Goal: Task Accomplishment & Management: Use online tool/utility

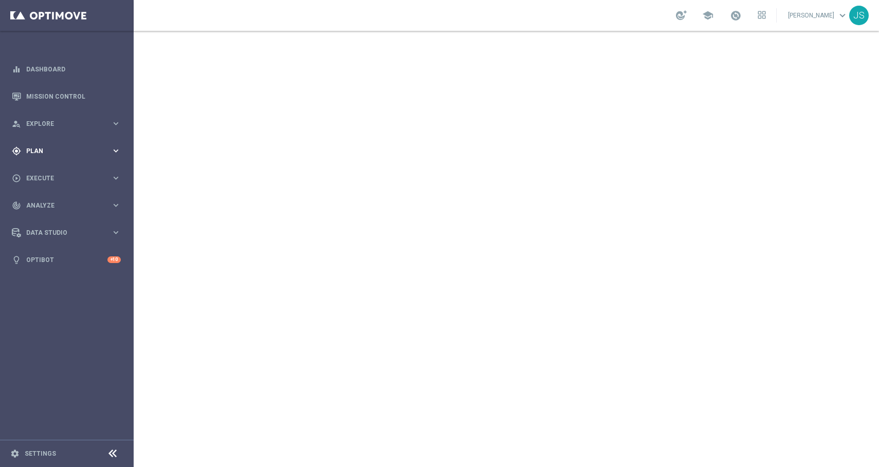
click at [125, 148] on div "gps_fixed Plan keyboard_arrow_right" at bounding box center [66, 150] width 133 height 27
click at [115, 204] on icon "keyboard_arrow_right" at bounding box center [116, 203] width 10 height 10
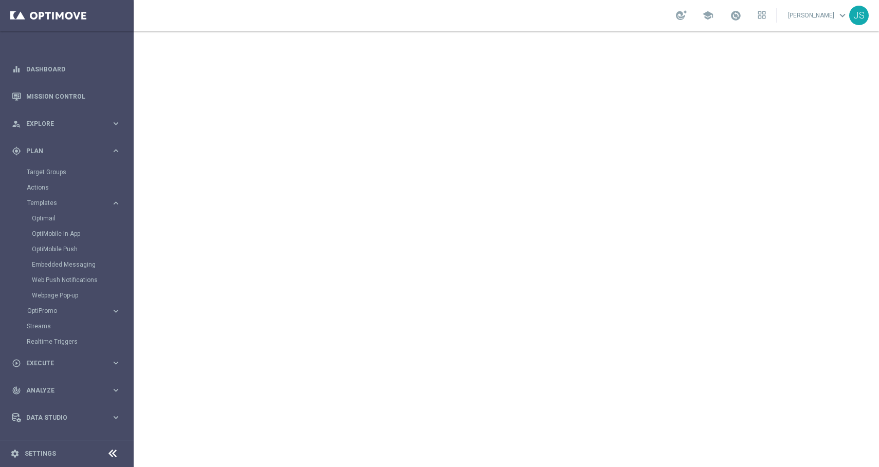
click at [81, 224] on div "Optimail" at bounding box center [82, 218] width 101 height 15
click at [61, 218] on link "Optimail" at bounding box center [69, 218] width 75 height 8
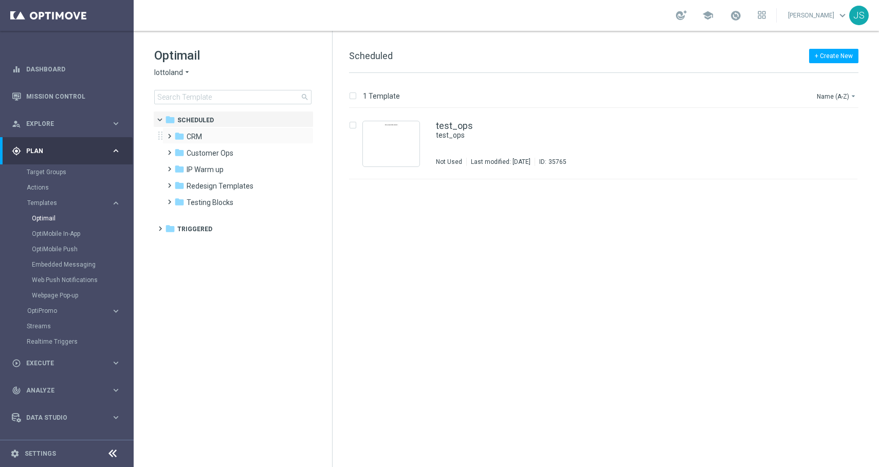
click at [170, 134] on span at bounding box center [167, 131] width 5 height 4
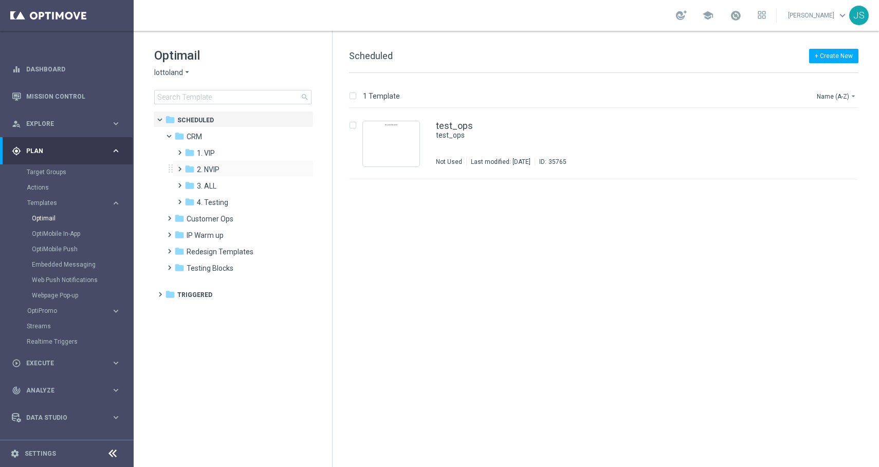
click at [177, 166] on span at bounding box center [177, 164] width 5 height 4
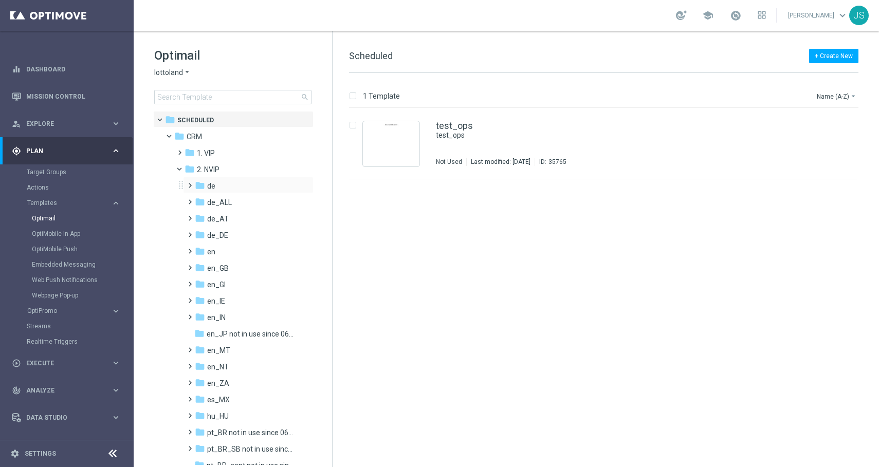
click at [188, 183] on span at bounding box center [187, 181] width 5 height 4
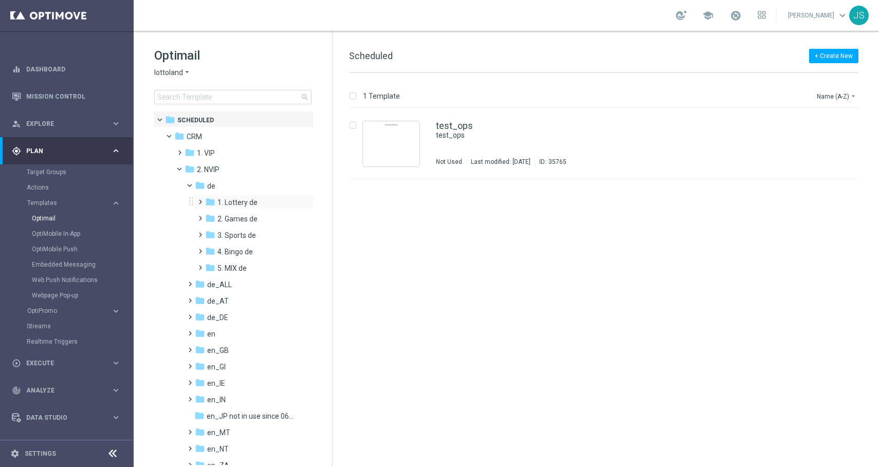
click at [200, 199] on span at bounding box center [198, 197] width 5 height 4
click at [240, 234] on span "TAC LT de" at bounding box center [244, 235] width 32 height 9
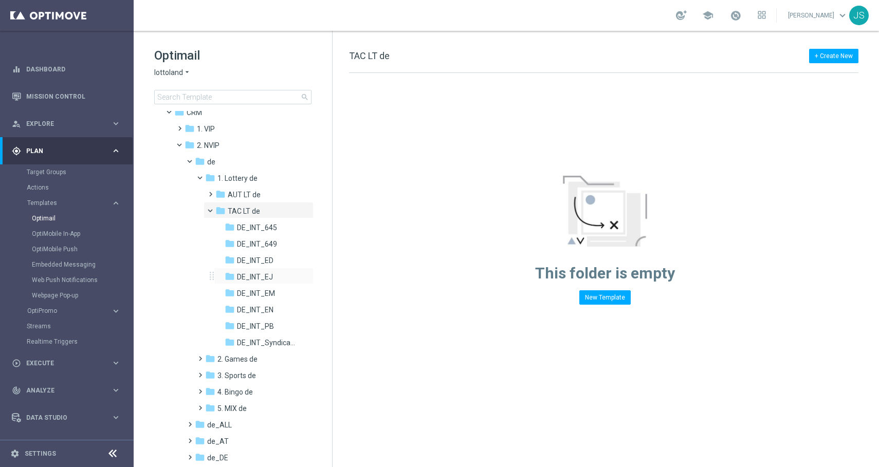
scroll to position [24, 0]
click at [281, 229] on div "folder DE_INT_645" at bounding box center [262, 228] width 75 height 12
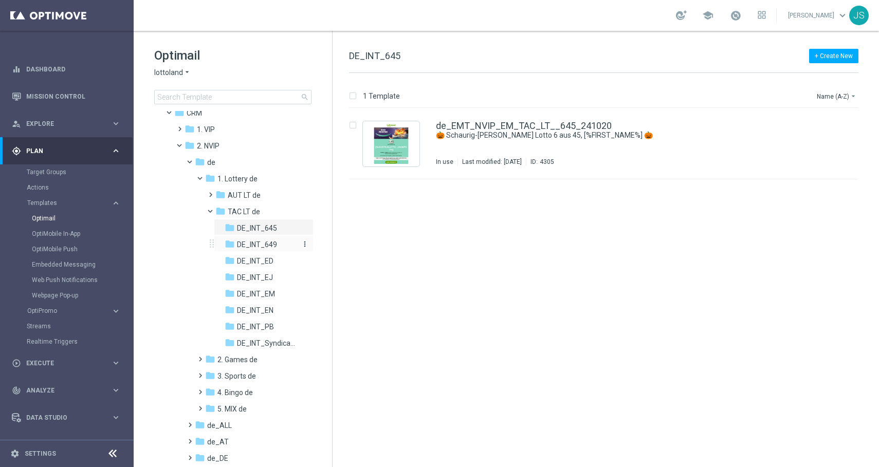
click at [273, 246] on span "DE_INT_649" at bounding box center [257, 244] width 40 height 9
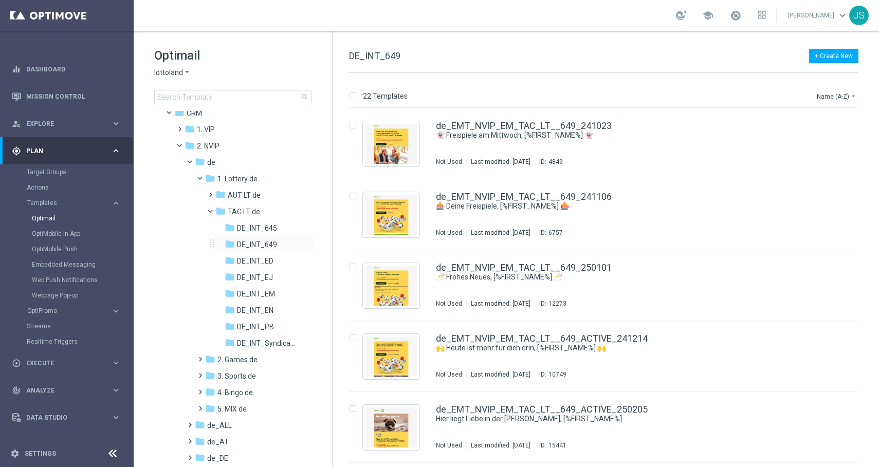
click at [270, 235] on div "folder DE_INT_649 more_vert" at bounding box center [264, 243] width 100 height 16
click at [383, 136] on img "Press SPACE to select this row." at bounding box center [390, 144] width 51 height 40
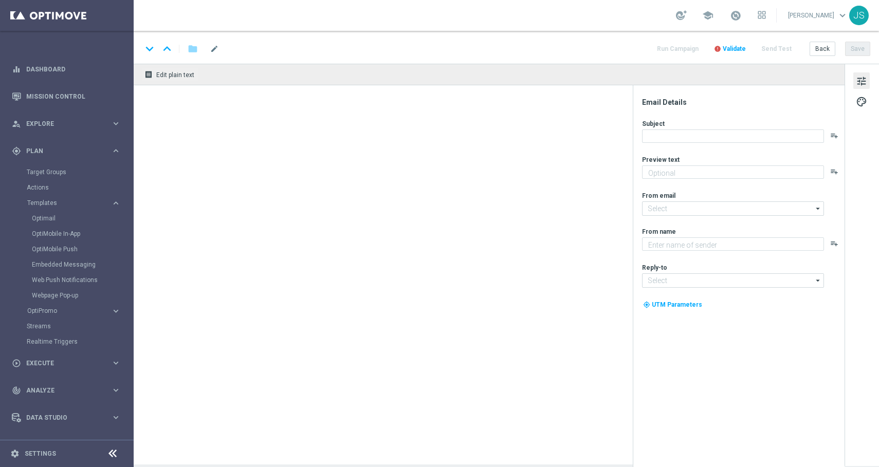
type textarea "Zu deinem LOTTO 6aus49."
type textarea "Lottoland"
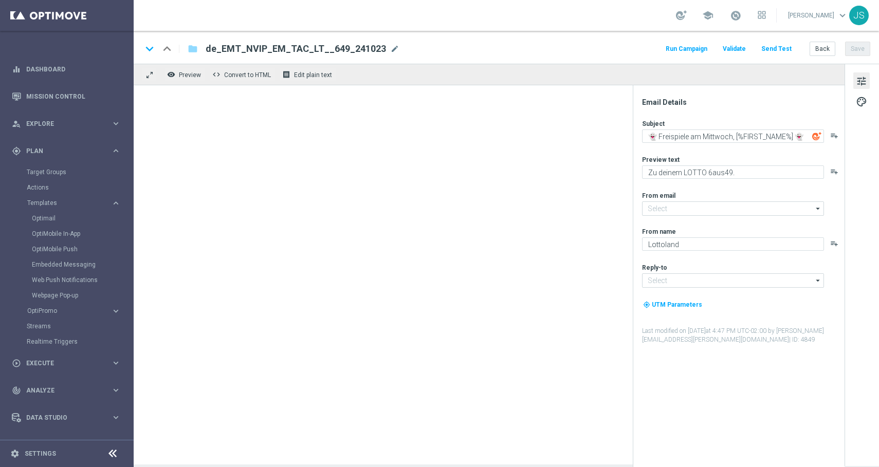
type input "mail@crm.lottoland.com"
type input "service@lottoland.com"
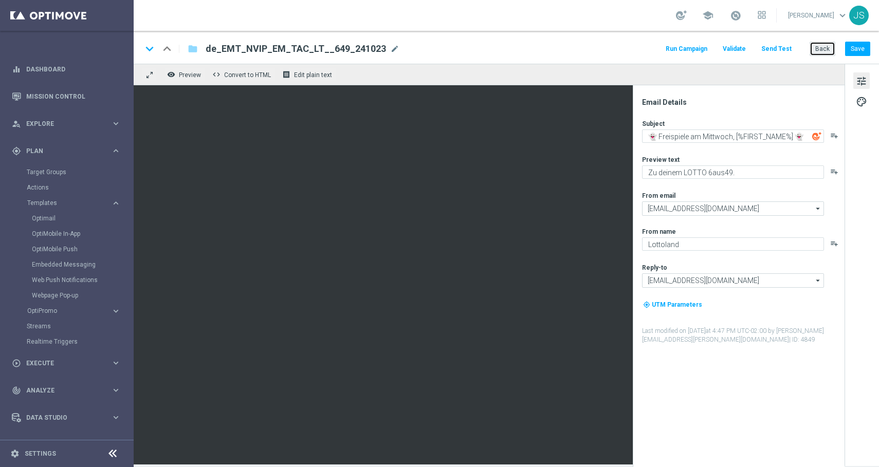
click at [827, 54] on button "Back" at bounding box center [822, 49] width 26 height 14
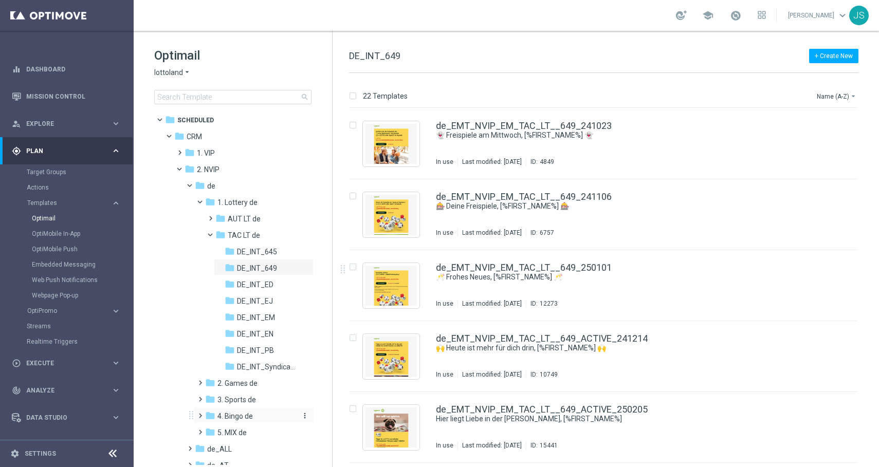
scroll to position [89, 0]
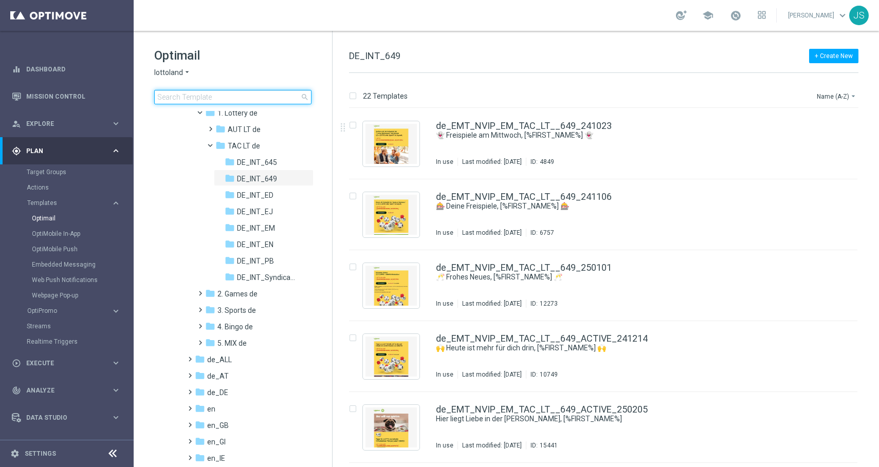
click at [282, 101] on input at bounding box center [232, 97] width 157 height 14
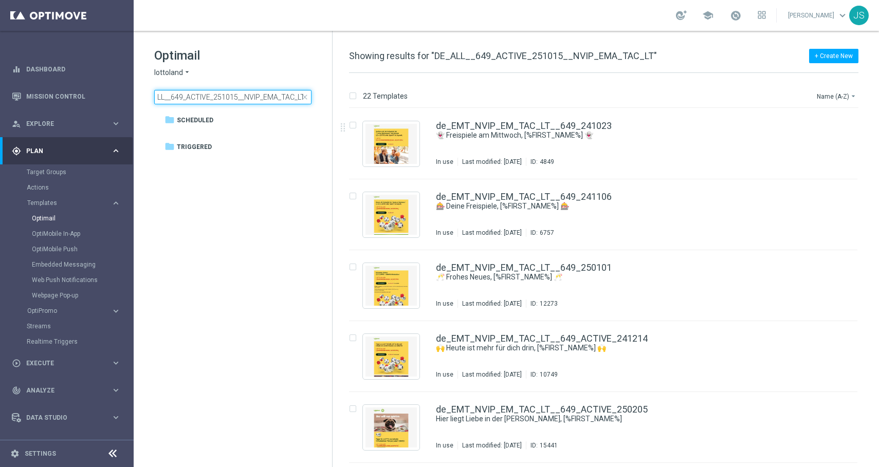
type input "DE_ALL__649_ACTIVE_251015__NVIP_EMA_TAC_LT"
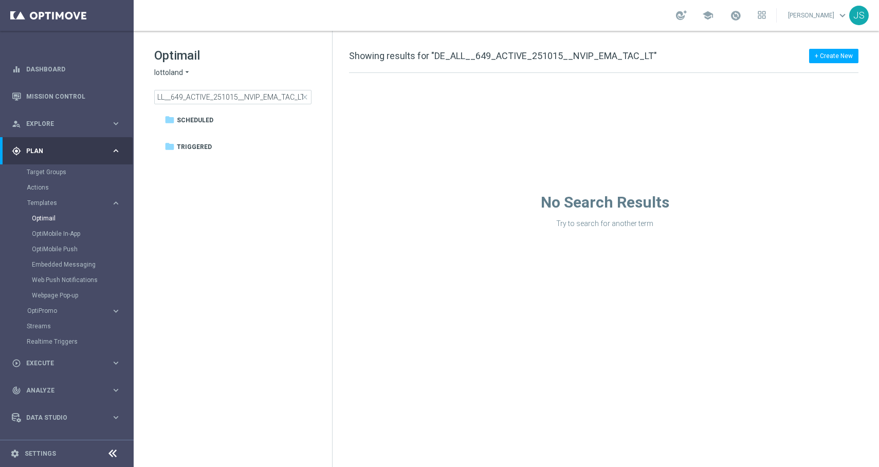
click at [306, 96] on span "close" at bounding box center [305, 97] width 8 height 8
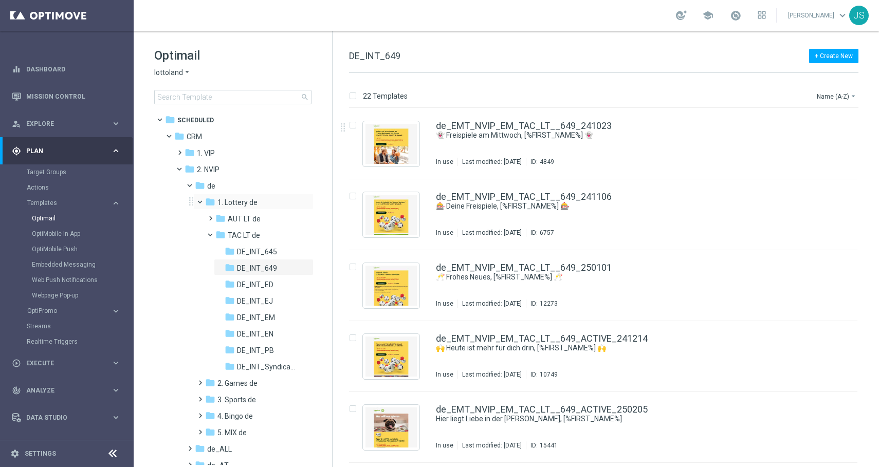
click at [202, 201] on span at bounding box center [204, 199] width 4 height 5
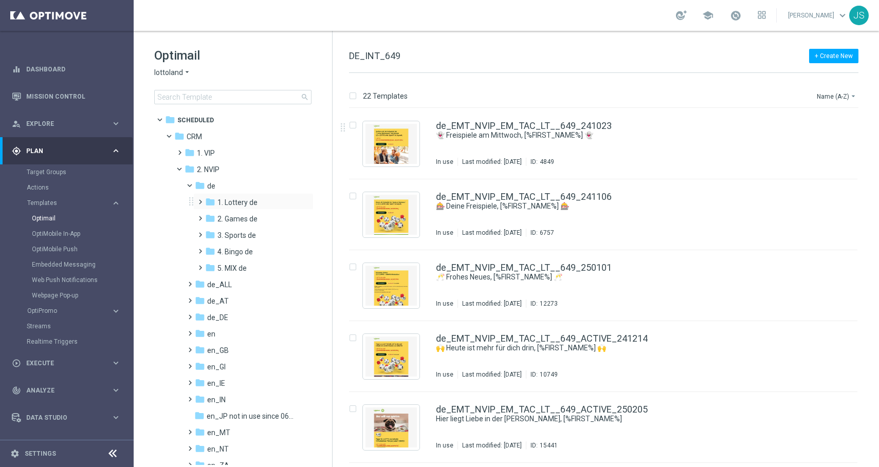
click at [200, 199] on span at bounding box center [198, 197] width 5 height 4
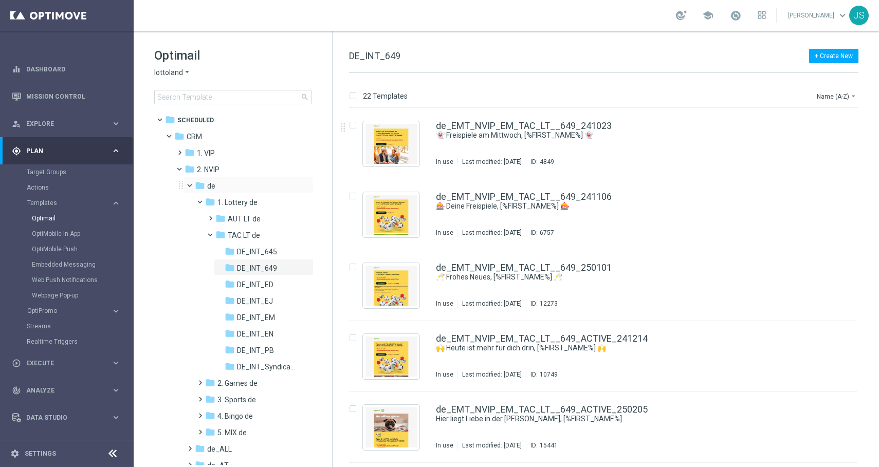
click at [192, 185] on span at bounding box center [194, 183] width 4 height 5
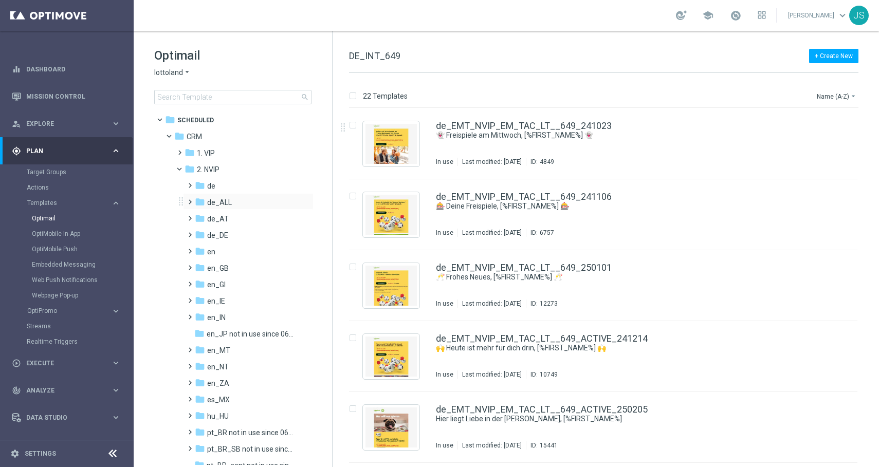
click at [190, 199] on span at bounding box center [187, 197] width 5 height 4
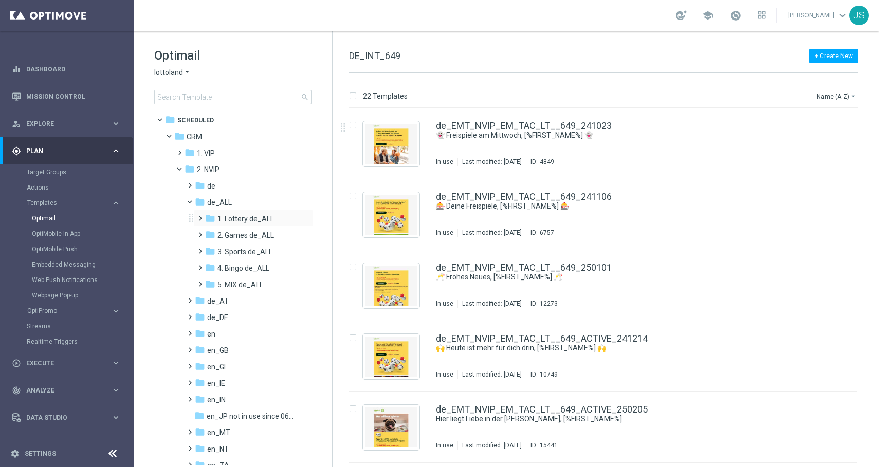
click at [199, 216] on span at bounding box center [198, 214] width 5 height 4
click at [208, 249] on span at bounding box center [208, 247] width 5 height 4
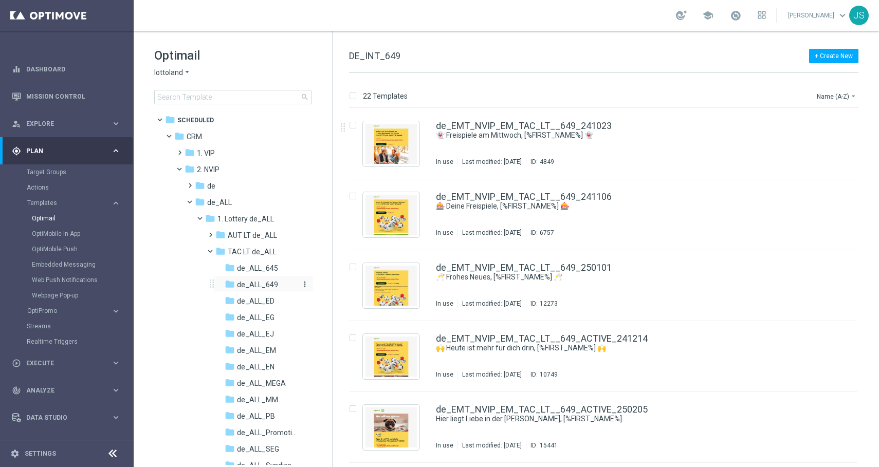
click at [248, 281] on span "de_ALL_649" at bounding box center [257, 284] width 41 height 9
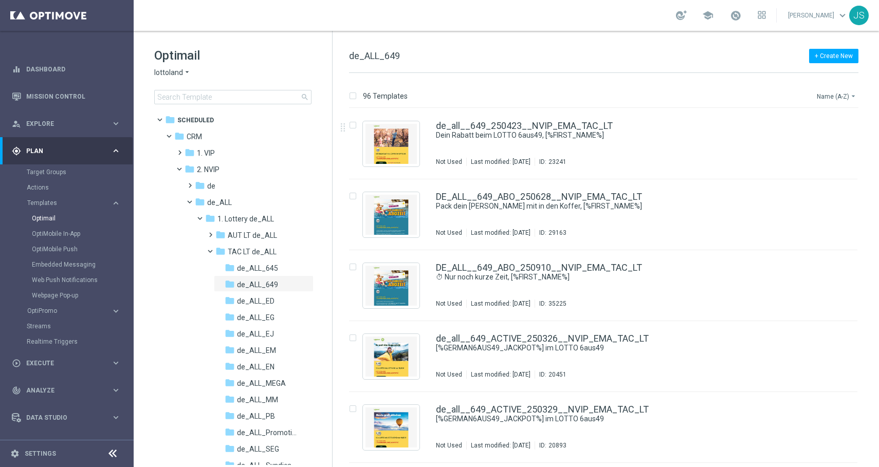
click at [843, 97] on button "Name (A-Z) arrow_drop_down" at bounding box center [836, 96] width 43 height 12
click at [822, 142] on span "Date Modified (Newest)" at bounding box center [818, 141] width 69 height 7
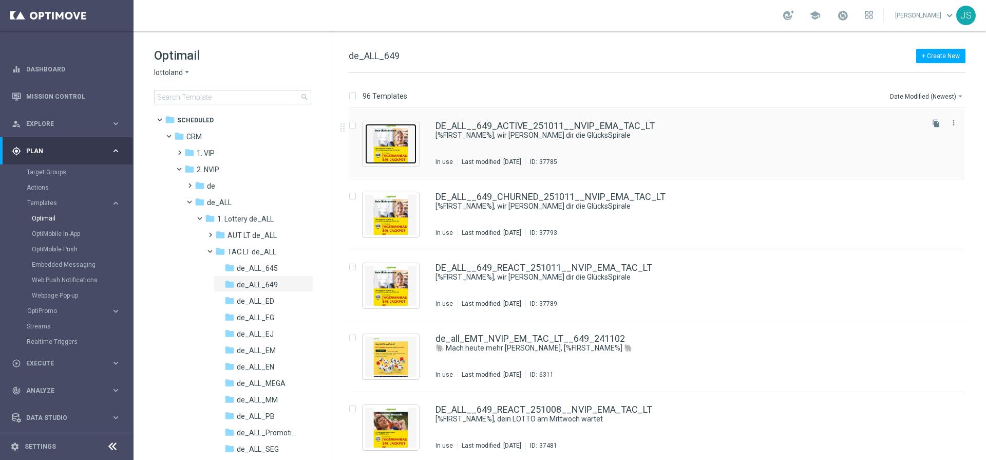
click at [382, 148] on img "Press SPACE to select this row." at bounding box center [390, 144] width 51 height 40
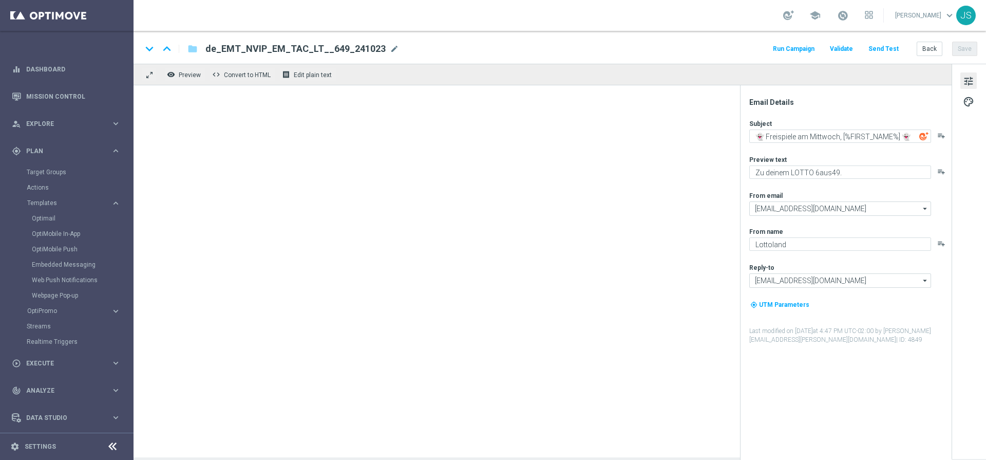
type textarea "[%FIRST_NAME%], wir schenken dir die GlücksSpirale"
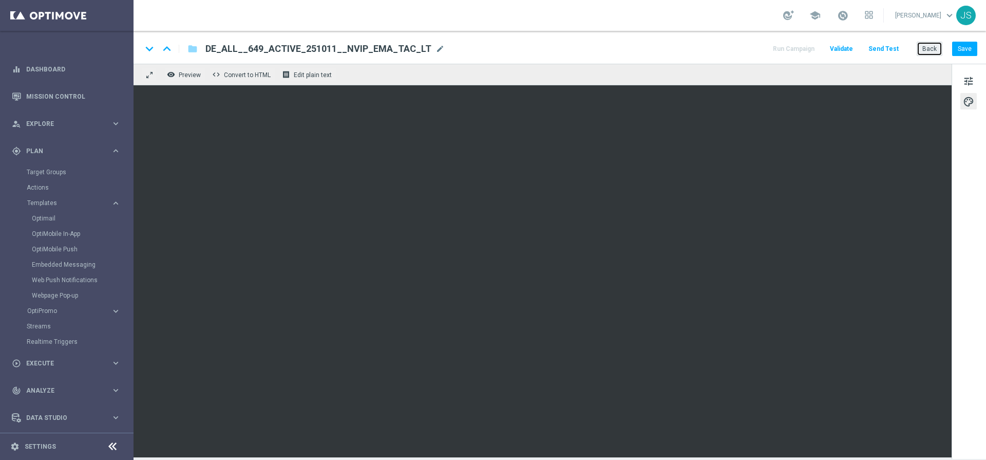
click at [878, 49] on button "Back" at bounding box center [930, 49] width 26 height 14
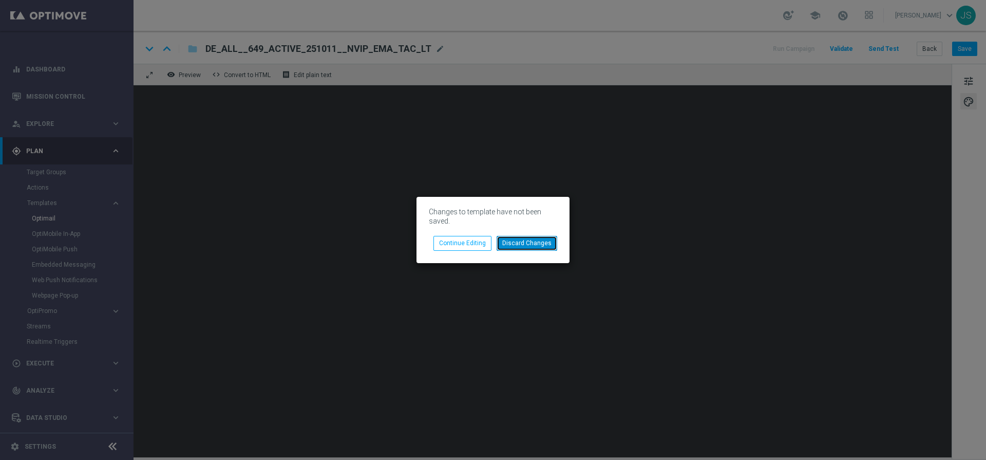
click at [521, 245] on button "Discard Changes" at bounding box center [527, 243] width 61 height 14
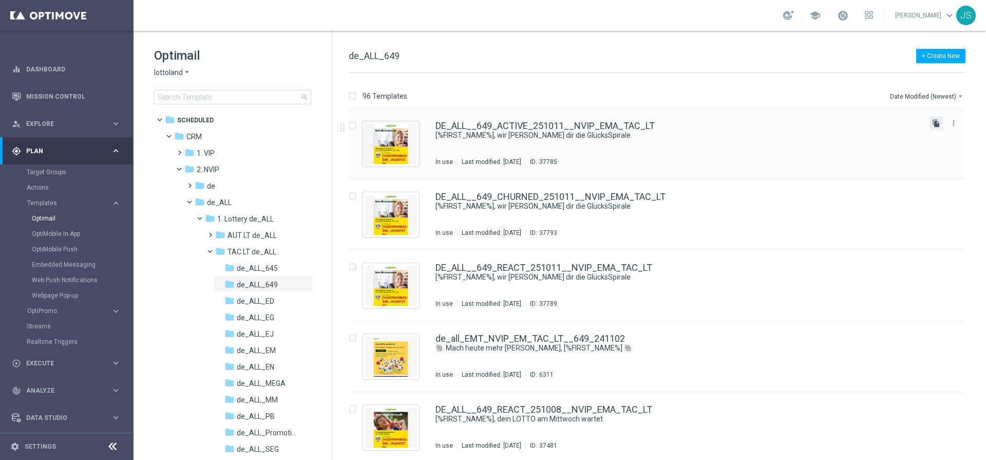
click at [878, 119] on icon "file_copy" at bounding box center [937, 123] width 8 height 8
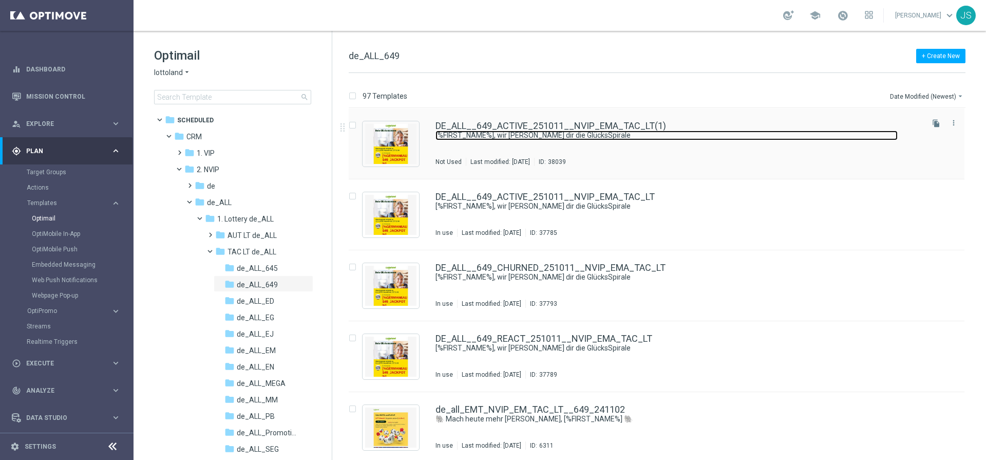
click at [545, 136] on link "[%FIRST_NAME%], wir schenken dir die GlücksSpirale" at bounding box center [667, 136] width 462 height 10
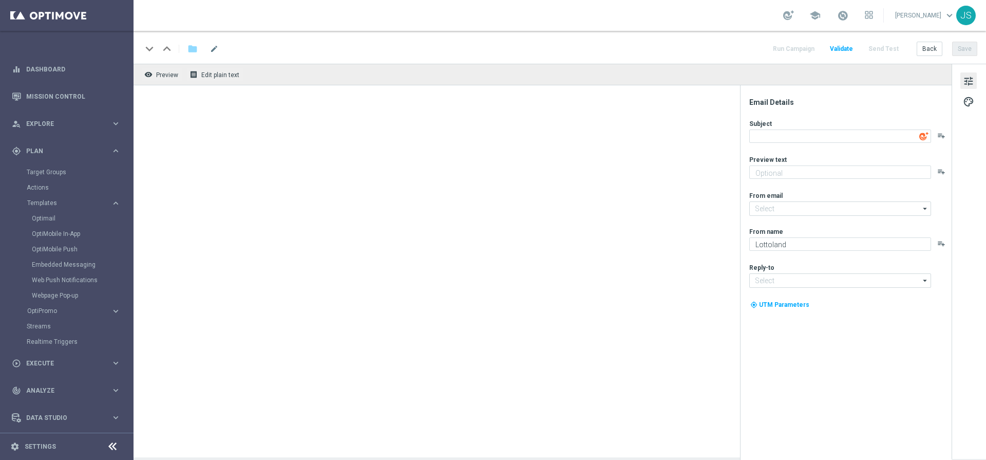
type input "mail@crm.lottoland.com"
type input "consultas@lottoland.mx"
type textarea "[%FIRST_NAME%], wir schenken dir die GlücksSpirale"
type textarea "Zu deinem LOTTO 6aus49."
type input "service@lottoland.com"
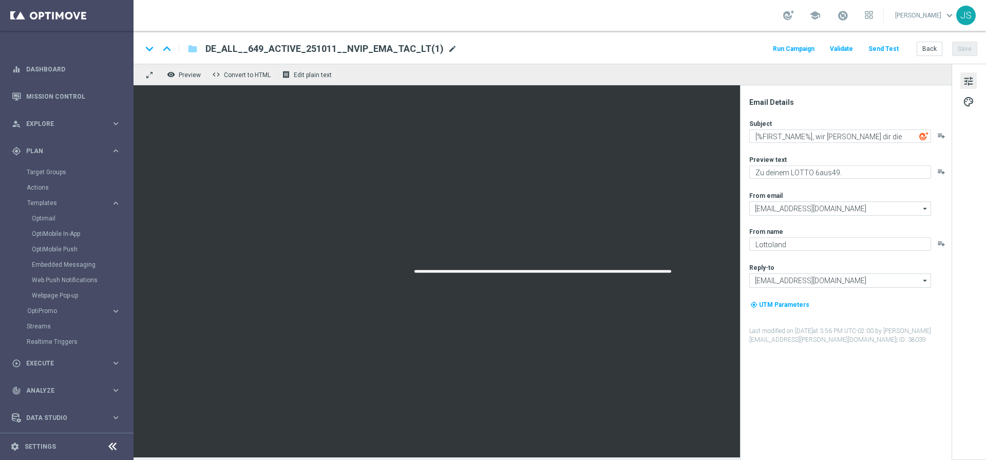
click at [448, 47] on span "mode_edit" at bounding box center [452, 48] width 9 height 9
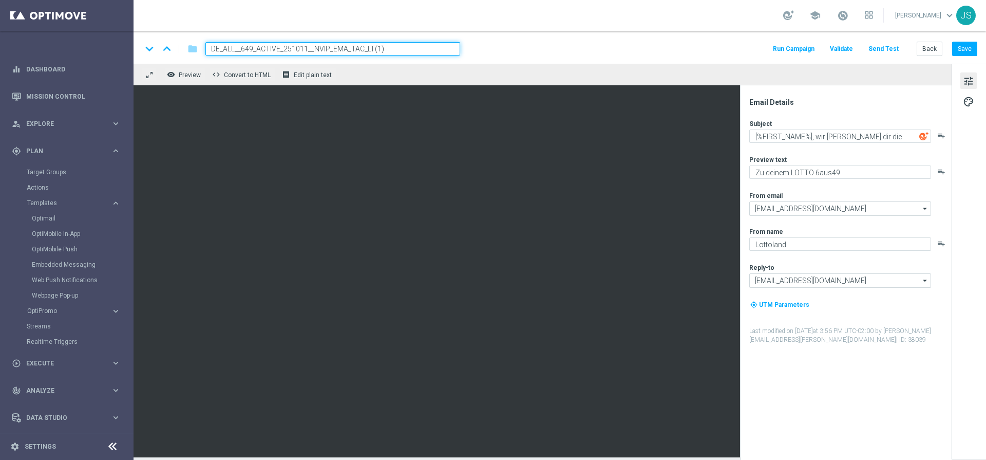
click at [402, 56] on div "keyboard_arrow_down keyboard_arrow_up folder DE_ALL__649_ACTIVE_251011__NVIP_EM…" at bounding box center [560, 47] width 853 height 33
click at [408, 48] on span "DE_ALL__649_ACTIVE_251011__NVIP_EMA_TAC_LT(1)" at bounding box center [325, 49] width 238 height 12
click at [434, 47] on input "DE_ALL__649_ACTIVE_251011__NVIP_EMA_TAC_LT(1)" at bounding box center [333, 48] width 255 height 13
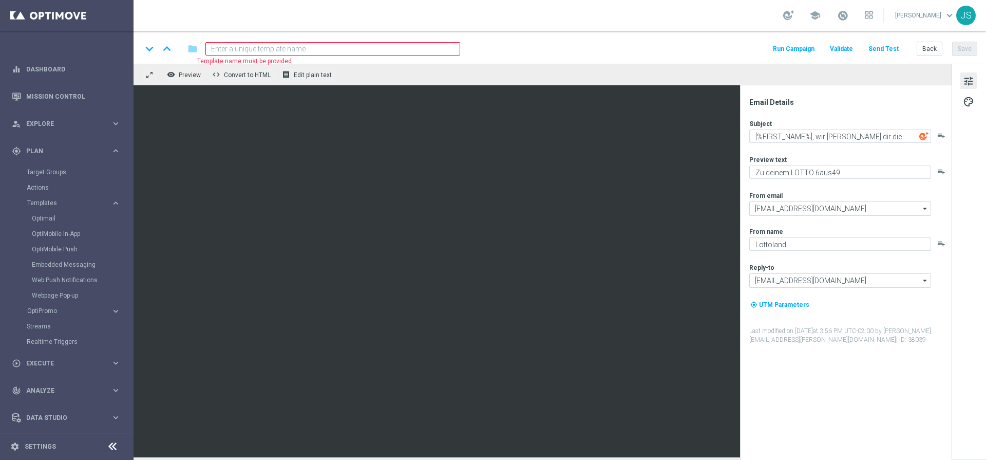
paste input "DE_ALL__649_ACTIVE_251015__NVIP_EMA_TAC_LT"
type input "DE_ALL__649_ACTIVE_251015__NVIP_EMA_TAC_LT"
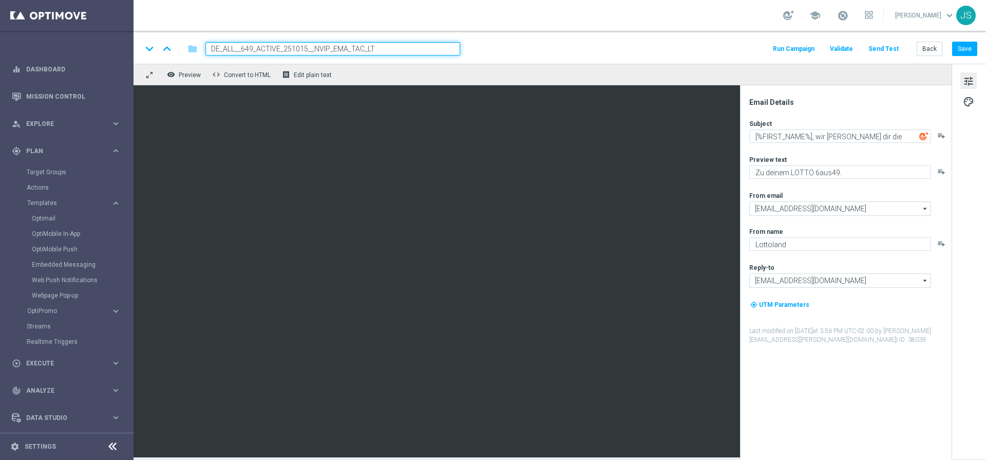
click at [545, 52] on div "keyboard_arrow_down keyboard_arrow_up folder DE_ALL__649_ACTIVE_251015__NVIP_EM…" at bounding box center [560, 48] width 836 height 13
click at [545, 51] on div "keyboard_arrow_down keyboard_arrow_up folder DE_ALL__649_ACTIVE_251015__NVIP_EM…" at bounding box center [560, 48] width 836 height 13
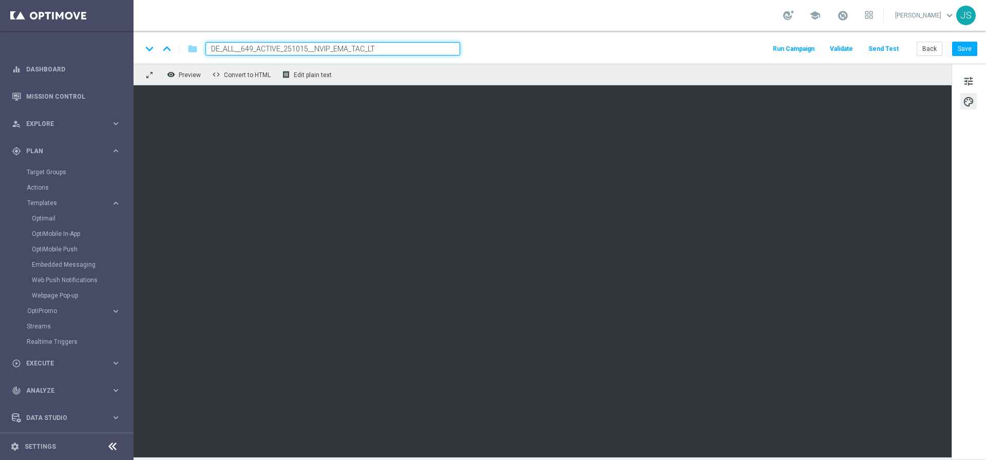
click at [445, 47] on input "DE_ALL__649_ACTIVE_251015__NVIP_EMA_TAC_LT" at bounding box center [333, 48] width 255 height 13
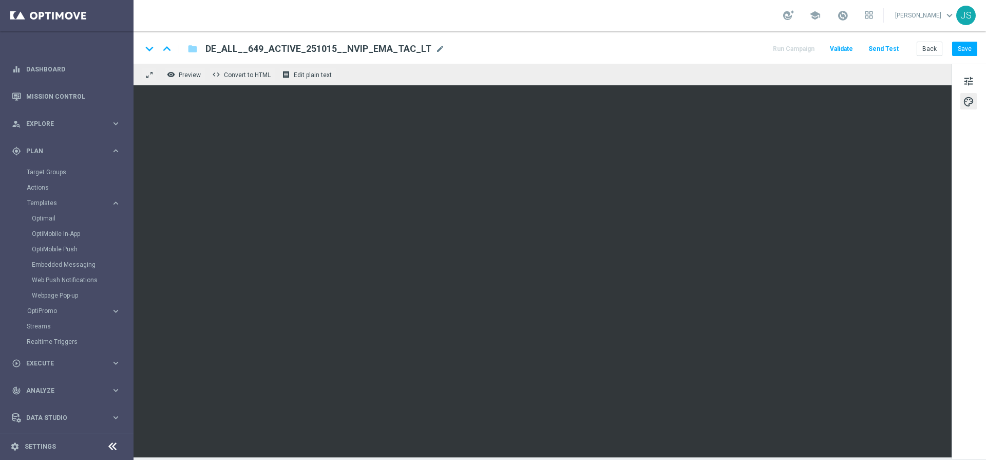
click at [878, 80] on div "tune palette" at bounding box center [969, 261] width 34 height 395
click at [878, 80] on span "tune" at bounding box center [968, 80] width 11 height 13
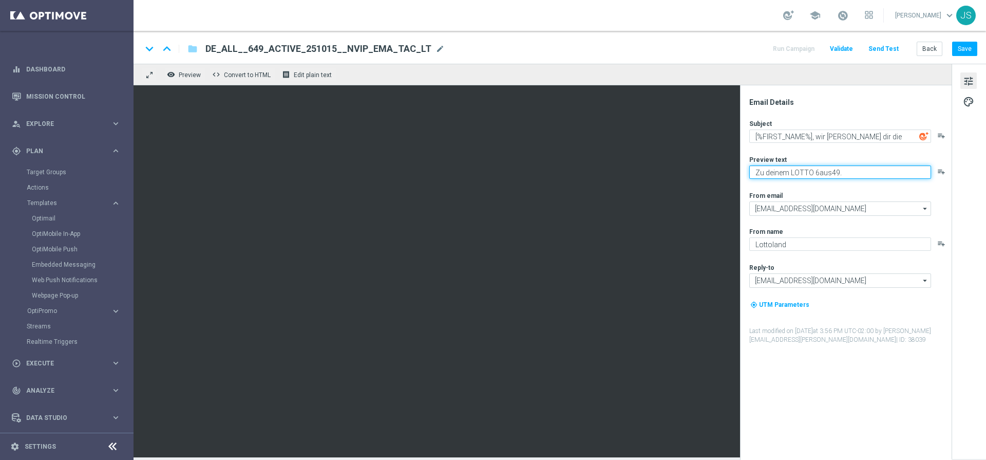
click at [853, 176] on textarea "Zu deinem LOTTO 6aus49." at bounding box center [841, 171] width 182 height 13
type textarea "Zu deinem LOTTO 6aus49"
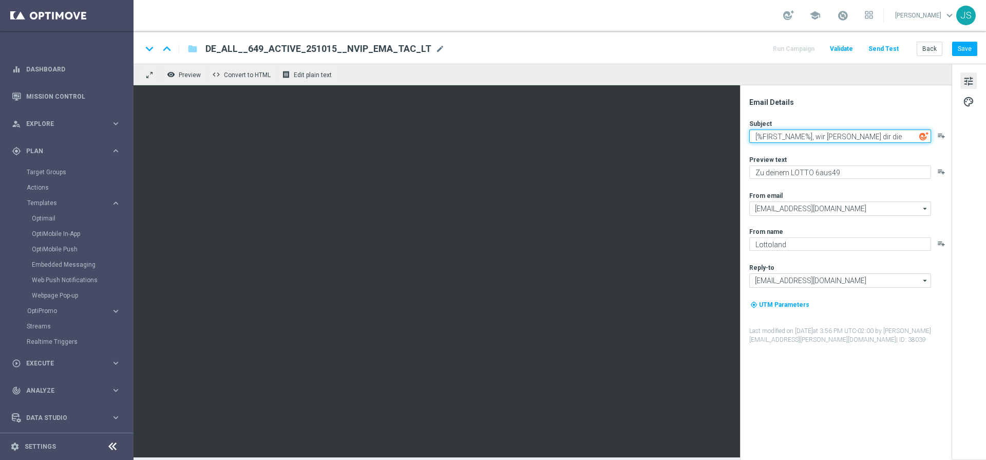
drag, startPoint x: 815, startPoint y: 138, endPoint x: 933, endPoint y: 137, distance: 117.7
click at [878, 137] on div "[%FIRST_NAME%], wir schenken dir die GlücksSpirale playlist_add" at bounding box center [850, 135] width 201 height 13
click at [877, 137] on textarea "[%FIRST_NAME%], wir schenken dir die GlücksSpirale" at bounding box center [841, 135] width 182 height 13
drag, startPoint x: 825, startPoint y: 138, endPoint x: 882, endPoint y: 145, distance: 58.1
click at [878, 147] on div "Subject [%FIRST_NAME%], wir schenken dir die GlücksSpirale playlist_add Preview…" at bounding box center [850, 231] width 201 height 225
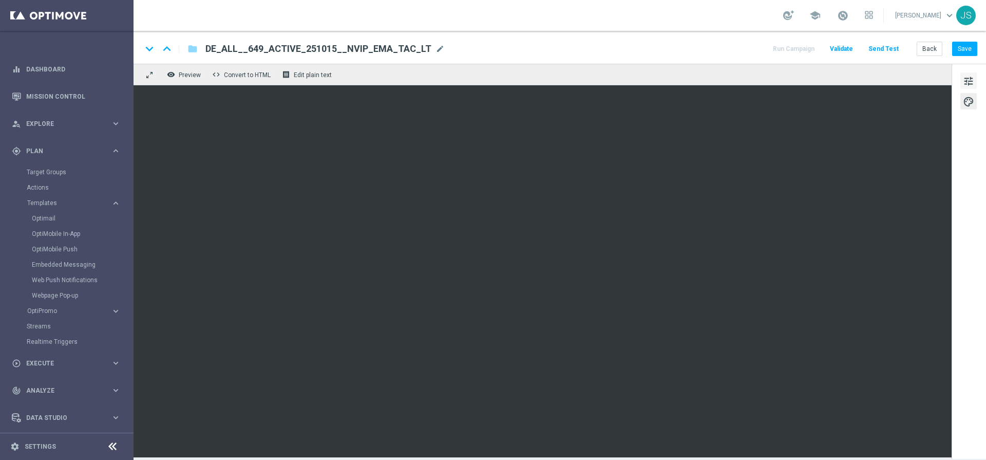
click at [878, 81] on button "tune" at bounding box center [969, 80] width 16 height 16
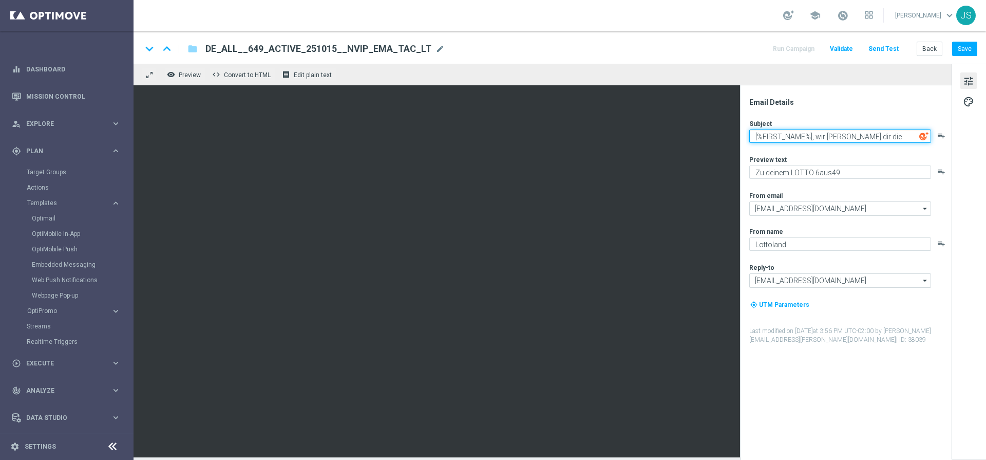
drag, startPoint x: 814, startPoint y: 136, endPoint x: 986, endPoint y: 137, distance: 171.6
click at [878, 137] on div "Email Details Subject [%FIRST_NAME%], wir schenken dir die GlücksSpirale playli…" at bounding box center [969, 261] width 34 height 394
paste textarea "12x LOTTO für nur 14,90 € – jetzt Glück sichern!"
drag, startPoint x: 900, startPoint y: 133, endPoint x: 916, endPoint y: 151, distance: 24.4
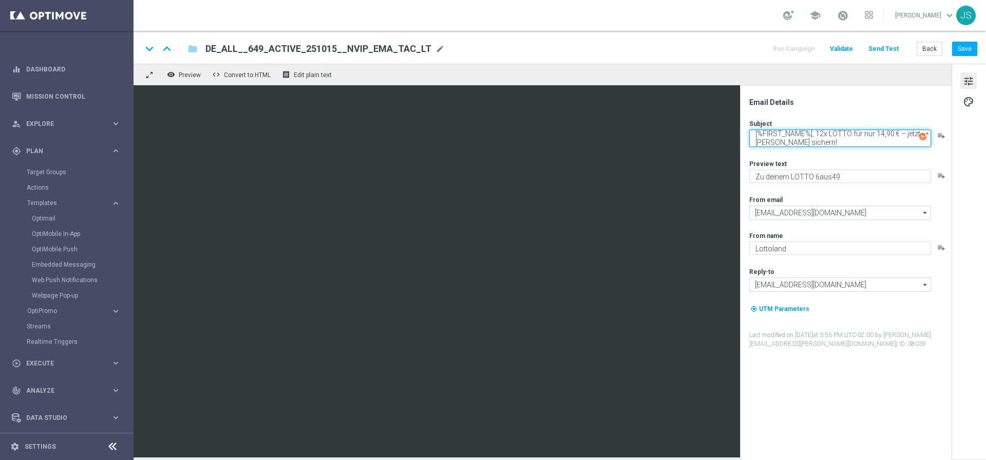
click at [878, 152] on div "Subject [%FIRST_NAME%], 12x LOTTO für nur 14,90 € – jetzt Glück sichern! playli…" at bounding box center [850, 233] width 201 height 229
type textarea "[%FIRST_NAME%], 12x LOTTO für nur 14,90 €"
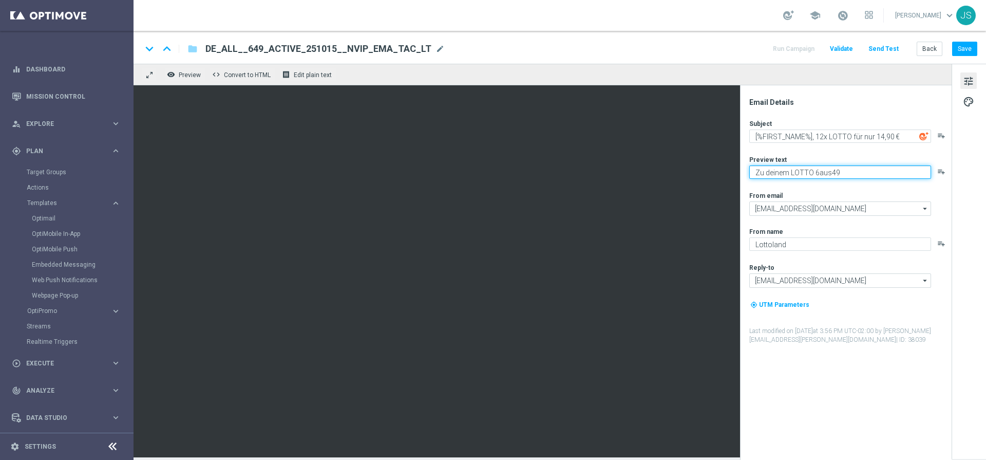
drag, startPoint x: 862, startPoint y: 173, endPoint x: 781, endPoint y: 237, distance: 103.5
click at [765, 243] on div "Subject [%FIRST_NAME%], 12x LOTTO für nur 14,90 € playlist_add Preview text Zu …" at bounding box center [850, 231] width 201 height 225
type textarea "Zu deinem LOTTO 6aus49"
click at [855, 170] on textarea "Zu deinem LOTTO 6aus49" at bounding box center [841, 171] width 182 height 13
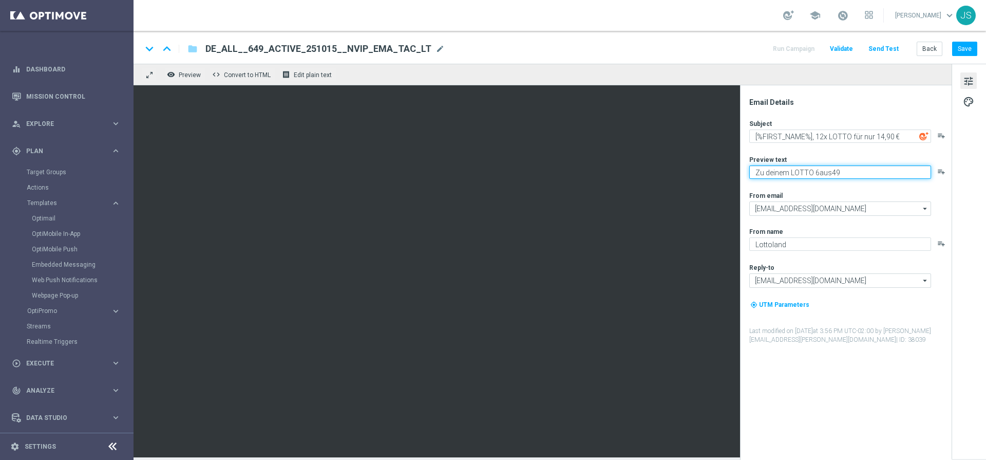
click at [855, 170] on textarea "Zu deinem LOTTO 6aus49" at bounding box center [841, 171] width 182 height 13
paste textarea "LOTTO 6aus49 mit S77 & S6 zum Sparpreis."
type textarea "LOTTO 6aus49 mit S77 & S6 zum Sparpreis."
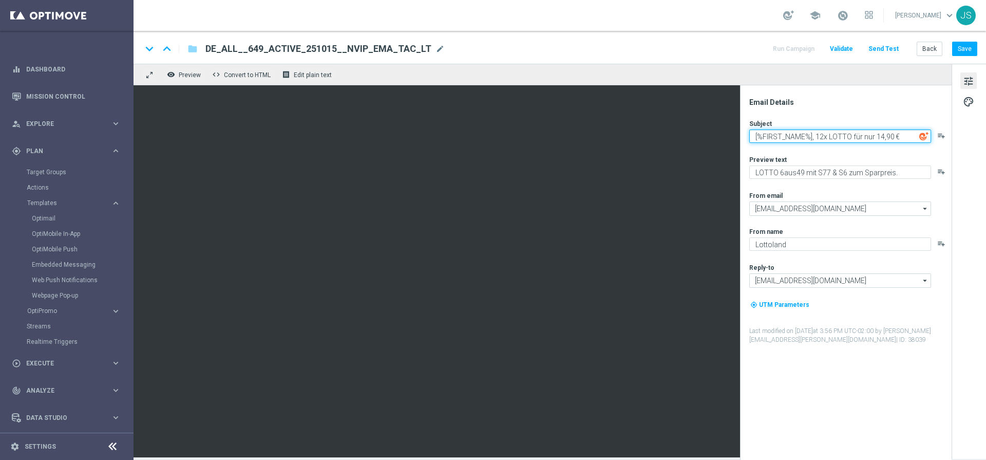
click at [878, 139] on textarea "[%FIRST_NAME%], 12x LOTTO für nur 14,90 €" at bounding box center [841, 135] width 182 height 13
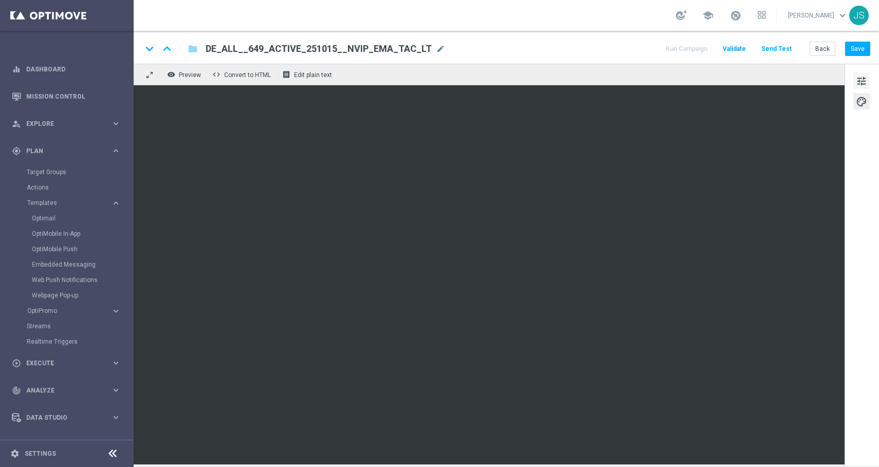
click at [853, 77] on button "tune" at bounding box center [861, 80] width 16 height 16
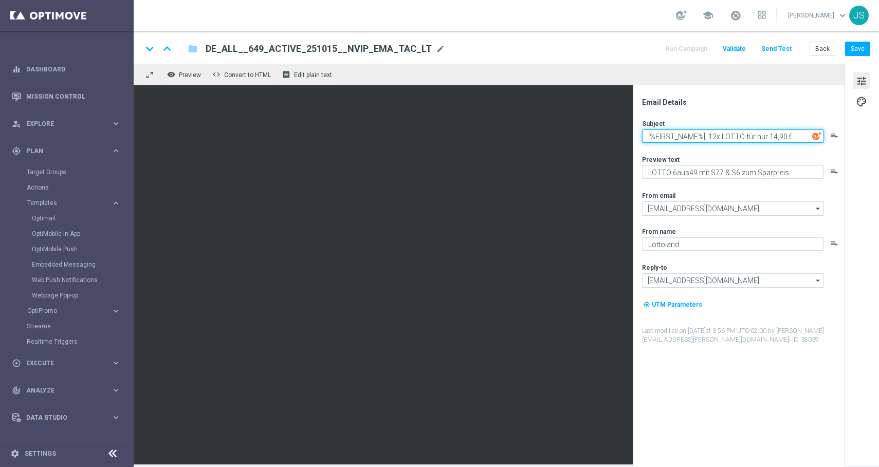
click at [713, 139] on textarea "[%FIRST_NAME%], 12x LOTTO für nur 14,90 €" at bounding box center [733, 135] width 182 height 13
type textarea "[%FIRST_NAME%], 12 x LOTTO für nur 14,90 €"
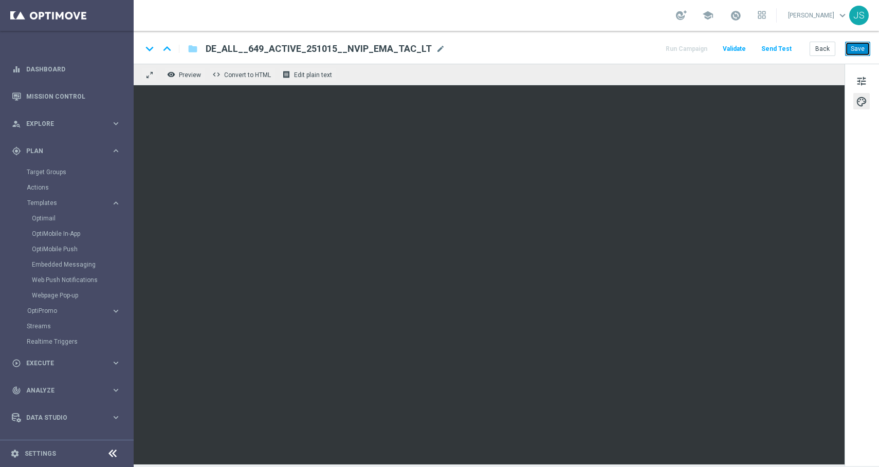
click at [859, 48] on button "Save" at bounding box center [857, 49] width 25 height 14
click at [858, 77] on span "tune" at bounding box center [860, 80] width 11 height 13
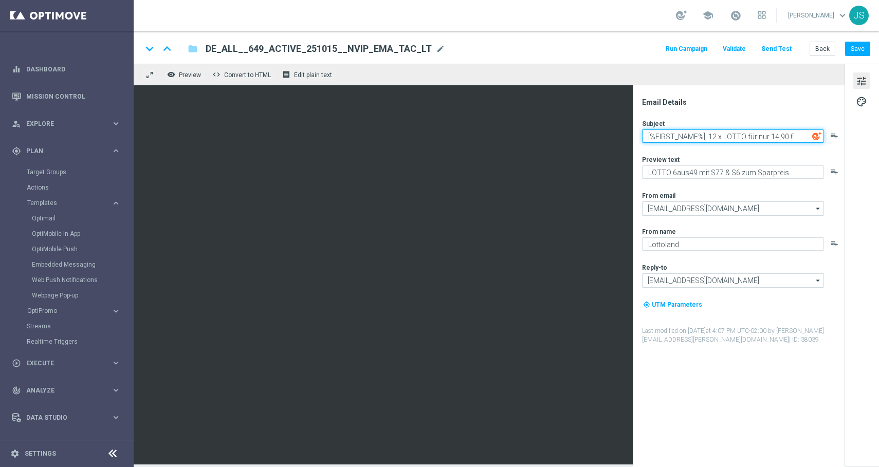
click at [715, 137] on textarea "[%FIRST_NAME%], 12 x LOTTO für nur 14,90 €" at bounding box center [733, 135] width 182 height 13
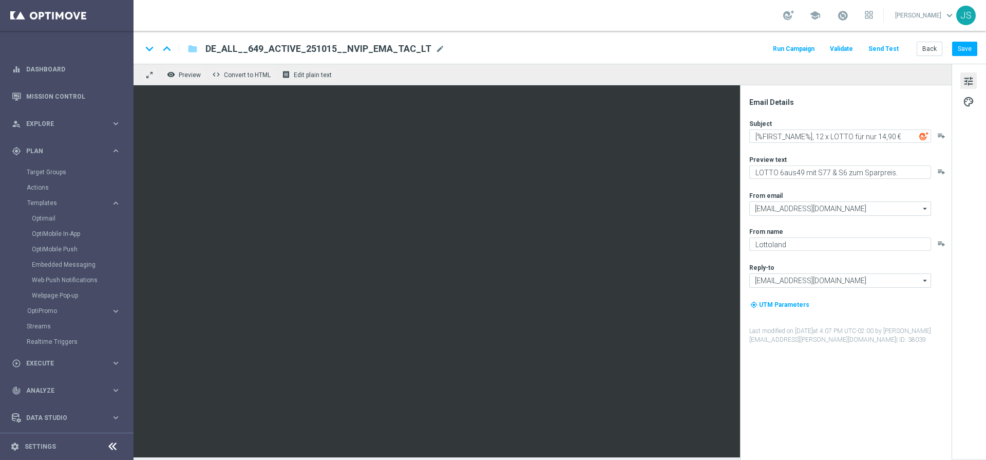
click at [878, 58] on div "keyboard_arrow_down keyboard_arrow_up folder DE_ALL__649_ACTIVE_251015__NVIP_EM…" at bounding box center [560, 47] width 853 height 33
click at [878, 53] on button "Save" at bounding box center [965, 49] width 25 height 14
click at [878, 49] on button "Back" at bounding box center [930, 49] width 26 height 14
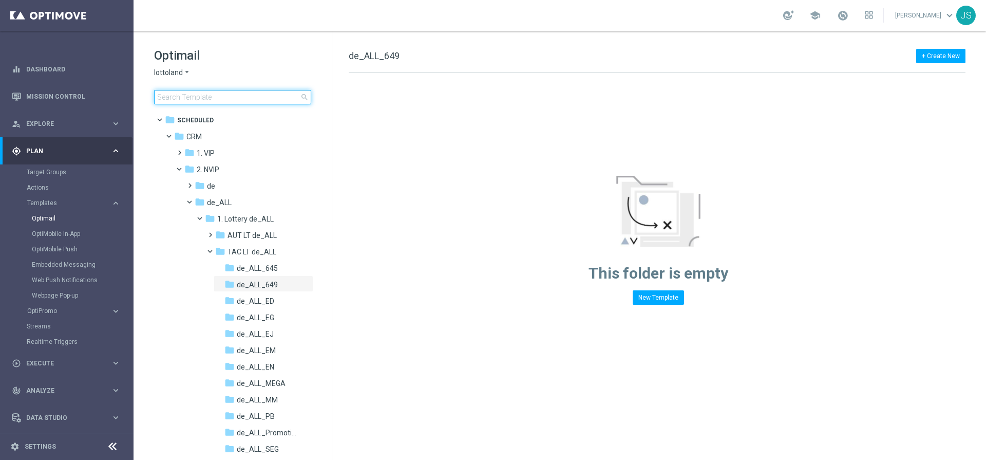
click at [257, 90] on input at bounding box center [232, 97] width 157 height 14
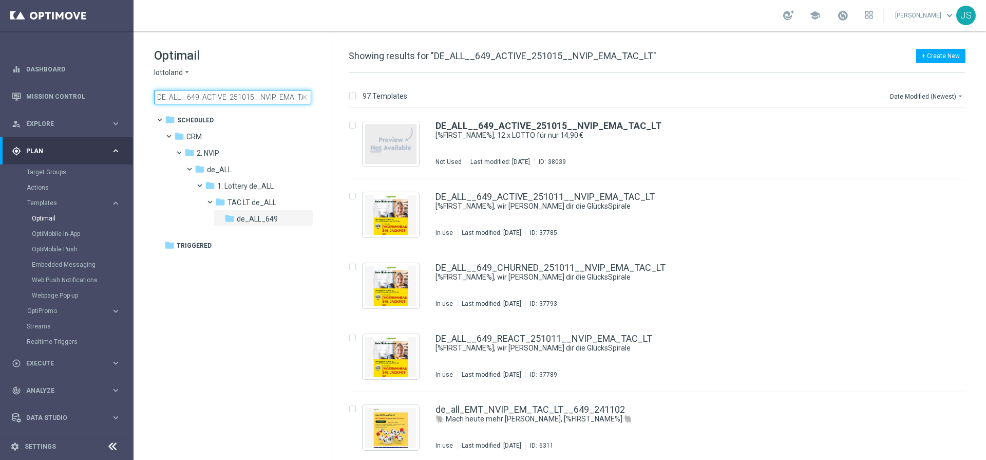
scroll to position [0, 16]
type input "DE_ALL__649_ACTIVE_251015__NVIP_EMA_TAC_LT"
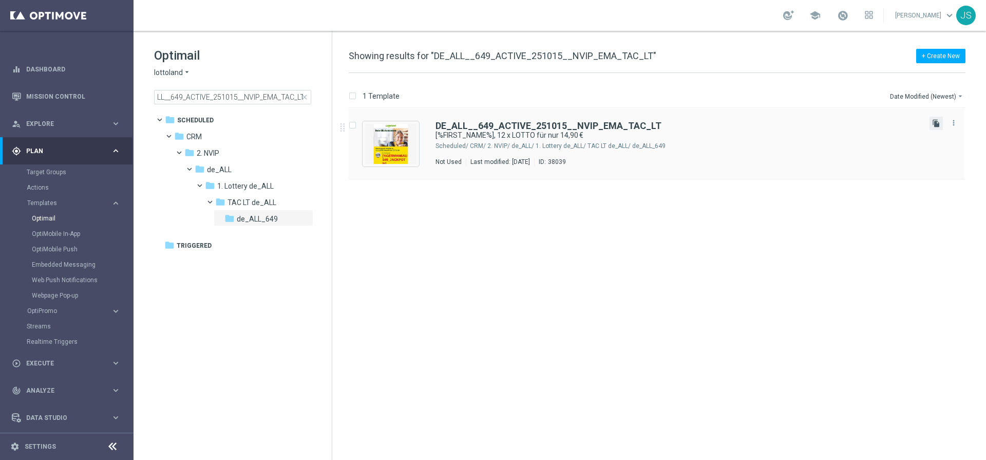
click at [878, 122] on icon "file_copy" at bounding box center [937, 123] width 8 height 8
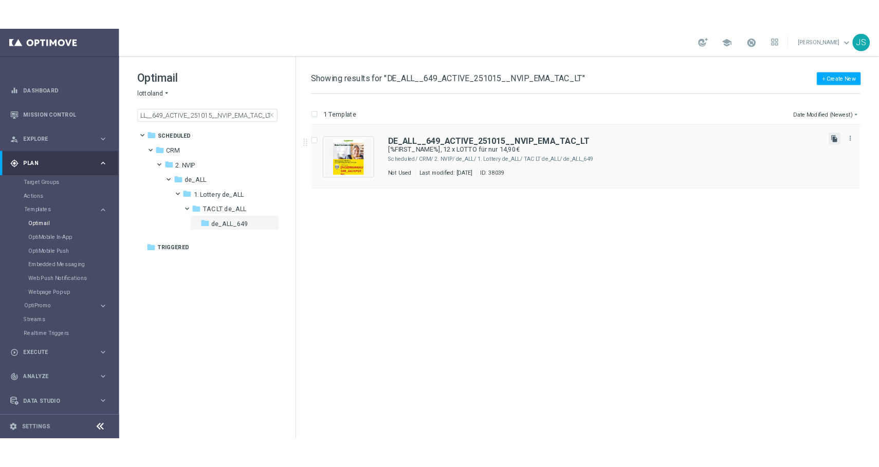
scroll to position [0, 0]
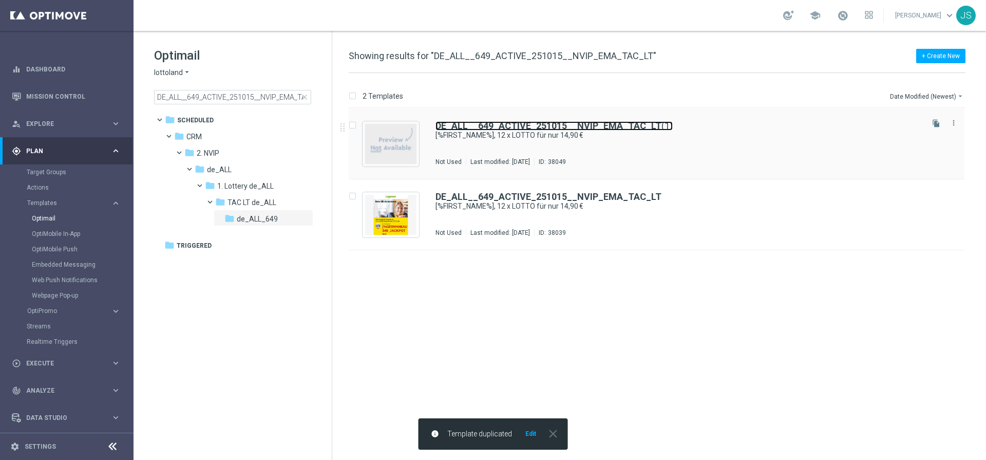
click at [482, 128] on b "DE_ALL__649_ACTIVE_251015__NVIP_EMA_TAC_LT" at bounding box center [549, 125] width 226 height 11
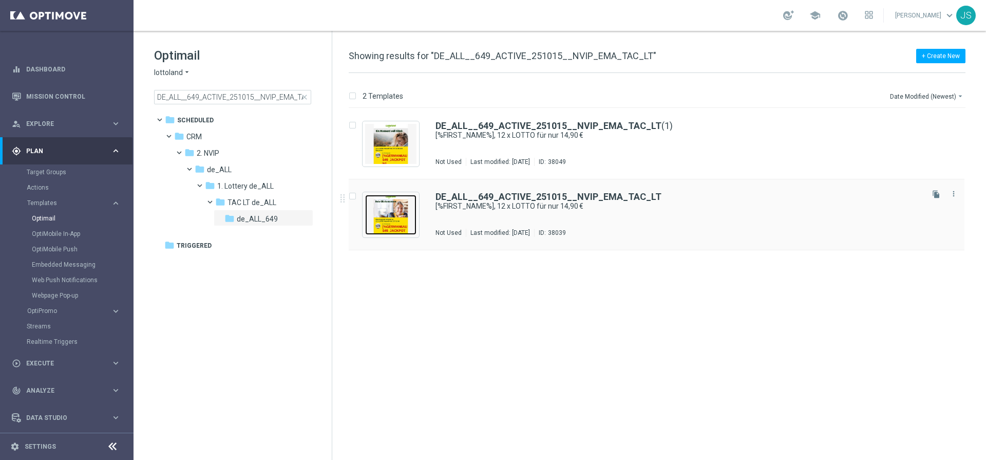
click at [392, 218] on img "Press SPACE to select this row." at bounding box center [390, 215] width 51 height 40
click at [393, 132] on img "Press SPACE to select this row." at bounding box center [390, 144] width 51 height 40
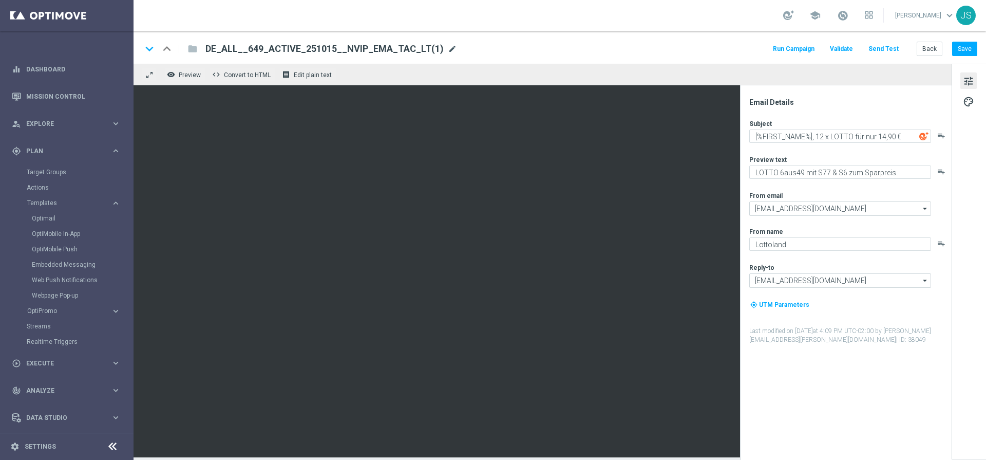
click at [448, 46] on span "mode_edit" at bounding box center [452, 48] width 9 height 9
click at [375, 51] on input "DE_ALL__649_ACTIVE_251015__NVIP_EMA_TAC_LT(1)" at bounding box center [333, 48] width 255 height 13
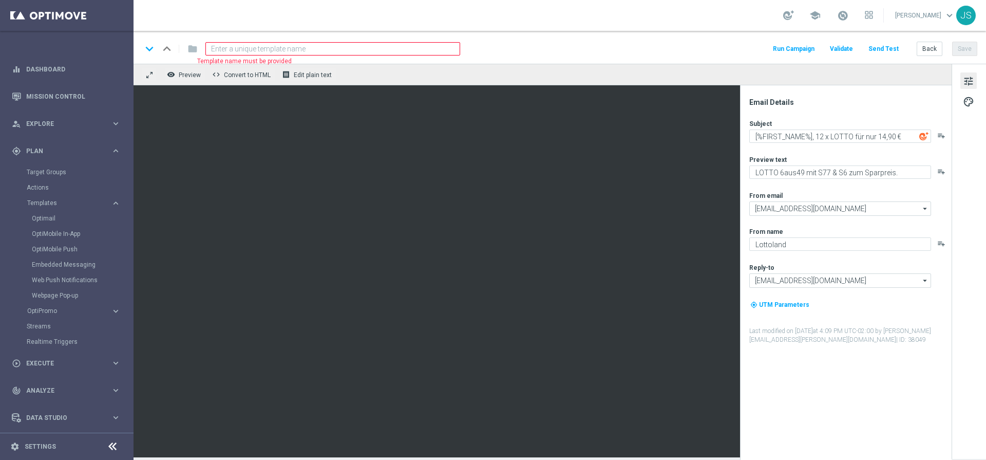
paste input
click at [263, 47] on input at bounding box center [333, 48] width 255 height 13
paste input "DE_ALL__649_REACT_251015__NVIP_EMA_TAC_LT"
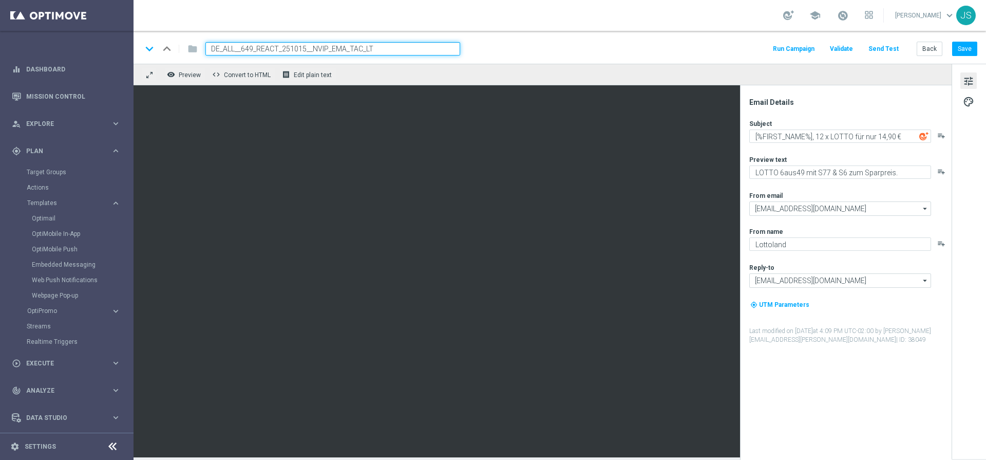
type input "DE_ALL__649_REACT_251015__NVIP_EMA_TAC_LT"
click at [550, 63] on div "keyboard_arrow_down keyboard_arrow_up folder DE_ALL__649_REACT_251015__NVIP_EMA…" at bounding box center [560, 47] width 853 height 33
click at [450, 50] on input "DE_ALL__649_REACT_251015__NVIP_EMA_TAC_LT" at bounding box center [333, 48] width 255 height 13
click at [385, 76] on div "remove_red_eye Preview code Convert to HTML receipt Edit plain text" at bounding box center [543, 75] width 818 height 22
click at [377, 52] on input "DE_ALL__649_REACT_251015__NVIP_EMA_TAC_LT" at bounding box center [333, 48] width 255 height 13
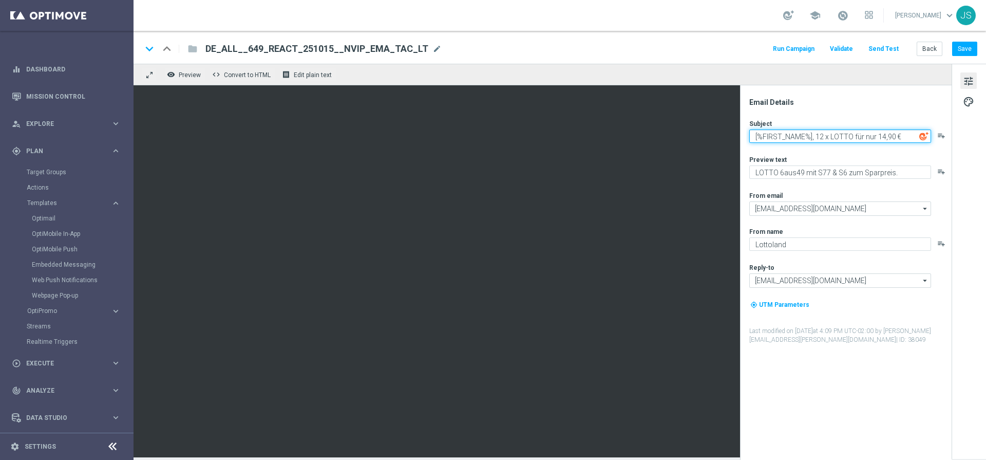
click at [823, 136] on textarea "[%FIRST_NAME%], 12 x LOTTO für nur 14,90 €" at bounding box center [841, 135] width 182 height 13
click at [853, 138] on textarea "[%FIRST_NAME%], 9 x LOTTO für nur 09,90 €" at bounding box center [841, 135] width 182 height 13
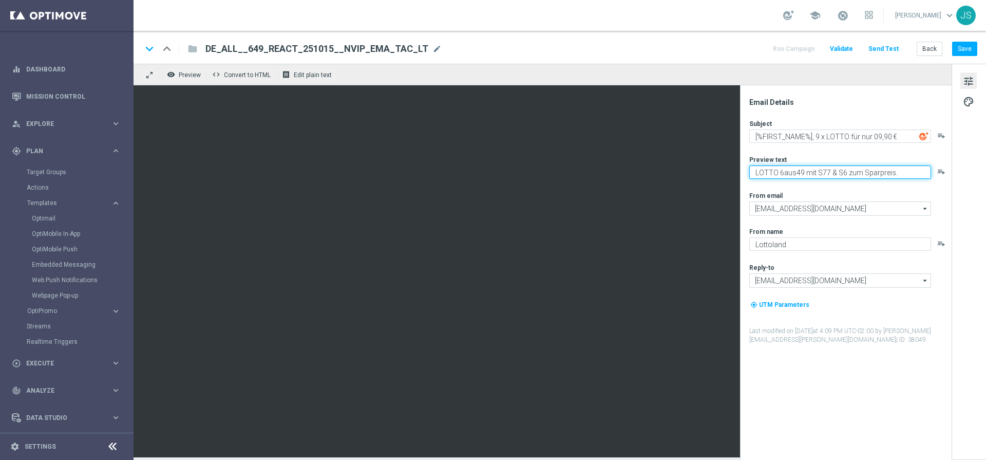
click at [870, 174] on textarea "LOTTO 6aus49 mit S77 & S6 zum Sparpreis." at bounding box center [841, 171] width 182 height 13
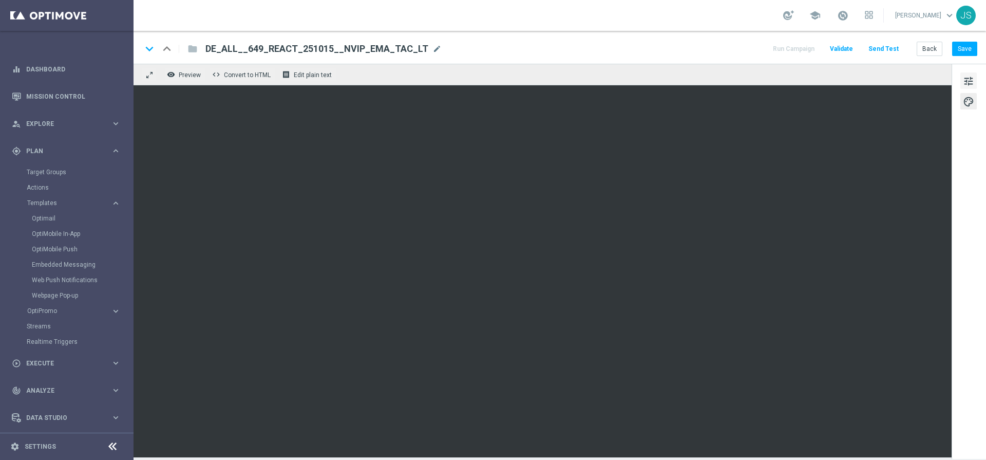
click at [878, 73] on button "tune" at bounding box center [969, 80] width 16 height 16
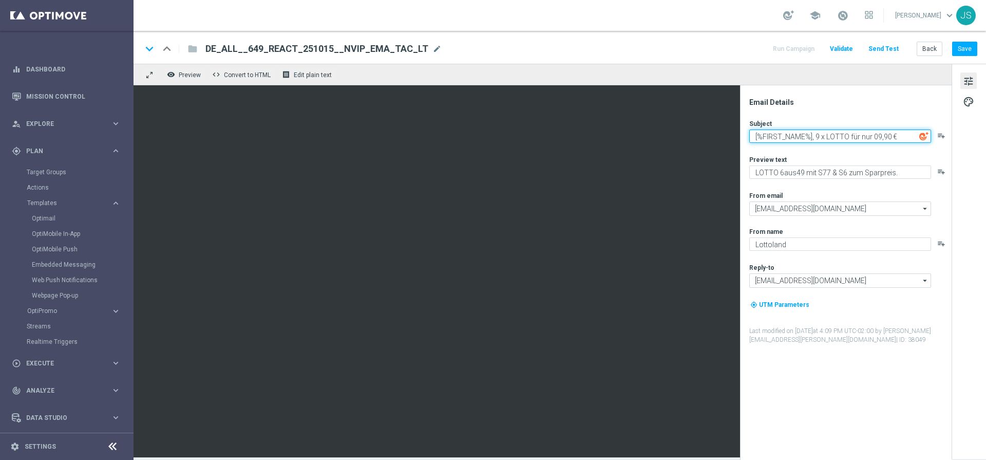
click at [878, 137] on textarea "[%FIRST_NAME%], 9 x LOTTO für nur 09,90 €" at bounding box center [841, 135] width 182 height 13
type textarea "[%FIRST_NAME%], 9 x LOTTO für nur 9,90 €"
click at [878, 136] on textarea "[%FIRST_NAME%], 9 x LOTTO für nur 9,90 €" at bounding box center [841, 135] width 182 height 13
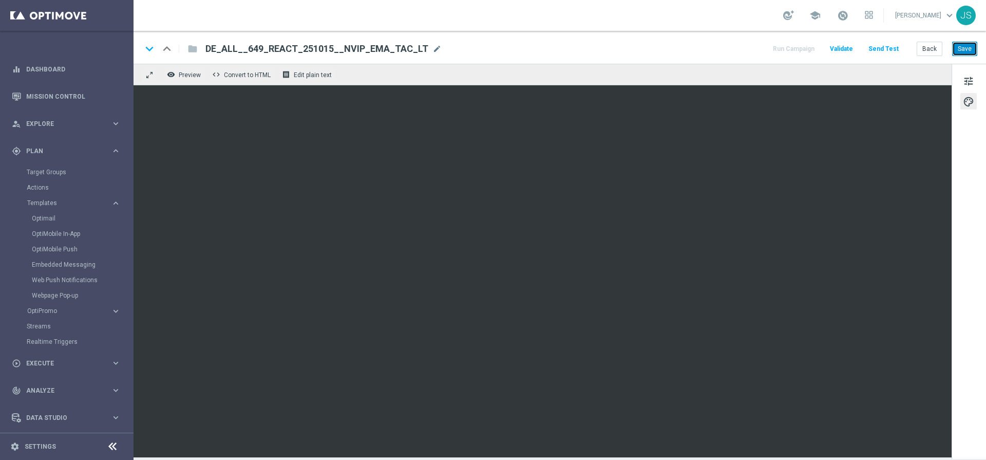
click at [878, 52] on button "Save" at bounding box center [965, 49] width 25 height 14
click at [878, 46] on button "Back" at bounding box center [930, 49] width 26 height 14
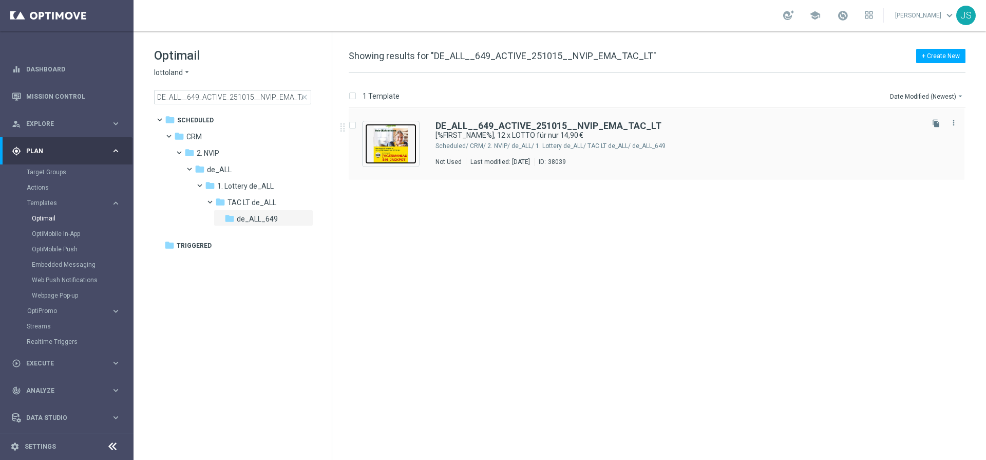
click at [370, 131] on img "Press SPACE to select this row." at bounding box center [390, 144] width 51 height 40
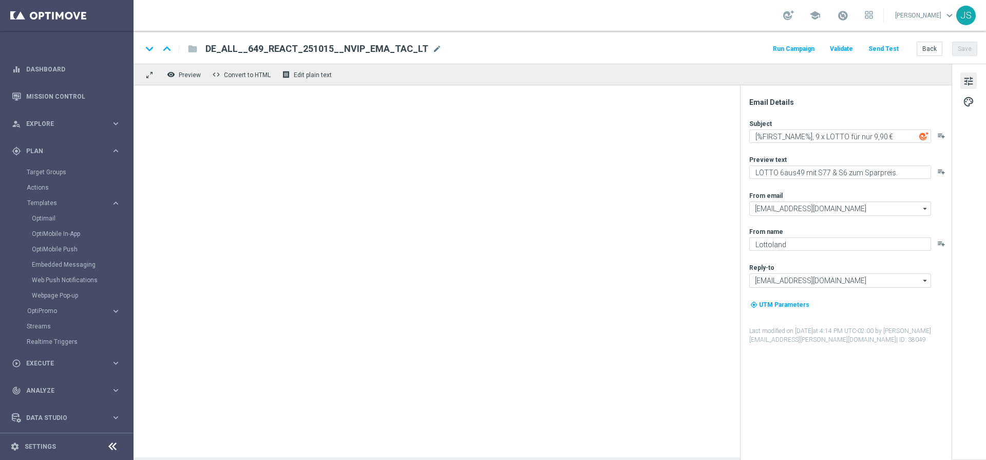
type textarea "[%FIRST_NAME%], 12 x LOTTO für nur 14,90 €"
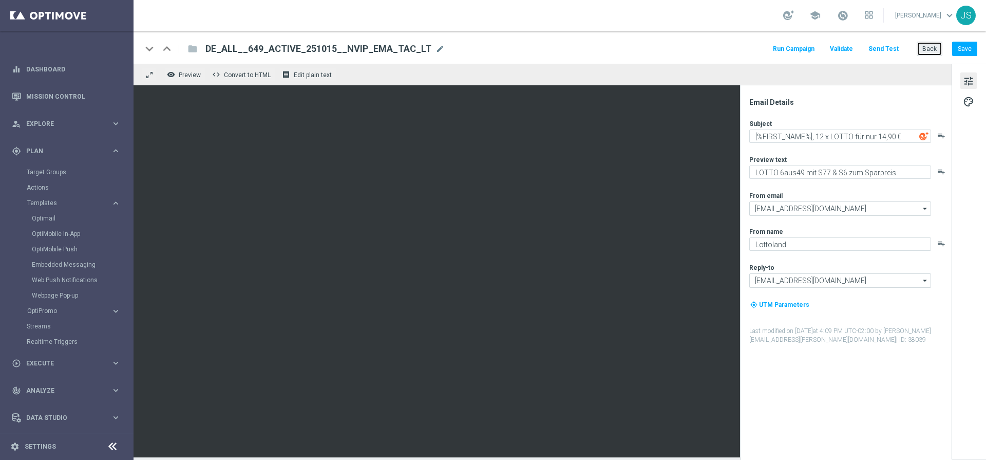
click at [878, 47] on button "Back" at bounding box center [930, 49] width 26 height 14
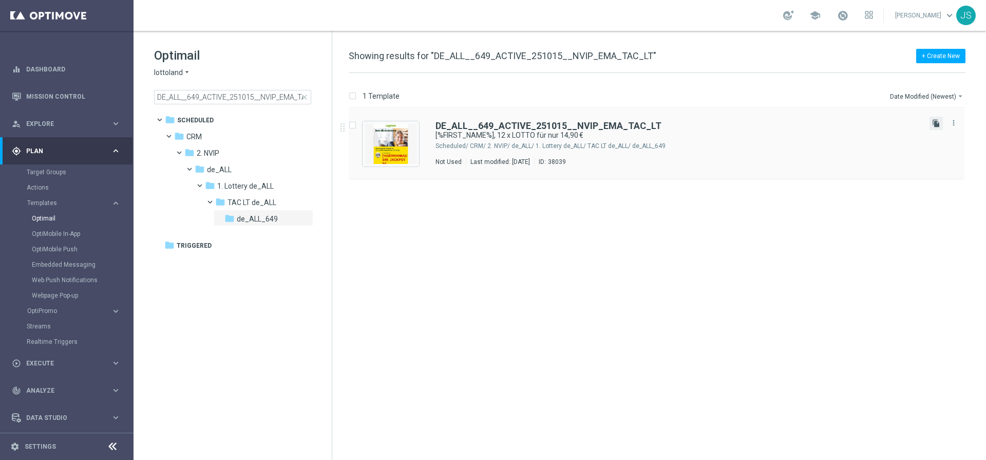
click at [878, 122] on icon "file_copy" at bounding box center [937, 123] width 8 height 8
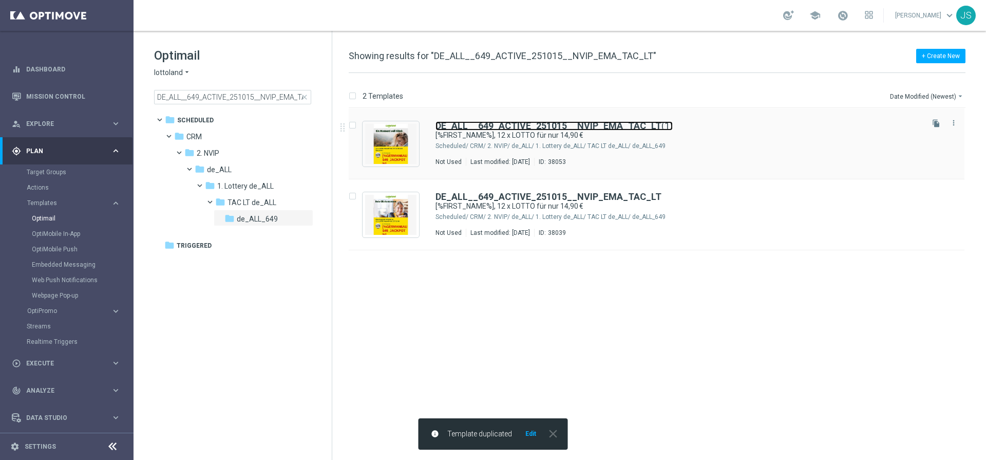
click at [528, 125] on b "DE_ALL__649_ACTIVE_251015__NVIP_EMA_TAC_LT" at bounding box center [549, 125] width 226 height 11
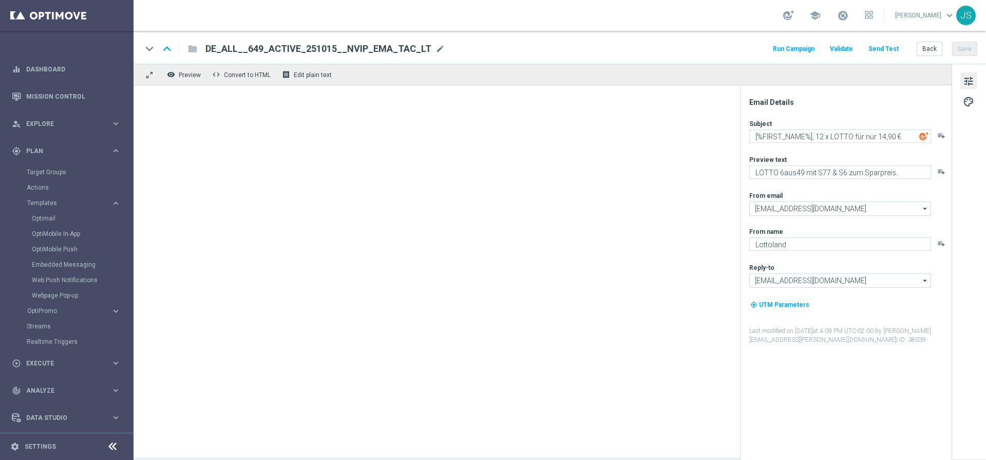
type input "DE_ALL__649_ACTIVE_251015__NVIP_EMA_TAC_LT(1)"
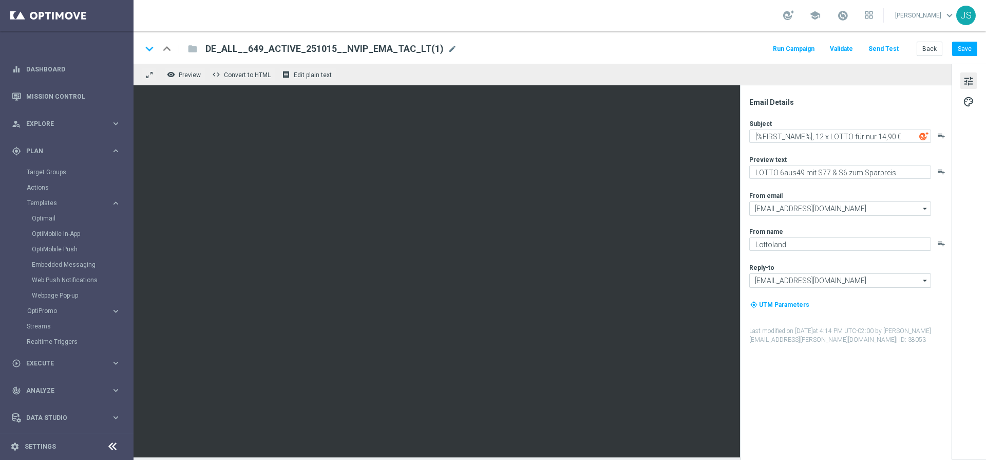
click at [369, 53] on span "DE_ALL__649_ACTIVE_251015__NVIP_EMA_TAC_LT(1)" at bounding box center [325, 49] width 238 height 12
click at [425, 50] on input "DE_ALL__649_ACTIVE_251015__NVIP_EMA_TAC_LT(1)" at bounding box center [333, 48] width 255 height 13
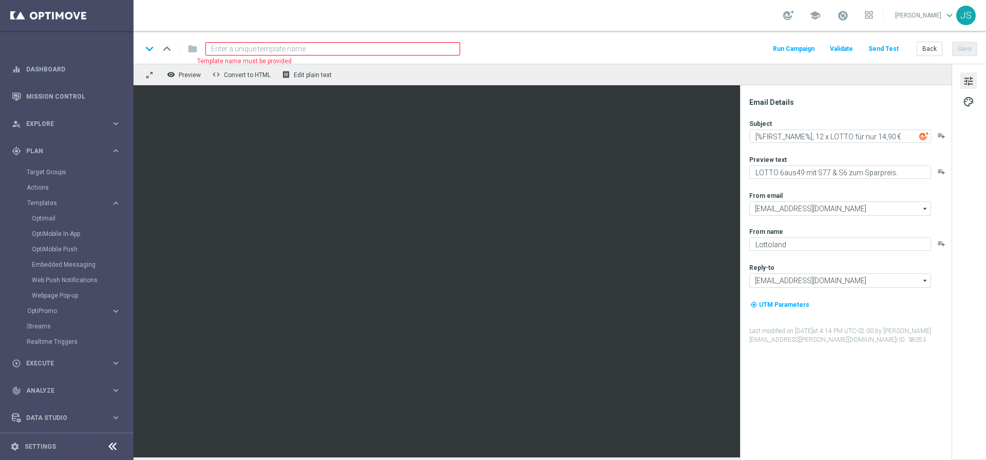
paste input "DE_ALL__649_CHURNED_251015__NVIP_EMA_TAC_LT"
type input "DE_ALL__649_CHURNED_251015__NVIP_EMA_TAC_LT"
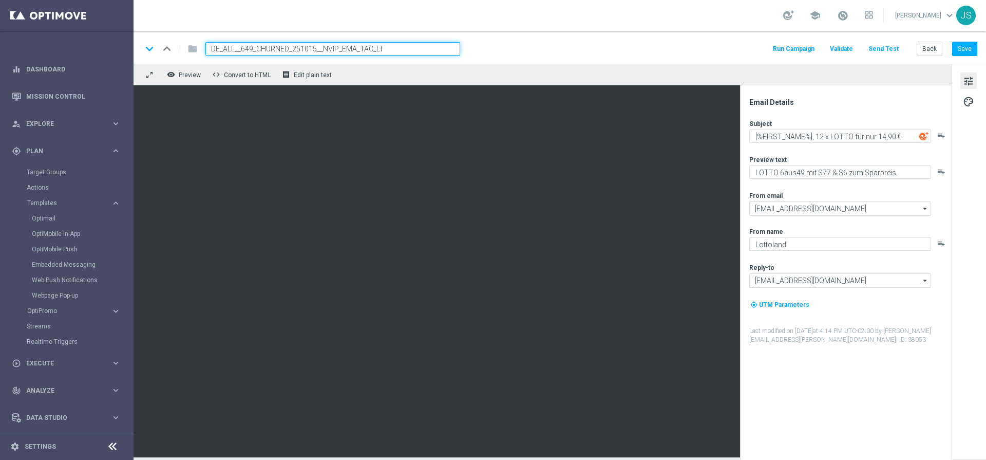
click at [594, 73] on div "remove_red_eye Preview code Convert to HTML receipt Edit plain text" at bounding box center [543, 75] width 818 height 22
click at [446, 50] on input "DE_ALL__649_CHURNED_251015__NVIP_EMA_TAC_LT" at bounding box center [333, 48] width 255 height 13
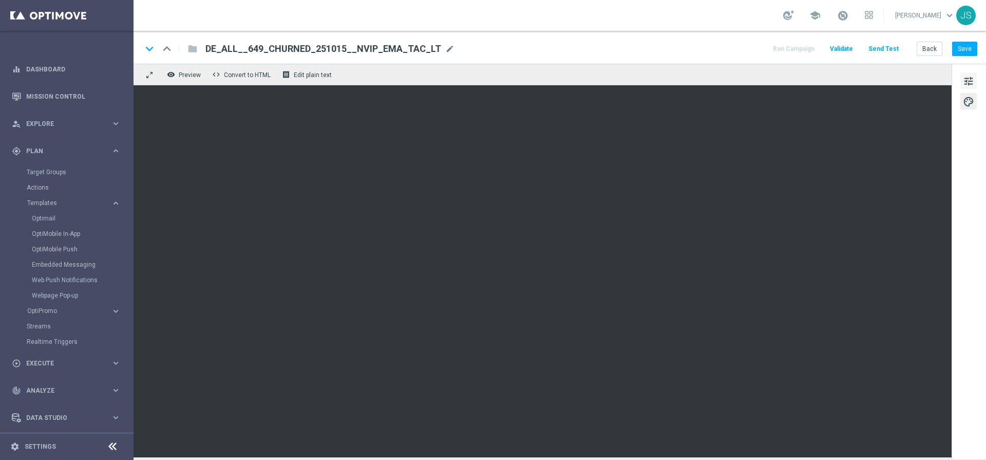
click at [878, 75] on span "tune" at bounding box center [968, 80] width 11 height 13
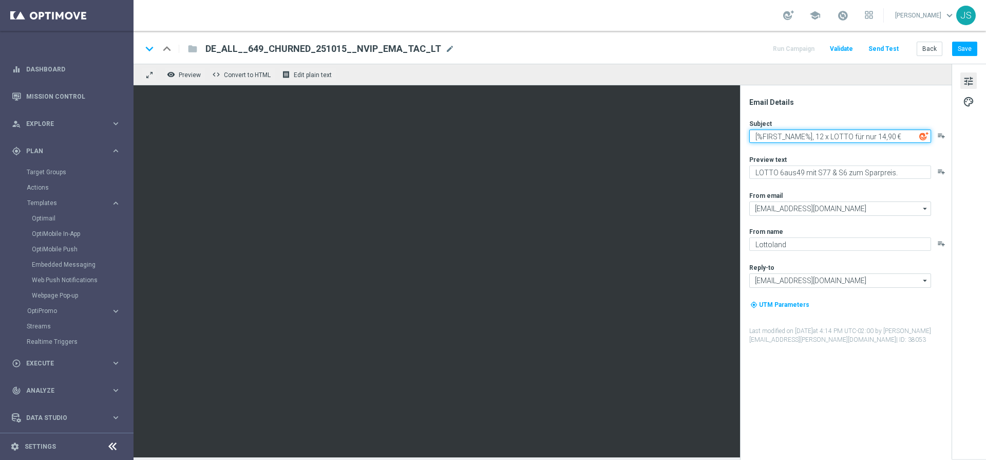
click at [823, 138] on textarea "[%FIRST_NAME%], 12 x LOTTO für nur 14,90 €" at bounding box center [841, 135] width 182 height 13
click at [878, 133] on textarea "[%FIRST_NAME%], 5 x LOTTO für nur 14,90 €" at bounding box center [841, 135] width 182 height 13
type textarea "[%FIRST_NAME%], 5 x LOTTO für nur 3,90 €"
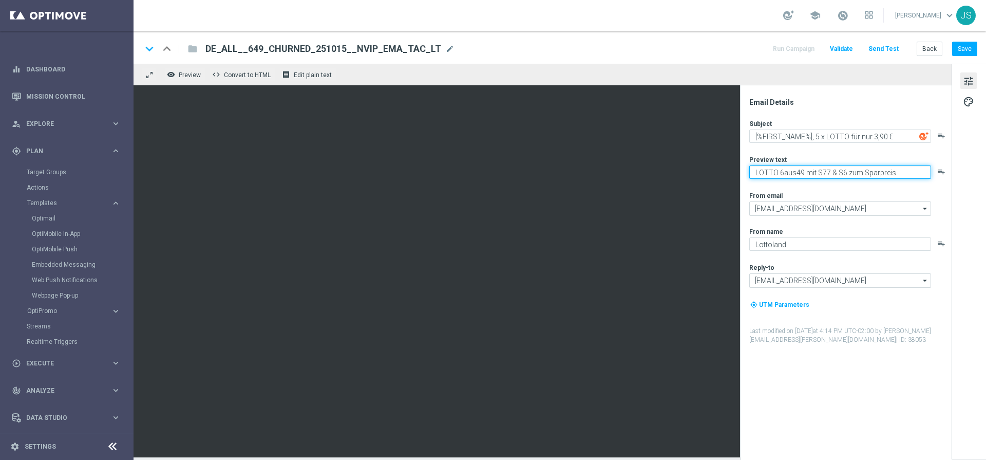
drag, startPoint x: 908, startPoint y: 175, endPoint x: 820, endPoint y: 177, distance: 87.9
click at [820, 177] on textarea "LOTTO 6aus49 mit S77 & S6 zum Sparpreis." at bounding box center [841, 171] width 182 height 13
click at [846, 179] on div "Subject [%FIRST_NAME%], 5 x LOTTO für nur 3,90 € playlist_add Preview text LOTT…" at bounding box center [850, 231] width 201 height 225
drag, startPoint x: 845, startPoint y: 171, endPoint x: 827, endPoint y: 170, distance: 18.0
click at [828, 170] on textarea "LOTTO 6aus49 mit S77 & S6 zum Sparpreis." at bounding box center [841, 171] width 182 height 13
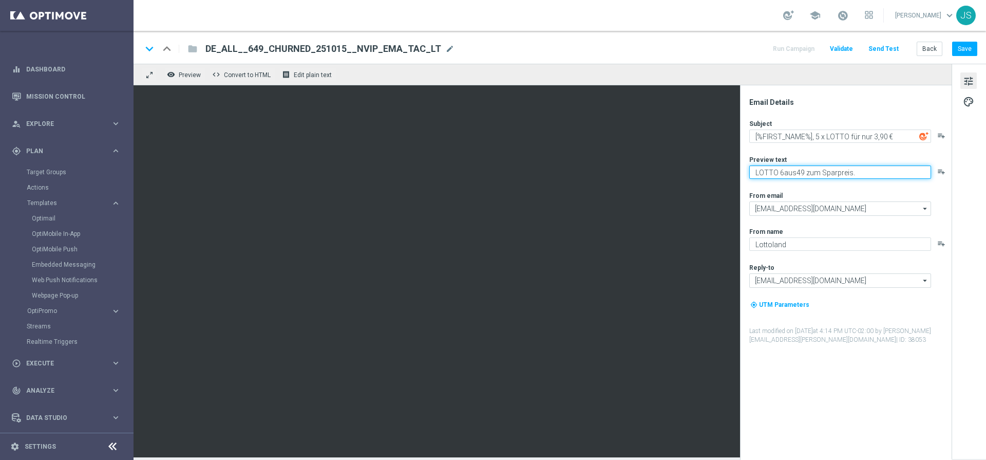
type textarea "LOTTO 6aus49 zum Sparpreis."
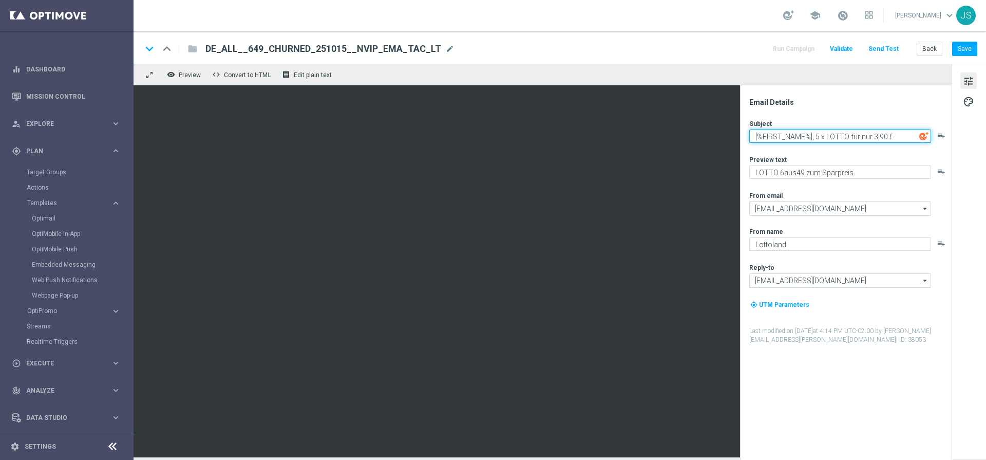
click at [865, 140] on textarea "[%FIRST_NAME%], 5 x LOTTO für nur 3,90 €" at bounding box center [841, 135] width 182 height 13
click at [878, 141] on textarea "[%FIRST_NAME%], 5 x LOTTO für nur 3,90 €" at bounding box center [841, 135] width 182 height 13
type textarea "[%FIRST_NAME%], 5 x LOTTO für nur 3,90 €"
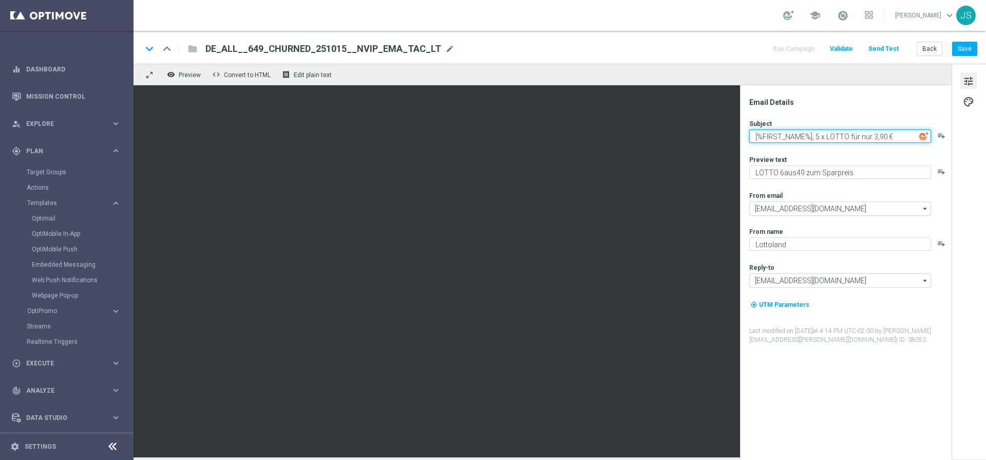
click at [878, 139] on textarea "[%FIRST_NAME%], 5 x LOTTO für nur 3,90 €" at bounding box center [841, 135] width 182 height 13
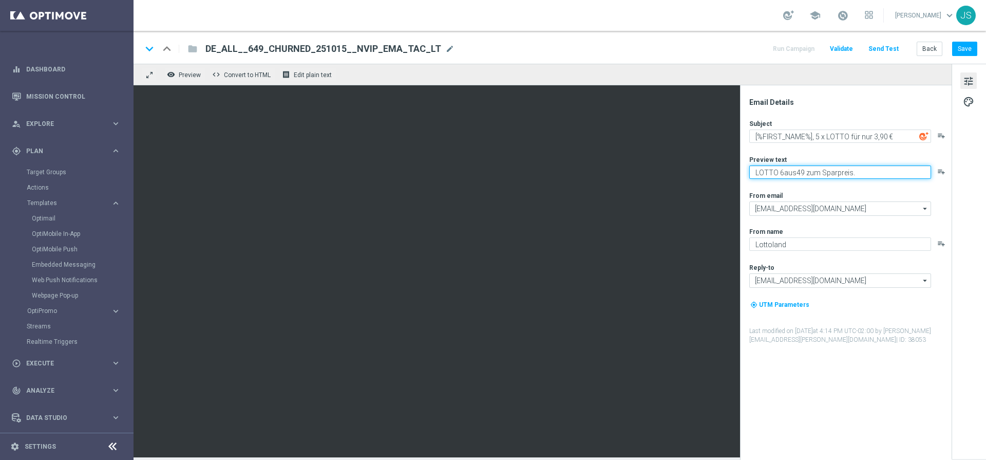
click at [867, 172] on textarea "LOTTO 6aus49 zum Sparpreis." at bounding box center [841, 171] width 182 height 13
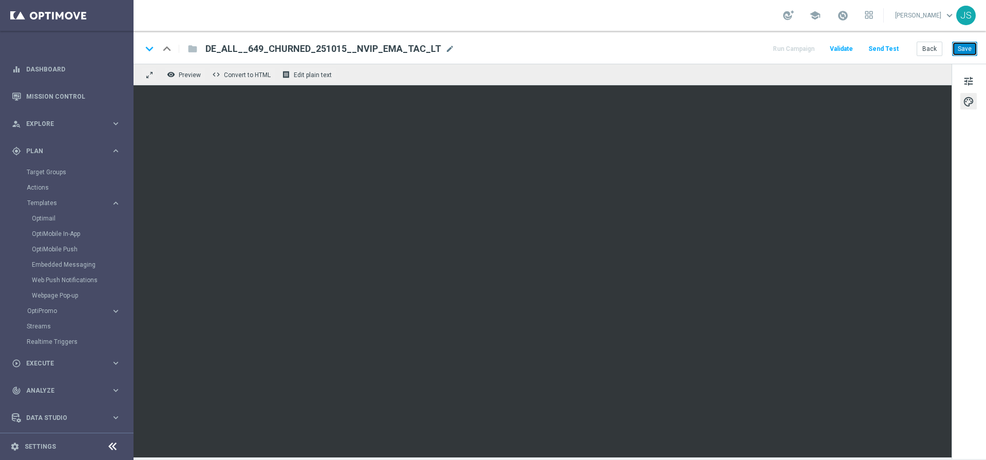
click at [878, 45] on button "Save" at bounding box center [965, 49] width 25 height 14
click at [878, 49] on button "Send Test" at bounding box center [883, 49] width 33 height 14
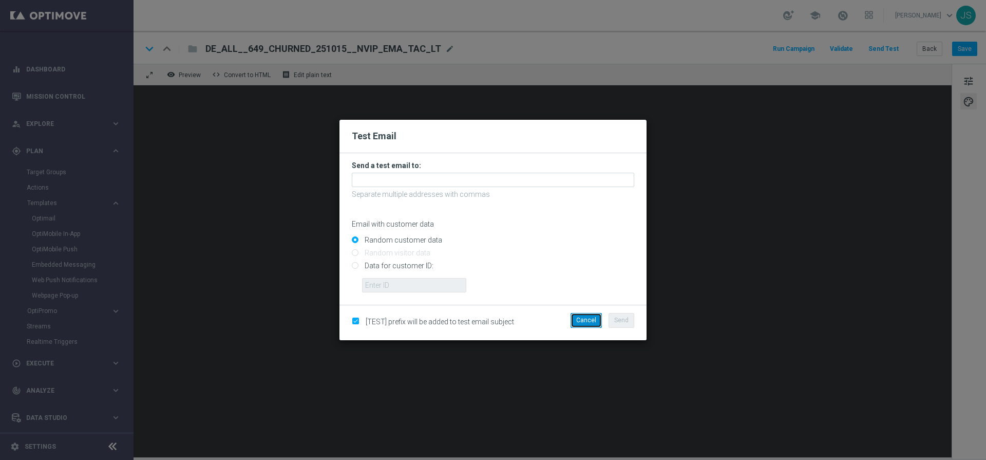
click at [598, 322] on button "Cancel" at bounding box center [586, 320] width 31 height 14
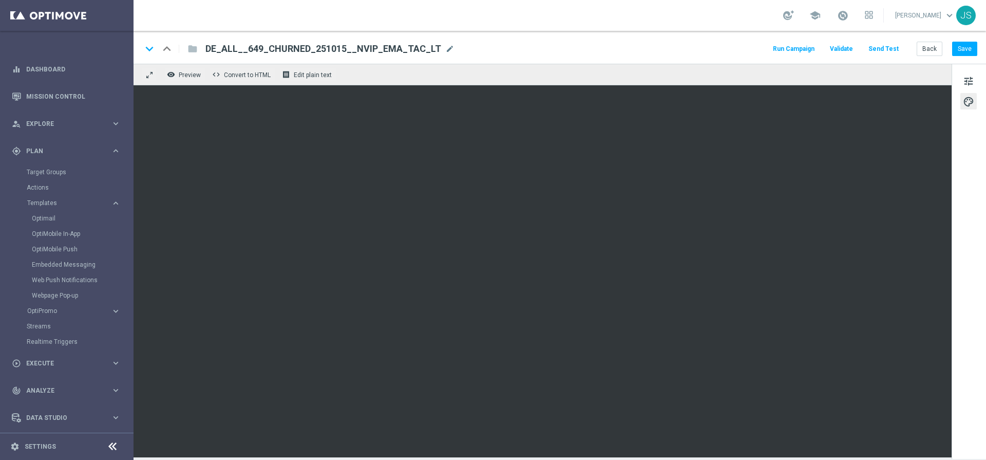
click at [791, 82] on div "remove_red_eye Preview code Convert to HTML receipt Edit plain text" at bounding box center [543, 75] width 818 height 22
click at [878, 83] on span "tune" at bounding box center [968, 80] width 11 height 13
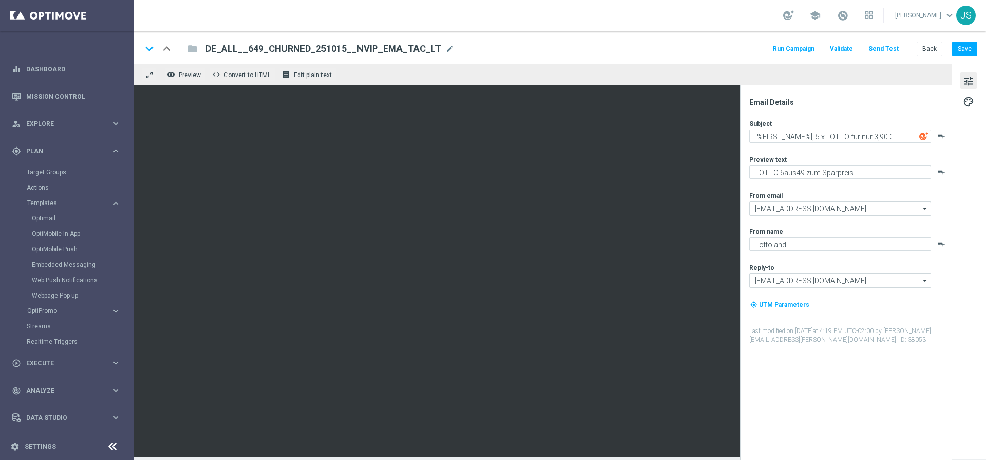
click at [878, 51] on button "Send Test" at bounding box center [883, 49] width 33 height 14
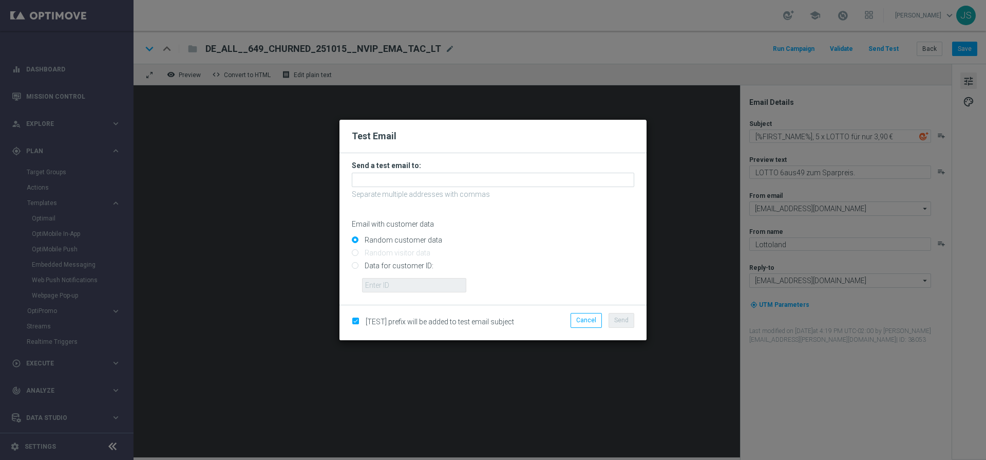
click at [455, 191] on p "Separate multiple addresses with commas" at bounding box center [493, 194] width 283 height 9
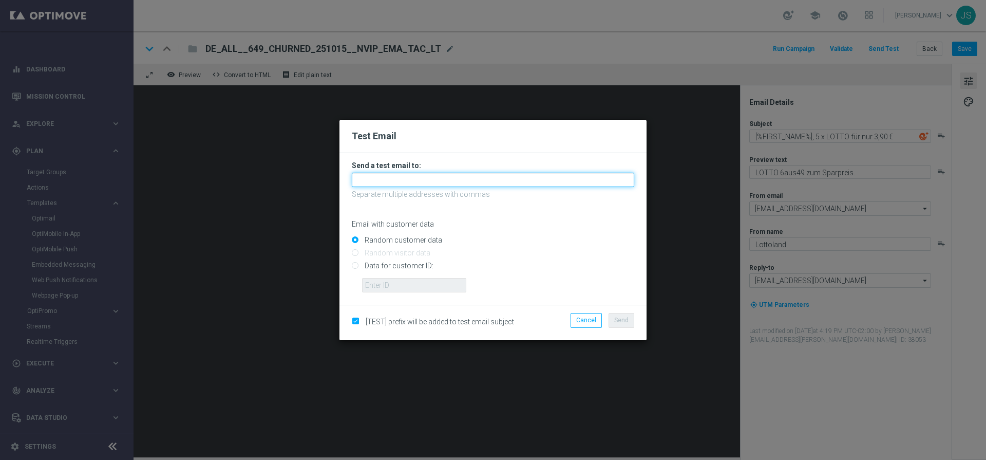
click at [455, 186] on input "text" at bounding box center [493, 180] width 283 height 14
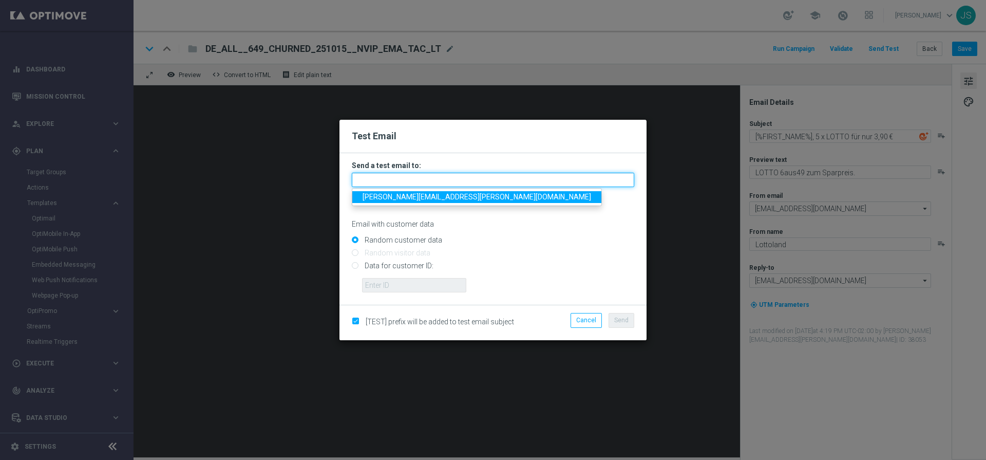
type input "jessica.schmitt@lottoland.com"
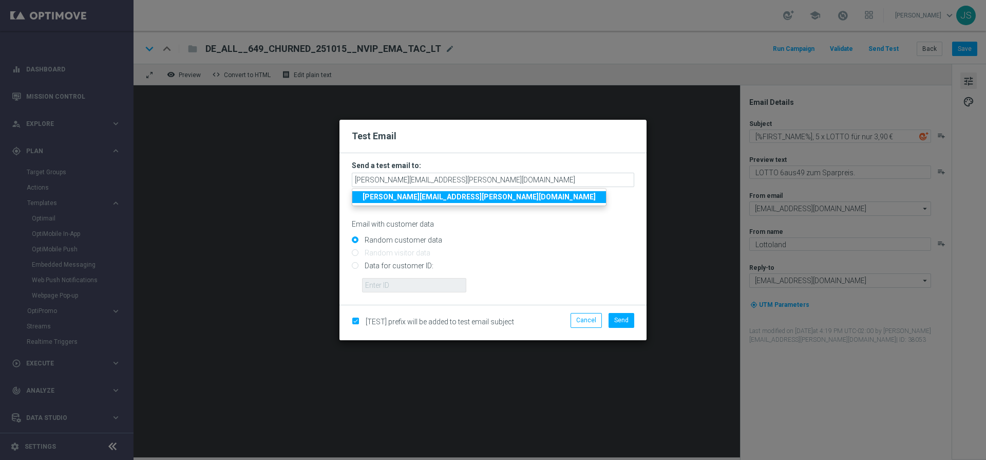
click at [442, 200] on strong "jessica.schmitt@lottoland.com" at bounding box center [479, 197] width 233 height 8
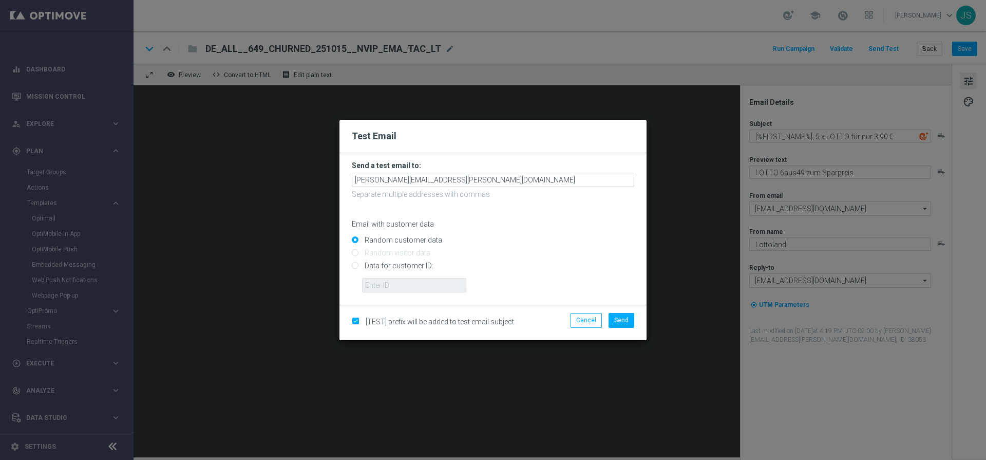
click at [348, 267] on form "Send a test email to: jessica.schmitt@lottoland.com Separate multiple addresses…" at bounding box center [493, 229] width 307 height 152
click at [356, 267] on input "Data for customer ID:" at bounding box center [493, 270] width 283 height 14
radio input "true"
click at [428, 289] on input "text" at bounding box center [414, 285] width 104 height 14
paste input "224495972"
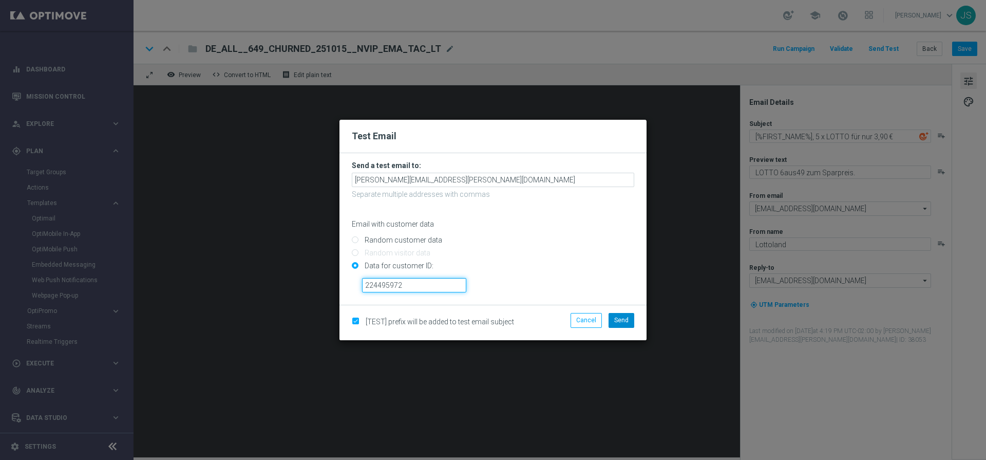
type input "224495972"
click at [622, 325] on button "Send" at bounding box center [622, 320] width 26 height 14
click at [622, 323] on span "Send" at bounding box center [621, 319] width 14 height 7
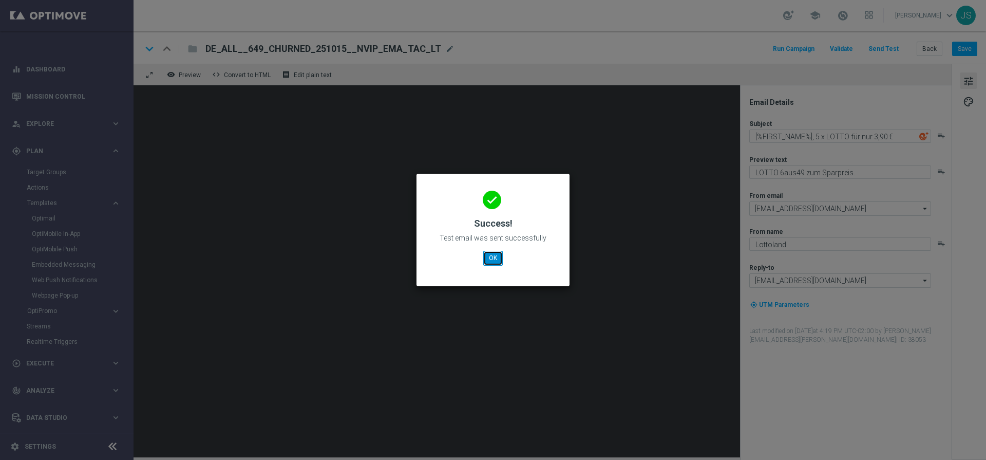
click at [490, 256] on button "OK" at bounding box center [493, 258] width 20 height 14
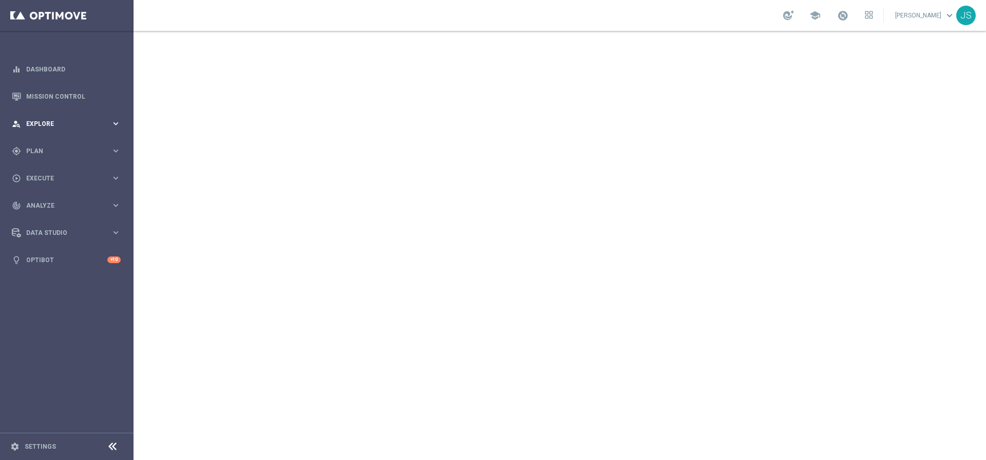
click at [119, 129] on div "person_search Explore keyboard_arrow_right" at bounding box center [66, 123] width 133 height 27
click at [79, 276] on span "Plan" at bounding box center [68, 274] width 85 height 6
click at [62, 201] on span "Templates" at bounding box center [63, 203] width 73 height 6
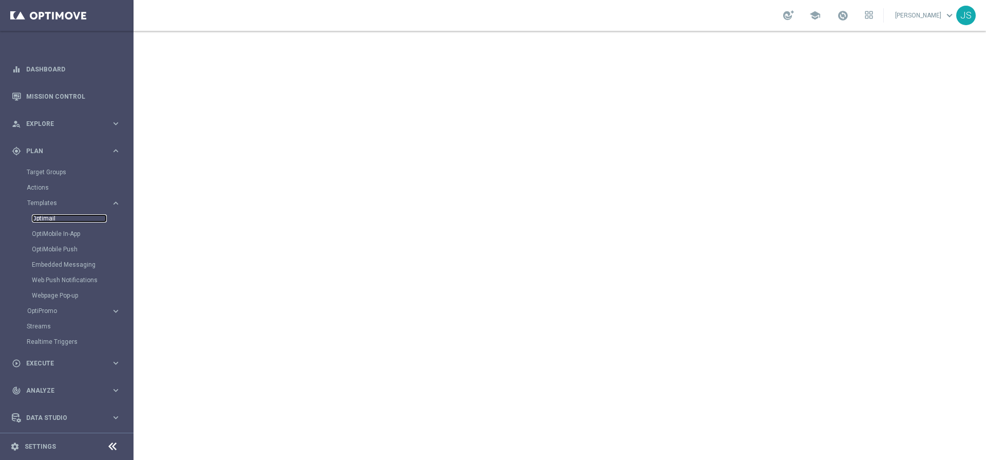
click at [55, 221] on link "Optimail" at bounding box center [69, 218] width 75 height 8
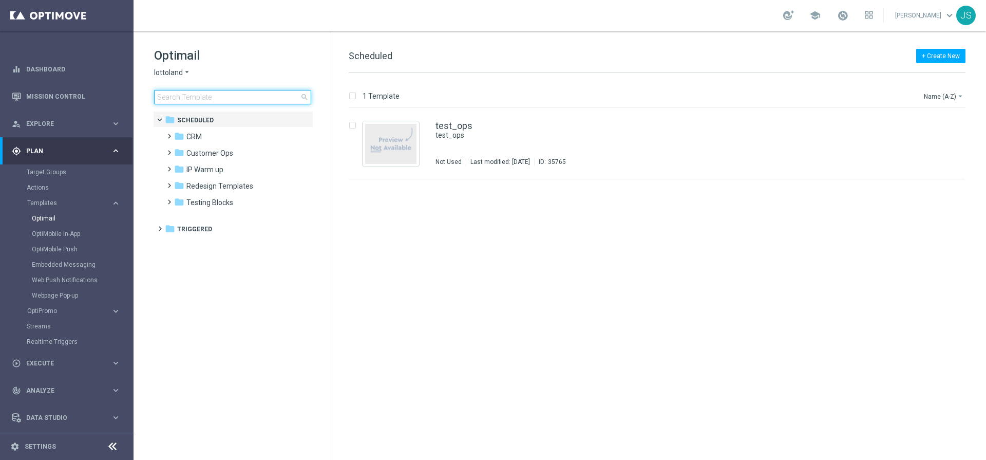
click at [270, 102] on input at bounding box center [232, 97] width 157 height 14
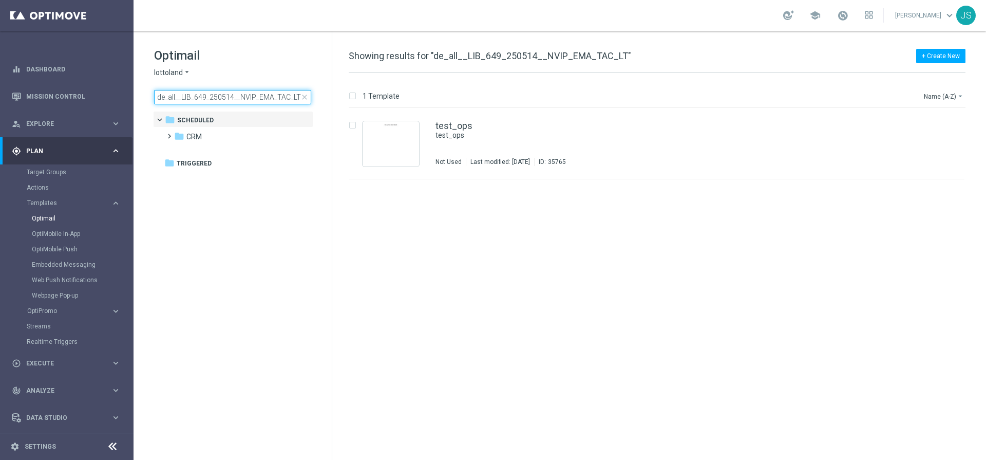
type input "de_all__LIB_649_250514__NVIP_EMA_TAC_LT"
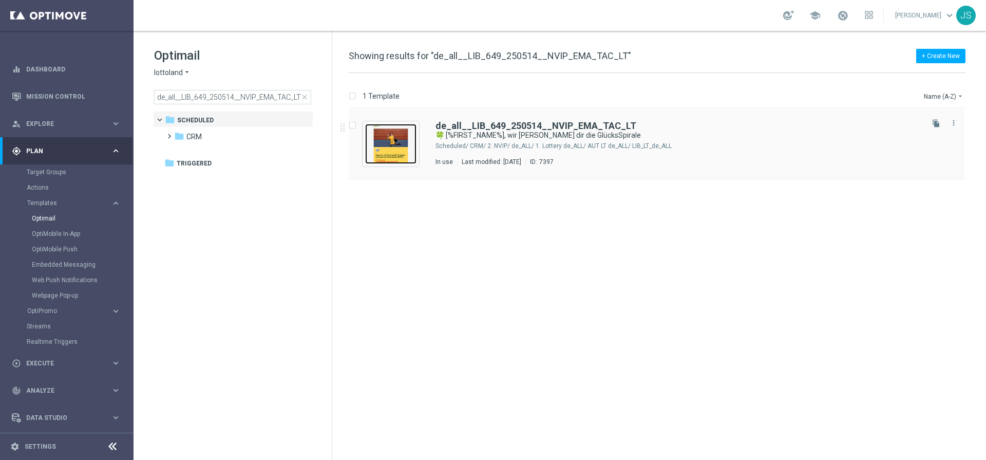
click at [394, 151] on img "Press SPACE to select this row." at bounding box center [390, 144] width 51 height 40
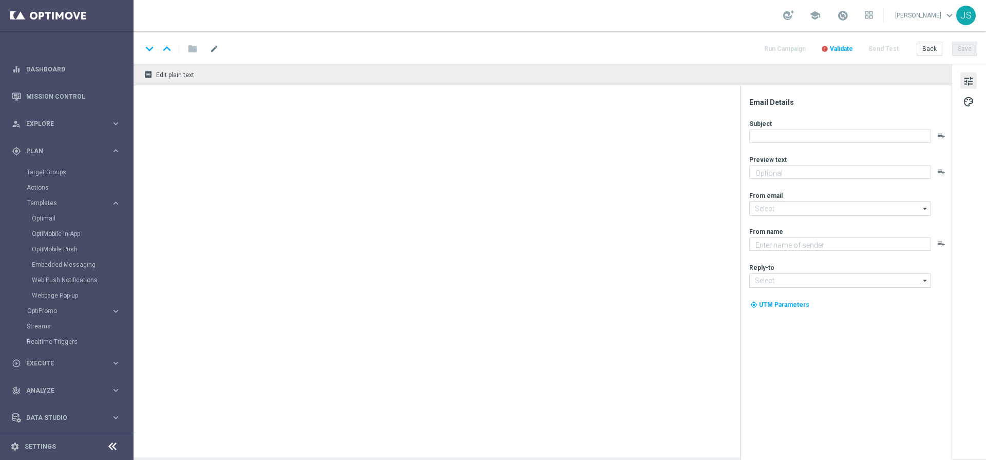
type textarea "Zu deinem LOTTO 6aus49."
type input "[EMAIL_ADDRESS][DOMAIN_NAME]"
type textarea "Lottoland"
type input "[EMAIL_ADDRESS][DOMAIN_NAME]"
type textarea "LOTTO 6aus49 mit S77 & S6 zum Sparpreis."
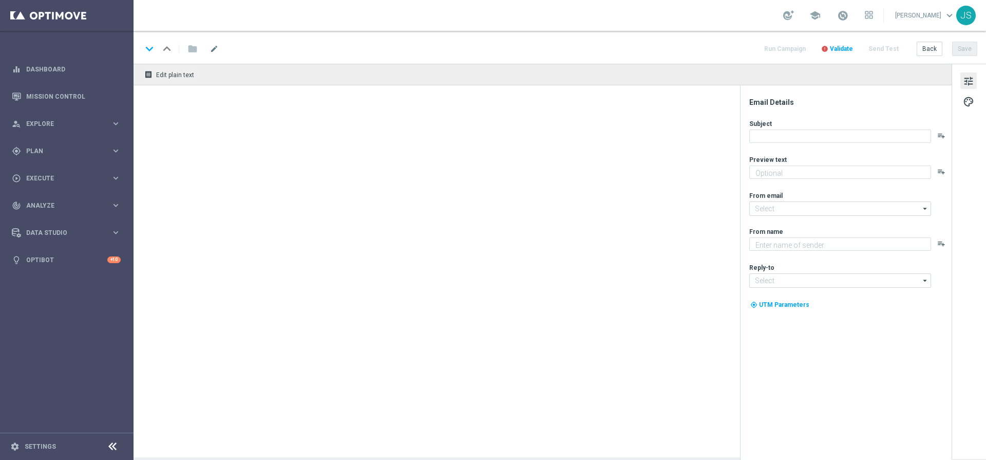
type input "[EMAIL_ADDRESS][DOMAIN_NAME]"
type textarea "Lottoland"
type input "[EMAIL_ADDRESS][DOMAIN_NAME]"
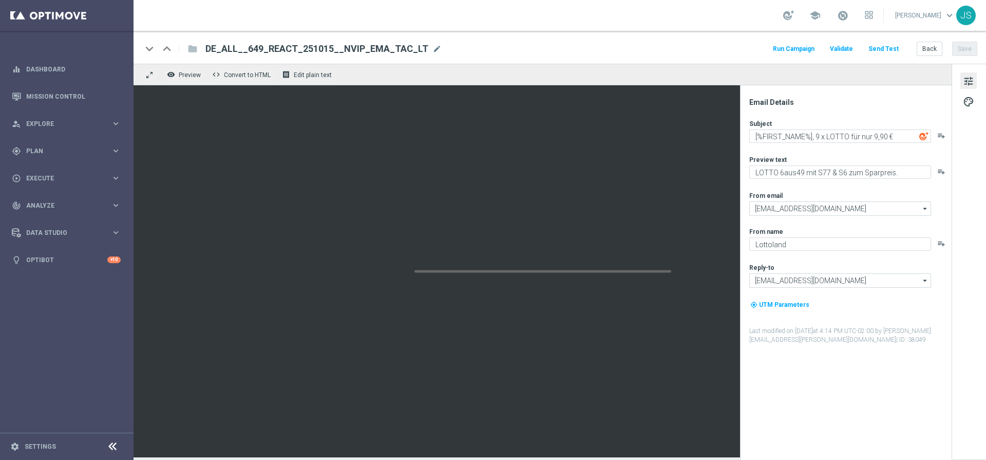
click at [885, 51] on button "Send Test" at bounding box center [883, 49] width 33 height 14
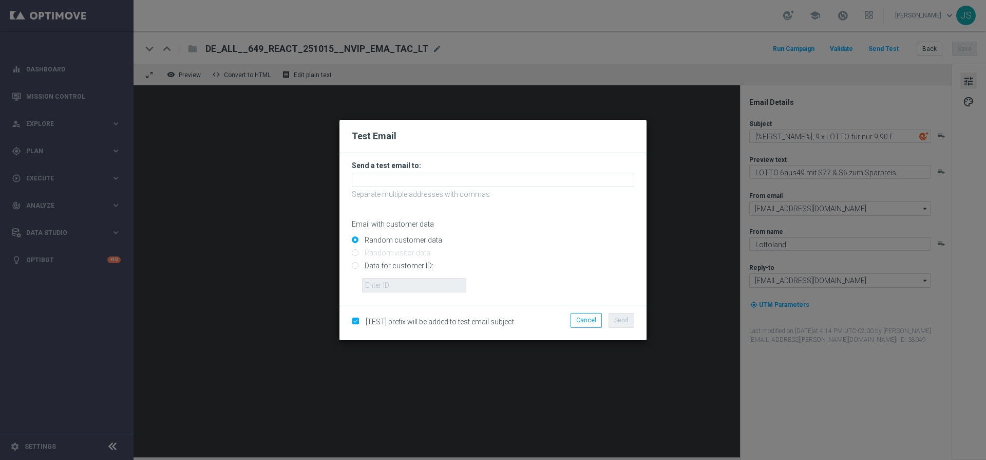
click at [364, 192] on p "Separate multiple addresses with commas" at bounding box center [493, 194] width 283 height 9
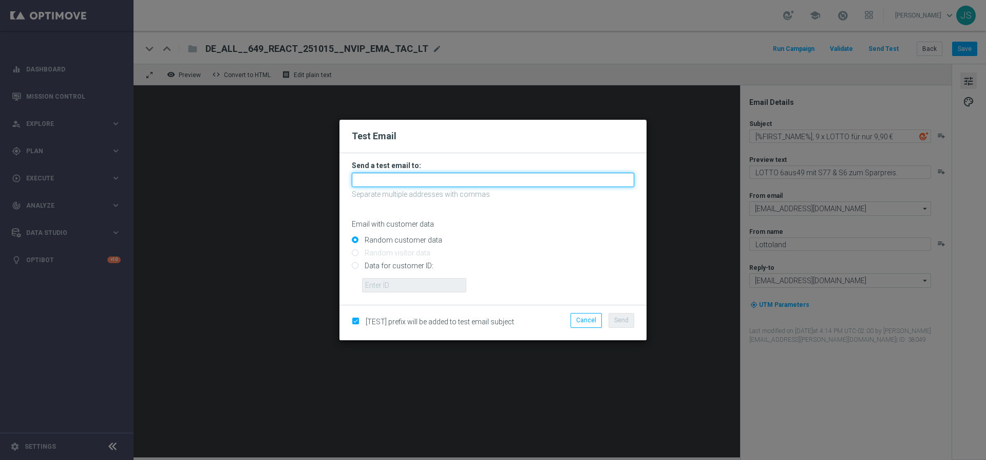
click at [378, 180] on input "text" at bounding box center [493, 180] width 283 height 14
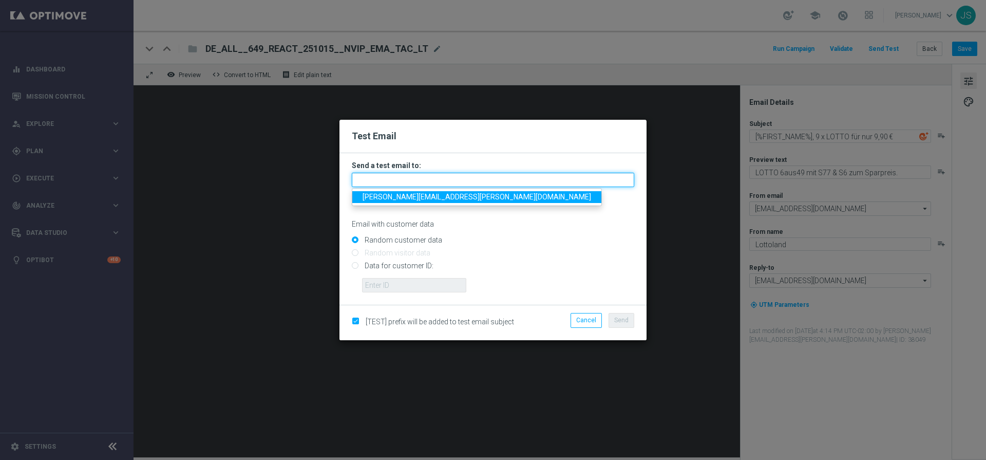
type input "[PERSON_NAME][EMAIL_ADDRESS][PERSON_NAME][DOMAIN_NAME]"
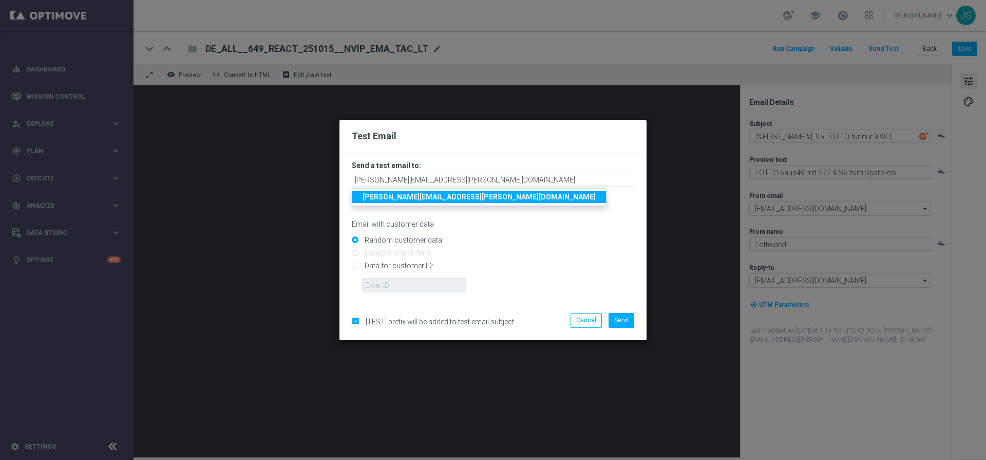
click at [431, 192] on link "[PERSON_NAME][EMAIL_ADDRESS][PERSON_NAME][DOMAIN_NAME]" at bounding box center [479, 197] width 254 height 12
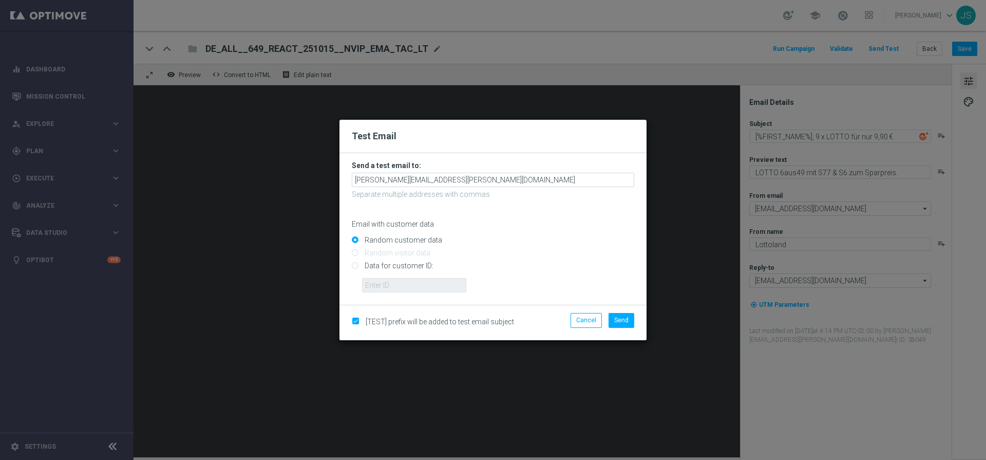
click at [397, 266] on input "Data for customer ID:" at bounding box center [493, 270] width 283 height 14
radio input "true"
click at [397, 280] on input "text" at bounding box center [414, 285] width 104 height 14
paste input "224495972"
type input "224495972"
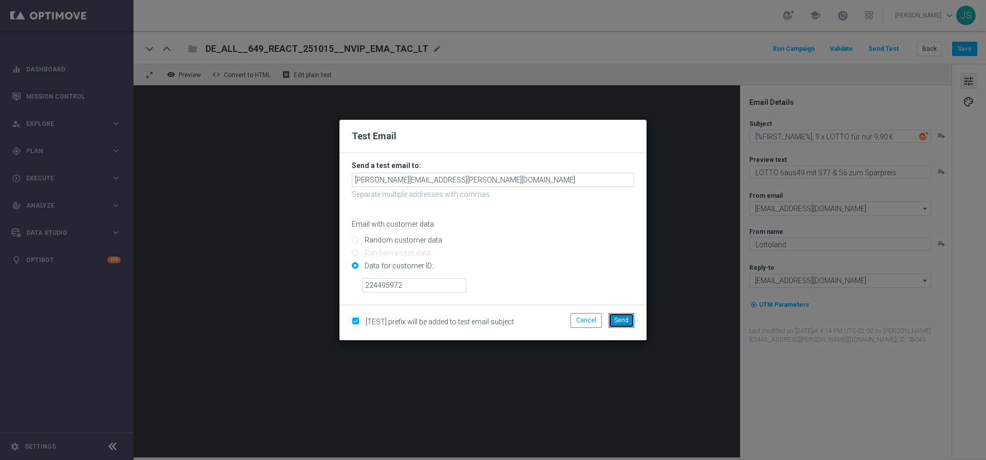
click at [619, 325] on button "Send" at bounding box center [622, 320] width 26 height 14
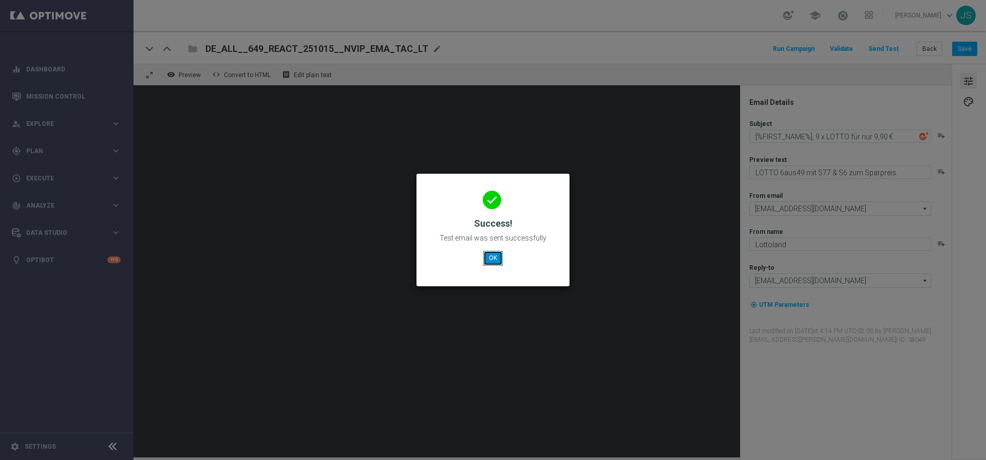
click at [501, 256] on button "OK" at bounding box center [493, 258] width 20 height 14
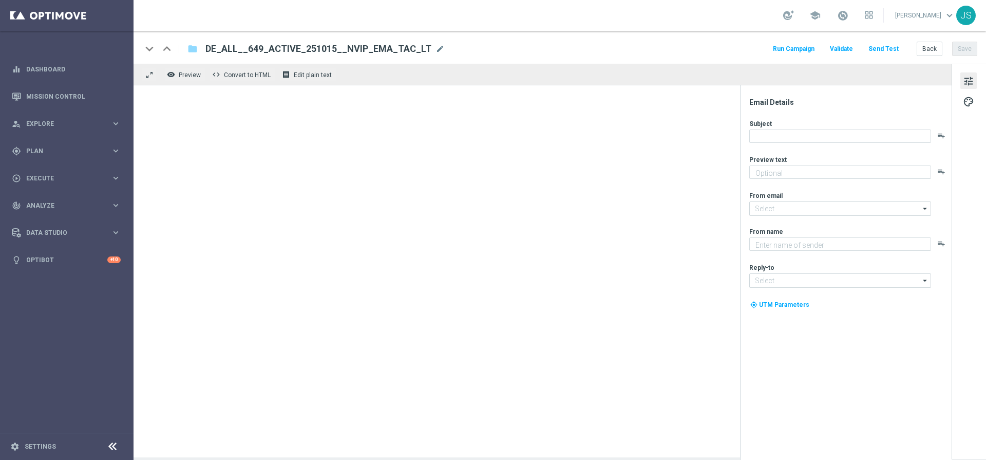
type textarea "LOTTO 6aus49 mit S77 & S6 zum Sparpreis."
type input "[EMAIL_ADDRESS][DOMAIN_NAME]"
type textarea "Lottoland"
type input "[EMAIL_ADDRESS][DOMAIN_NAME]"
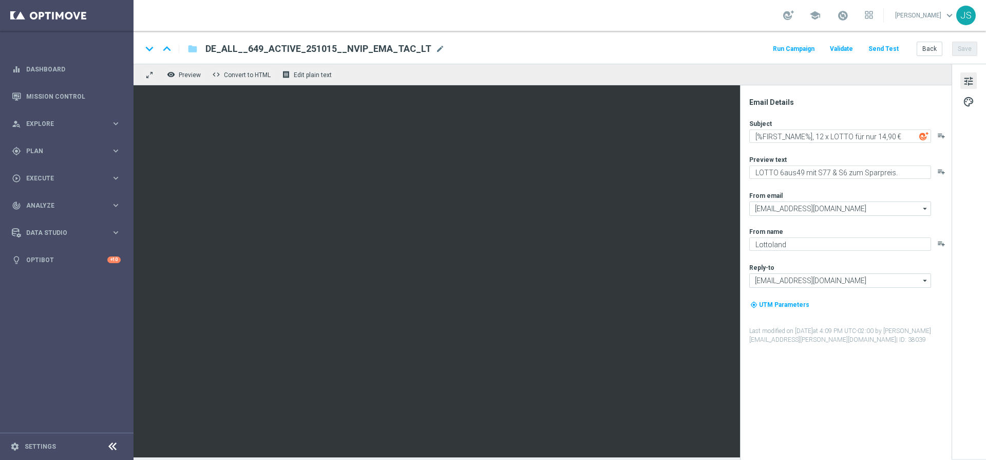
click at [888, 49] on button "Send Test" at bounding box center [883, 49] width 33 height 14
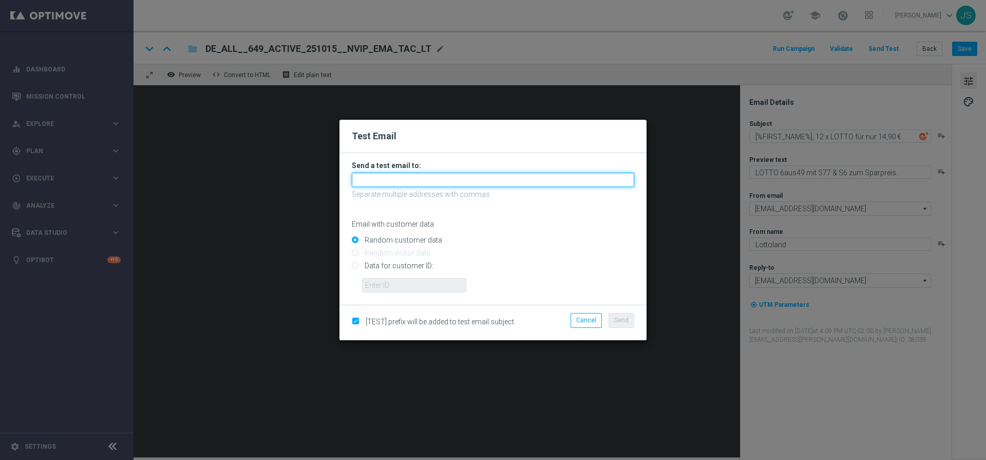
click at [452, 180] on input "text" at bounding box center [493, 180] width 283 height 14
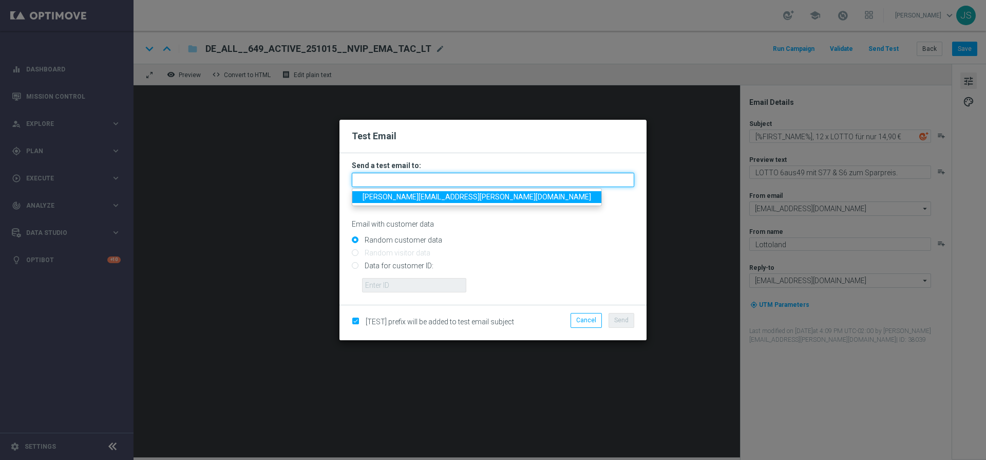
type input "jessica.schmitt@lottoland.com"
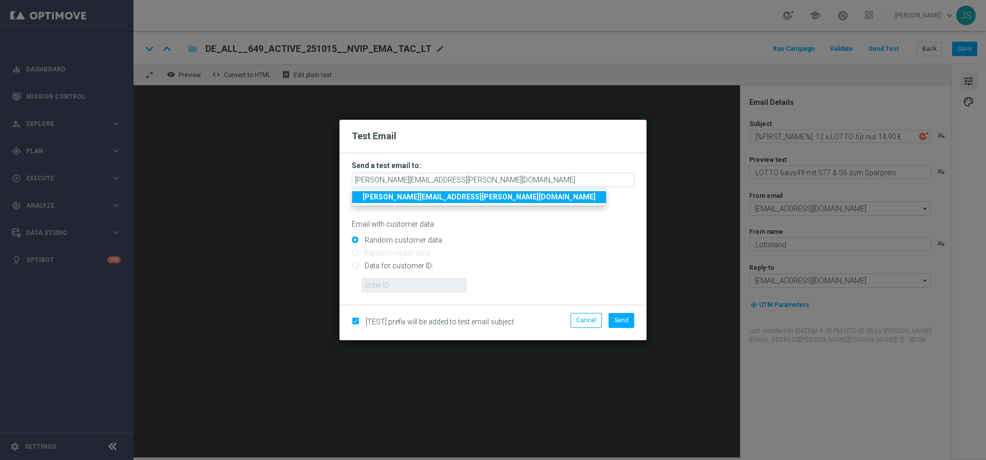
click at [443, 199] on strong "[PERSON_NAME][EMAIL_ADDRESS][PERSON_NAME][DOMAIN_NAME]" at bounding box center [479, 197] width 233 height 8
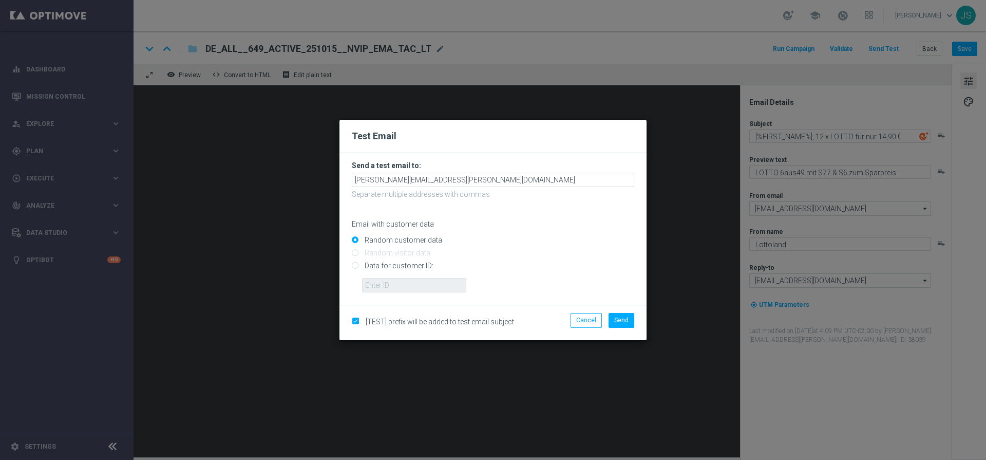
click at [394, 268] on input "Data for customer ID:" at bounding box center [493, 270] width 283 height 14
radio input "true"
click at [393, 282] on input "text" at bounding box center [414, 285] width 104 height 14
paste input "224495972"
type input "224495972"
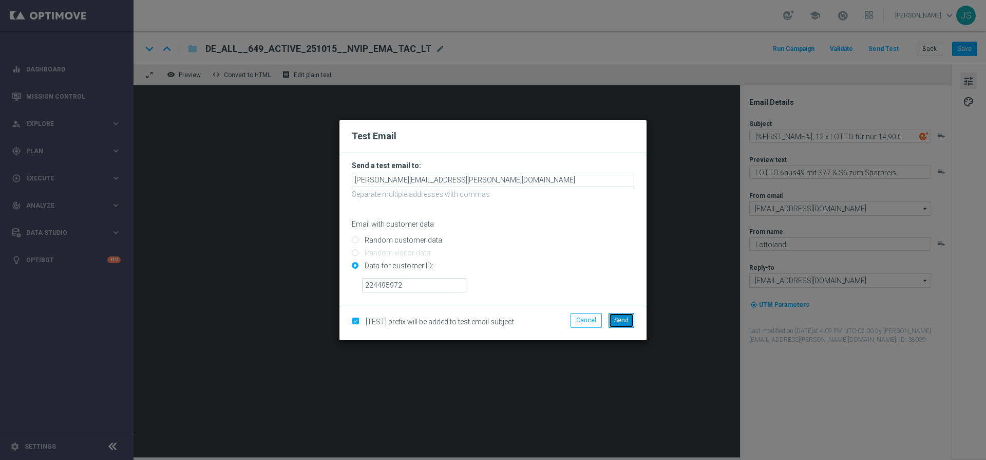
click at [613, 316] on button "Send" at bounding box center [622, 320] width 26 height 14
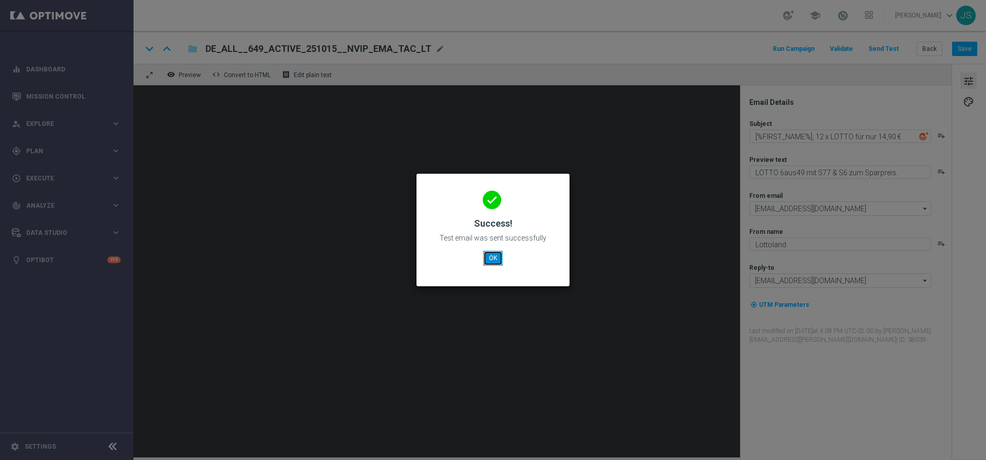
click at [497, 253] on button "OK" at bounding box center [493, 258] width 20 height 14
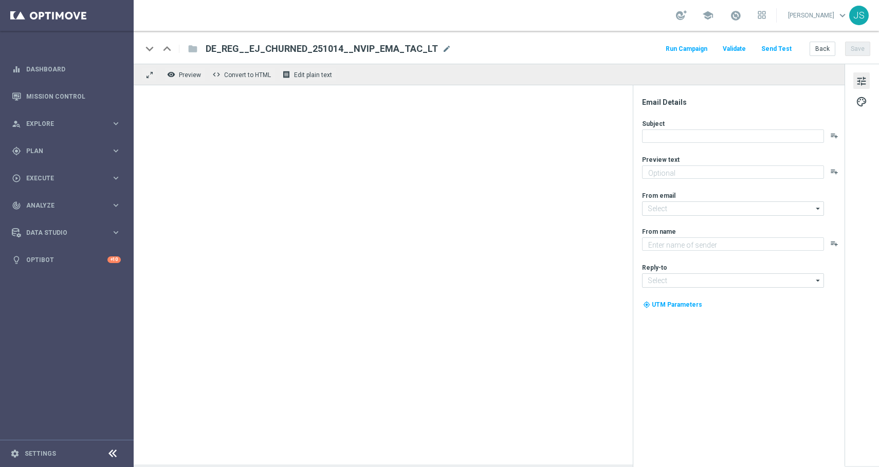
type textarea "Rubbel GRATIS zum EuroJackpot."
type textarea "Lottoland"
type input "[EMAIL_ADDRESS][DOMAIN_NAME]"
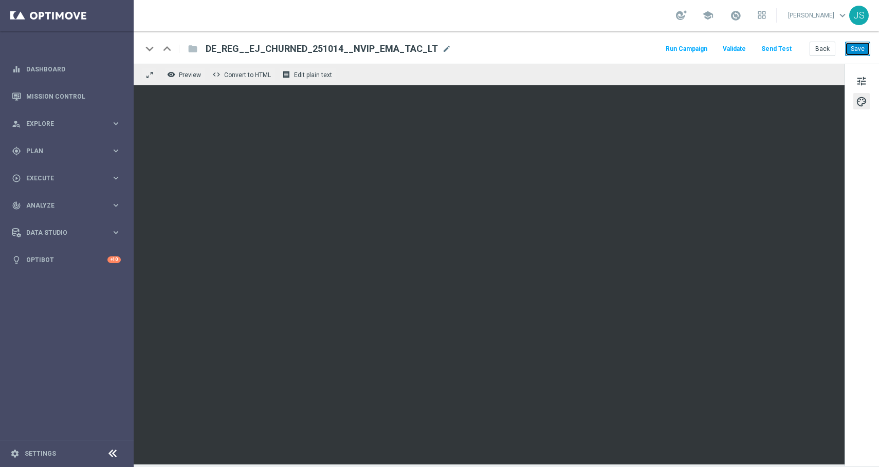
click at [864, 52] on button "Save" at bounding box center [857, 49] width 25 height 14
click at [861, 47] on button "Save" at bounding box center [857, 49] width 25 height 14
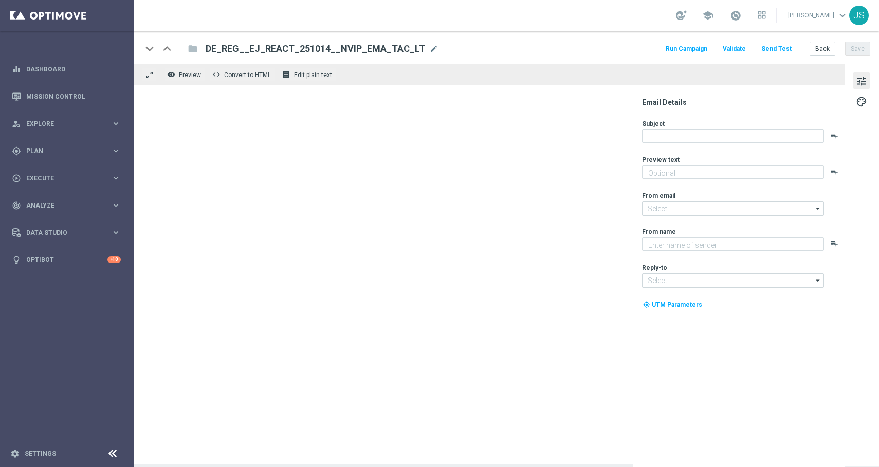
type textarea "Rubbel GRATIS zum EuroJackpot."
type input "[EMAIL_ADDRESS][DOMAIN_NAME]"
type textarea "Lottoland"
type input "[EMAIL_ADDRESS][DOMAIN_NAME]"
type textarea "Rubbel GRATIS zum EuroJackpot."
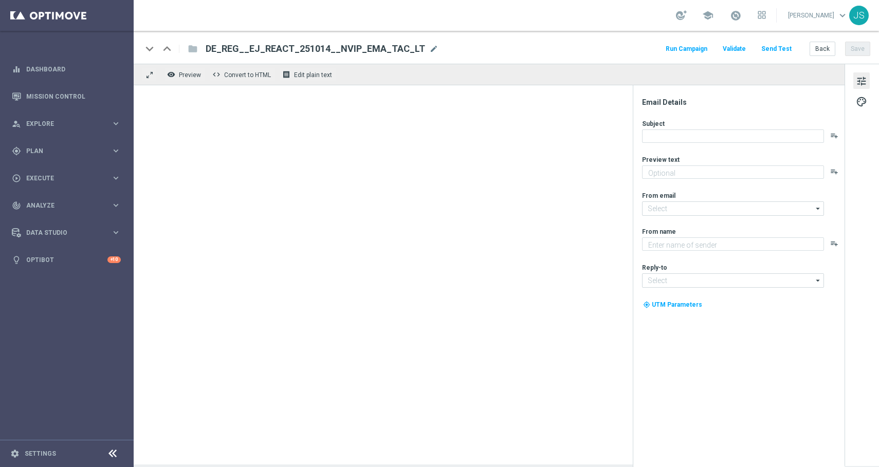
type textarea "Lottoland"
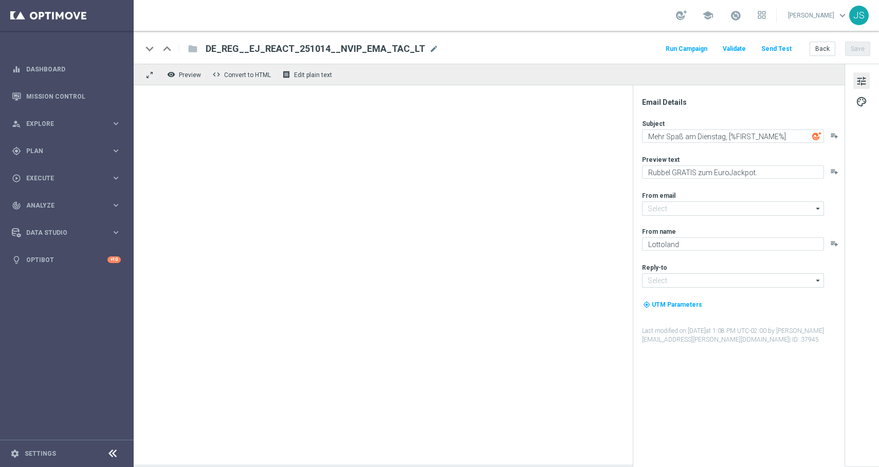
type input "[EMAIL_ADDRESS][DOMAIN_NAME]"
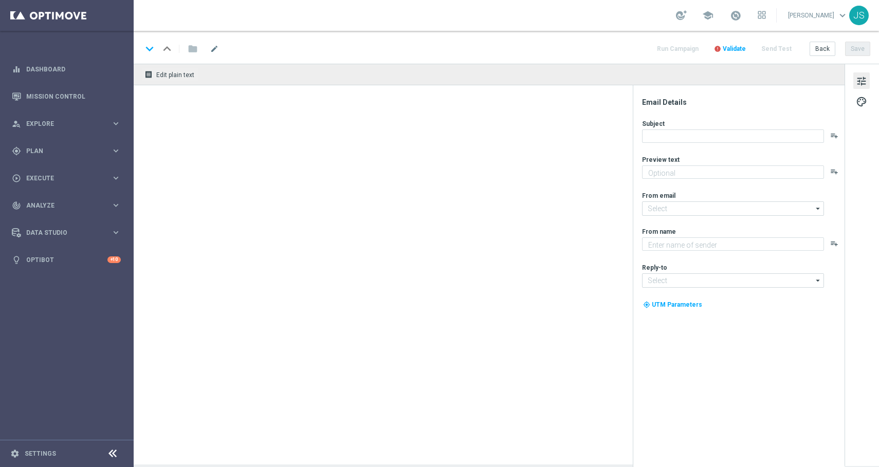
type textarea "Rubbel GRATIS zum EuroJackpot."
type input "[EMAIL_ADDRESS][DOMAIN_NAME]"
type textarea "Lottoland"
type input "[EMAIL_ADDRESS][DOMAIN_NAME]"
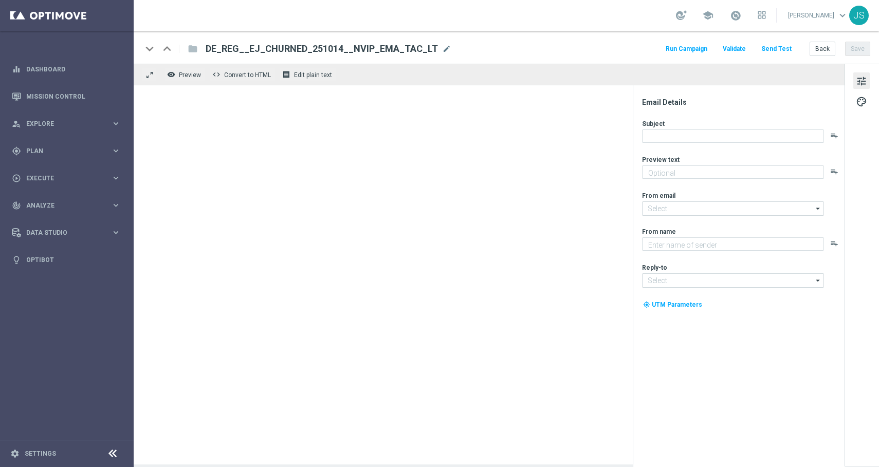
type textarea "Rubbel GRATIS zum EuroJackpot."
type textarea "Lottoland"
type input "[EMAIL_ADDRESS][DOMAIN_NAME]"
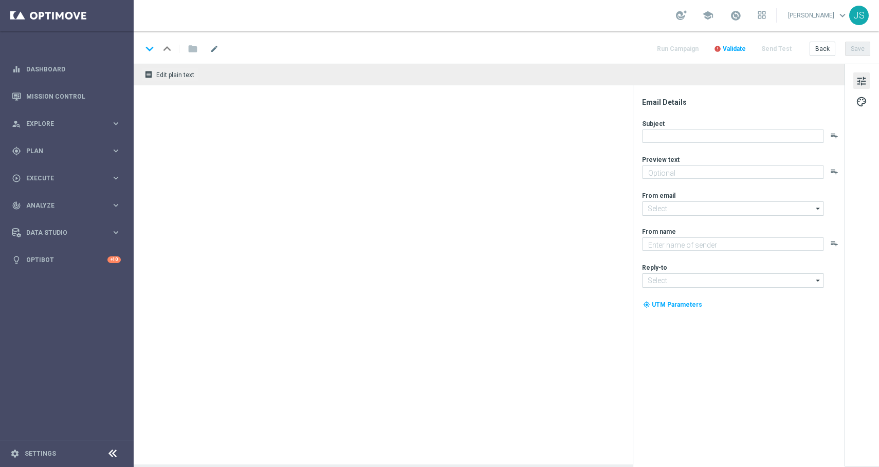
type textarea "Rubbel GRATIS zum EuroJackpot."
type textarea "Lottoland"
type input "[EMAIL_ADDRESS][DOMAIN_NAME]"
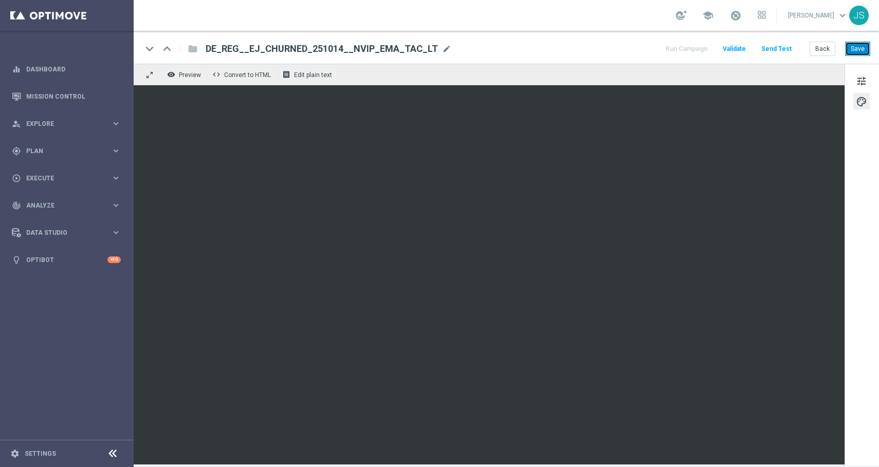
click at [850, 48] on button "Save" at bounding box center [857, 49] width 25 height 14
click at [858, 43] on button "Save" at bounding box center [857, 49] width 25 height 14
click at [846, 52] on button "Save" at bounding box center [857, 49] width 25 height 14
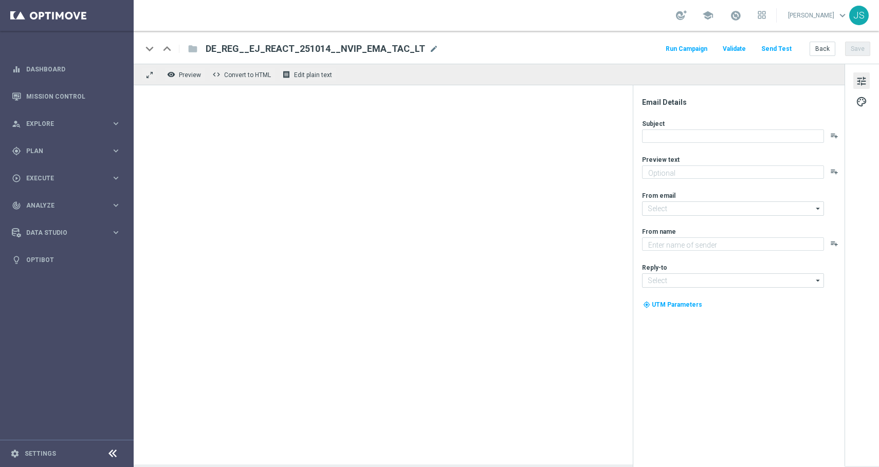
type textarea "Rubbel GRATIS zum EuroJackpot."
type input "[EMAIL_ADDRESS][DOMAIN_NAME]"
type textarea "Lottoland"
type input "[EMAIL_ADDRESS][DOMAIN_NAME]"
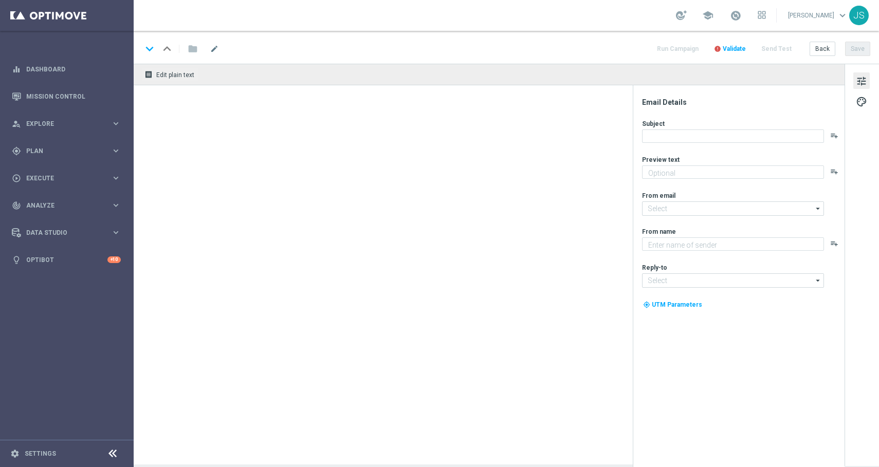
type textarea "Rubbel GRATIS zum EuroJackpot."
type input "[EMAIL_ADDRESS][DOMAIN_NAME]"
type textarea "Lottoland"
type input "[EMAIL_ADDRESS][DOMAIN_NAME]"
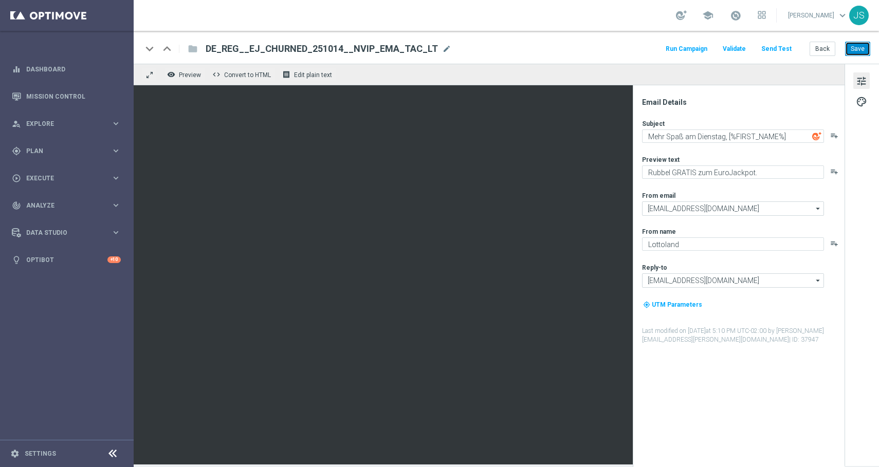
click at [860, 52] on button "Save" at bounding box center [857, 49] width 25 height 14
click at [867, 44] on button "Save" at bounding box center [857, 49] width 25 height 14
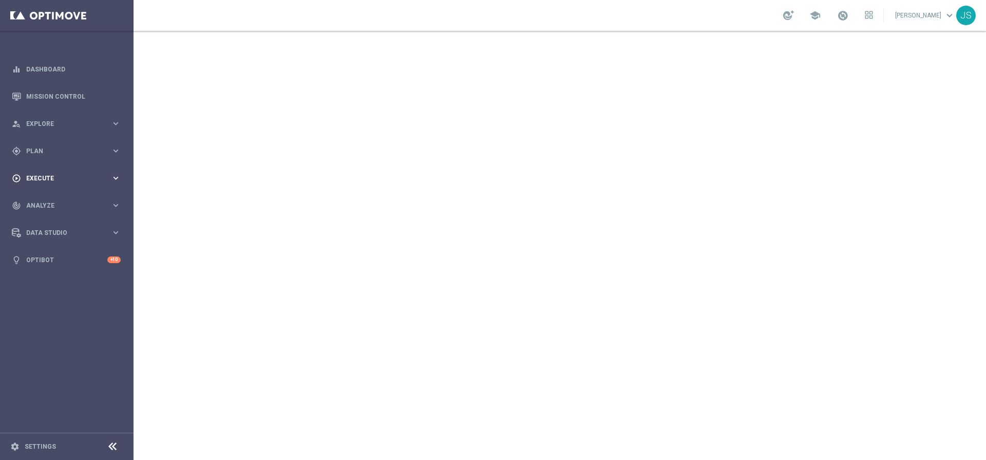
click at [53, 175] on span "Execute" at bounding box center [68, 178] width 85 height 6
click at [55, 235] on span "Analyze" at bounding box center [68, 236] width 85 height 6
click at [62, 172] on div "play_circle_outline Execute keyboard_arrow_right" at bounding box center [66, 177] width 133 height 27
click at [54, 194] on div "Campaign Builder" at bounding box center [80, 199] width 106 height 15
click at [54, 197] on link "Campaign Builder" at bounding box center [67, 199] width 80 height 8
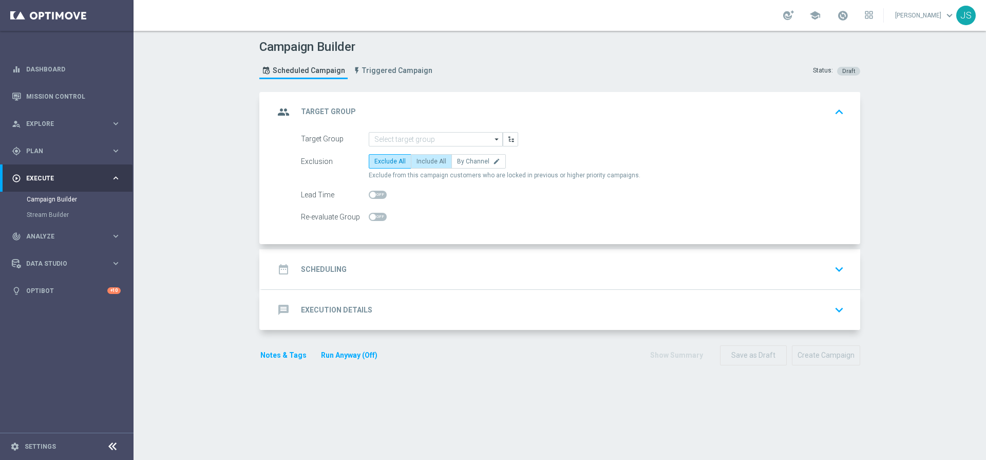
click at [421, 154] on label "Include All" at bounding box center [431, 161] width 41 height 14
click at [421, 160] on input "Include All" at bounding box center [420, 163] width 7 height 7
radio input "true"
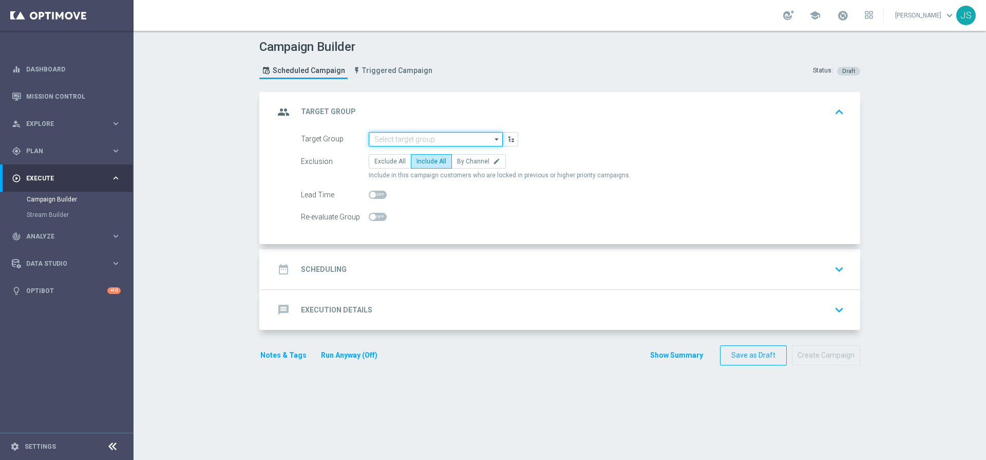
click at [421, 141] on input at bounding box center [436, 139] width 134 height 14
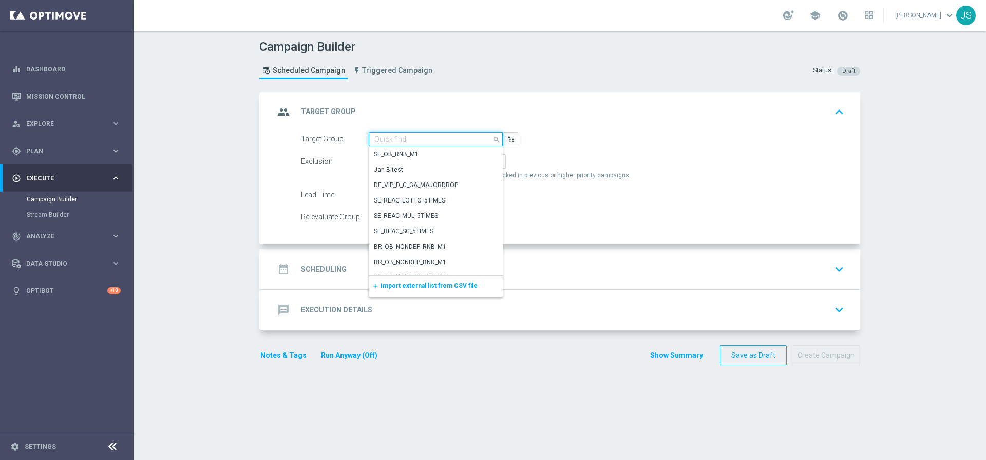
paste input "de_DE_TGT_NVIP_EM_TAC_LT__ACTIVE_EJ"
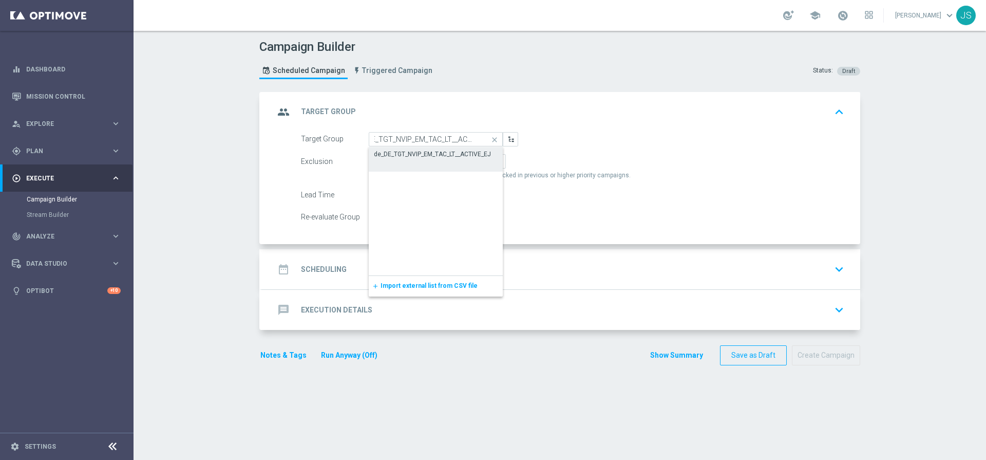
click at [453, 148] on div "de_DE_TGT_NVIP_EM_TAC_LT__ACTIVE_EJ" at bounding box center [436, 154] width 134 height 14
type input "de_DE_TGT_NVIP_EM_TAC_LT__ACTIVE_EJ"
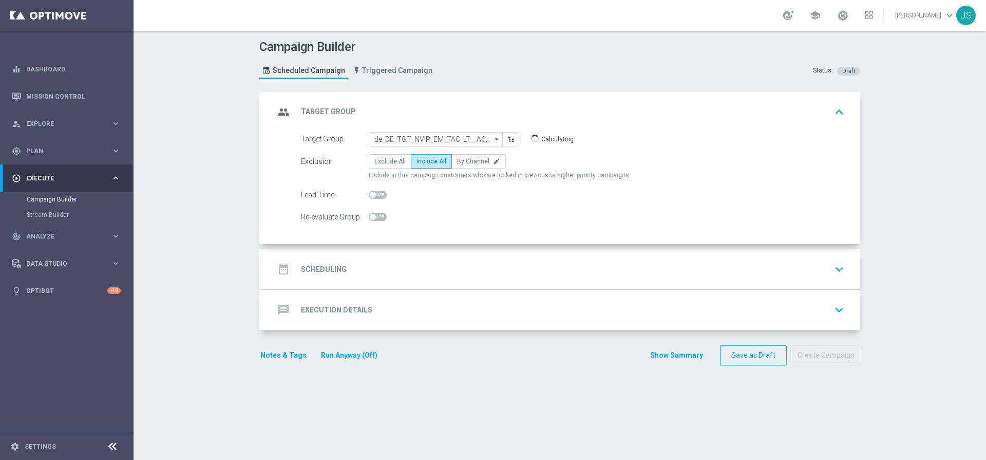
click at [831, 259] on button "keyboard_arrow_down" at bounding box center [839, 269] width 17 height 20
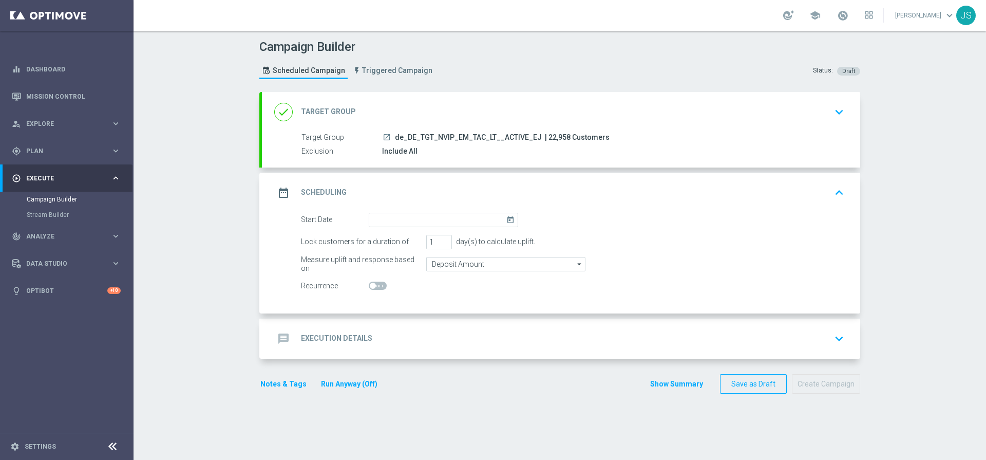
click at [512, 217] on icon "today" at bounding box center [513, 218] width 12 height 11
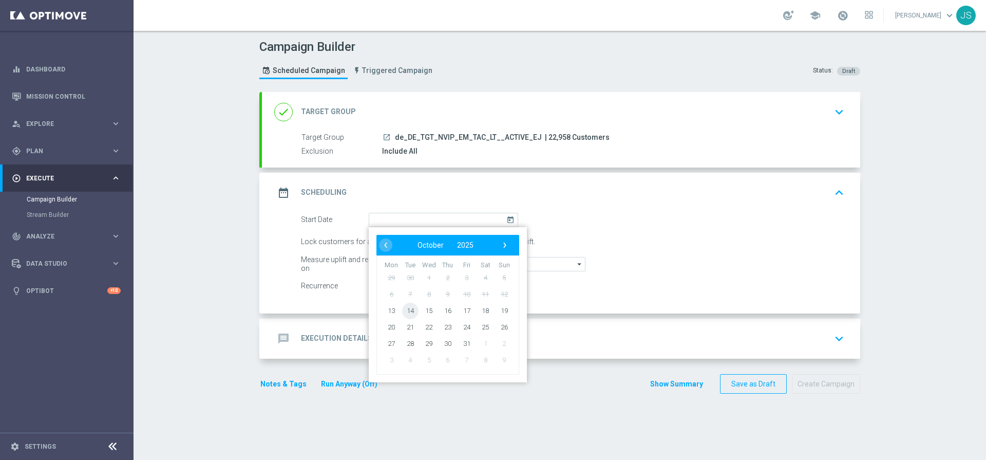
click at [412, 310] on span "14" at bounding box center [410, 310] width 16 height 16
type input "[DATE]"
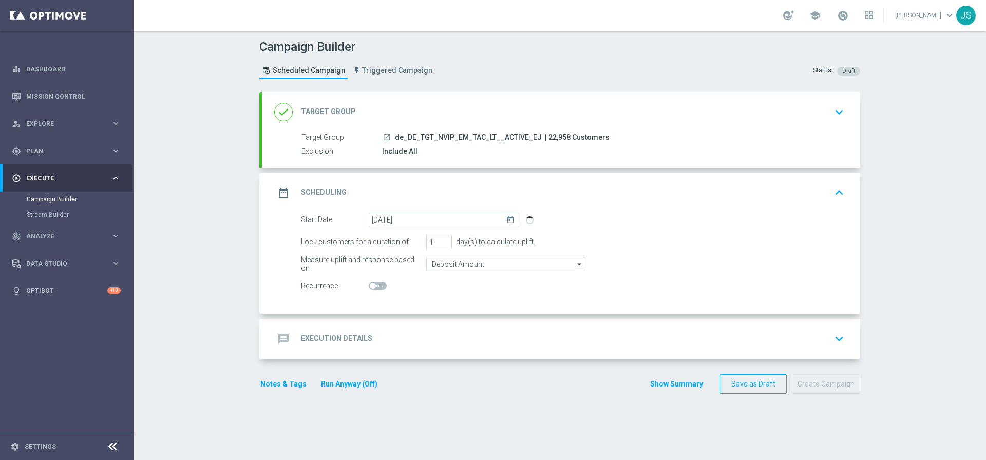
click at [840, 331] on icon "keyboard_arrow_down" at bounding box center [839, 338] width 15 height 15
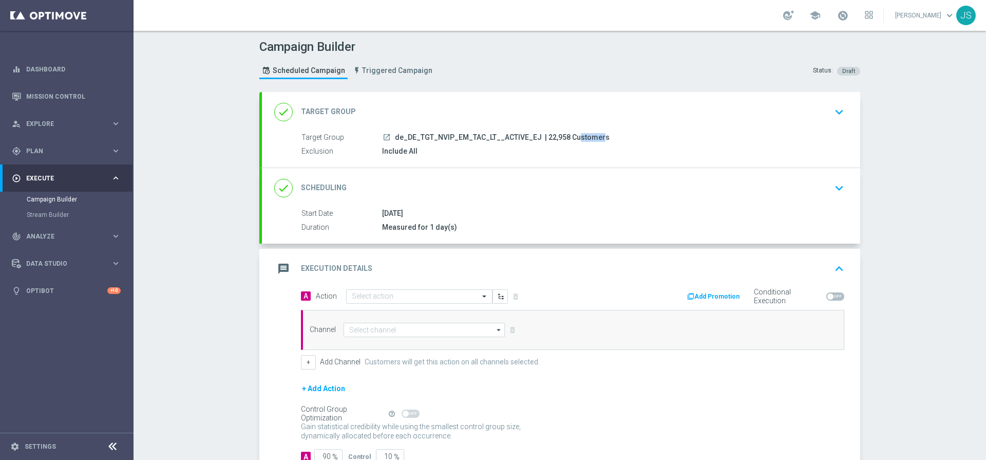
drag, startPoint x: 560, startPoint y: 137, endPoint x: 537, endPoint y: 135, distance: 23.3
click at [545, 135] on span "| 22,958 Customers" at bounding box center [577, 137] width 65 height 9
copy span "22,958"
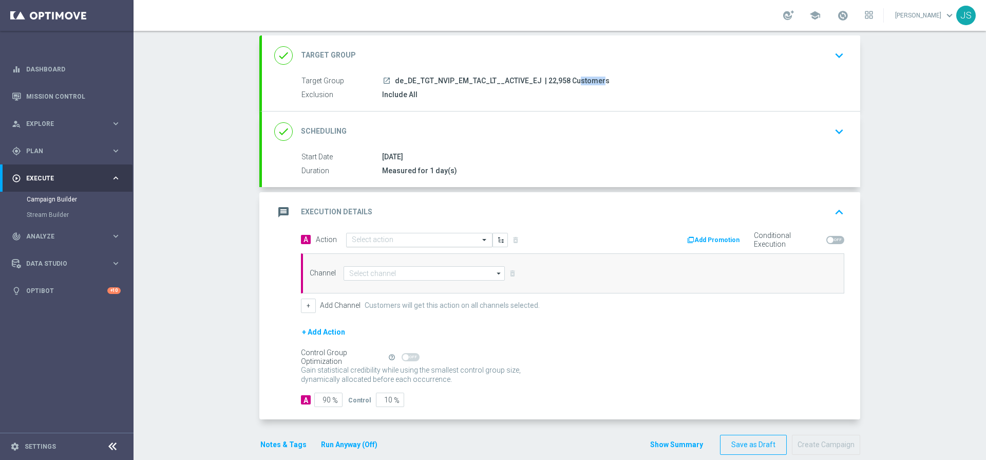
scroll to position [69, 0]
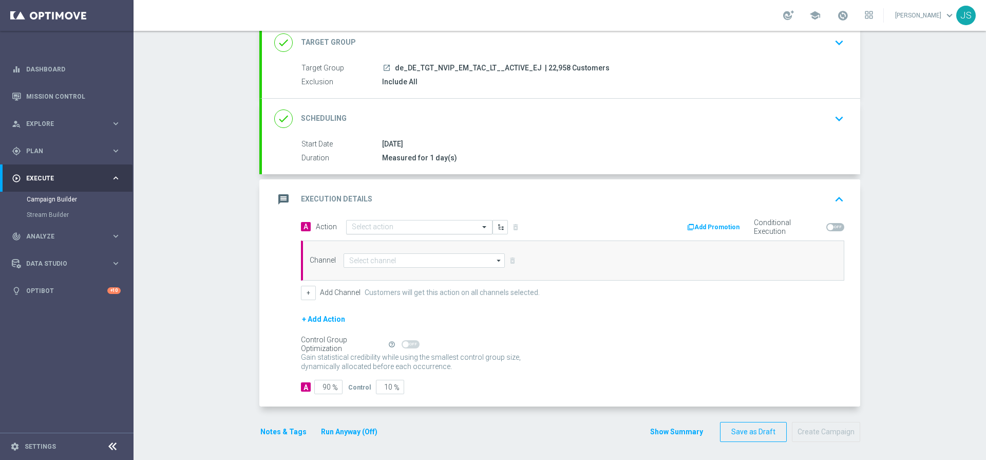
click at [424, 231] on input "text" at bounding box center [409, 227] width 115 height 9
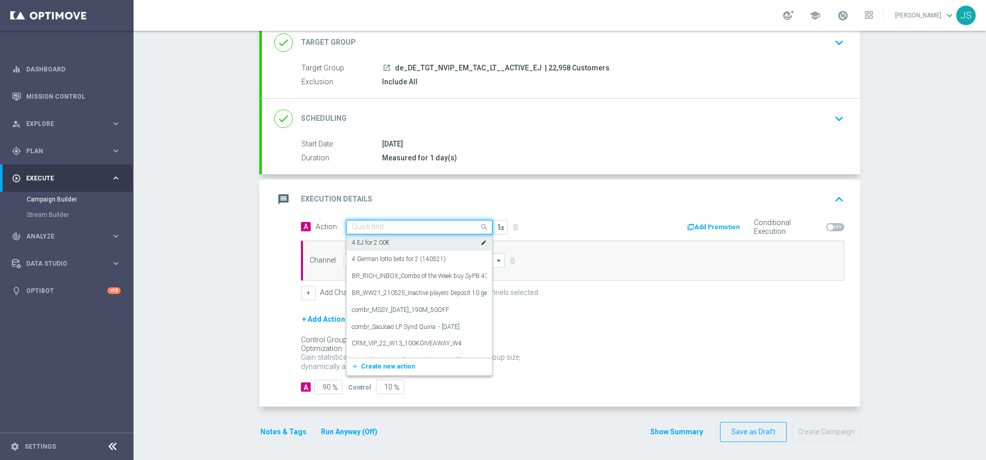
paste input "12 lines EJ + 1 free SC Instant Millionaire"
type input "12 lines EJ + 1 free SC Instant Millionaire"
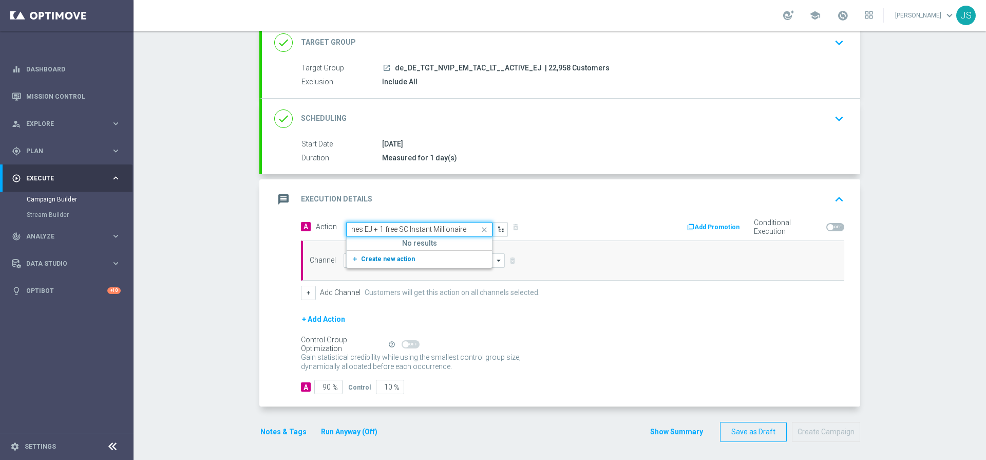
click at [381, 257] on span "Create new action" at bounding box center [388, 258] width 54 height 7
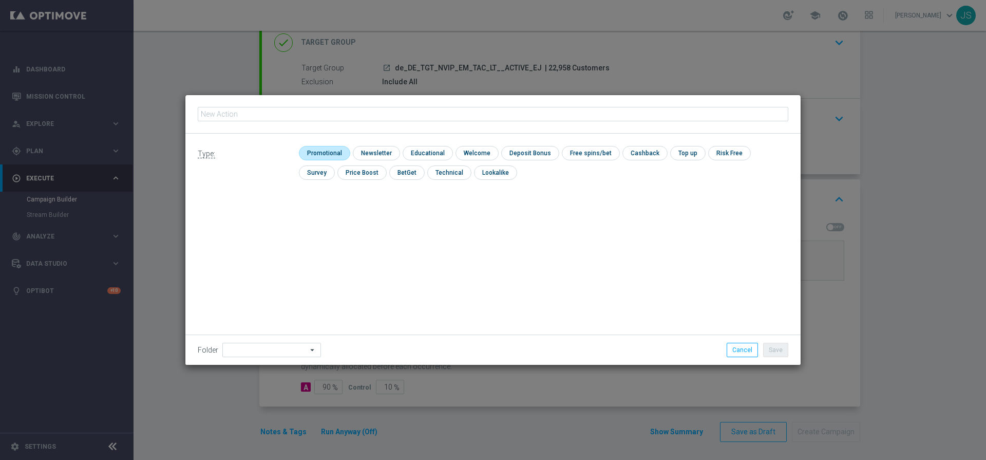
click at [319, 155] on input "checkbox" at bounding box center [323, 153] width 49 height 14
checkbox input "true"
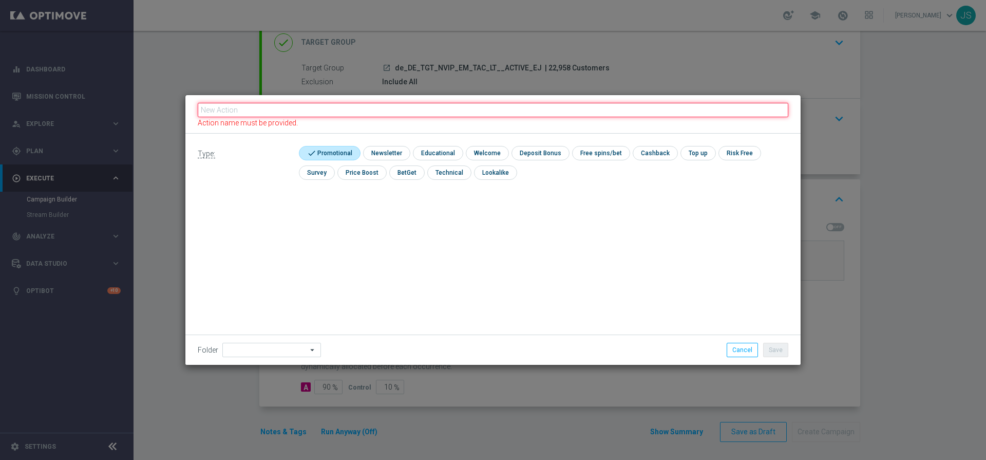
click at [299, 108] on input "text" at bounding box center [493, 110] width 591 height 14
paste input "12 lines EJ + 1 free SC Instant Millionaire"
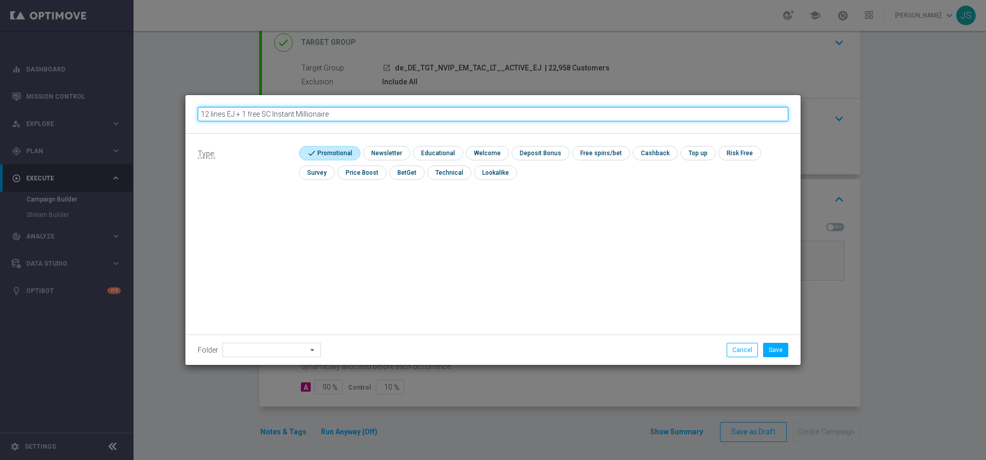
type input "12 lines EJ + 1 free SC Instant Millionaire"
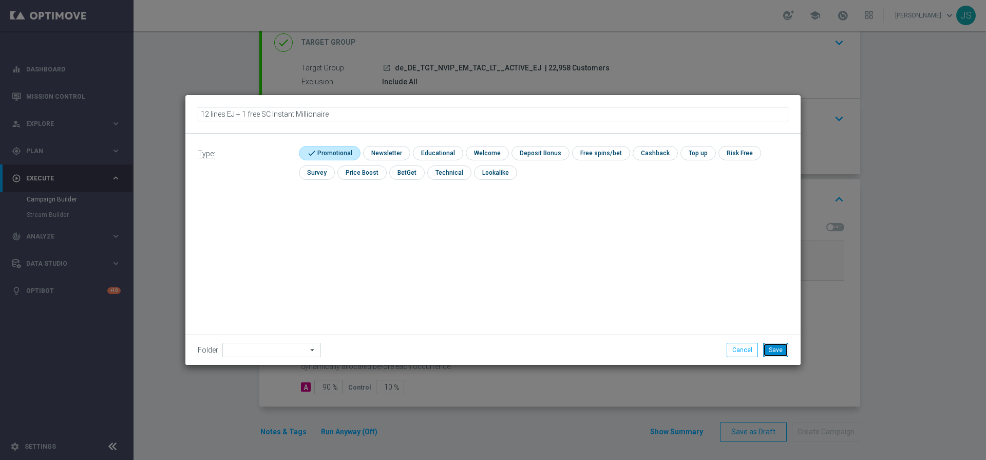
click at [782, 355] on button "Save" at bounding box center [775, 350] width 25 height 14
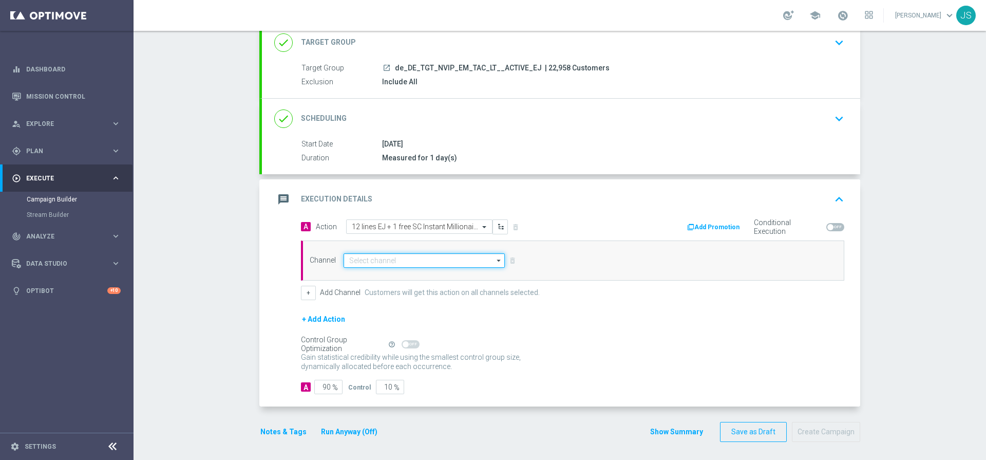
click at [432, 261] on input at bounding box center [424, 260] width 161 height 14
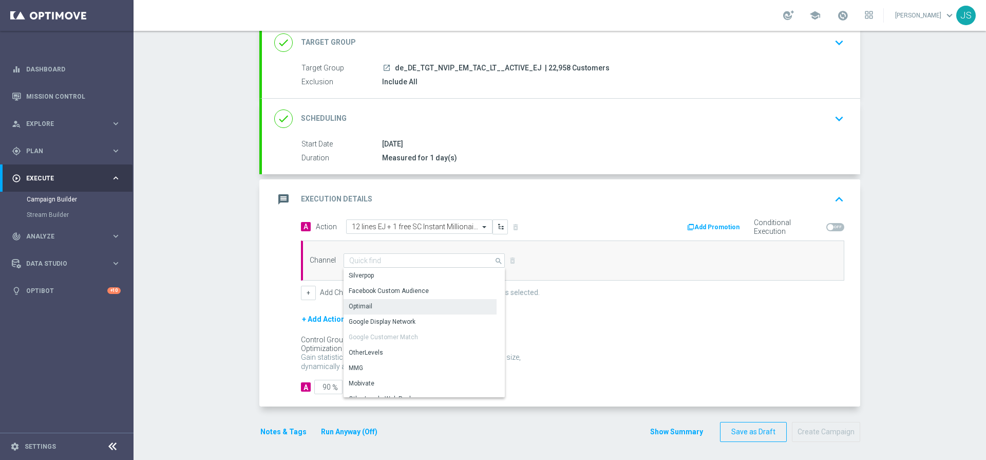
click at [394, 307] on div "Optimail" at bounding box center [420, 306] width 153 height 14
type input "Optimail"
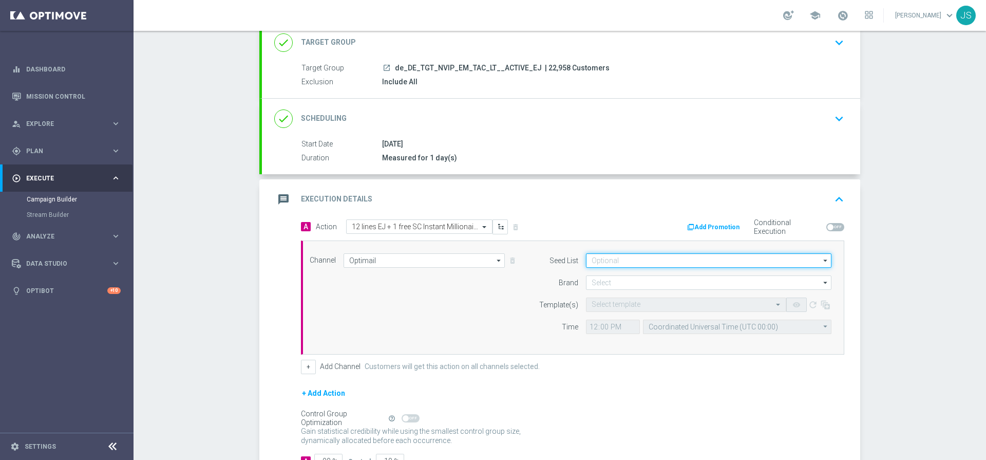
click at [636, 265] on input at bounding box center [709, 260] width 246 height 14
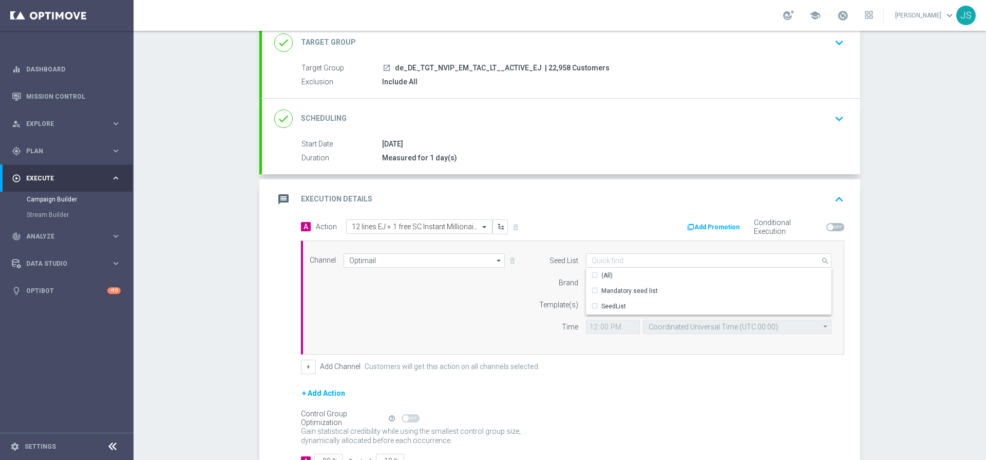
click at [579, 238] on div "A Action Select action 12 lines EJ + 1 free SC Instant Millionaire delete_forev…" at bounding box center [572, 296] width 559 height 155
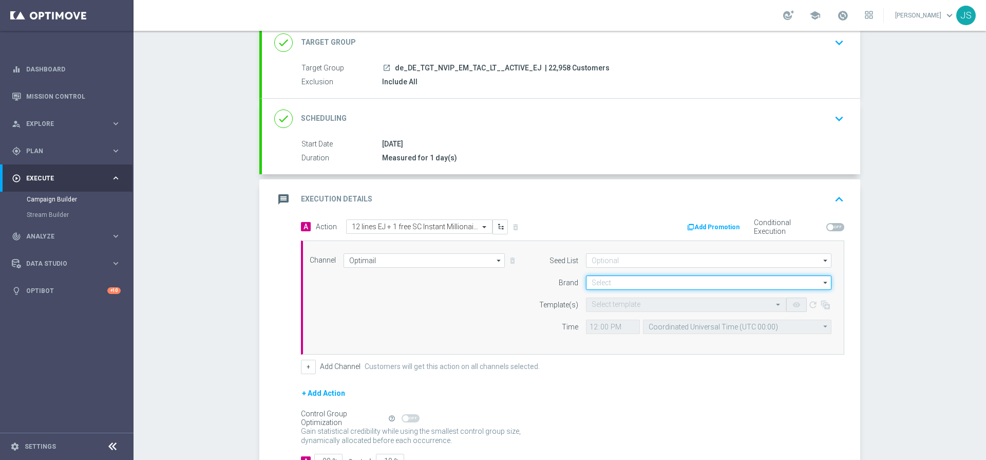
click at [592, 281] on input at bounding box center [709, 282] width 246 height 14
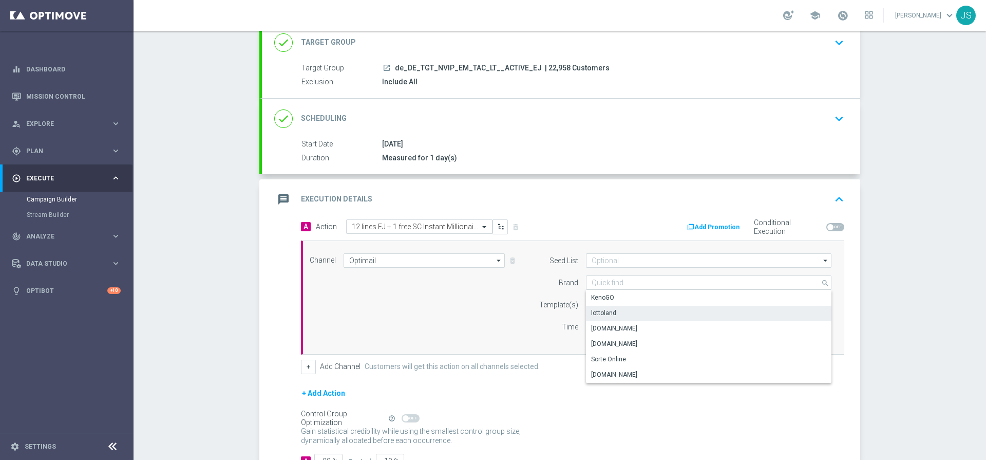
click at [609, 311] on div "lottoland" at bounding box center [603, 312] width 25 height 9
type input "lottoland"
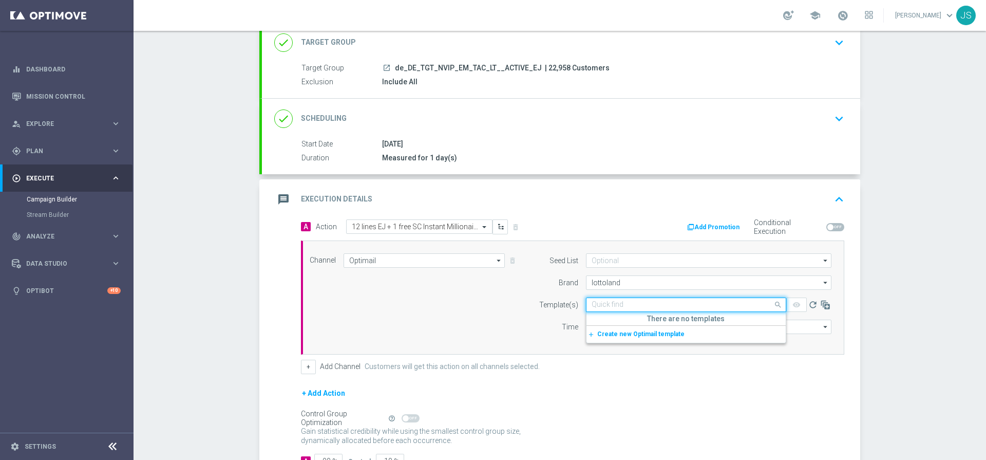
click at [613, 306] on input "text" at bounding box center [676, 305] width 169 height 9
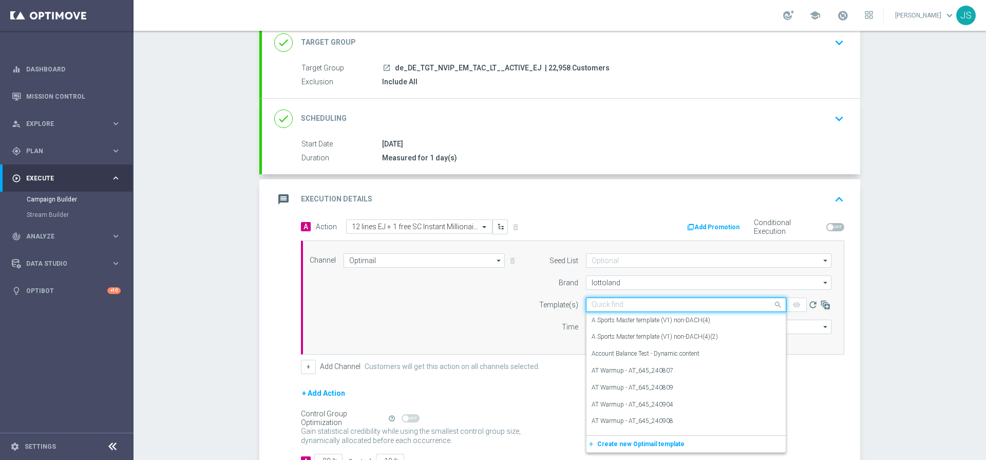
paste input "DE_REG__EJ_ACTIVES_251014__NVIP_EMA_TAC_LT"
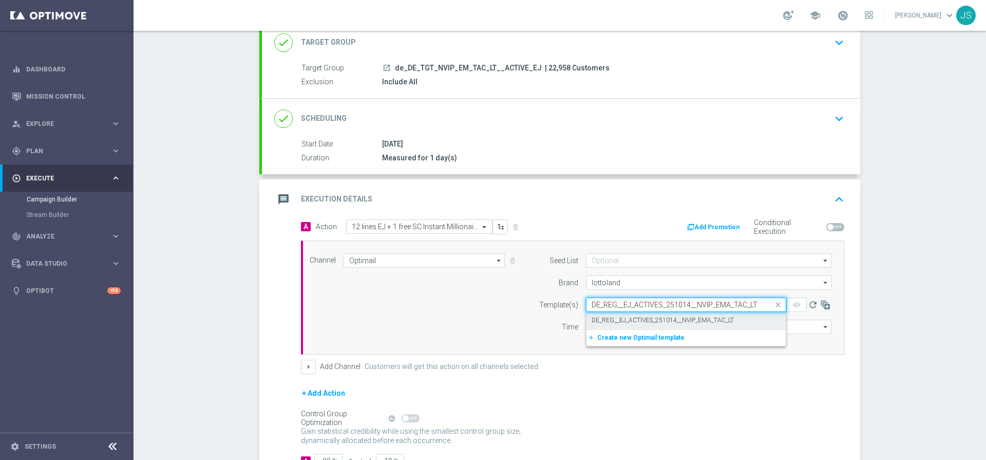
click at [675, 326] on div "DE_REG__EJ_ACTIVES_251014__NVIP_EMA_TAC_LT" at bounding box center [686, 320] width 189 height 17
type input "DE_REG__EJ_ACTIVES_251014__NVIP_EMA_TAC_LT"
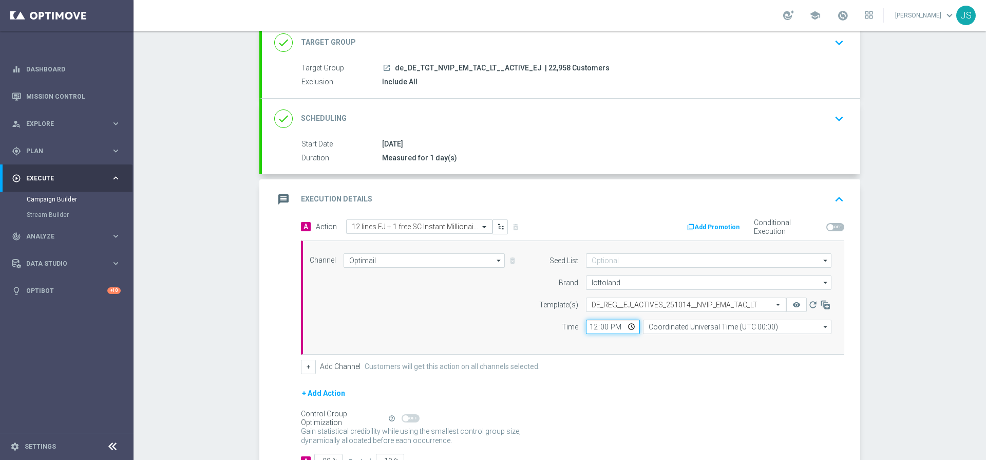
click at [627, 330] on input "12:00" at bounding box center [613, 327] width 54 height 14
type input "06:00"
click at [677, 329] on input "Coordinated Universal Time (UTC 00:00)" at bounding box center [737, 327] width 189 height 14
click at [691, 339] on div "Central European Time ([GEOGRAPHIC_DATA]) (UTC +02:00)" at bounding box center [732, 341] width 168 height 9
type input "Central European Time ([GEOGRAPHIC_DATA]) (UTC +02:00)"
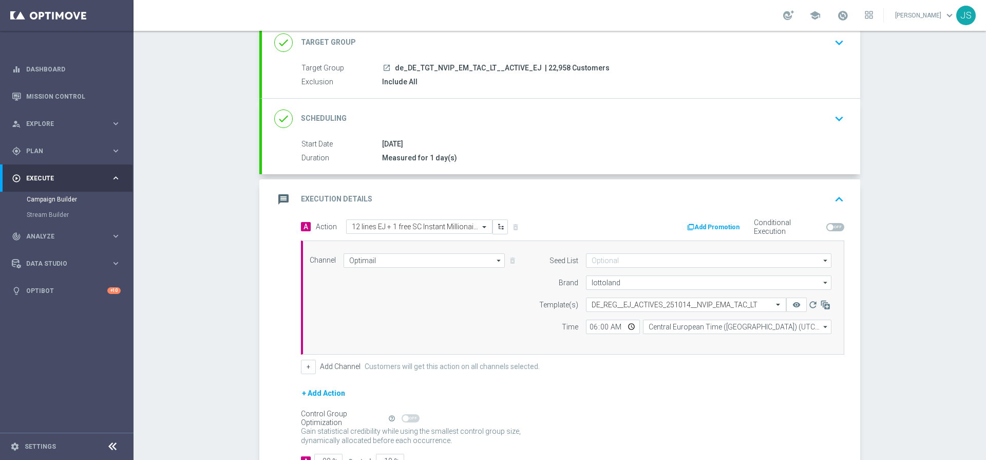
scroll to position [146, 0]
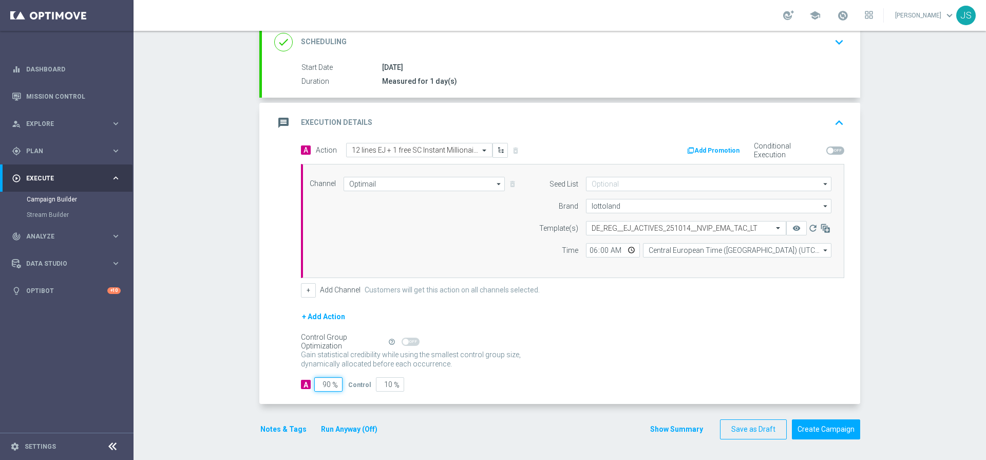
click at [324, 383] on input "90" at bounding box center [328, 384] width 28 height 14
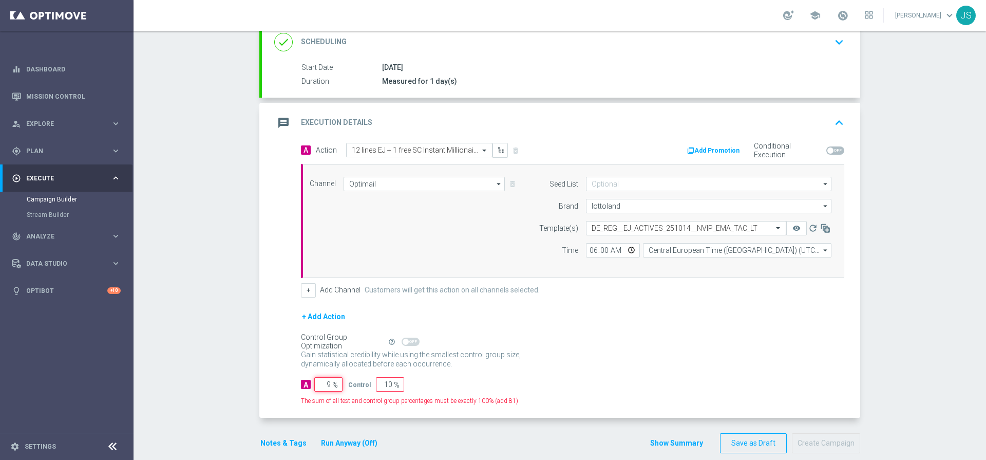
type input "98"
type input "2"
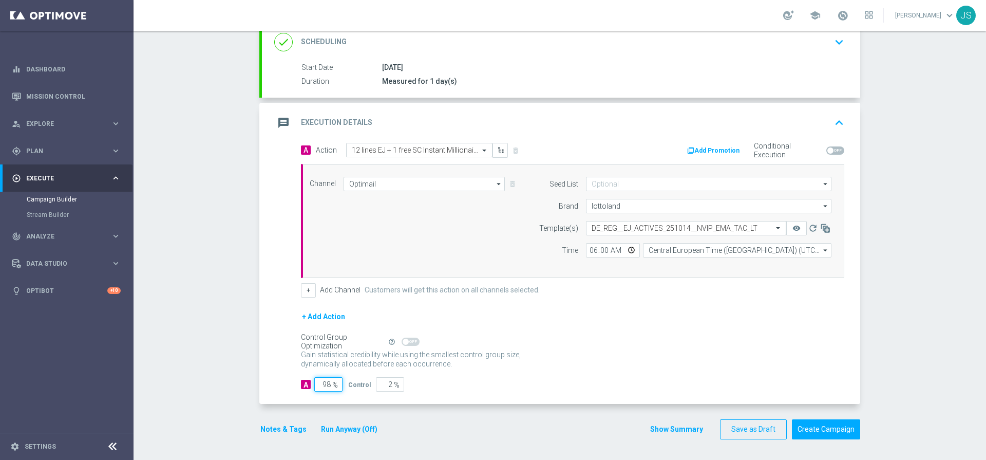
scroll to position [0, 0]
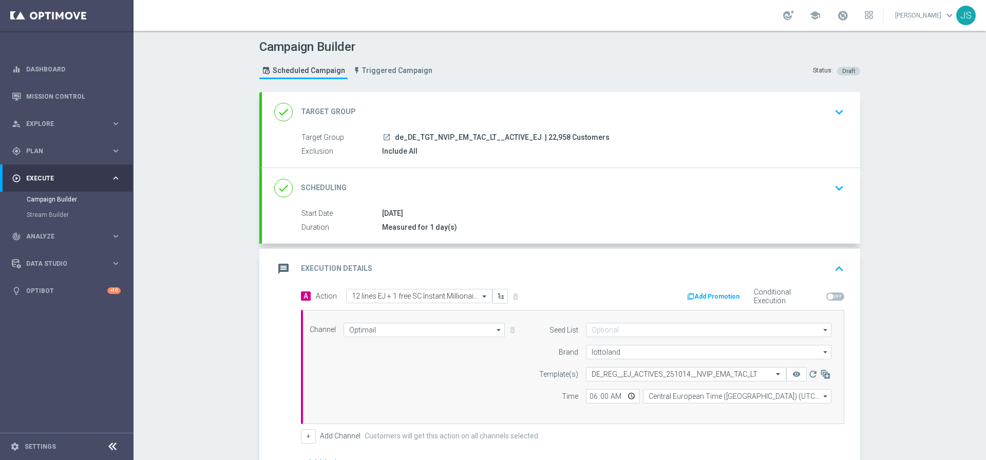
type input "98"
click at [840, 113] on icon "keyboard_arrow_down" at bounding box center [839, 111] width 15 height 15
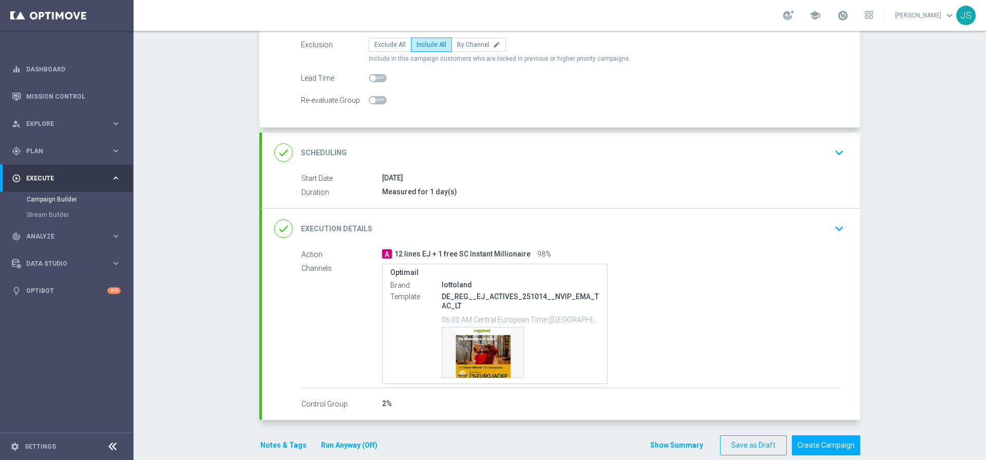
scroll to position [133, 0]
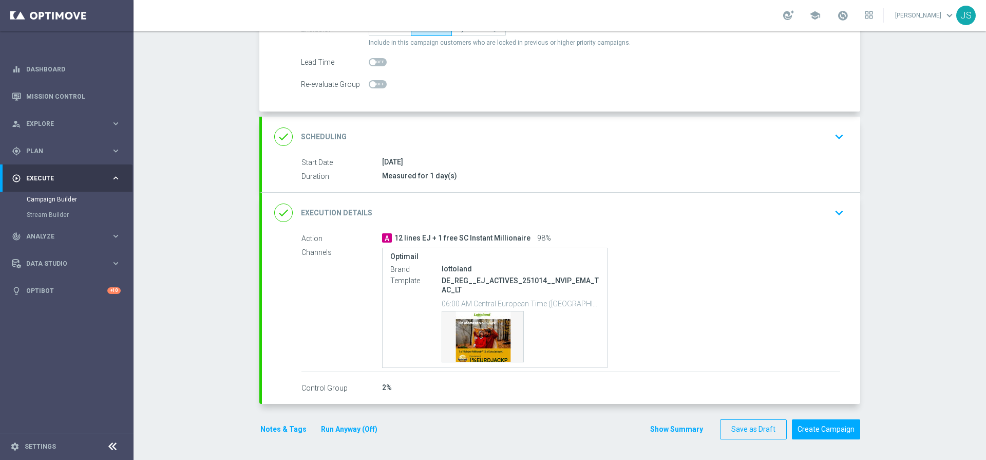
click at [843, 206] on icon "keyboard_arrow_down" at bounding box center [839, 212] width 15 height 15
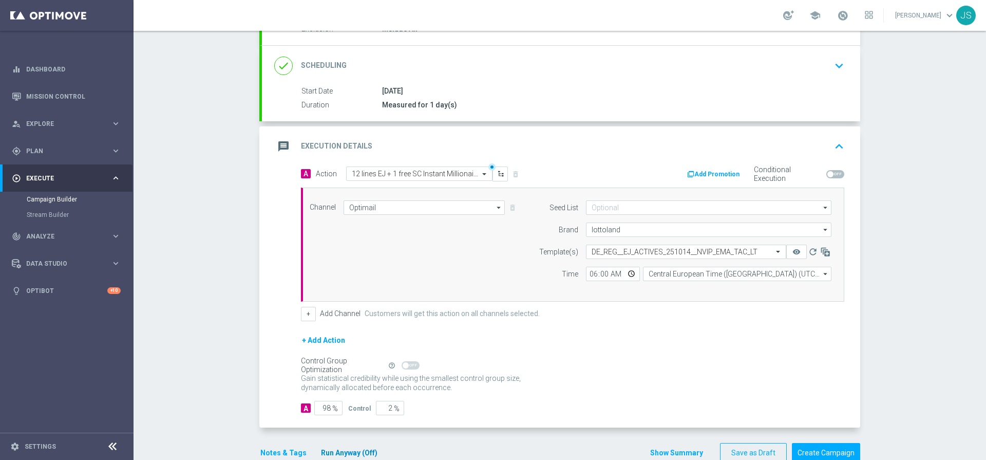
scroll to position [146, 0]
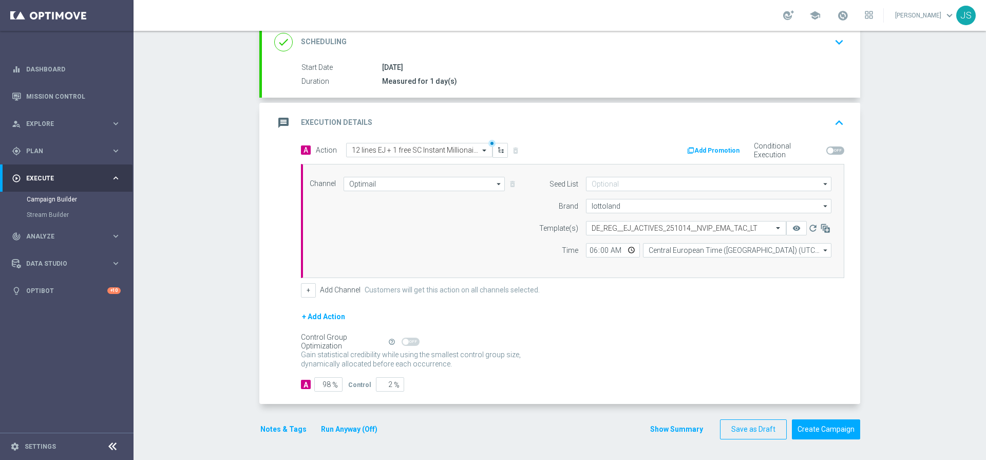
click at [350, 416] on form "done Target Group keyboard_arrow_down Target Group launch de_DE_TGT_NVIP_EM_TAC…" at bounding box center [559, 192] width 601 height 493
click at [343, 427] on button "Run Anyway (Off)" at bounding box center [349, 429] width 59 height 13
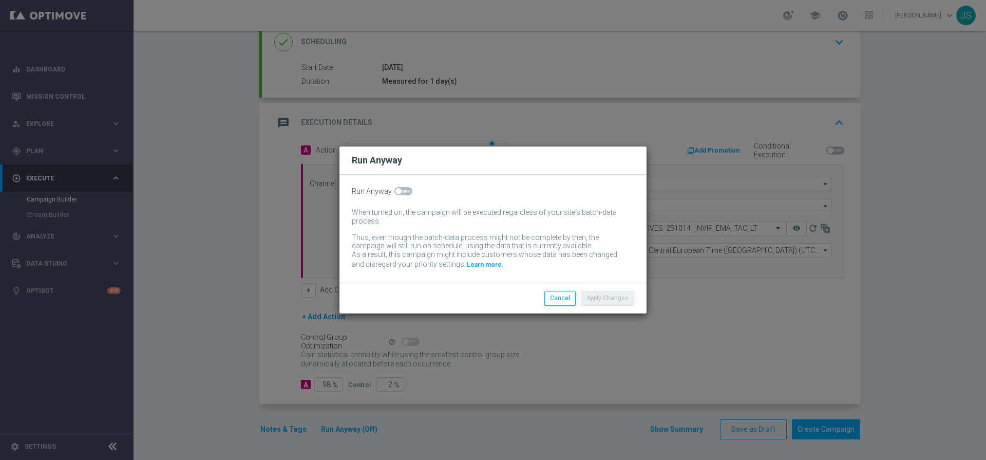
click at [413, 191] on div "Run Anyway" at bounding box center [493, 191] width 283 height 9
click at [404, 191] on span at bounding box center [404, 191] width 18 height 8
click at [404, 191] on input "checkbox" at bounding box center [404, 191] width 18 height 8
checkbox input "true"
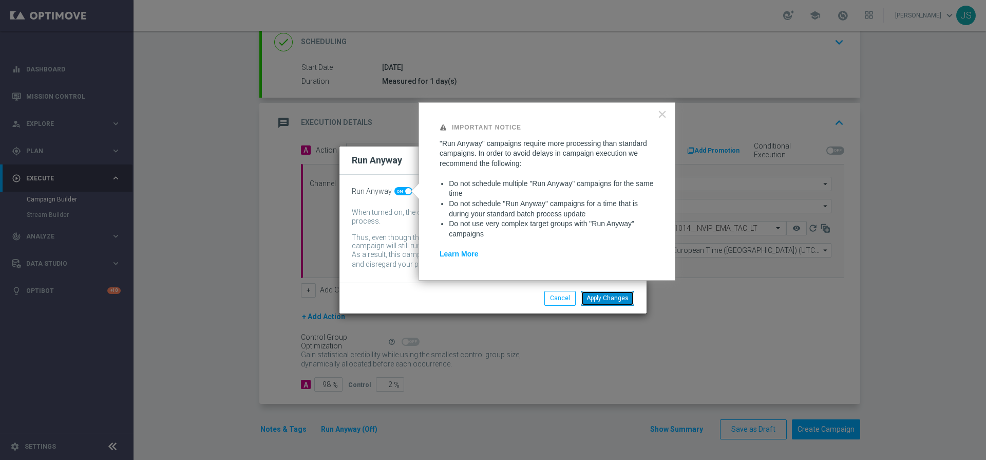
click at [616, 301] on button "Apply Changes" at bounding box center [607, 298] width 53 height 14
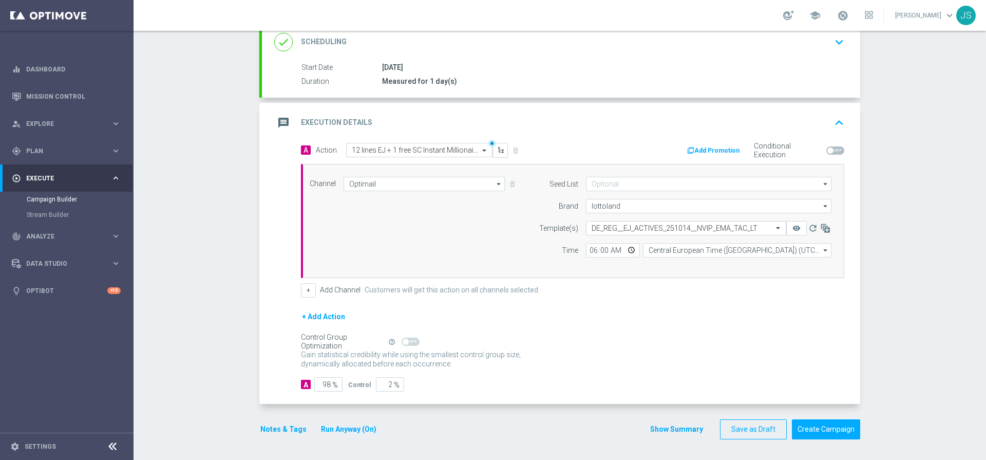
click at [285, 423] on button "Notes & Tags" at bounding box center [283, 429] width 48 height 13
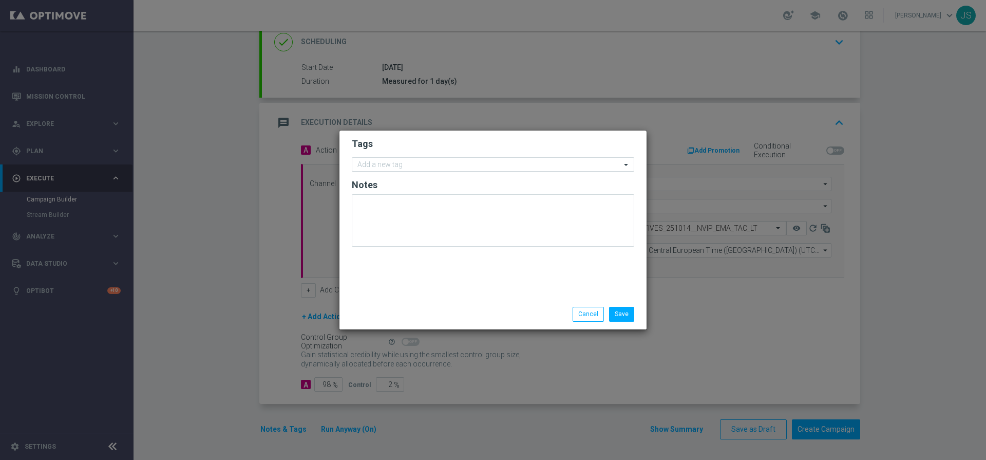
click at [404, 166] on input "text" at bounding box center [490, 165] width 264 height 9
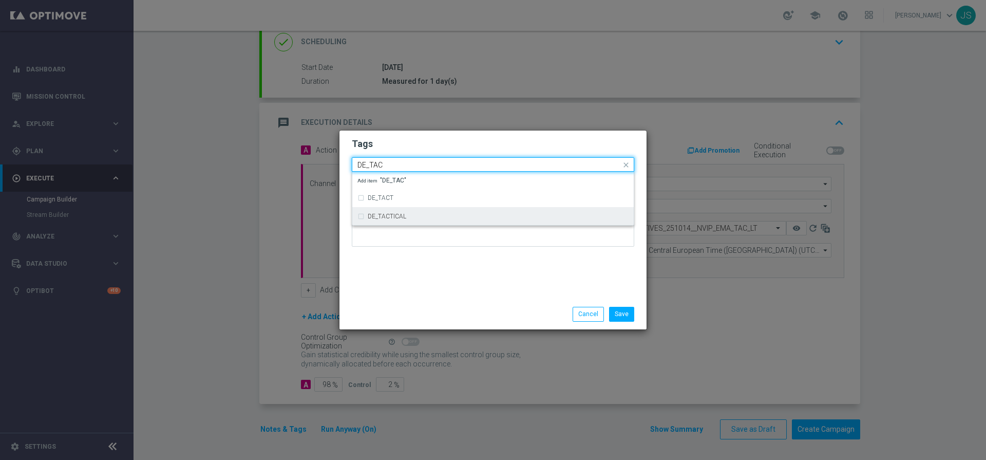
click at [378, 218] on label "DE_TACTICAL" at bounding box center [387, 216] width 39 height 6
type input "DE_TAC"
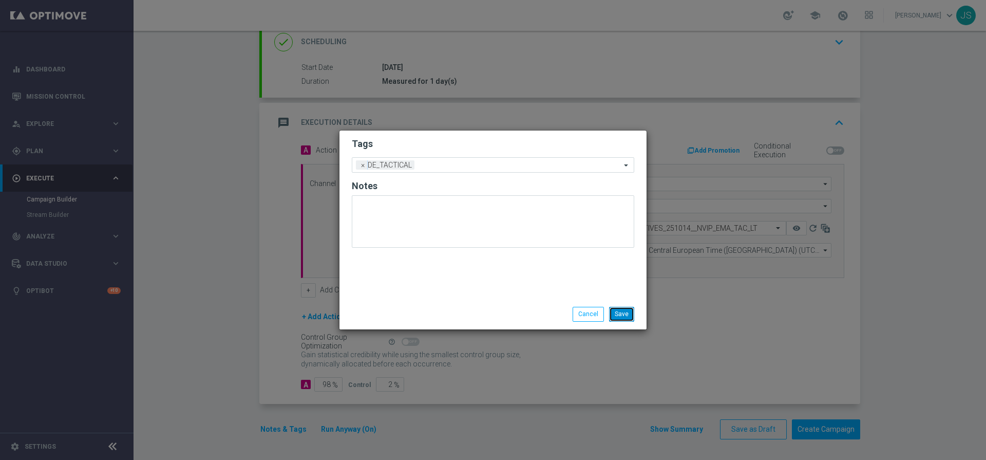
click at [620, 320] on button "Save" at bounding box center [621, 314] width 25 height 14
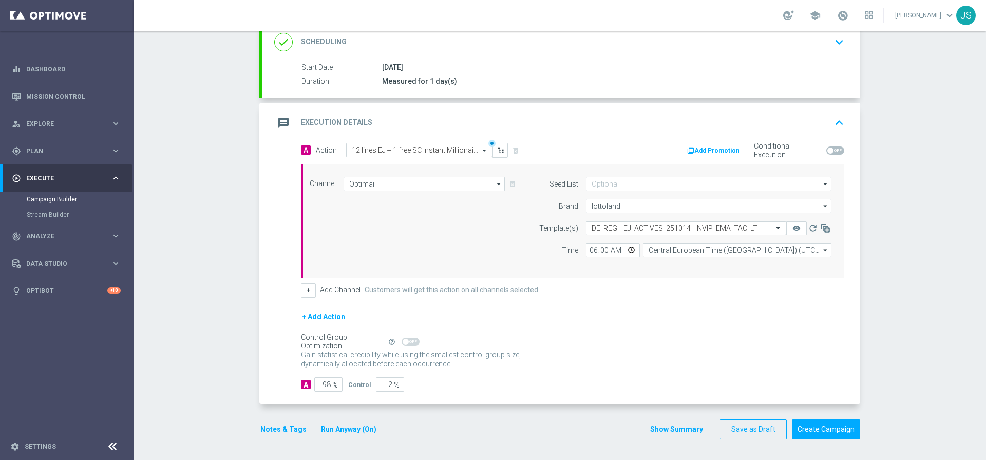
scroll to position [0, 0]
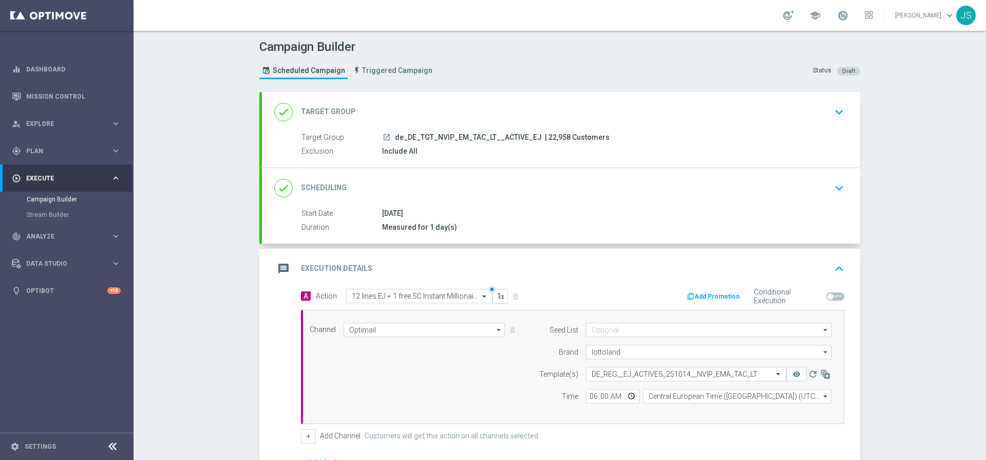
click at [498, 216] on div "[DATE]" at bounding box center [611, 213] width 458 height 10
click at [564, 142] on div "Target Group launch de_DE_TGT_NVIP_EM_TAC_LT__ACTIVE_EJ | 22,958 Customers" at bounding box center [571, 137] width 539 height 11
click at [833, 115] on icon "keyboard_arrow_down" at bounding box center [839, 111] width 15 height 15
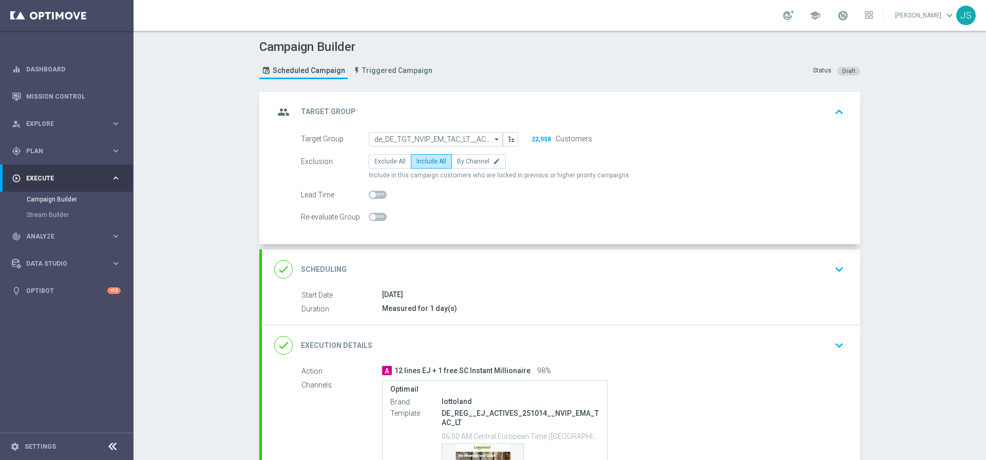
click at [833, 115] on icon "keyboard_arrow_up" at bounding box center [839, 111] width 15 height 15
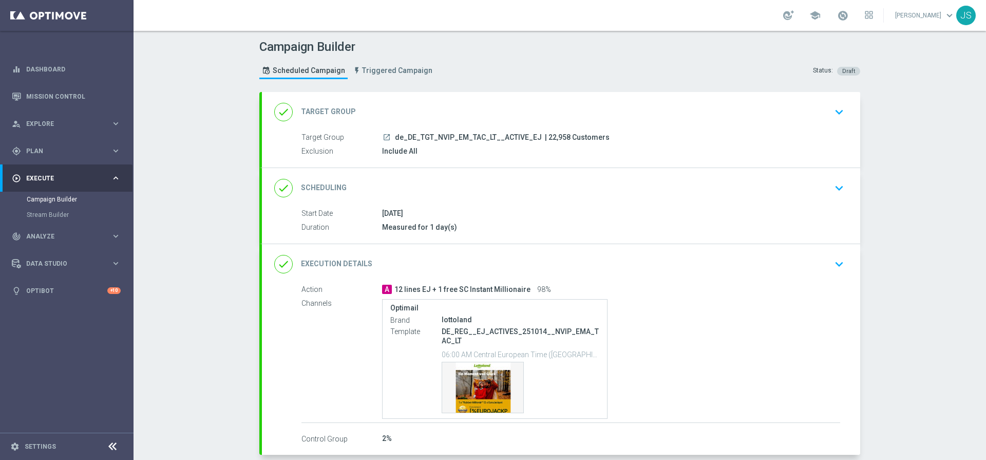
scroll to position [51, 0]
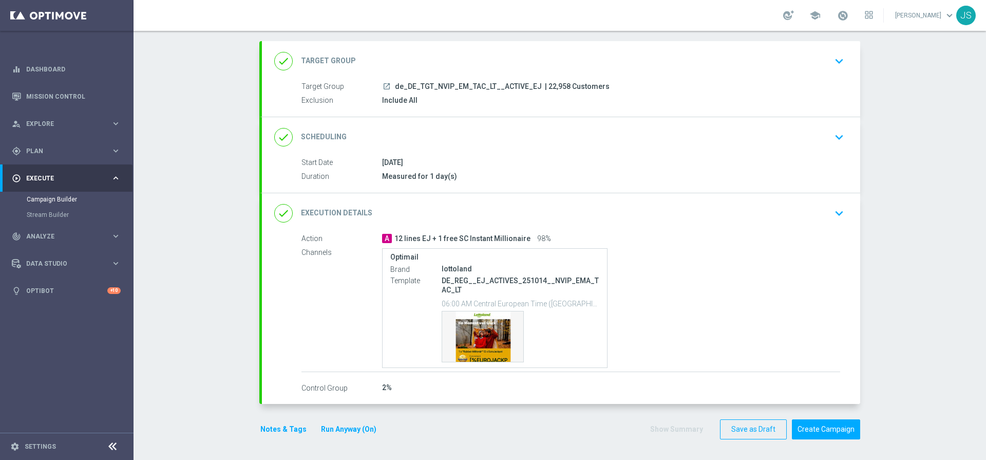
click at [393, 377] on div "Action A 12 lines EJ + 1 free SC Instant Millionaire 98% Channels Optimail Bran…" at bounding box center [561, 313] width 599 height 161
click at [839, 206] on icon "keyboard_arrow_down" at bounding box center [839, 213] width 15 height 15
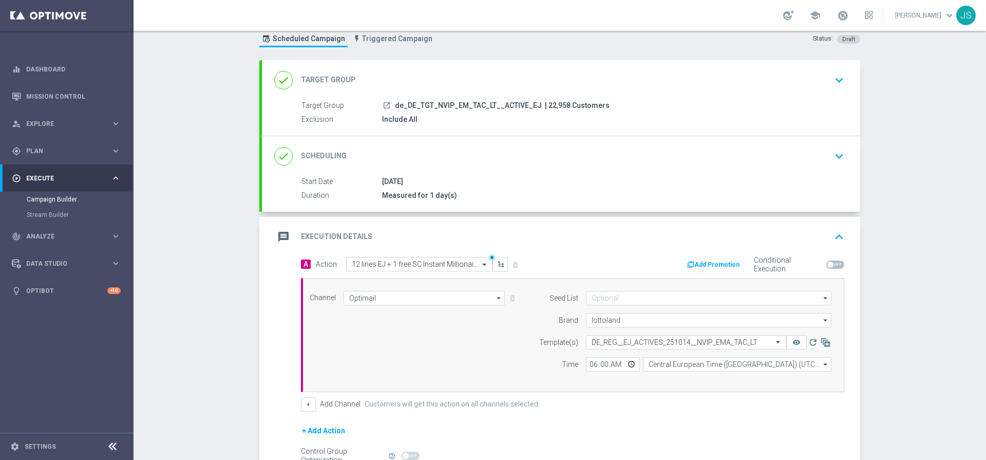
scroll to position [0, 0]
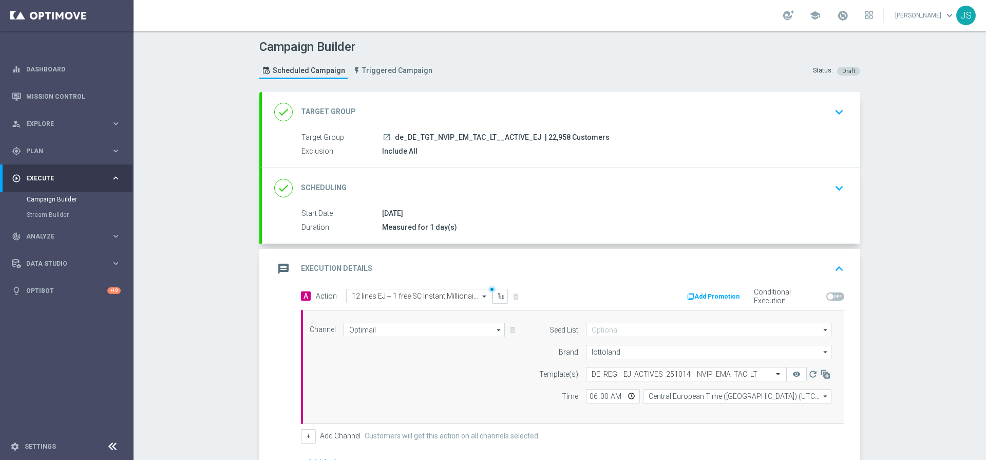
click at [825, 198] on div "done Scheduling keyboard_arrow_down" at bounding box center [561, 188] width 599 height 40
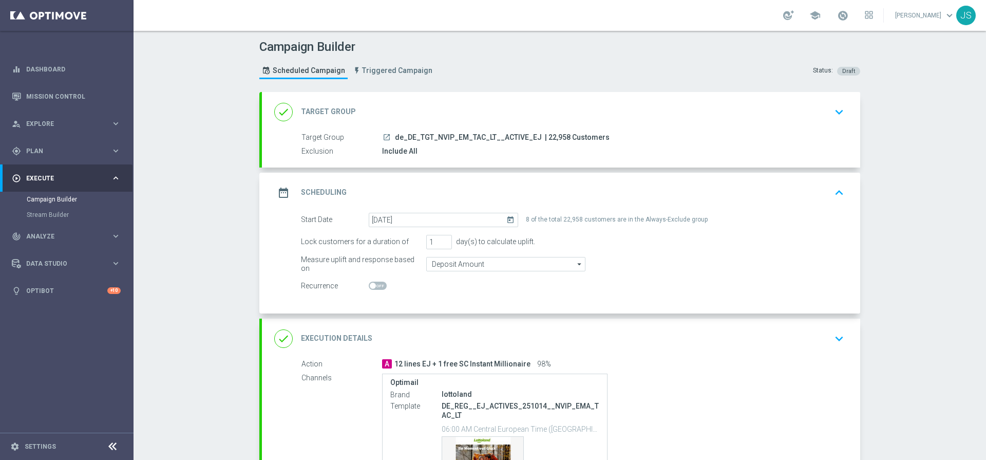
click at [825, 198] on div "date_range Scheduling keyboard_arrow_up Start Date [DATE] Duration Measured for…" at bounding box center [561, 243] width 599 height 141
click at [843, 121] on button "keyboard_arrow_down" at bounding box center [839, 112] width 17 height 20
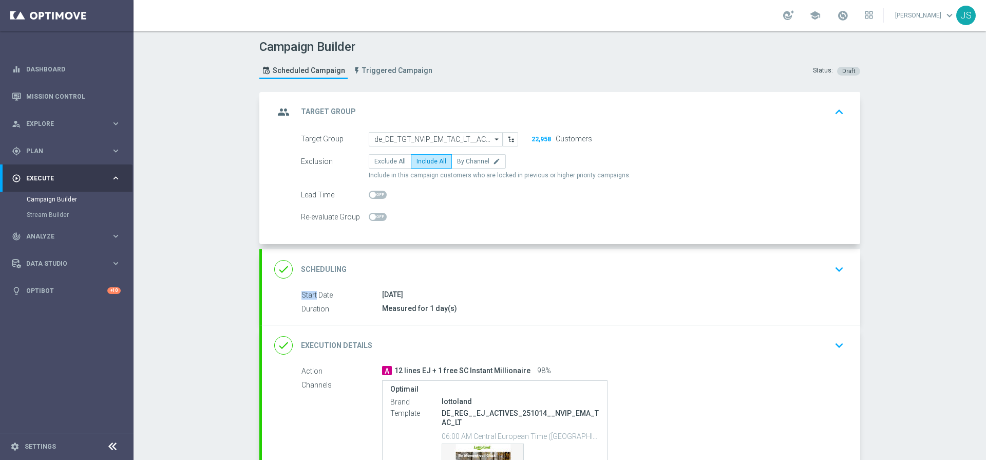
click at [842, 119] on button "keyboard_arrow_up" at bounding box center [839, 112] width 17 height 20
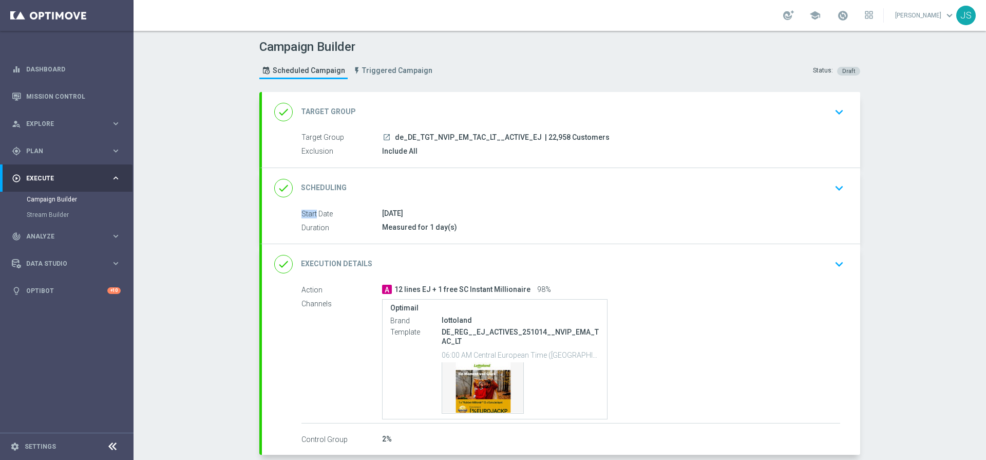
click at [843, 188] on button "keyboard_arrow_down" at bounding box center [839, 188] width 17 height 20
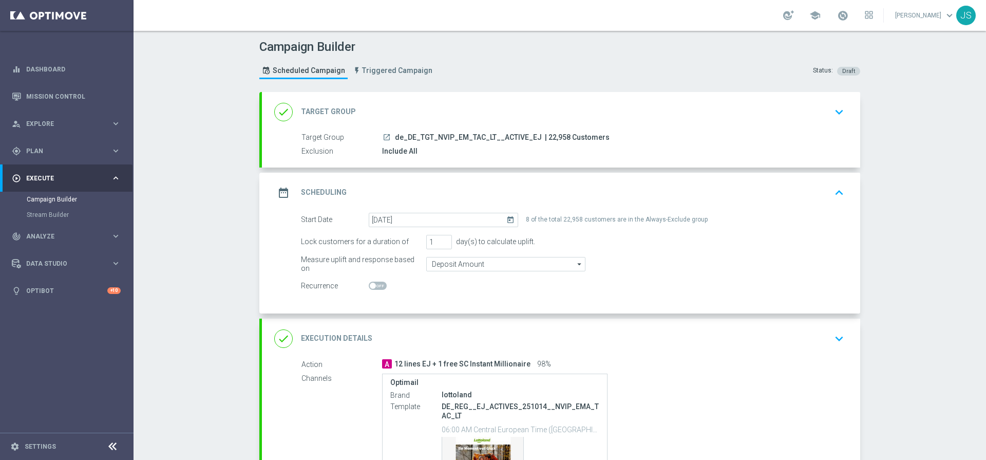
click at [843, 188] on button "keyboard_arrow_up" at bounding box center [839, 193] width 17 height 20
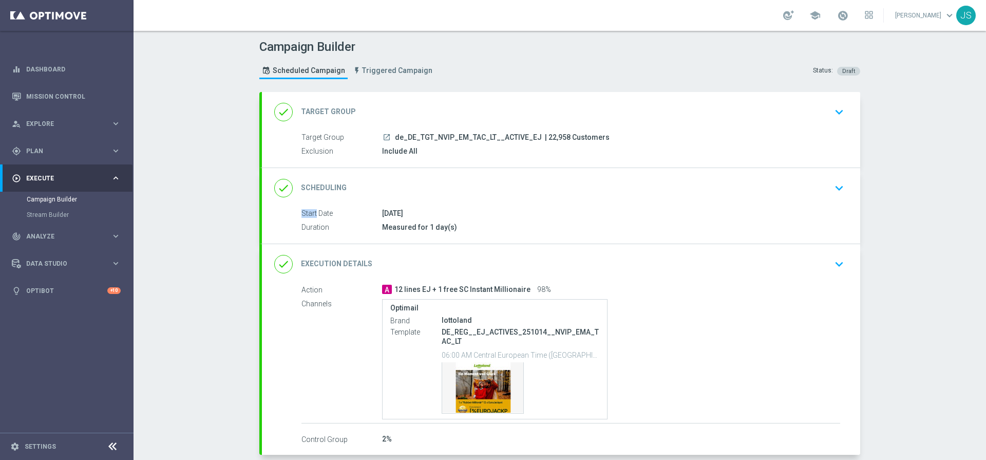
click at [833, 269] on icon "keyboard_arrow_down" at bounding box center [839, 263] width 15 height 15
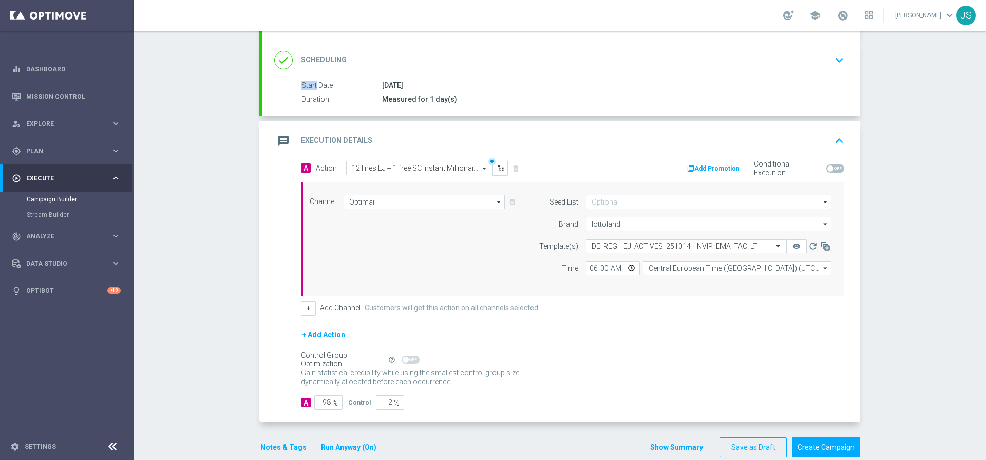
scroll to position [132, 0]
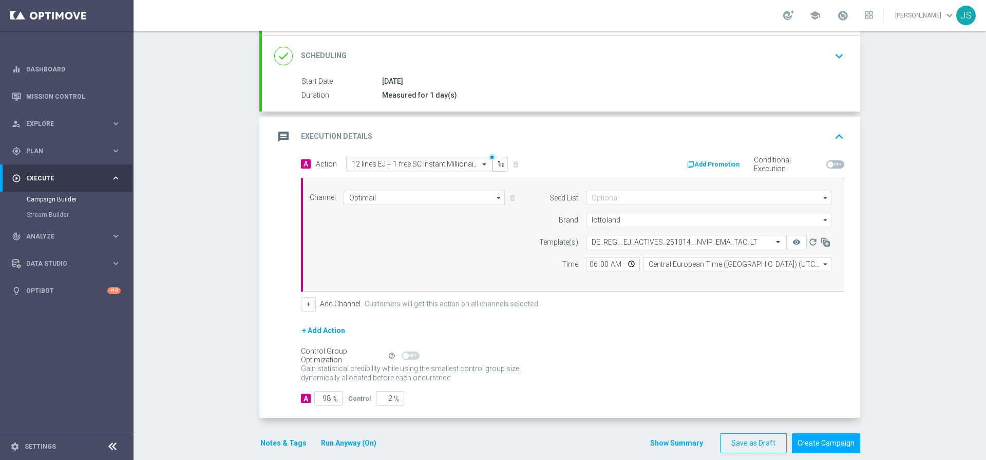
click at [453, 166] on input "text" at bounding box center [409, 164] width 115 height 9
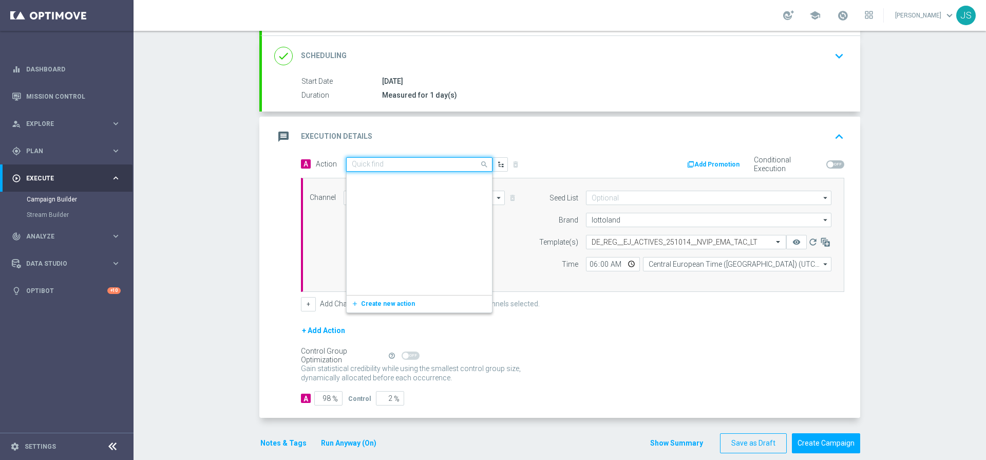
scroll to position [18294, 0]
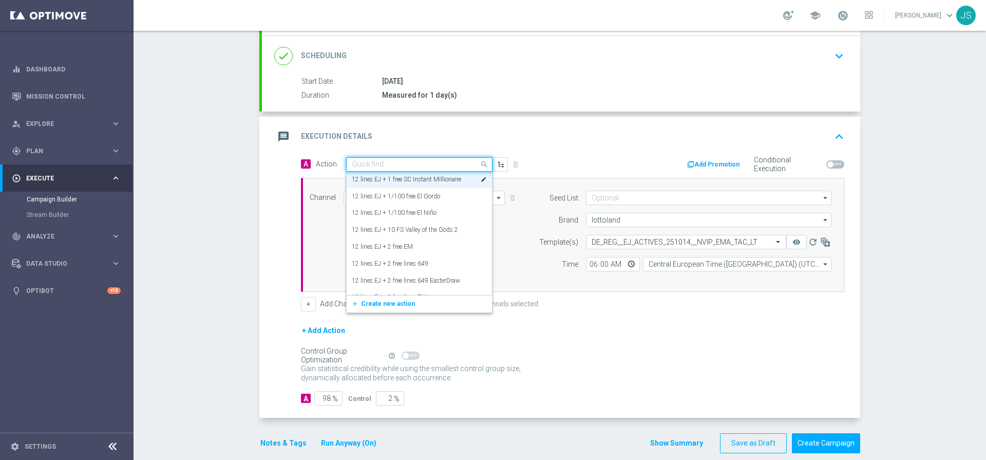
paste input "DE_REG__EJ_ACTIVES_251014__NVIP_EMA_TAC_LT"
type input "DE_REG__EJ_ACTIVES_251014__NVIP_EMA_TAC_LT"
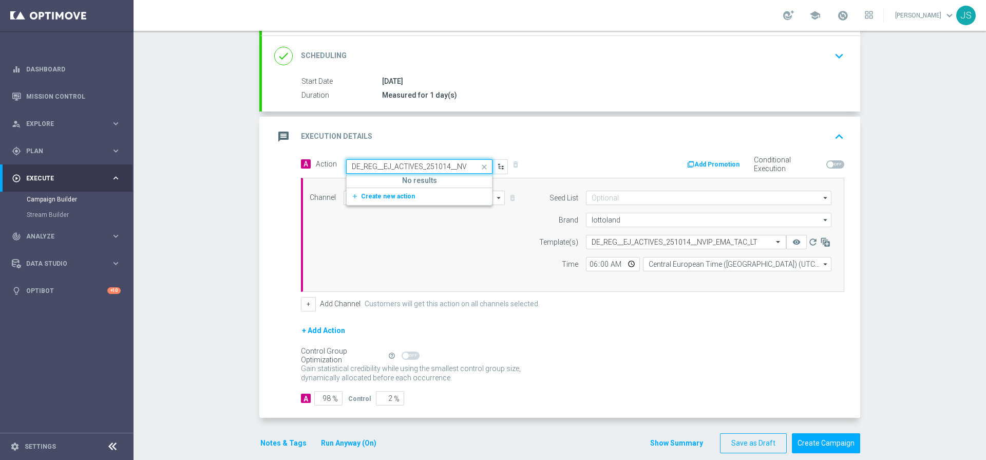
scroll to position [0, 0]
click at [381, 165] on input "DE_REG__EJ_ACTIVES_251014__NVIP_EMA_TAC_LT" at bounding box center [409, 166] width 115 height 9
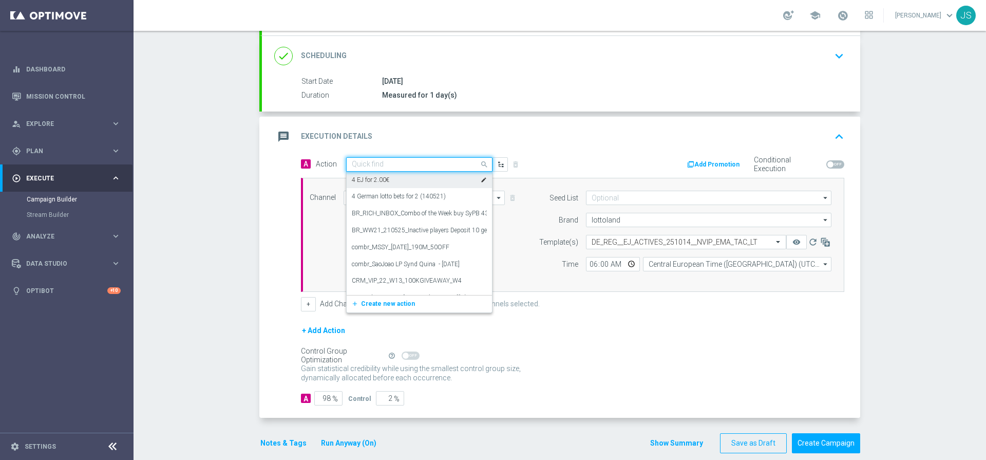
paste input "12 lines EJ + 1 free SC Instant Millionaire"
type input "12 lines EJ + 1 free SC Instant Millionaire"
click at [432, 177] on div "12 lines EJ + 1 free SC Instant Millionaire edit" at bounding box center [419, 182] width 135 height 17
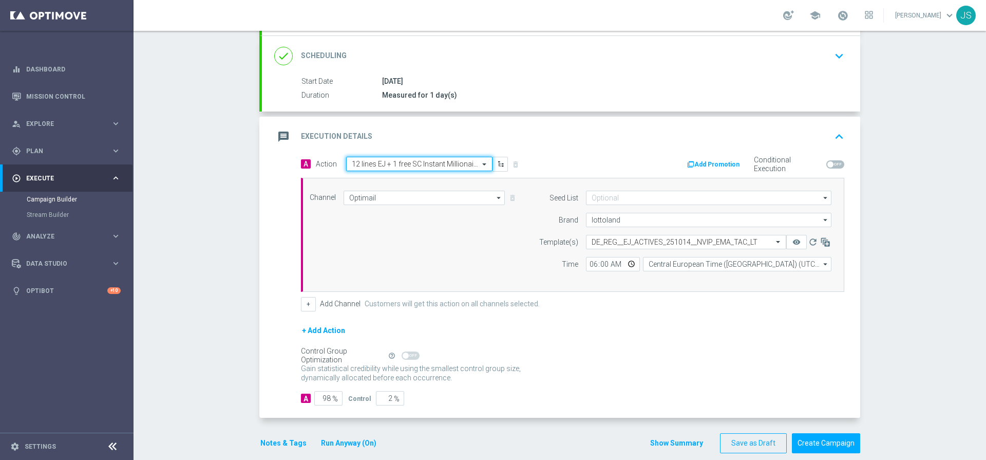
scroll to position [0, 0]
click at [441, 166] on input "text" at bounding box center [409, 164] width 115 height 9
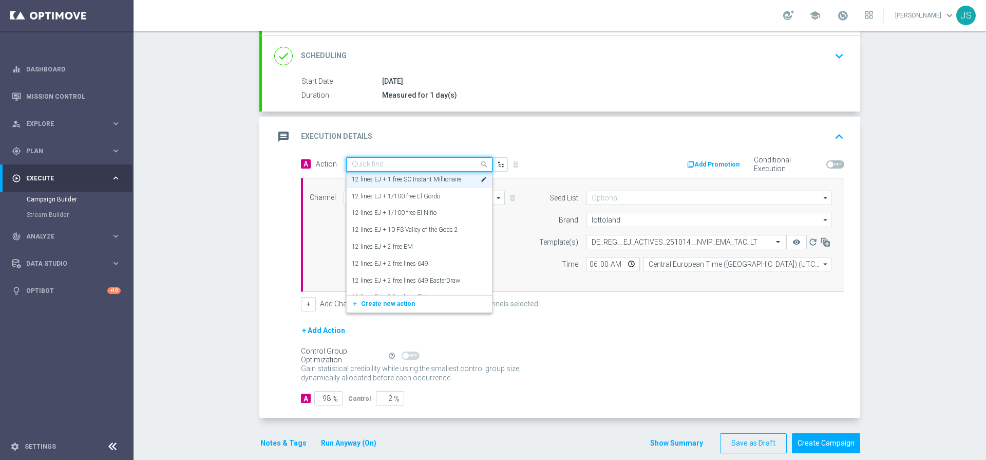
paste input "12 lines EJ + 1 free SC Instant Millionaire"
type input "12 lines EJ + 1 free SC Instant Millionaire"
click at [382, 204] on button "add_new Create new action" at bounding box center [418, 200] width 142 height 12
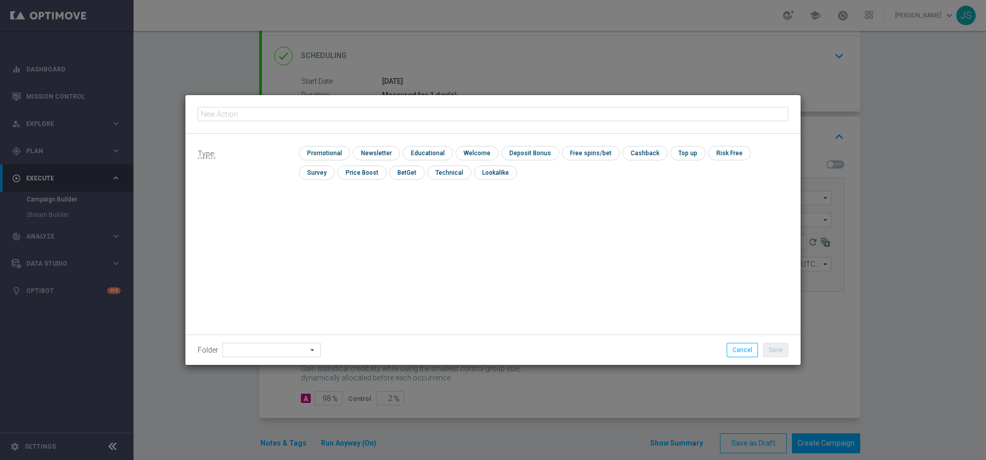
type input "12 lines EJ + 1 free SC Instant Millionaire"
click at [315, 146] on input "checkbox" at bounding box center [323, 153] width 49 height 14
checkbox input "true"
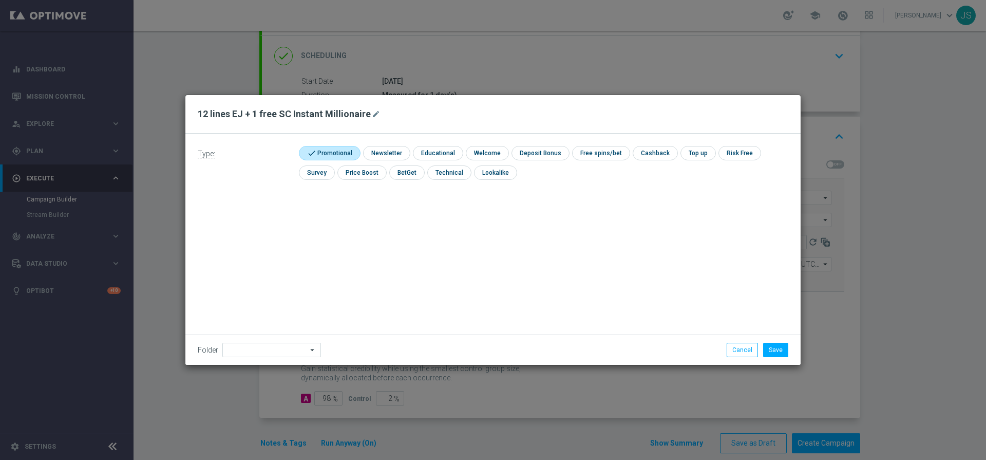
click at [258, 359] on div "Folder arrow_drop_down Show Selected 0 of 396 *Lottoland CRM*" at bounding box center [493, 349] width 616 height 30
click at [259, 347] on input at bounding box center [271, 350] width 99 height 14
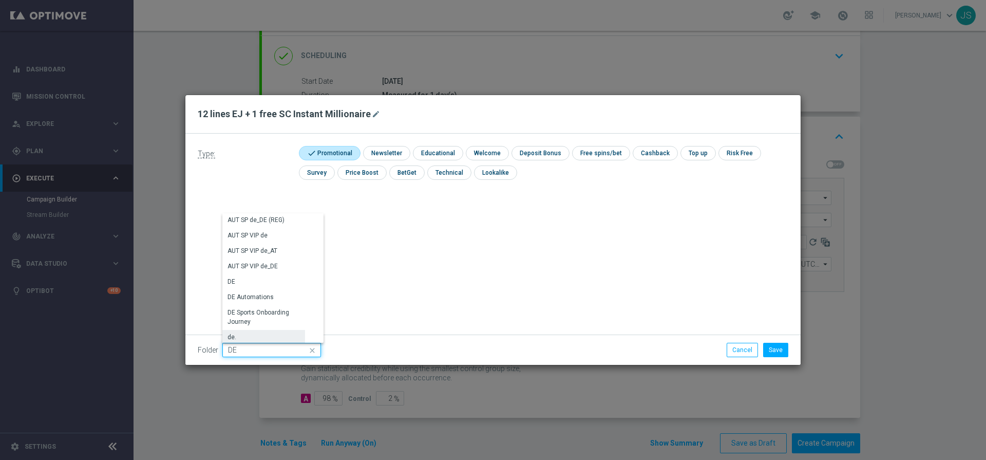
scroll to position [965, 0]
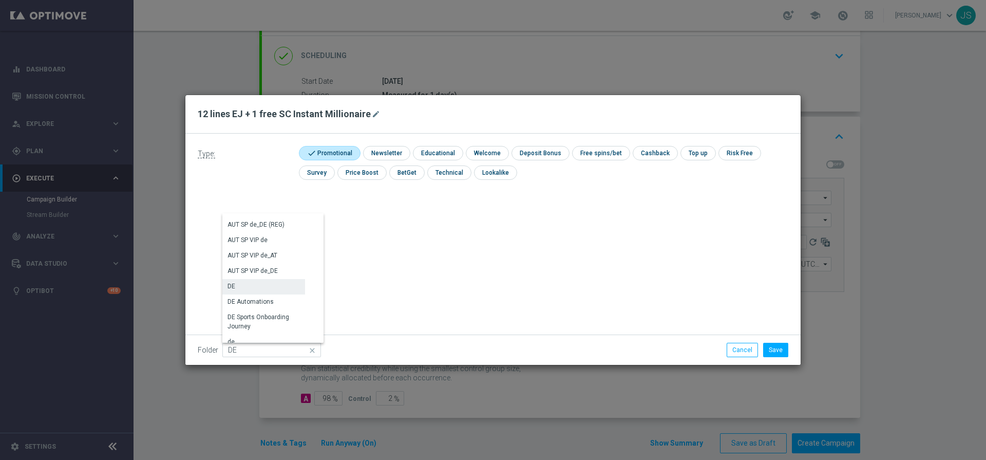
click at [248, 282] on div "DE" at bounding box center [263, 286] width 83 height 14
type input "DE"
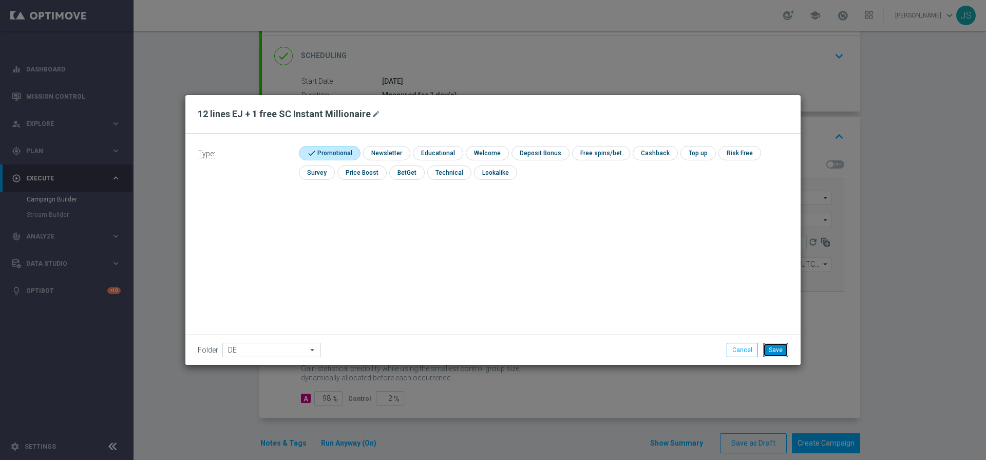
click at [772, 350] on button "Save" at bounding box center [775, 350] width 25 height 14
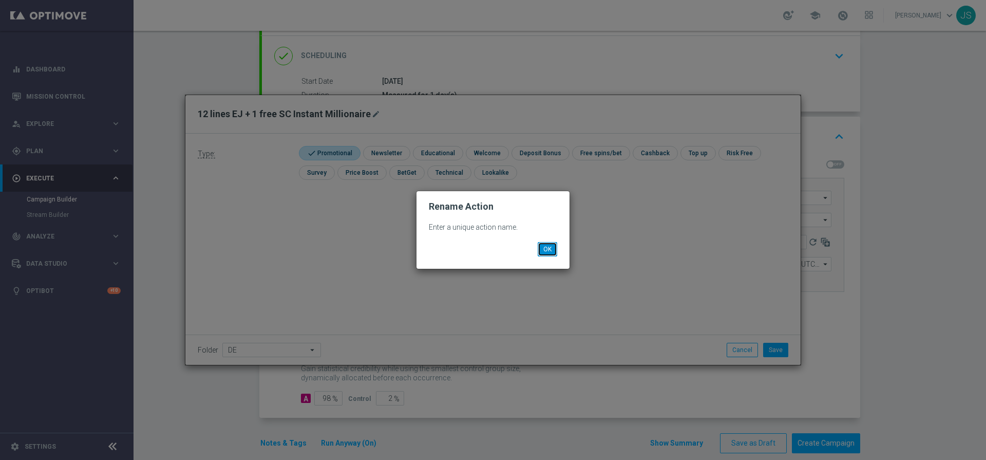
click at [545, 247] on button "OK" at bounding box center [548, 249] width 20 height 14
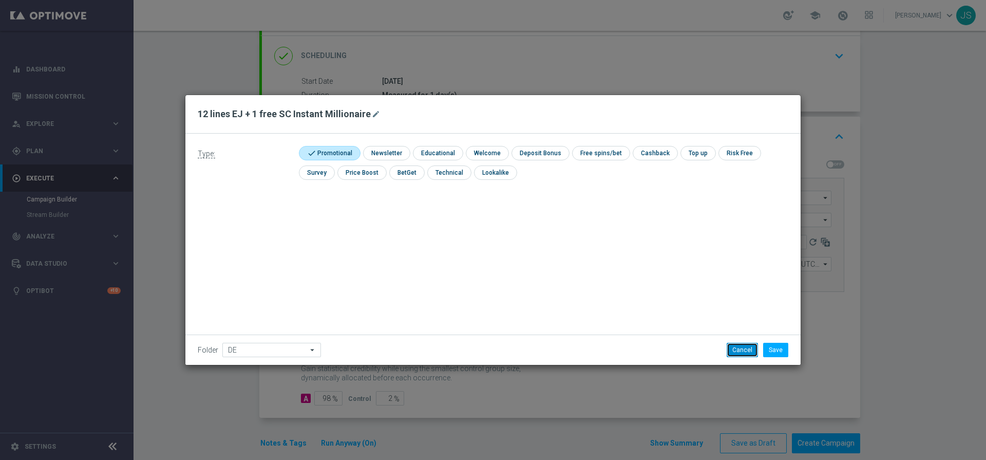
click at [746, 354] on button "Cancel" at bounding box center [742, 350] width 31 height 14
checkbox input "false"
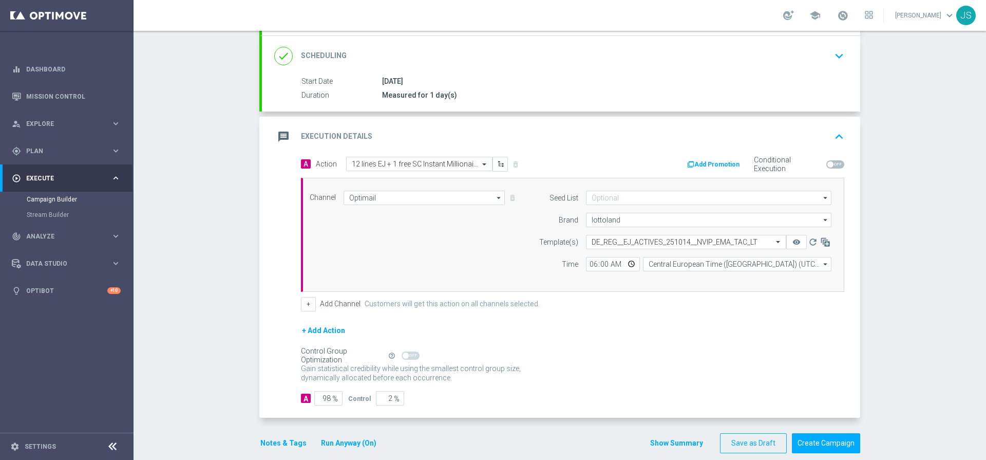
scroll to position [146, 0]
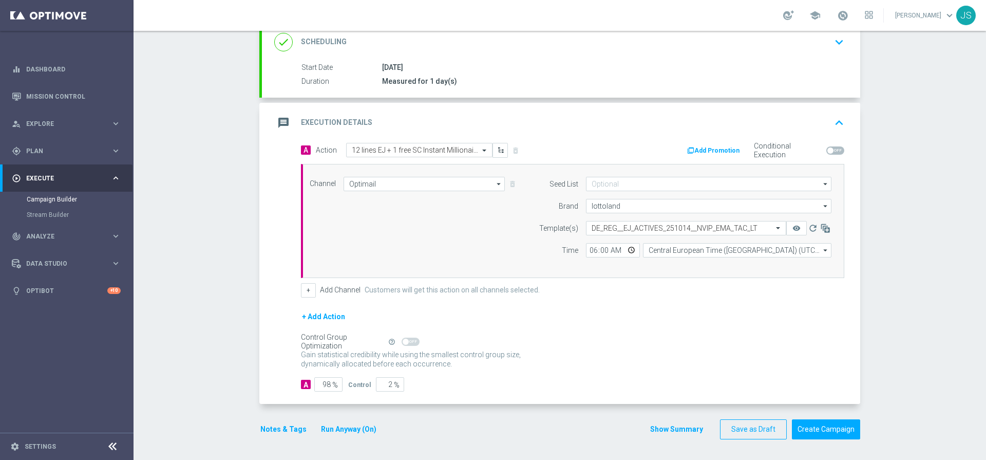
click at [275, 425] on button "Notes & Tags" at bounding box center [283, 429] width 48 height 13
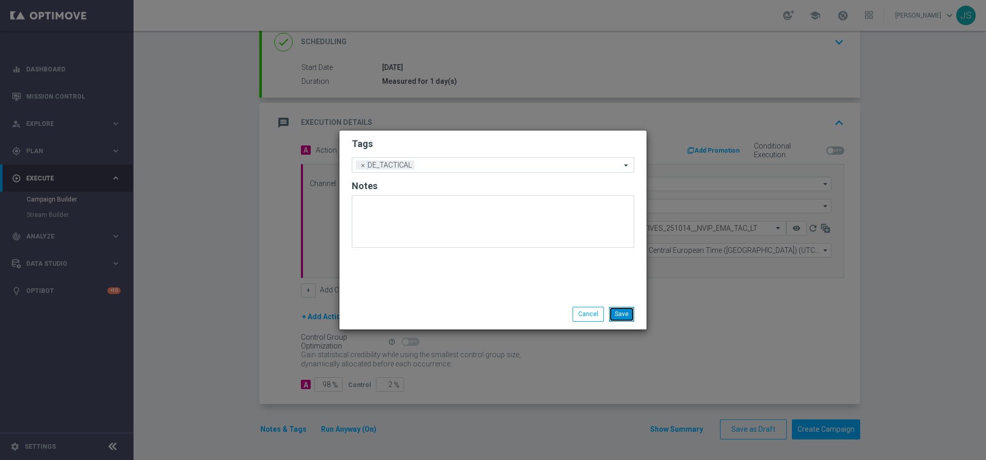
click at [629, 311] on button "Save" at bounding box center [621, 314] width 25 height 14
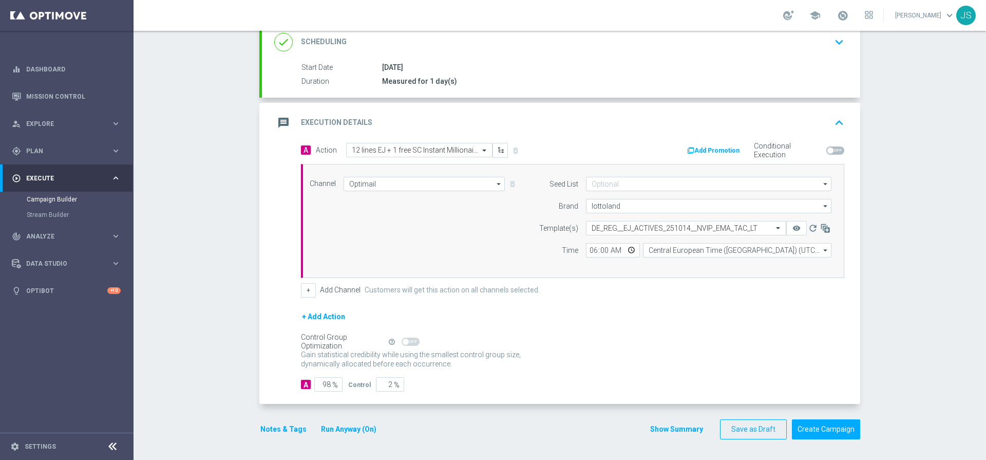
click at [329, 430] on button "Run Anyway (On)" at bounding box center [349, 429] width 58 height 13
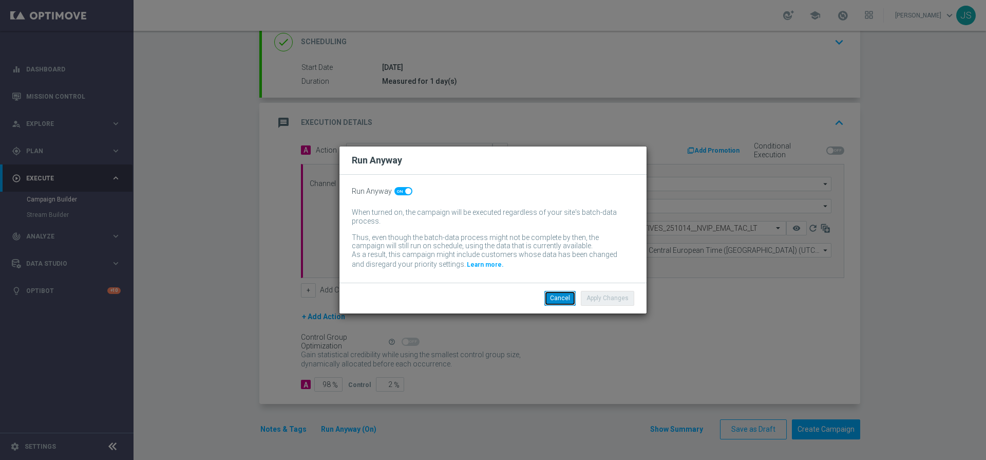
click at [553, 299] on button "Cancel" at bounding box center [560, 298] width 31 height 14
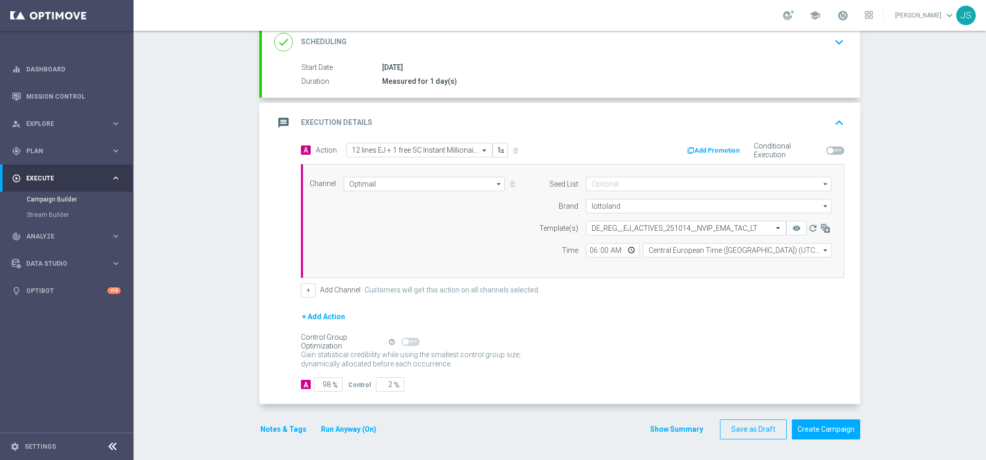
click at [274, 423] on button "Notes & Tags" at bounding box center [283, 429] width 48 height 13
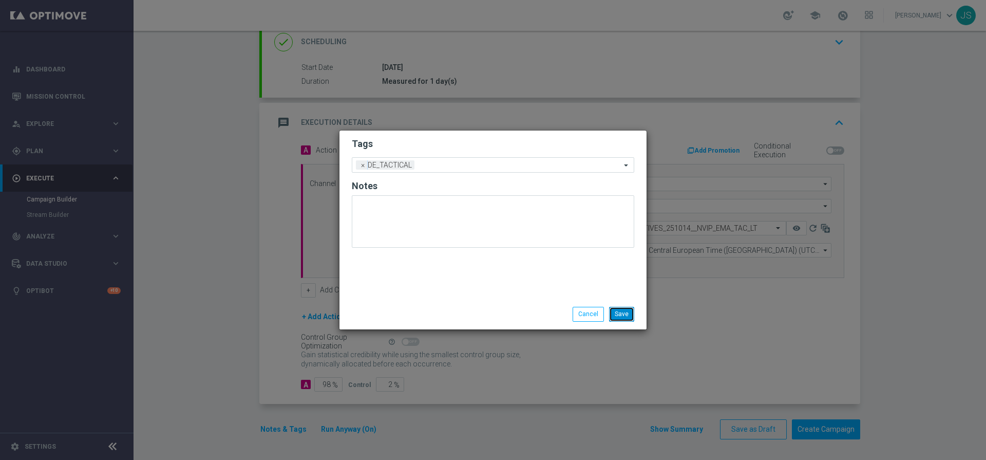
click at [627, 316] on button "Save" at bounding box center [621, 314] width 25 height 14
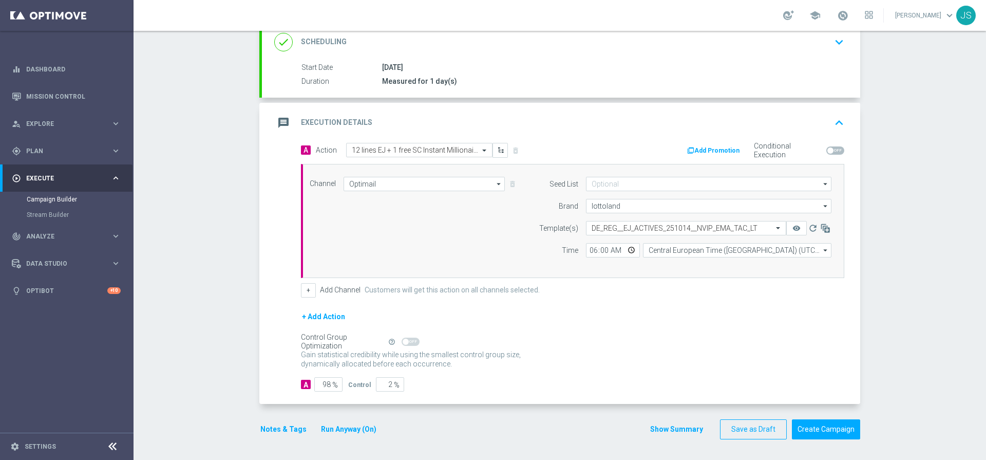
click at [361, 422] on div "Notes & Tags Run Anyway (On)" at bounding box center [324, 429] width 131 height 20
click at [356, 426] on button "Run Anyway (On)" at bounding box center [349, 429] width 58 height 13
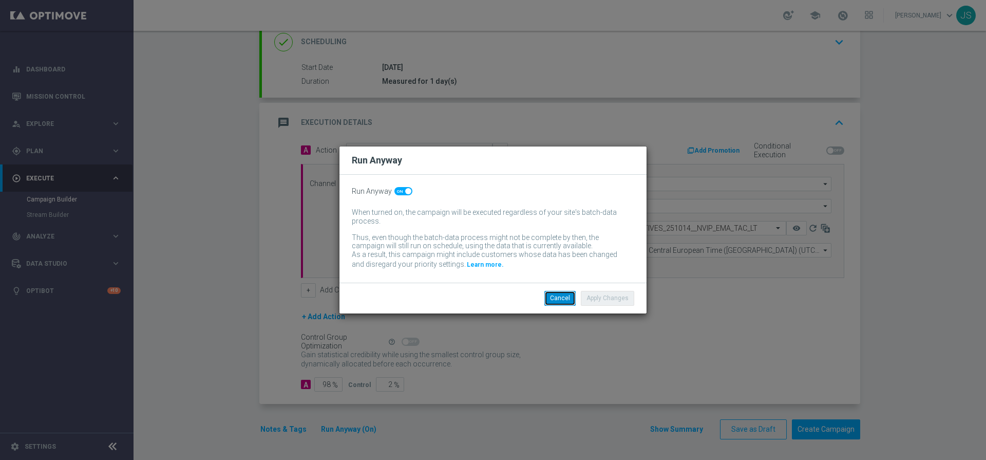
click at [571, 296] on button "Cancel" at bounding box center [560, 298] width 31 height 14
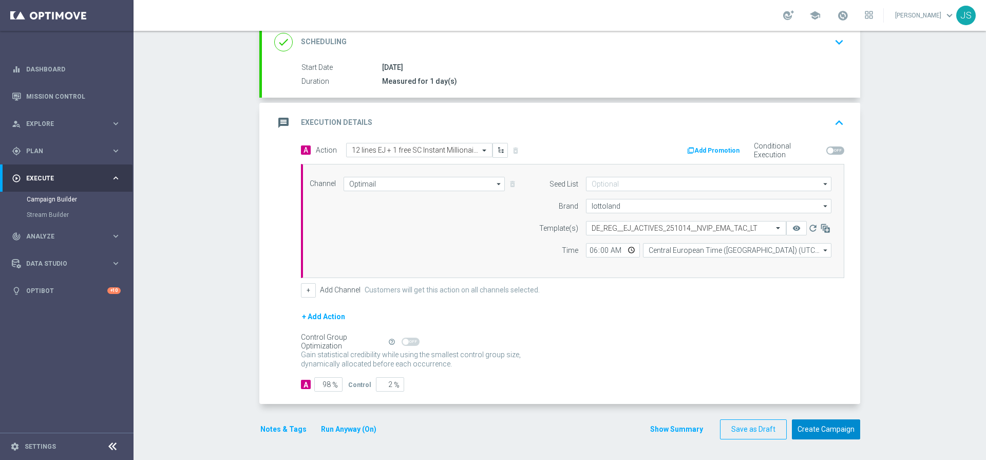
click at [821, 430] on button "Create Campaign" at bounding box center [826, 429] width 68 height 20
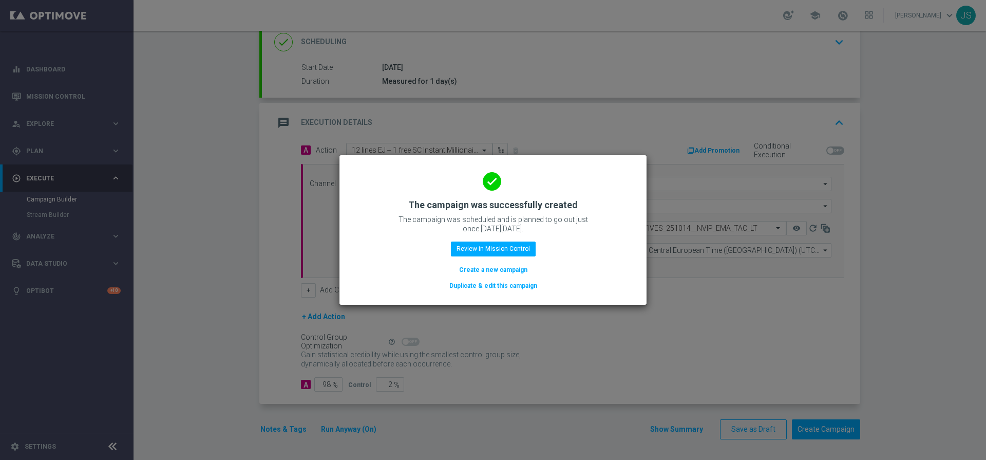
click at [483, 270] on button "Create a new campaign" at bounding box center [493, 269] width 70 height 11
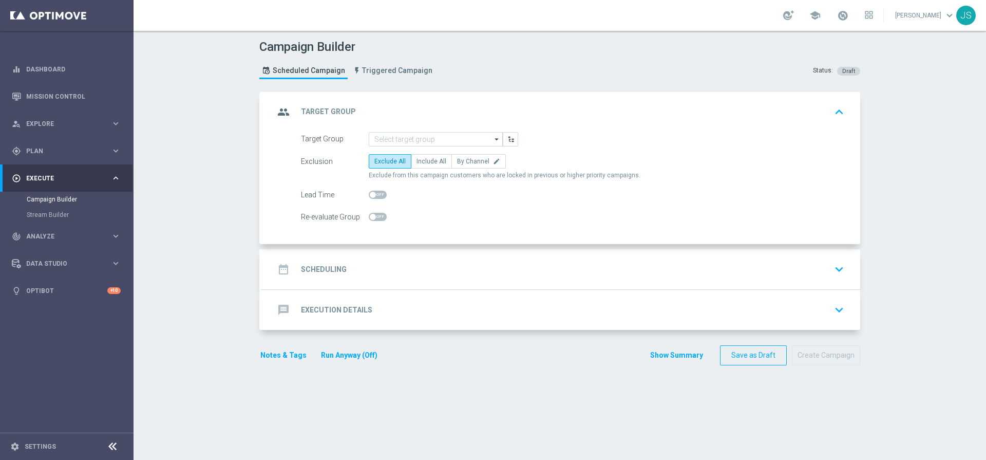
scroll to position [0, 0]
click at [430, 135] on input at bounding box center [436, 139] width 134 height 14
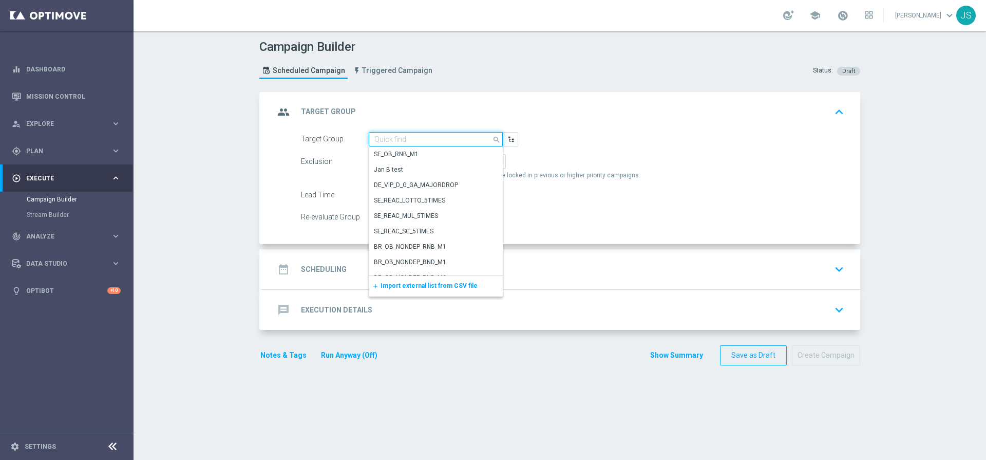
paste input "de_DE_TGT_NVIP_EM_TAC_LT__REACTIVATED_EJ"
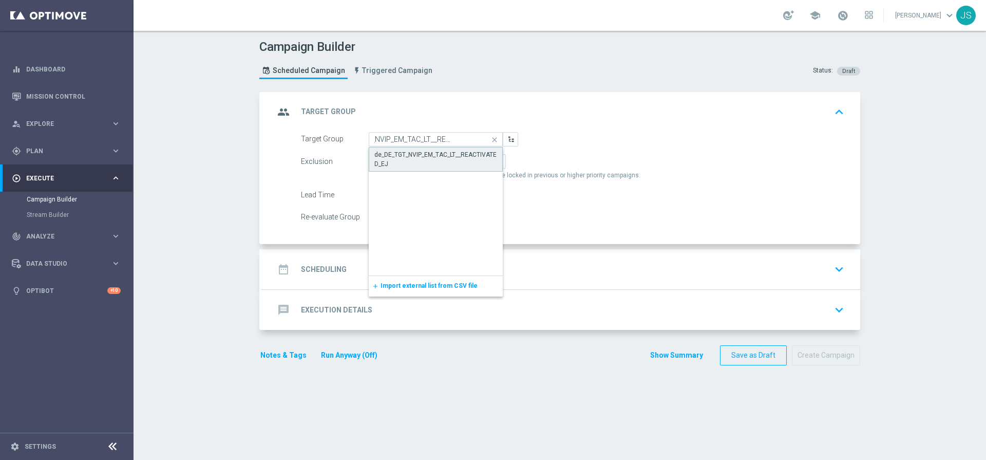
click at [380, 162] on div "de_DE_TGT_NVIP_EM_TAC_LT__REACTIVATED_EJ" at bounding box center [436, 159] width 123 height 18
type input "de_DE_TGT_NVIP_EM_TAC_LT__REACTIVATED_EJ"
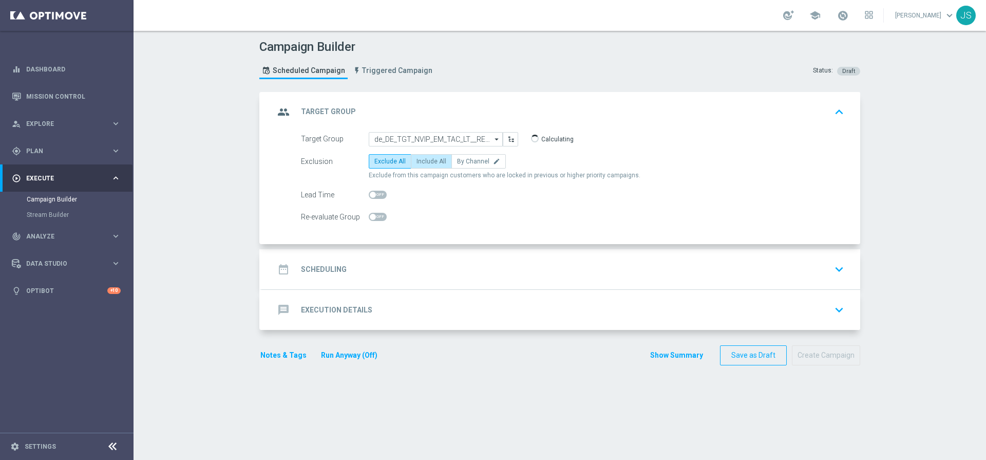
click at [415, 165] on label "Include All" at bounding box center [431, 161] width 41 height 14
click at [417, 165] on input "Include All" at bounding box center [420, 163] width 7 height 7
radio input "true"
click at [834, 271] on icon "keyboard_arrow_down" at bounding box center [839, 269] width 15 height 15
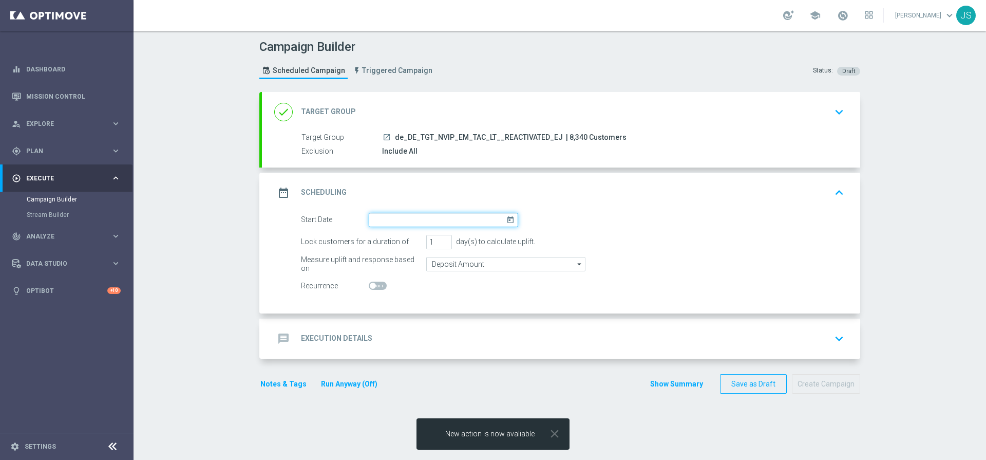
click at [509, 223] on input at bounding box center [444, 220] width 150 height 14
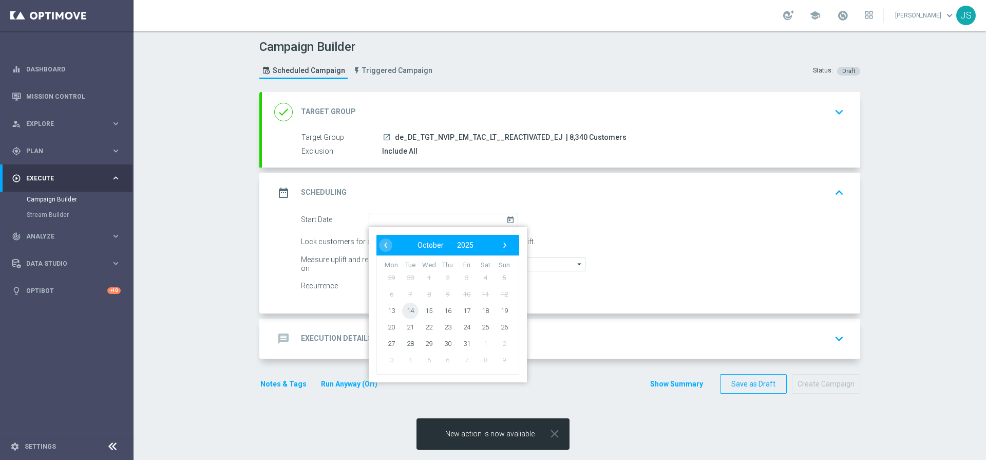
click at [407, 308] on span "14" at bounding box center [410, 310] width 16 height 16
type input "[DATE]"
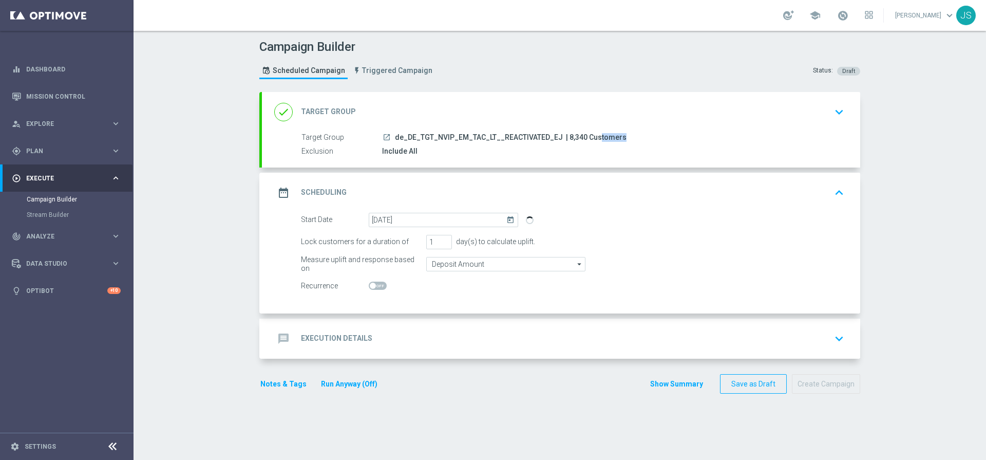
drag, startPoint x: 580, startPoint y: 137, endPoint x: 560, endPoint y: 138, distance: 20.0
click at [566, 137] on span "| 8,340 Customers" at bounding box center [596, 137] width 61 height 9
copy span "8,340"
click at [504, 322] on div "message Execution Details keyboard_arrow_down" at bounding box center [561, 339] width 599 height 40
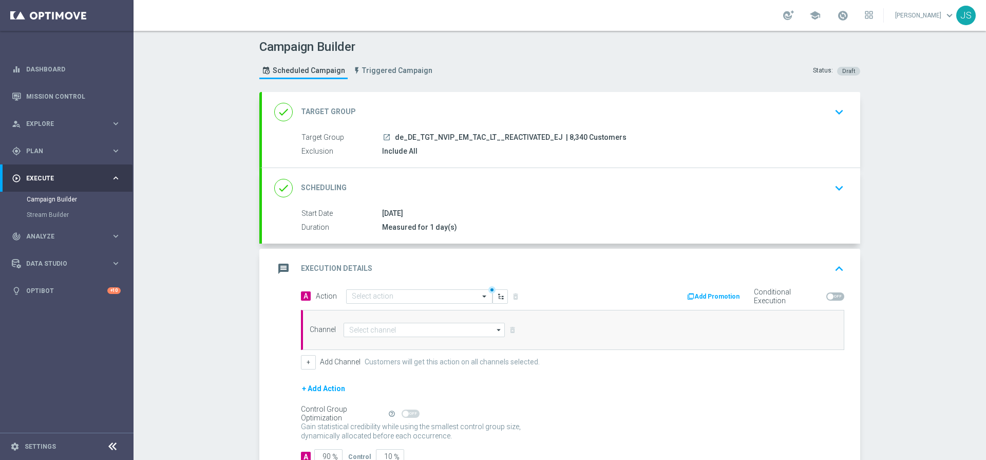
scroll to position [72, 0]
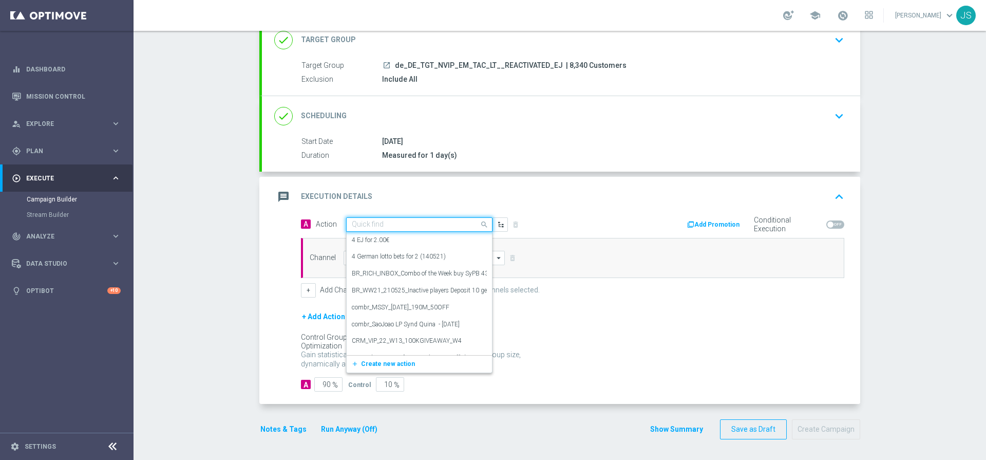
click at [399, 222] on input "text" at bounding box center [409, 224] width 115 height 9
paste input "6 lines EJ + 1 free SC Instant Millionaire"
type input "6 lines EJ + 1 free SC Instant Millionaire"
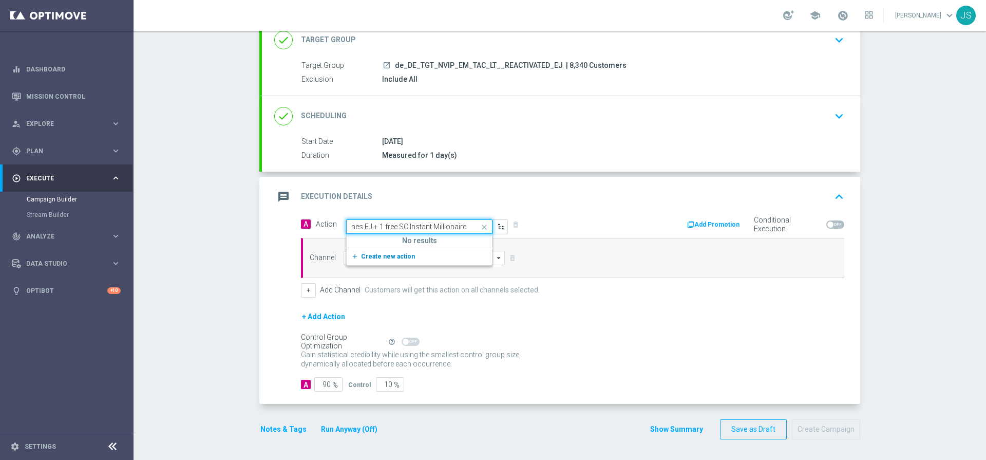
click at [388, 256] on span "Create new action" at bounding box center [388, 256] width 54 height 7
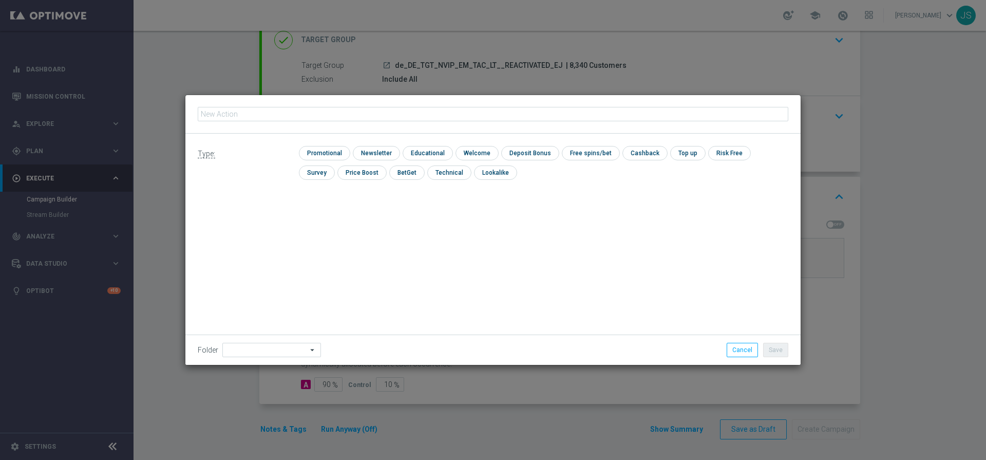
type input "6 lines EJ + 1 free SC Instant Millionaire"
click at [322, 152] on input "checkbox" at bounding box center [323, 153] width 49 height 14
checkbox input "true"
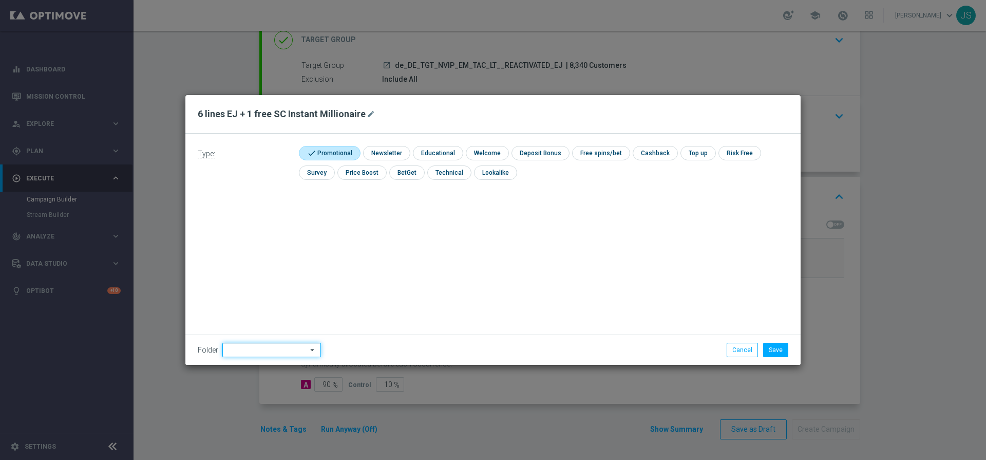
click at [262, 347] on input at bounding box center [271, 350] width 99 height 14
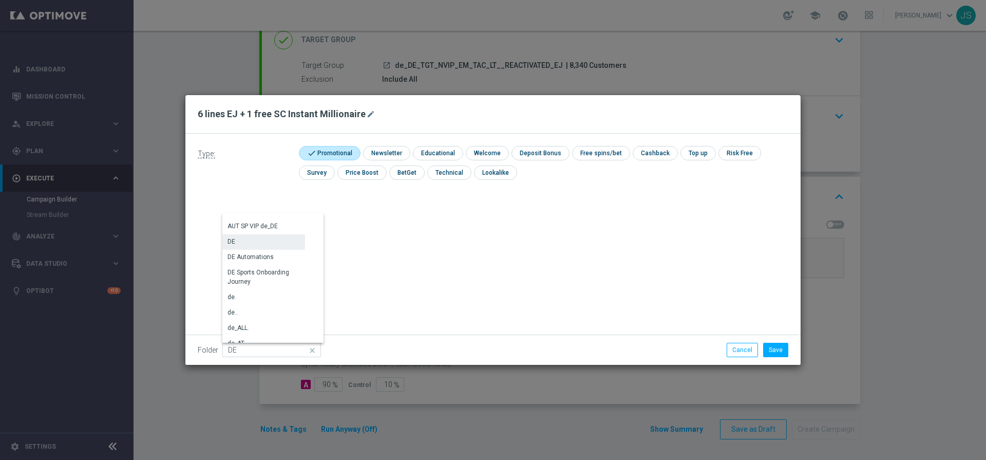
click at [246, 240] on div "DE" at bounding box center [263, 241] width 83 height 14
type input "DE"
click at [780, 355] on button "Save" at bounding box center [775, 350] width 25 height 14
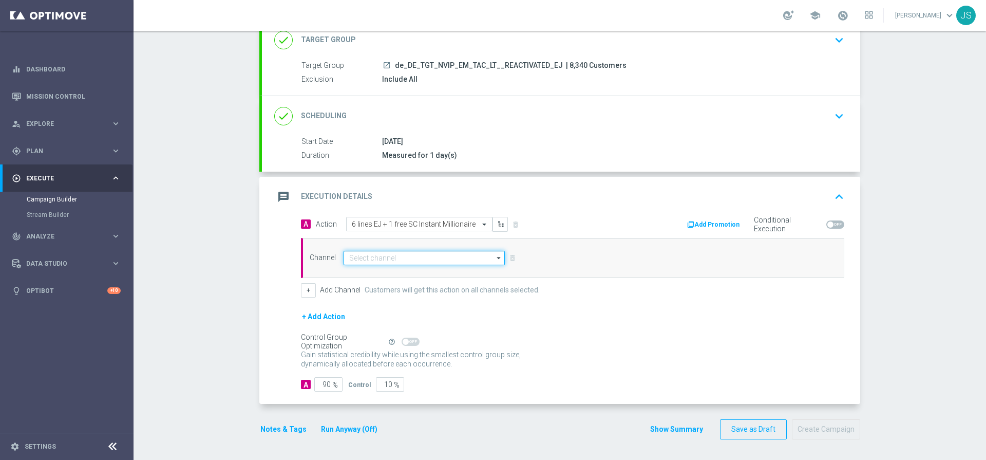
click at [400, 255] on input at bounding box center [424, 258] width 161 height 14
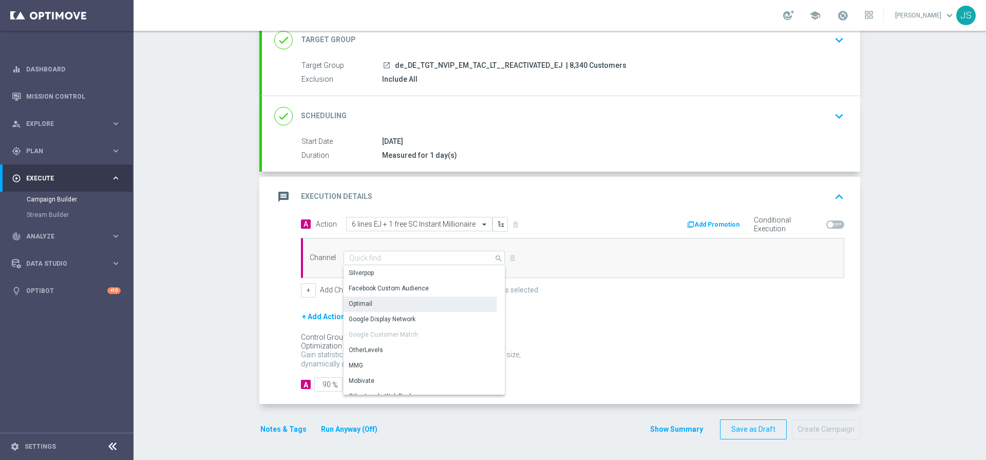
click at [371, 308] on div "Optimail" at bounding box center [420, 303] width 153 height 14
type input "Optimail"
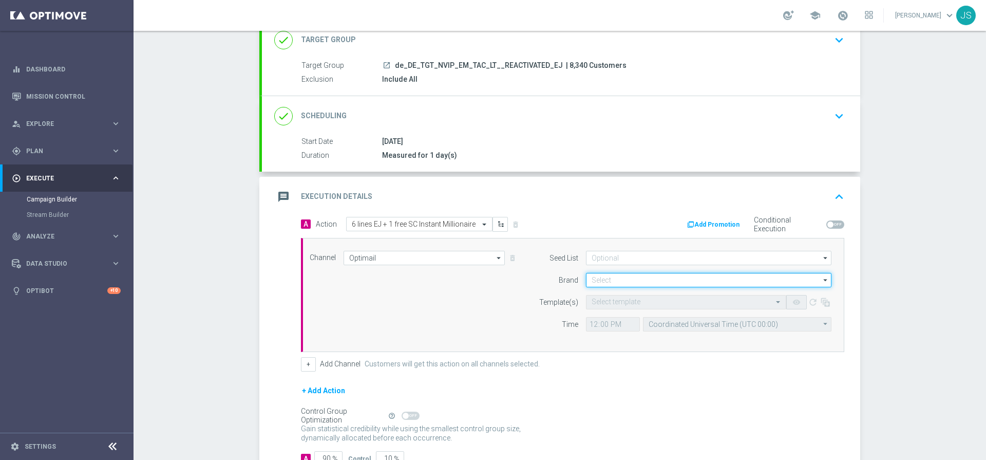
click at [627, 281] on input at bounding box center [709, 280] width 246 height 14
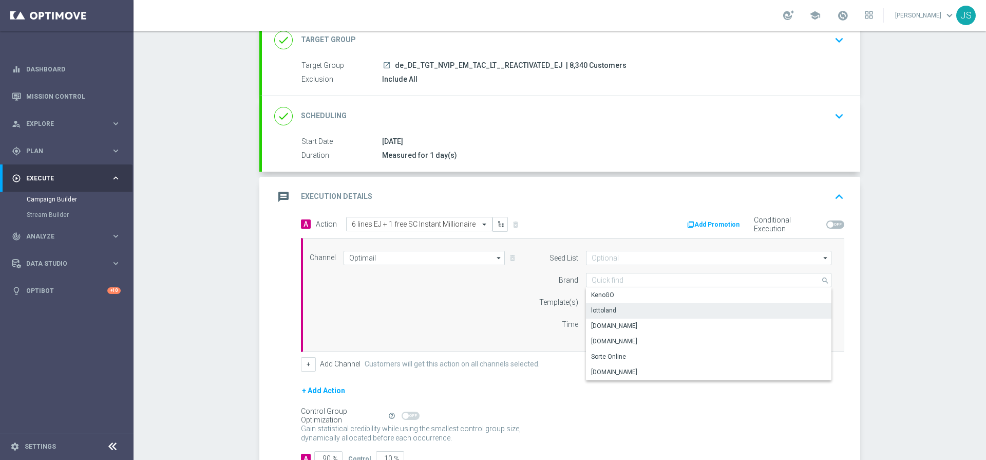
click at [616, 309] on div "lottoland" at bounding box center [709, 310] width 246 height 14
type input "lottoland"
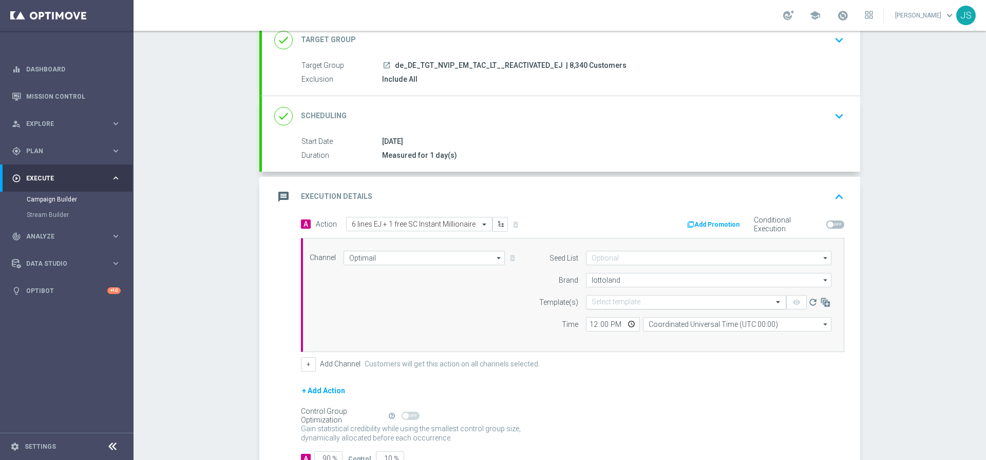
click at [615, 303] on input "text" at bounding box center [676, 302] width 169 height 9
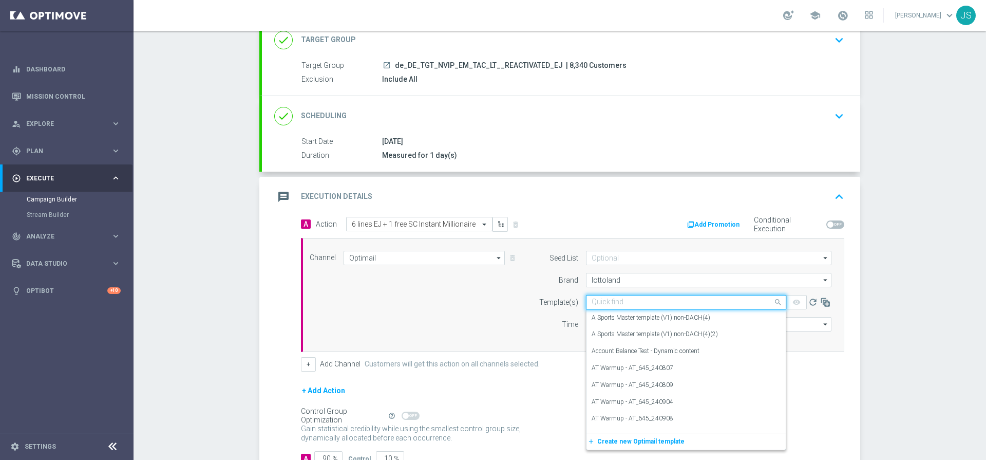
paste input "DE_REG__EJ_REACT_251014__NVIP_EMA_TAC_LT"
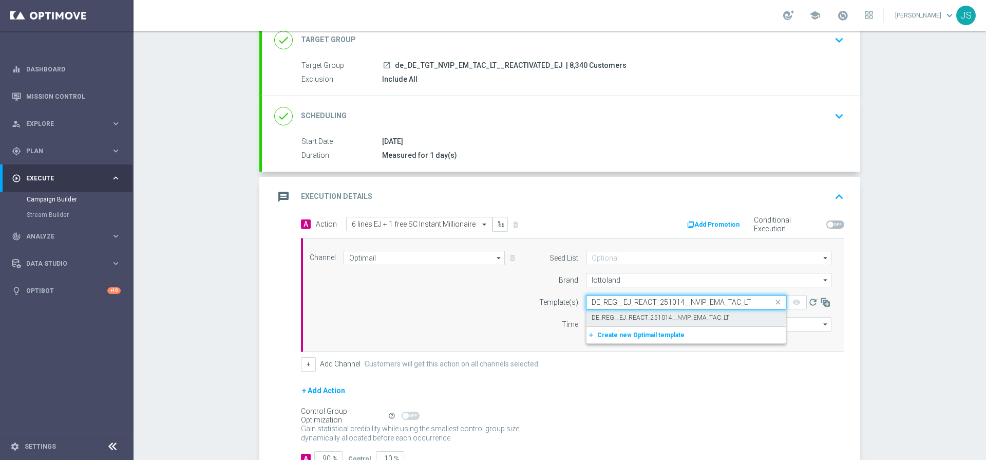
click at [616, 318] on label "DE_REG__EJ_REACT_251014__NVIP_EMA_TAC_LT" at bounding box center [661, 317] width 138 height 9
type input "DE_REG__EJ_REACT_251014__NVIP_EMA_TAC_LT"
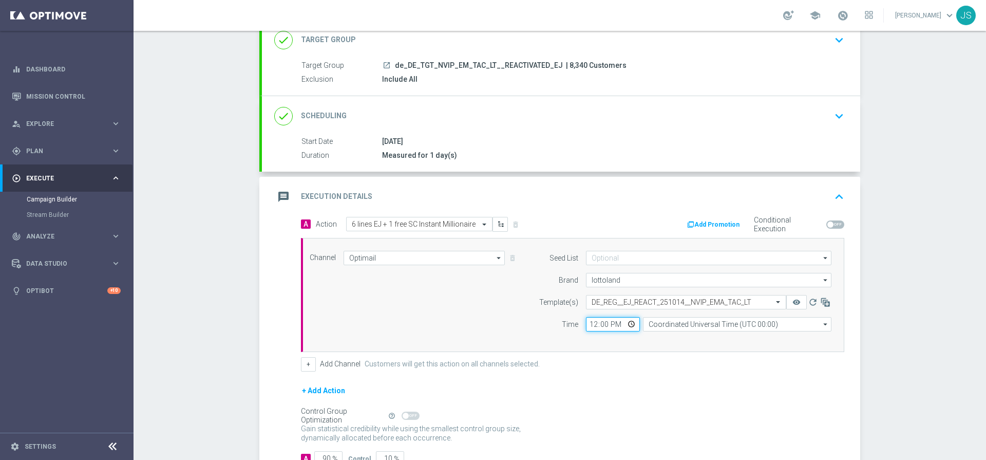
click at [599, 325] on input "12:00" at bounding box center [613, 324] width 54 height 14
click at [594, 325] on input "12:00" at bounding box center [613, 324] width 54 height 14
click at [593, 323] on input "12:00" at bounding box center [613, 324] width 54 height 14
type input "06:00"
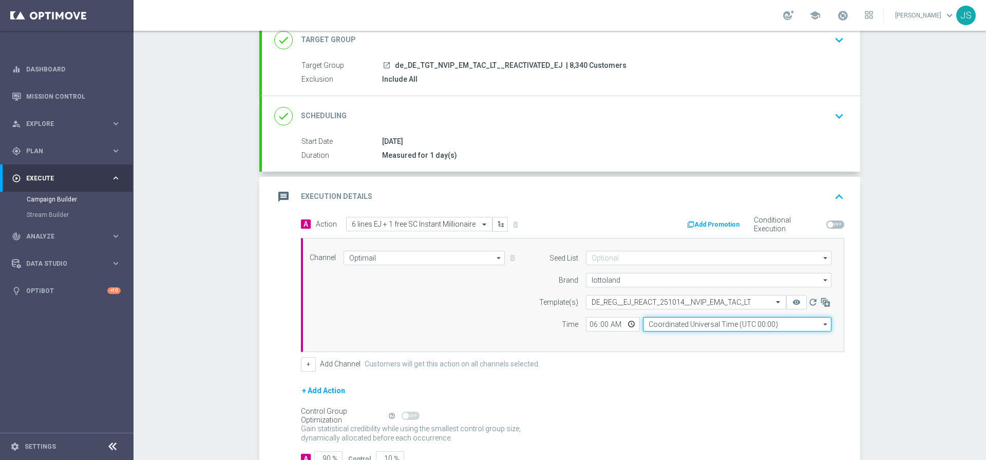
click at [693, 323] on input "Coordinated Universal Time (UTC 00:00)" at bounding box center [737, 324] width 189 height 14
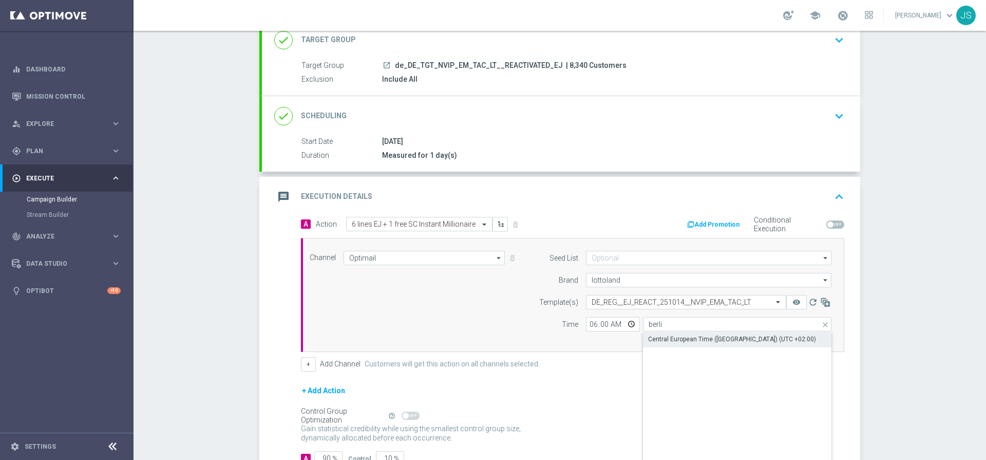
click at [686, 346] on div "Central European Time ([GEOGRAPHIC_DATA]) (UTC +02:00)" at bounding box center [737, 339] width 189 height 14
type input "Central European Time ([GEOGRAPHIC_DATA]) (UTC +02:00)"
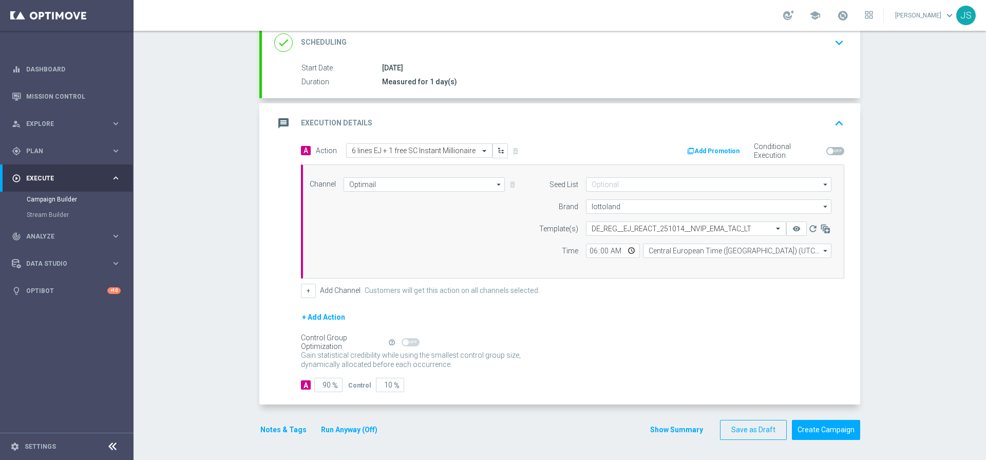
scroll to position [146, 0]
click at [328, 386] on input "90" at bounding box center [328, 384] width 28 height 14
type input "9"
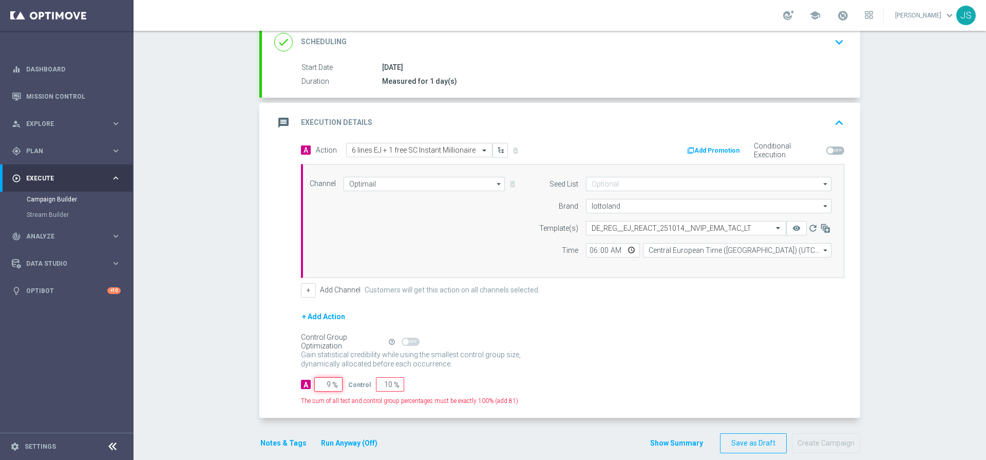
type input "91"
type input "98"
type input "2"
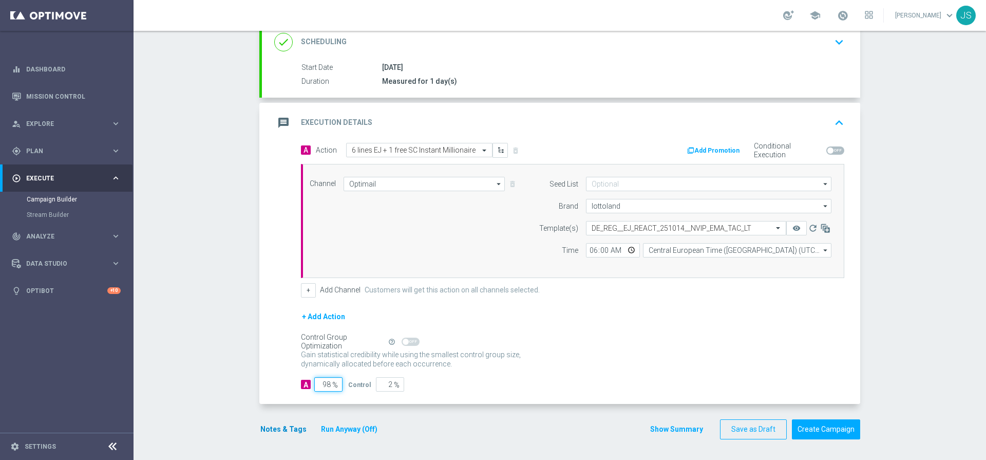
type input "98"
click at [270, 426] on button "Notes & Tags" at bounding box center [283, 429] width 48 height 13
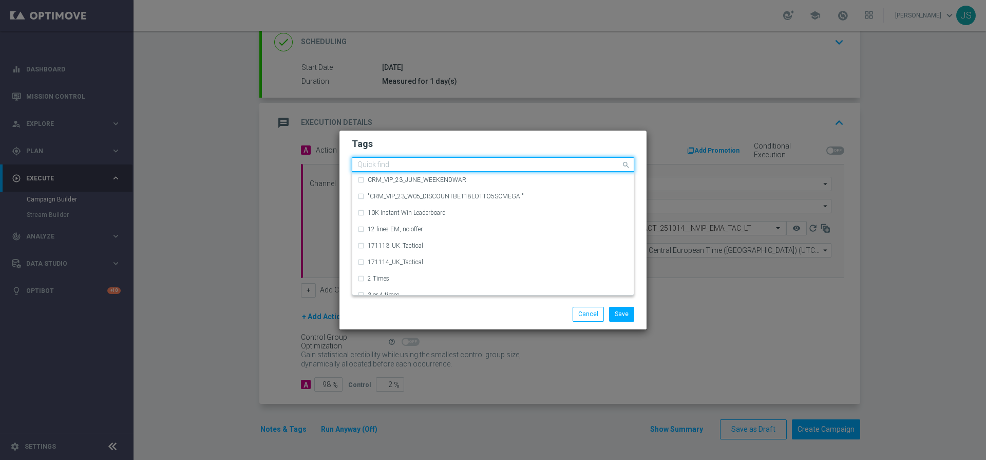
click at [383, 164] on input "text" at bounding box center [490, 165] width 264 height 9
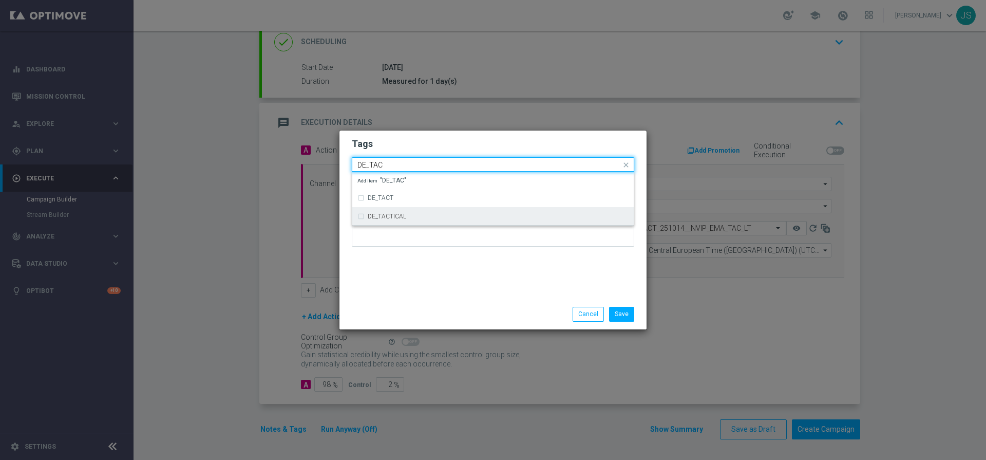
click at [381, 219] on div "DE_TACTICAL" at bounding box center [493, 216] width 271 height 16
type input "DE_TAC"
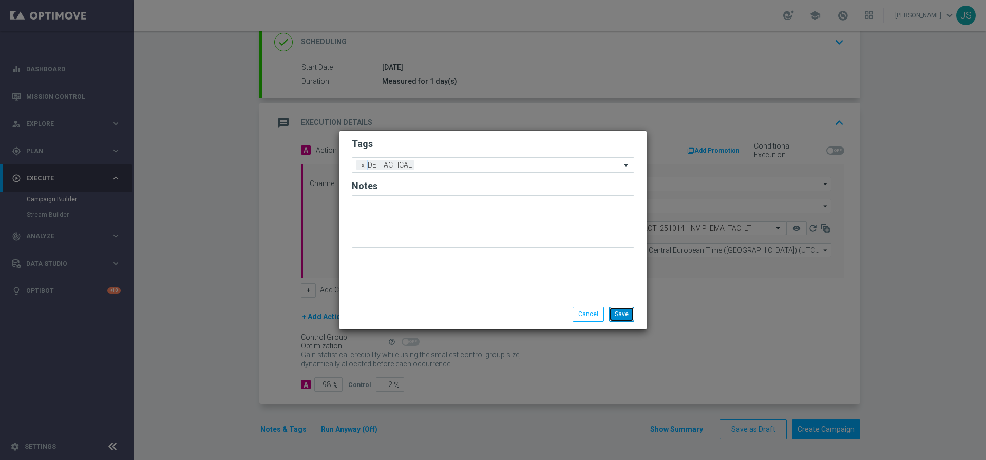
click at [624, 314] on button "Save" at bounding box center [621, 314] width 25 height 14
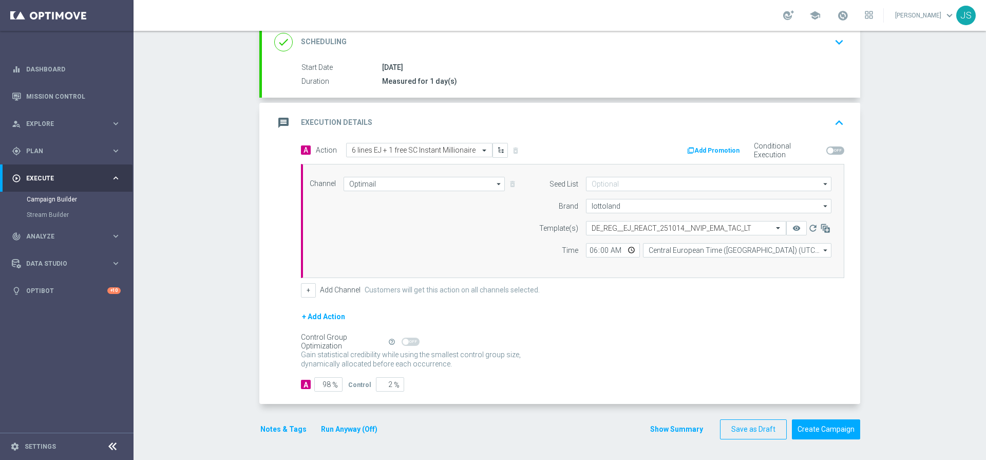
click at [339, 428] on button "Run Anyway (Off)" at bounding box center [349, 429] width 59 height 13
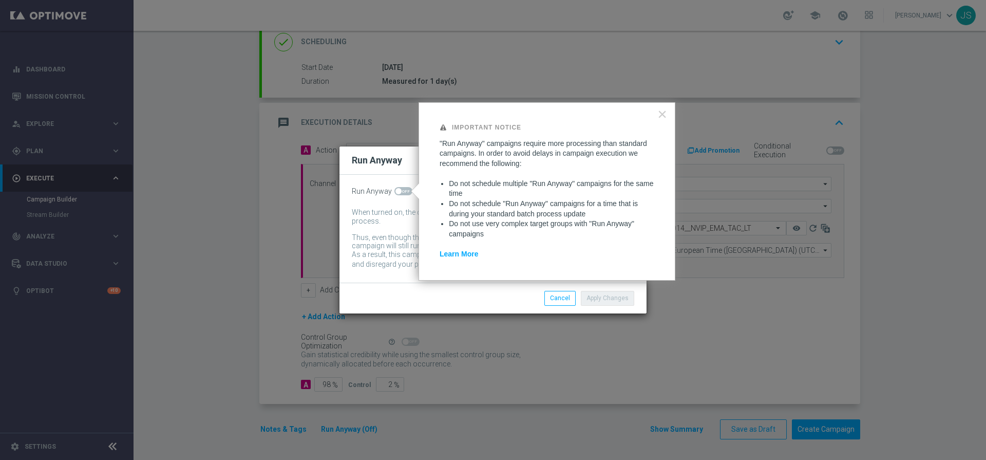
click at [403, 188] on span at bounding box center [404, 191] width 18 height 8
click at [403, 188] on input "checkbox" at bounding box center [404, 191] width 18 height 8
checkbox input "true"
click at [605, 299] on button "Apply Changes" at bounding box center [607, 298] width 53 height 14
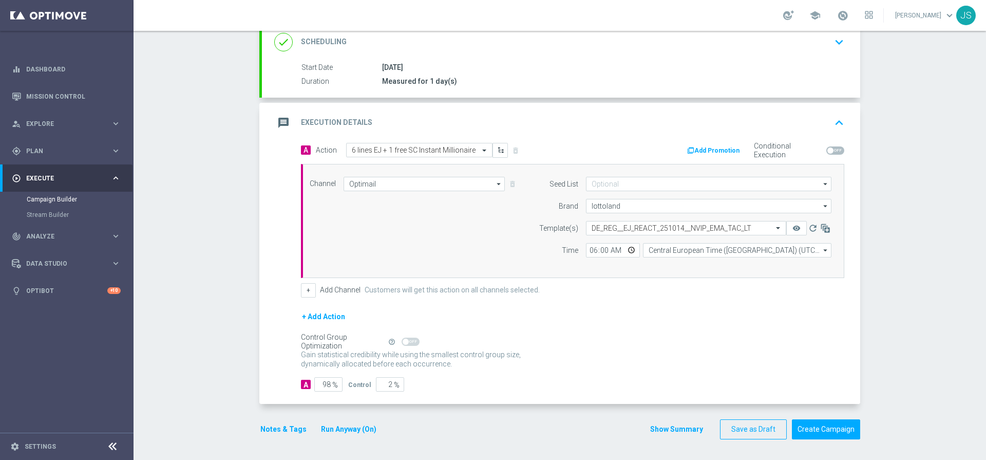
click at [352, 432] on button "Run Anyway (On)" at bounding box center [349, 429] width 58 height 13
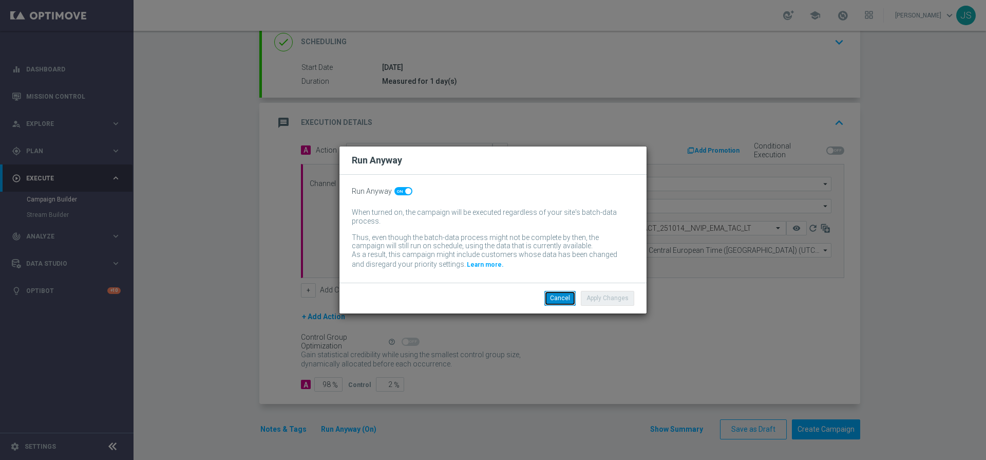
click at [566, 294] on button "Cancel" at bounding box center [560, 298] width 31 height 14
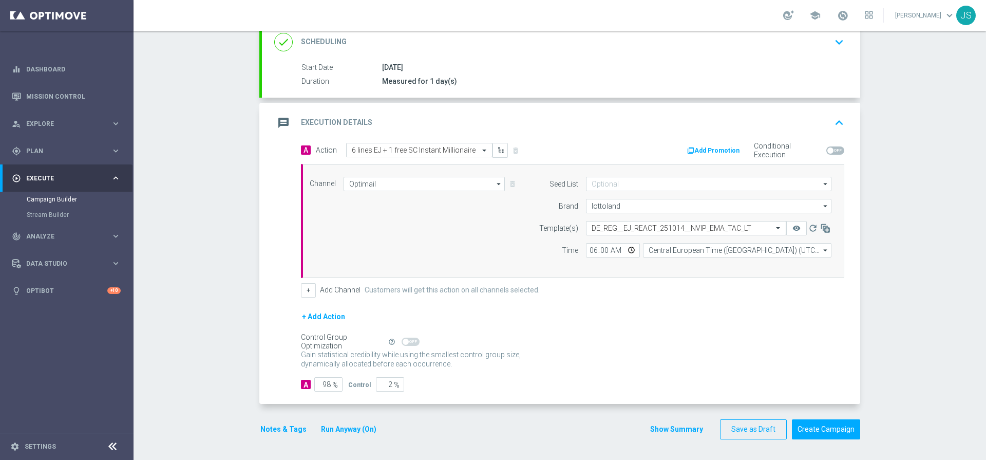
click at [293, 432] on button "Notes & Tags" at bounding box center [283, 429] width 48 height 13
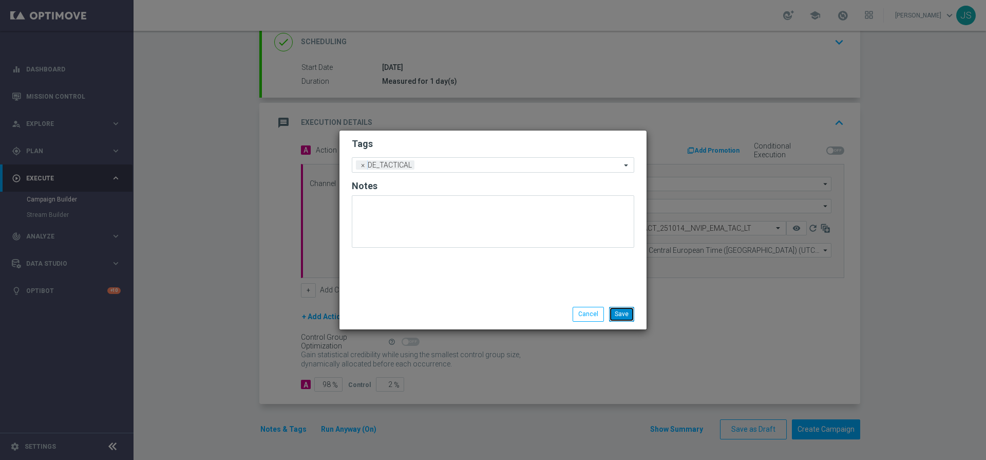
click at [621, 314] on button "Save" at bounding box center [621, 314] width 25 height 14
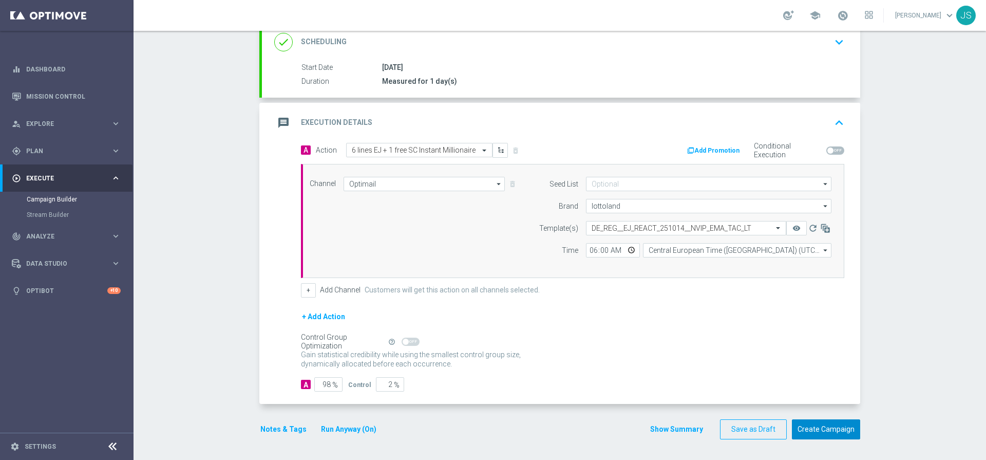
click at [815, 432] on button "Create Campaign" at bounding box center [826, 429] width 68 height 20
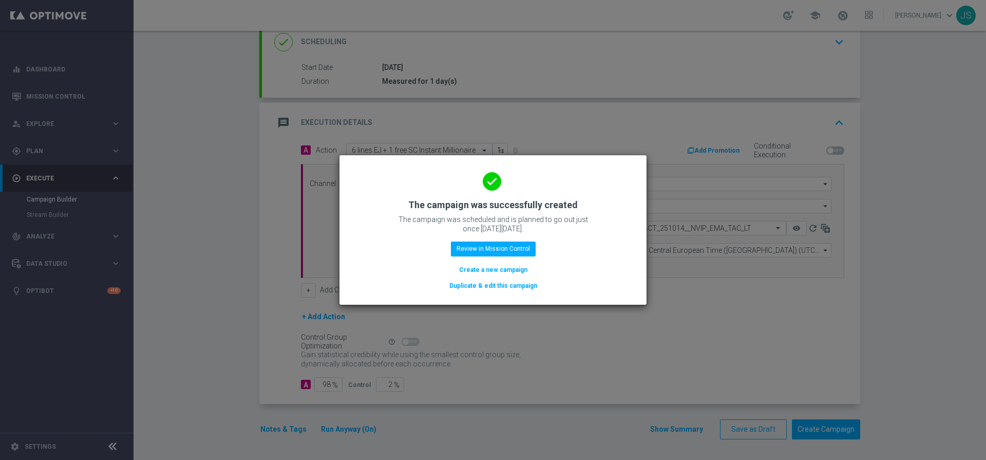
click at [488, 270] on button "Create a new campaign" at bounding box center [493, 269] width 70 height 11
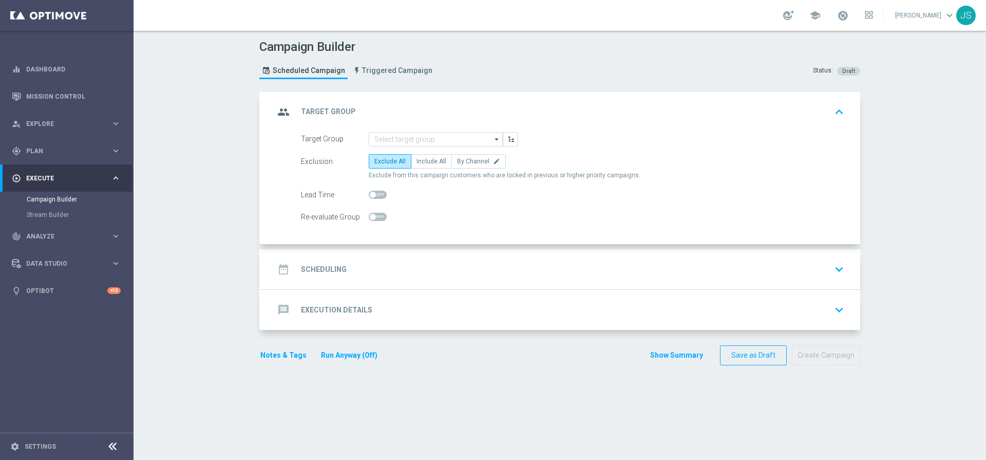
scroll to position [0, 0]
click at [430, 160] on span "Include All" at bounding box center [432, 161] width 30 height 7
click at [423, 160] on input "Include All" at bounding box center [420, 163] width 7 height 7
radio input "true"
click at [414, 136] on input at bounding box center [436, 139] width 134 height 14
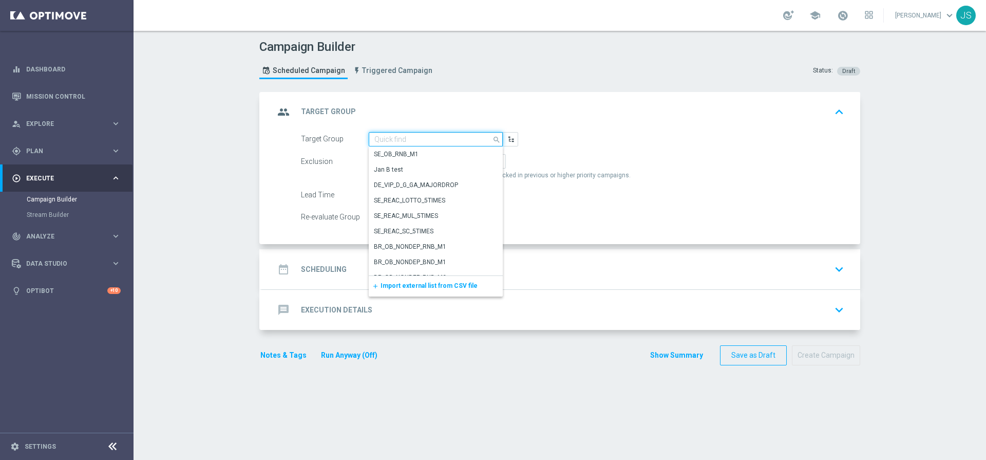
paste input "de_DE_TGT_NVIP_EM_TAC_LT__CHURNED_EJ"
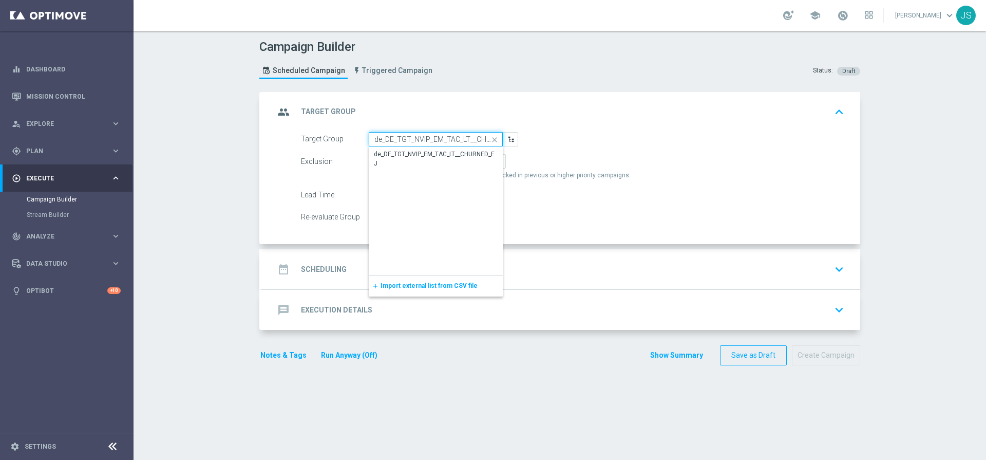
scroll to position [0, 28]
click at [411, 156] on div "de_DE_TGT_NVIP_EM_TAC_LT__CHURNED_EJ" at bounding box center [436, 159] width 123 height 18
type input "de_DE_TGT_NVIP_EM_TAC_LT__CHURNED_EJ"
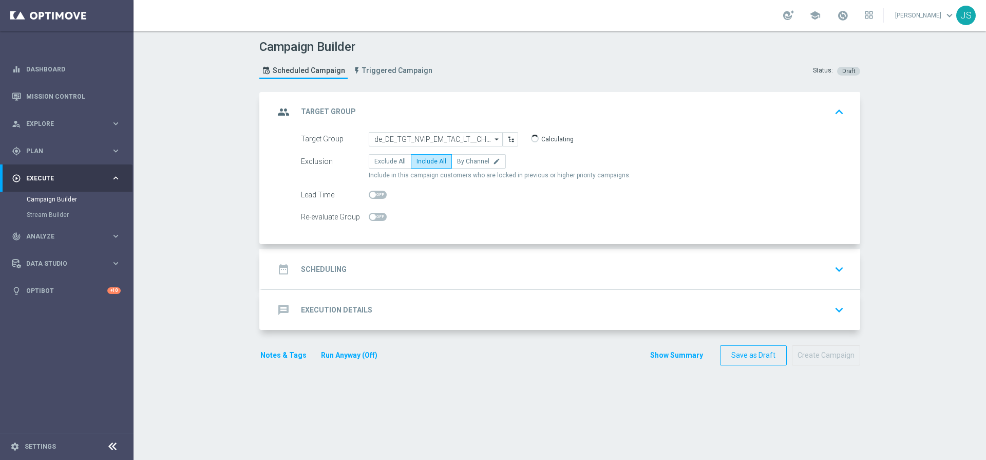
click at [507, 269] on div "date_range Scheduling keyboard_arrow_down" at bounding box center [561, 269] width 574 height 20
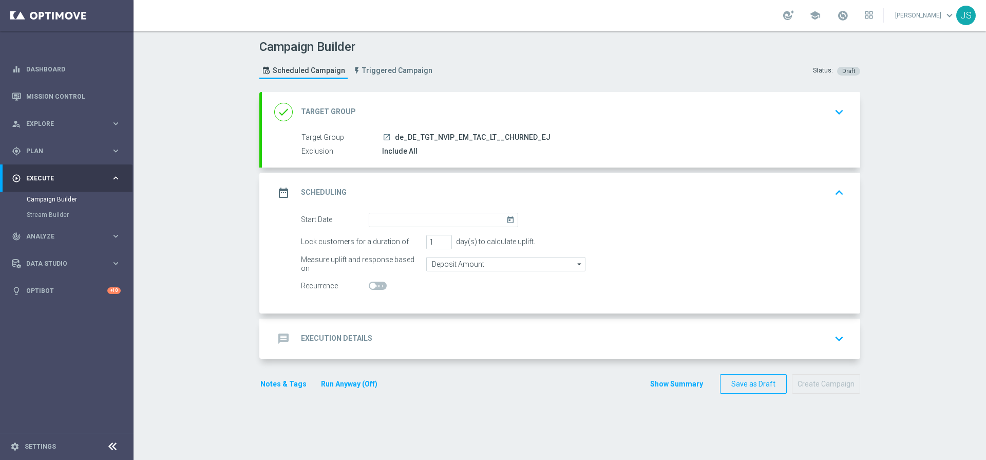
click at [509, 213] on icon "today" at bounding box center [513, 218] width 12 height 11
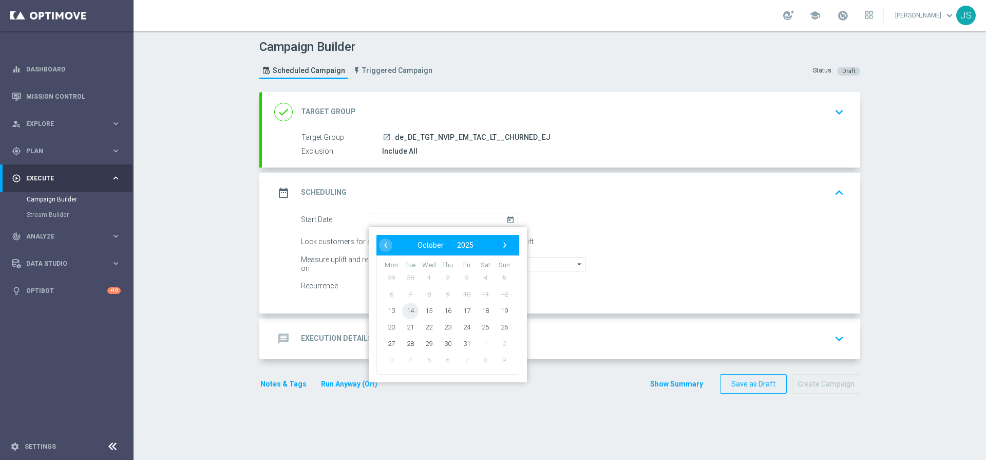
click at [404, 312] on span "14" at bounding box center [410, 310] width 16 height 16
type input "[DATE]"
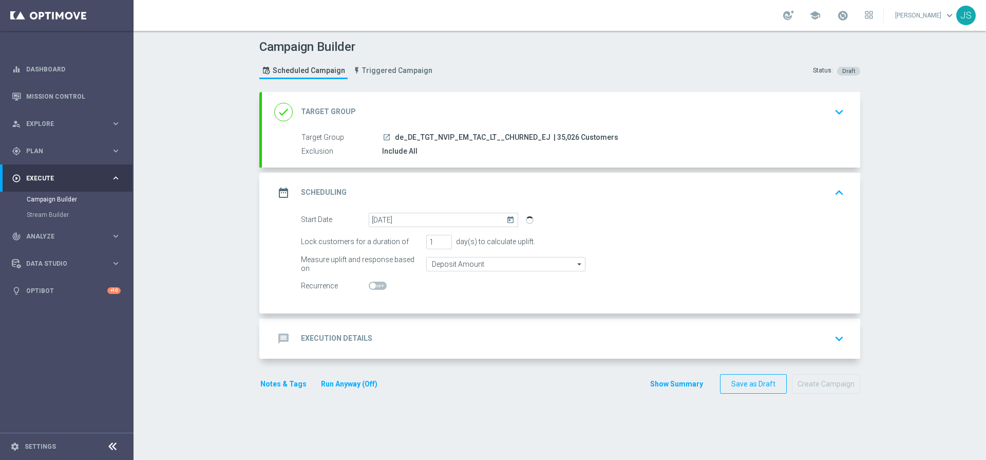
click at [825, 352] on div "message Execution Details keyboard_arrow_down" at bounding box center [561, 339] width 599 height 40
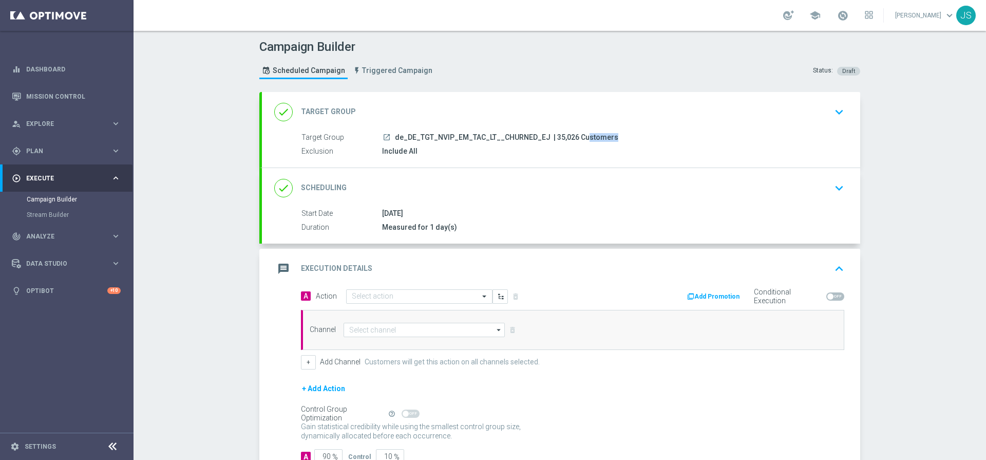
drag, startPoint x: 569, startPoint y: 139, endPoint x: 547, endPoint y: 138, distance: 22.1
click at [554, 138] on span "| 35,026 Customers" at bounding box center [586, 137] width 65 height 9
copy span "35,026"
click at [423, 292] on div "Select action" at bounding box center [413, 296] width 133 height 9
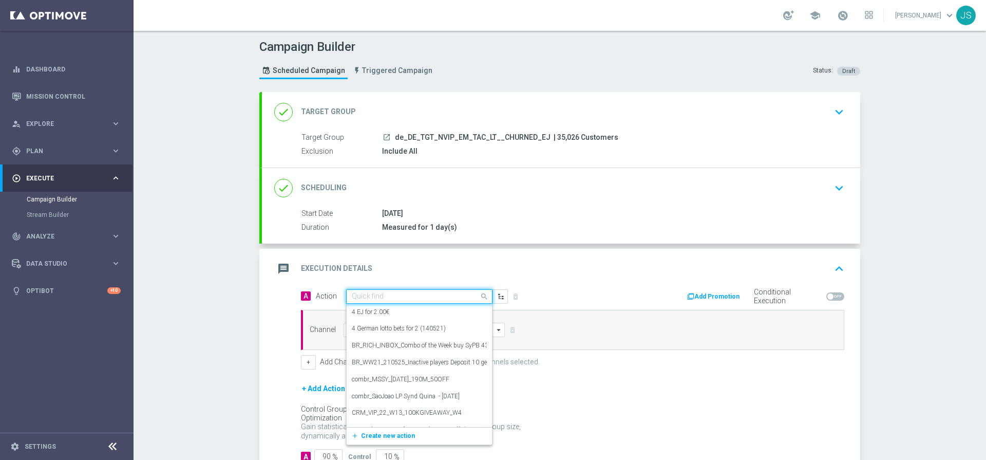
paste input "3 lines EJ + 1 free SC Instant Millionaire"
type input "3 lines EJ + 1 free SC Instant Millionaire"
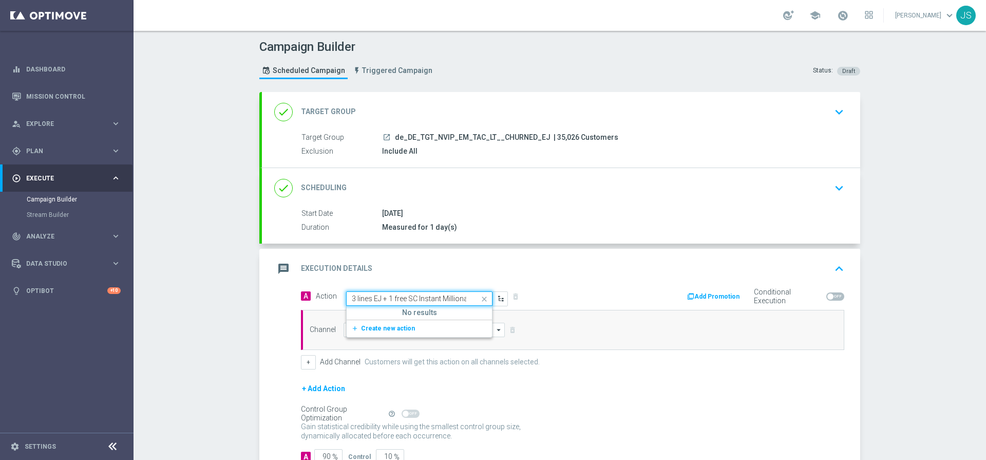
scroll to position [0, 9]
click at [392, 330] on span "Create new action" at bounding box center [388, 328] width 54 height 7
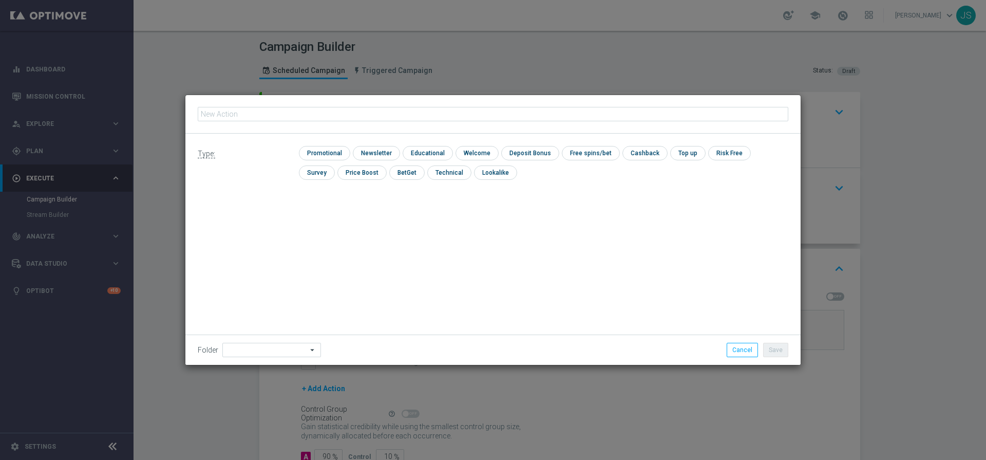
type input "3 lines EJ + 1 free SC Instant Millionaire"
click at [254, 352] on input at bounding box center [271, 350] width 99 height 14
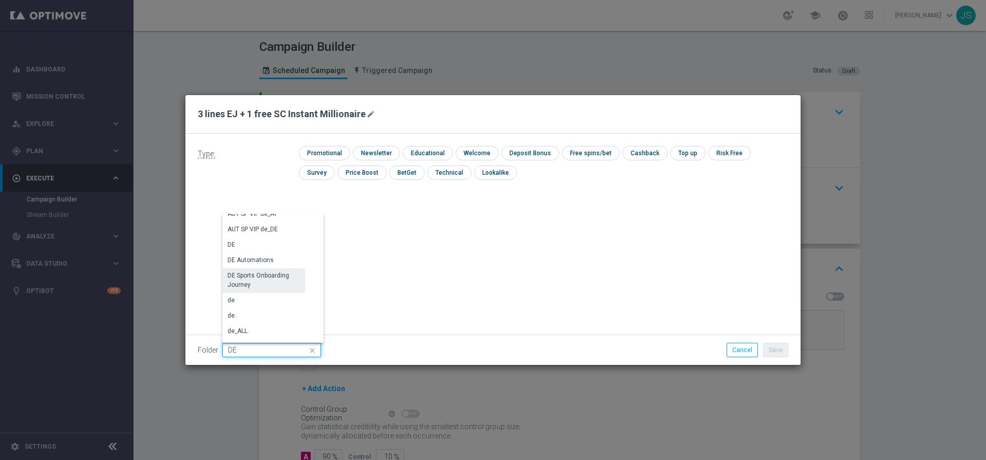
scroll to position [1045, 0]
click at [254, 251] on div "DE" at bounding box center [263, 255] width 83 height 14
type input "DE"
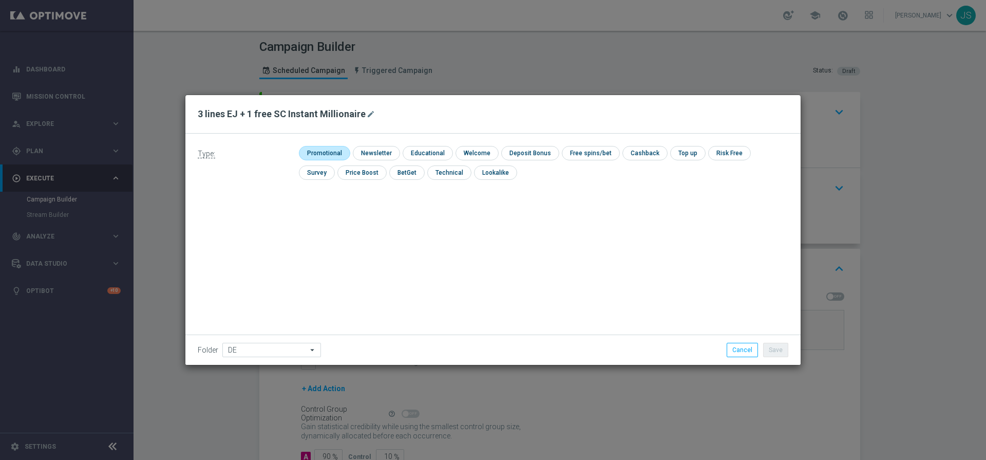
click at [327, 149] on input "checkbox" at bounding box center [323, 153] width 49 height 14
checkbox input "true"
click at [767, 344] on button "Save" at bounding box center [775, 350] width 25 height 14
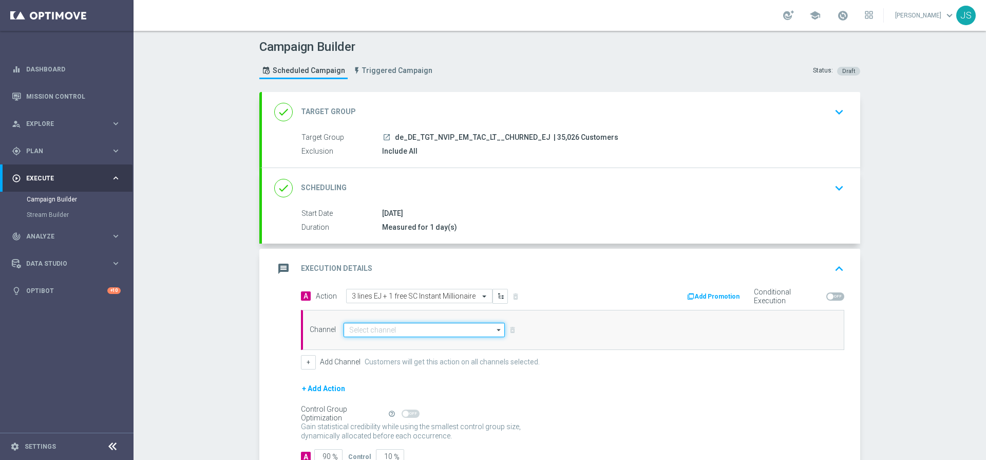
click at [375, 332] on input at bounding box center [424, 330] width 161 height 14
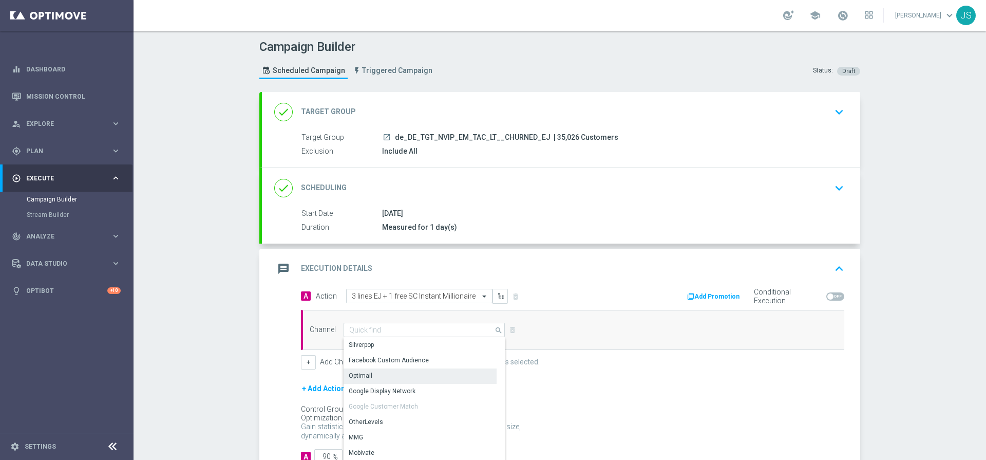
click at [371, 375] on div "Optimail" at bounding box center [420, 375] width 153 height 14
type input "Optimail"
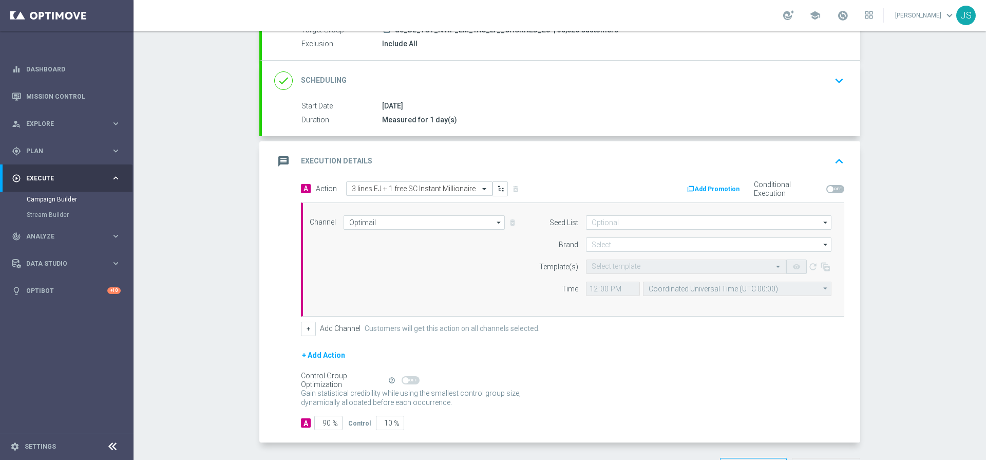
scroll to position [134, 0]
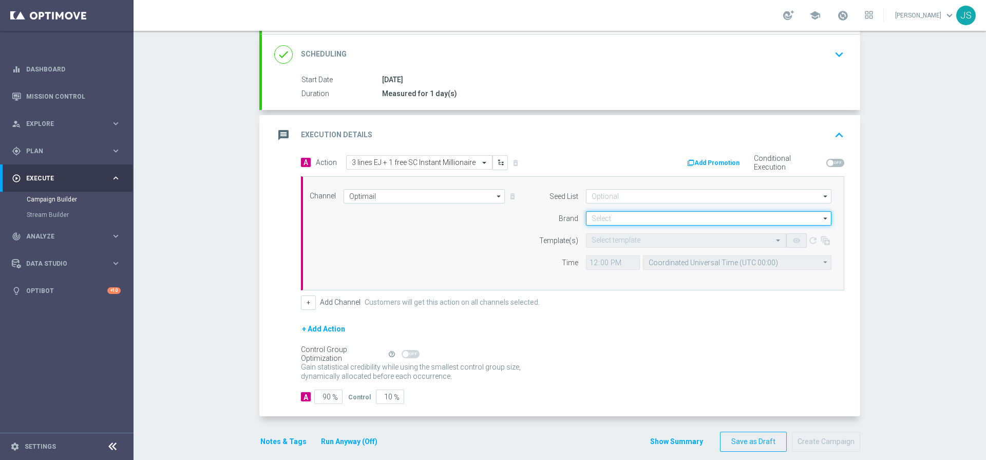
click at [655, 223] on input at bounding box center [709, 218] width 246 height 14
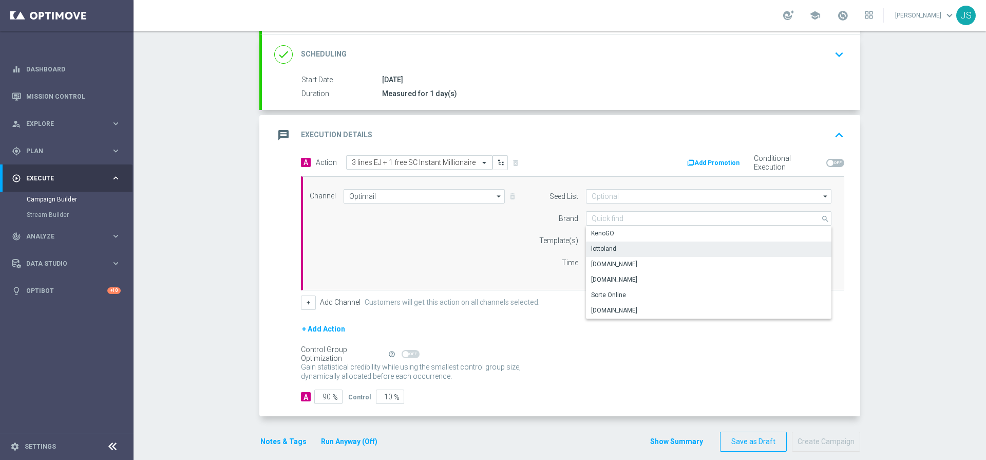
click at [637, 247] on div "lottoland" at bounding box center [709, 248] width 246 height 14
type input "lottoland"
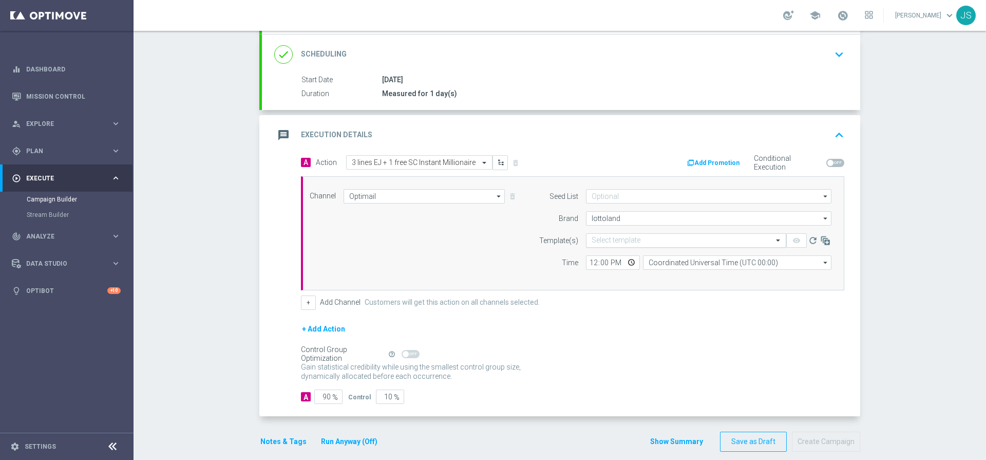
click at [655, 238] on input "text" at bounding box center [676, 240] width 169 height 9
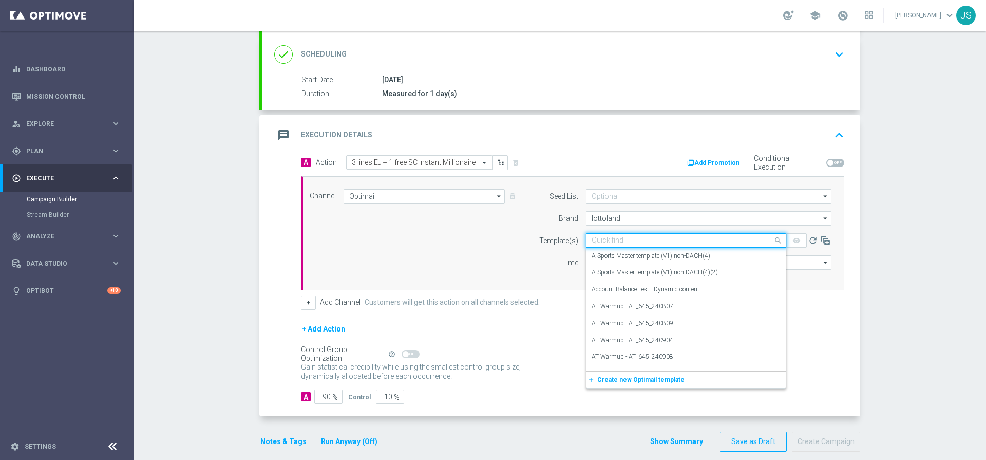
click at [655, 238] on input "text" at bounding box center [676, 240] width 169 height 9
paste input "DE_REG__EJ_CHURNED_251014__NVIP_EMA_TAC_LT"
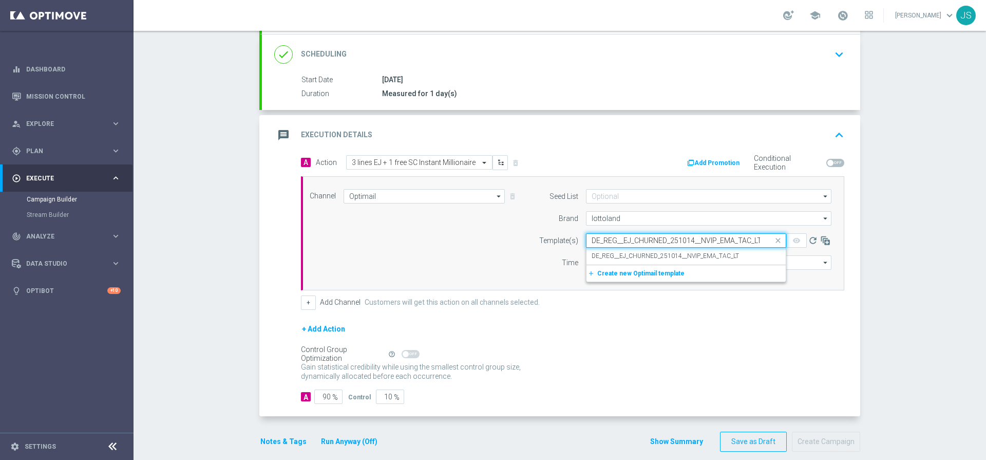
scroll to position [0, 1]
click at [646, 255] on label "DE_REG__EJ_CHURNED_251014__NVIP_EMA_TAC_LT" at bounding box center [665, 256] width 147 height 9
type input "DE_REG__EJ_CHURNED_251014__NVIP_EMA_TAC_LT"
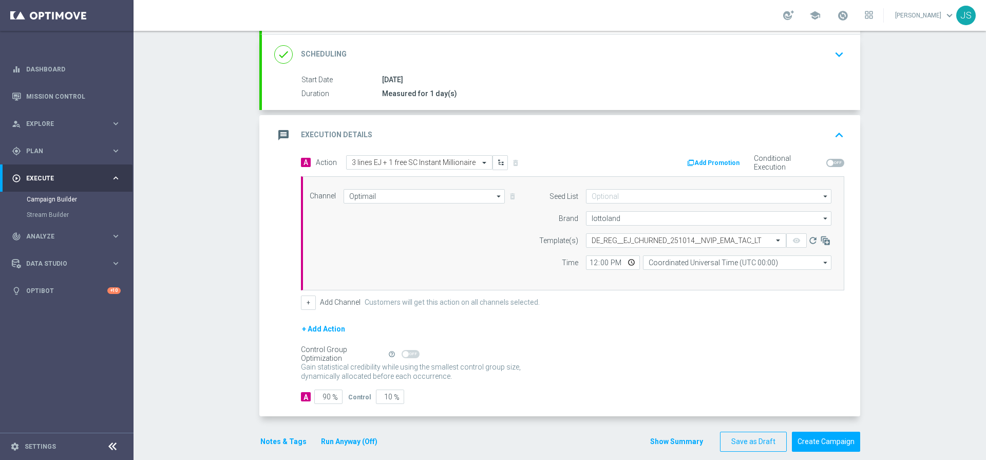
scroll to position [0, 0]
click at [594, 264] on input "12:00" at bounding box center [613, 262] width 54 height 14
type input "06:00"
click at [683, 260] on input "Coordinated Universal Time (UTC 00:00)" at bounding box center [737, 262] width 189 height 14
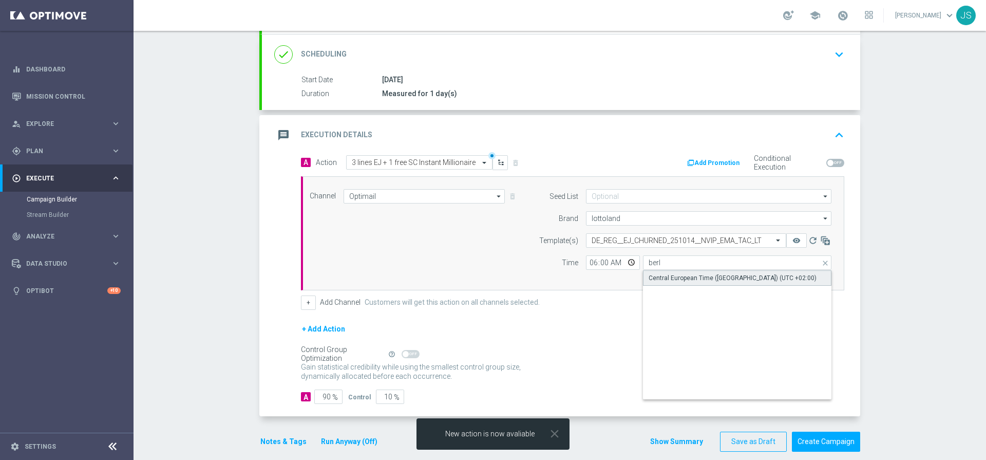
click at [699, 273] on div "Central European Time ([GEOGRAPHIC_DATA]) (UTC +02:00)" at bounding box center [733, 277] width 168 height 9
type input "Central European Time ([GEOGRAPHIC_DATA]) (UTC +02:00)"
click at [328, 395] on input "90" at bounding box center [328, 396] width 28 height 14
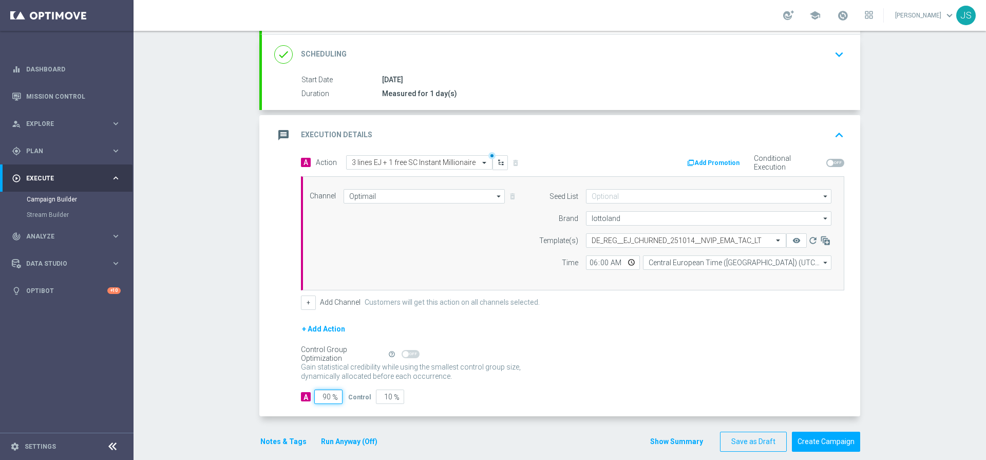
type input "9"
type input "91"
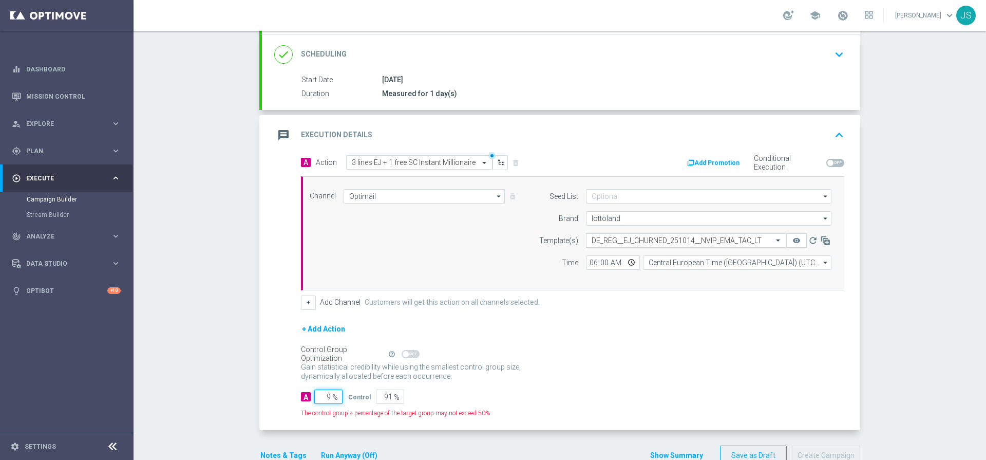
type input "98"
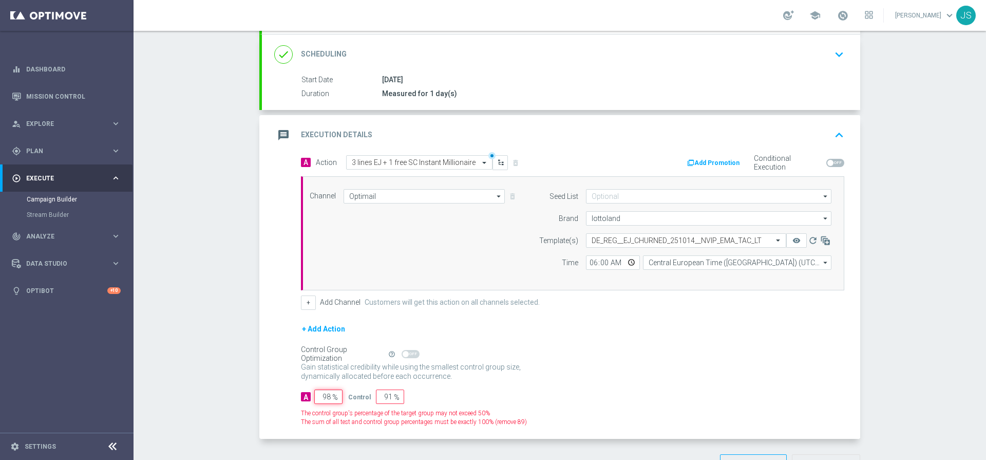
type input "2"
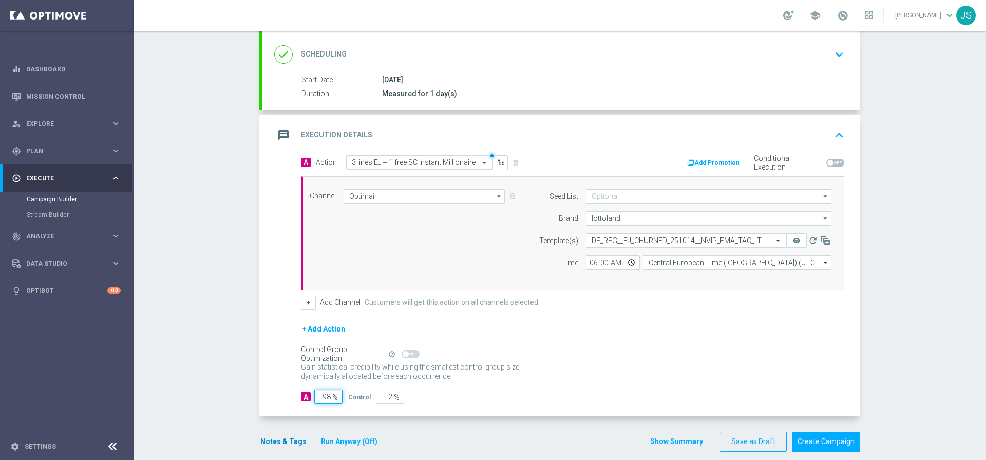
type input "98"
click at [259, 447] on button "Notes & Tags" at bounding box center [283, 441] width 48 height 13
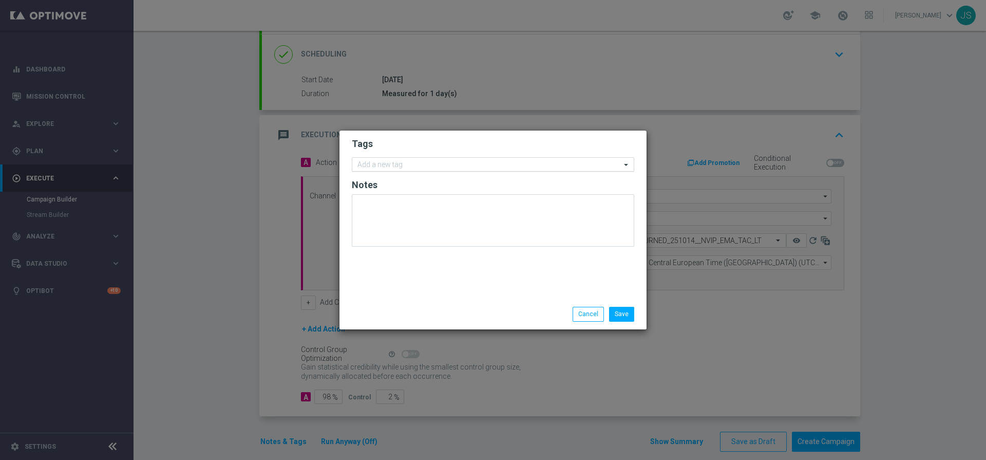
click at [390, 166] on input "text" at bounding box center [490, 165] width 264 height 9
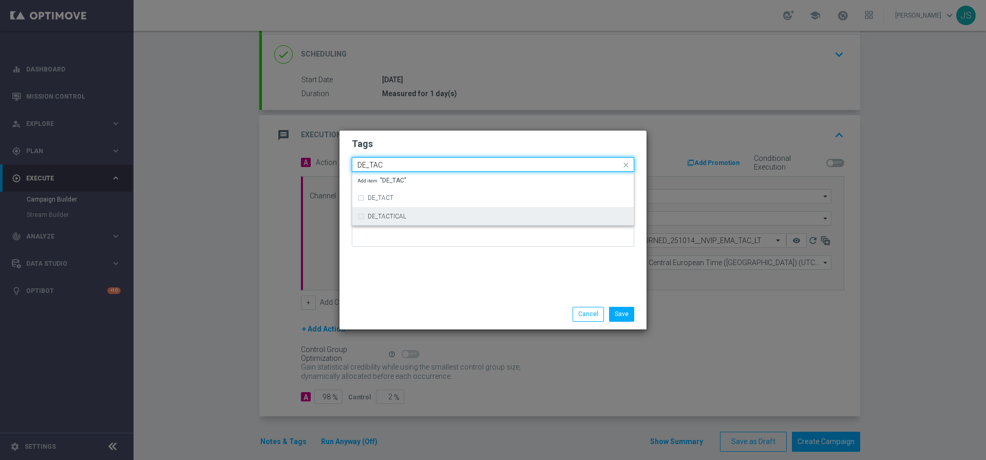
click at [395, 215] on label "DE_TACTICAL" at bounding box center [387, 216] width 39 height 6
type input "DE_TAC"
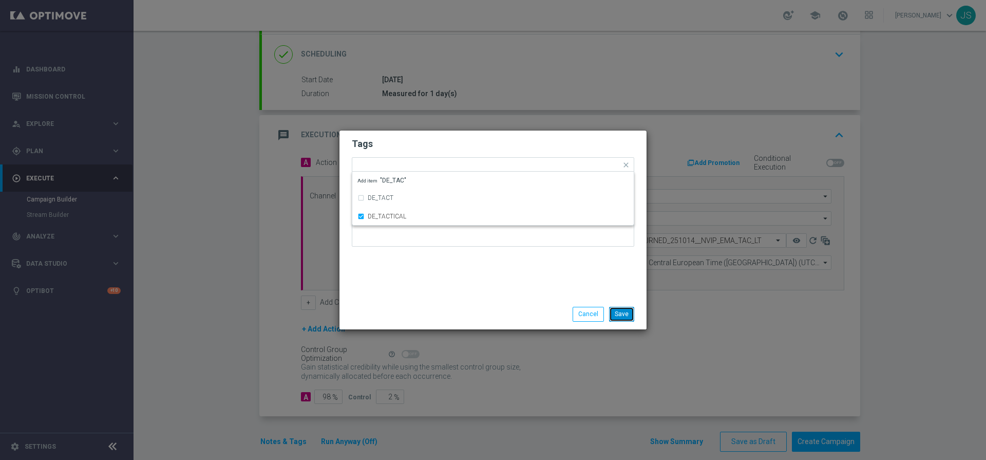
click at [618, 311] on button "Save" at bounding box center [621, 314] width 25 height 14
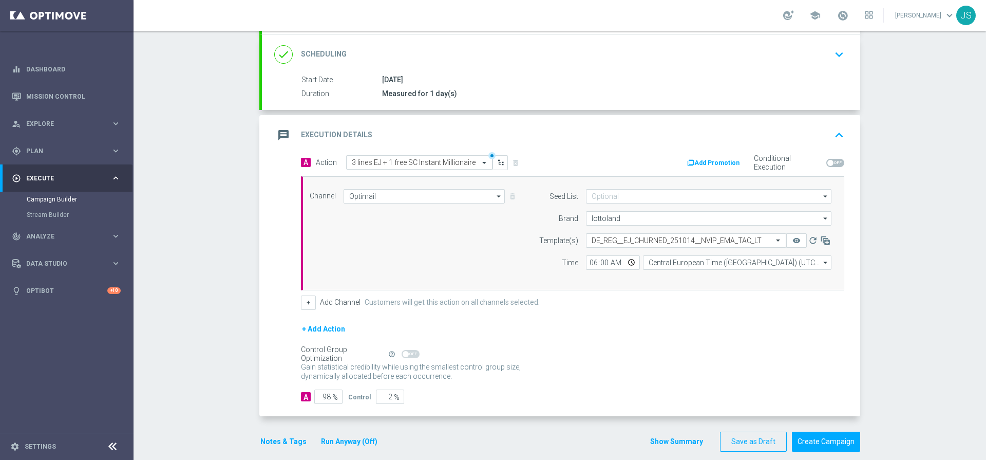
click at [341, 446] on button "Run Anyway (Off)" at bounding box center [349, 441] width 59 height 13
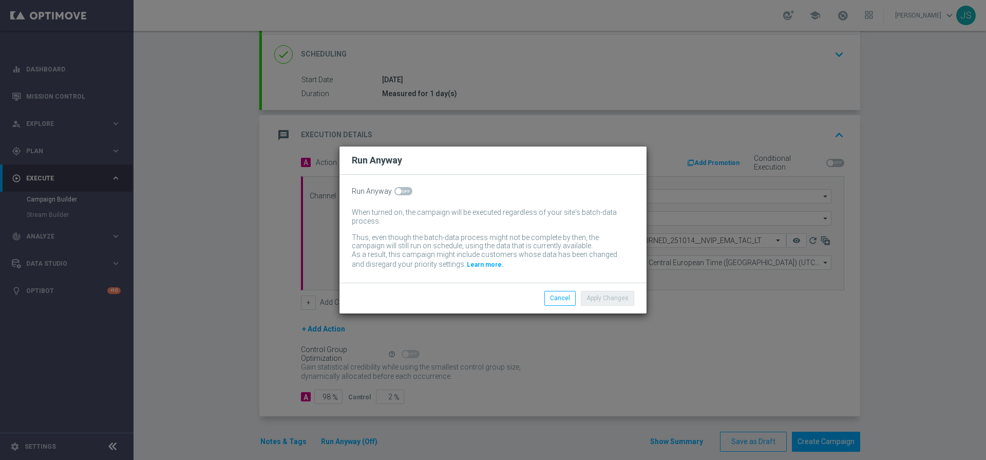
click at [407, 189] on span at bounding box center [404, 191] width 18 height 8
click at [407, 189] on input "checkbox" at bounding box center [404, 191] width 18 height 8
checkbox input "true"
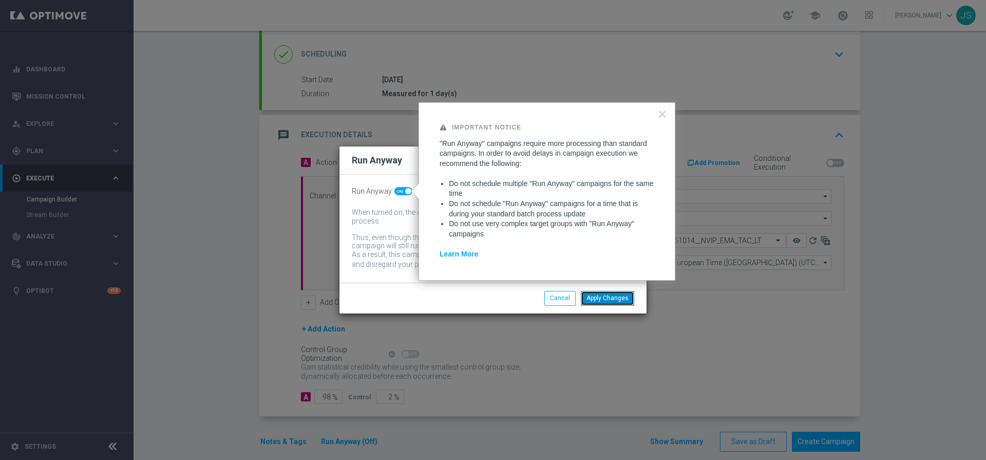
click at [598, 296] on button "Apply Changes" at bounding box center [607, 298] width 53 height 14
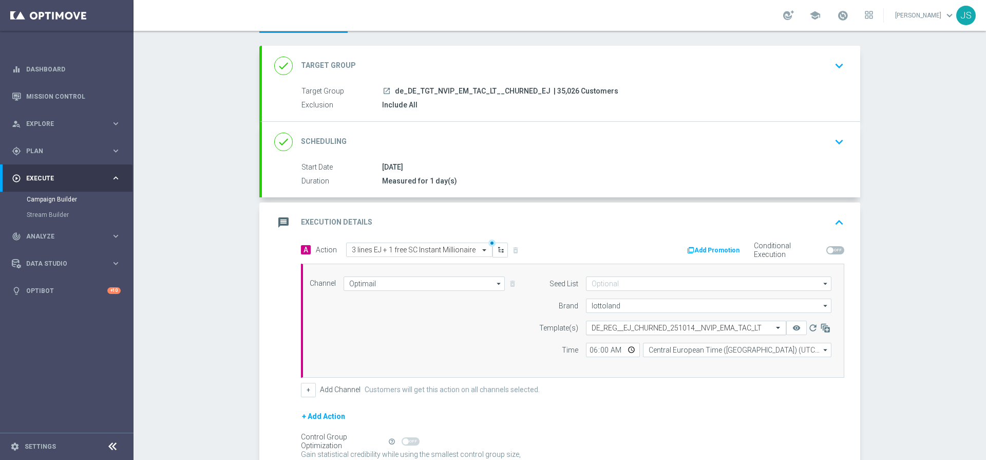
scroll to position [146, 0]
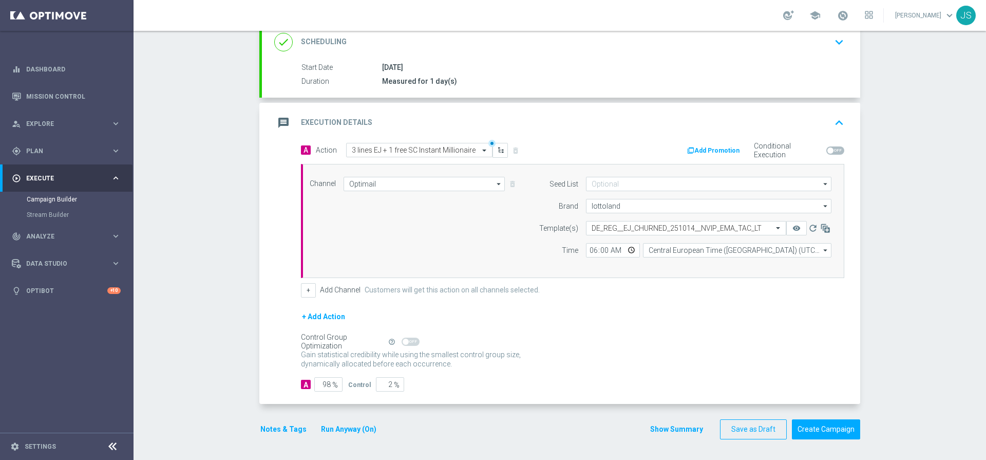
click at [273, 430] on button "Notes & Tags" at bounding box center [283, 429] width 48 height 13
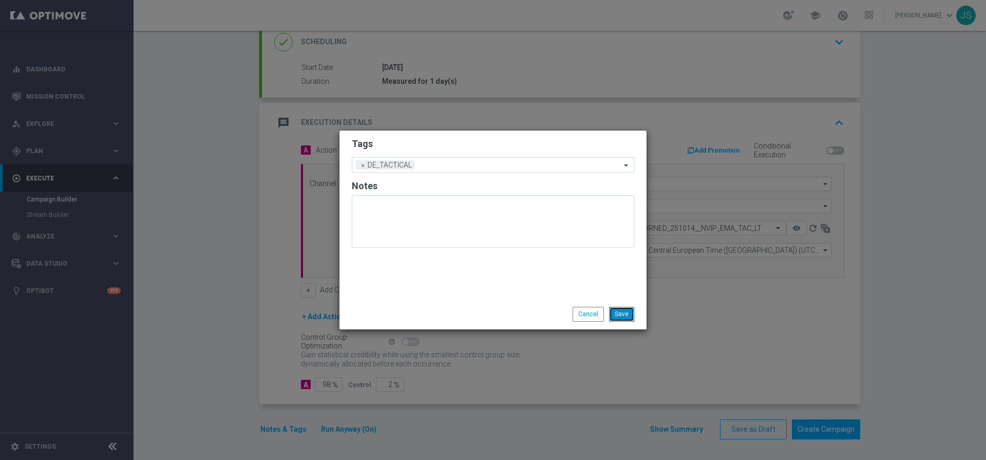
click at [621, 315] on button "Save" at bounding box center [621, 314] width 25 height 14
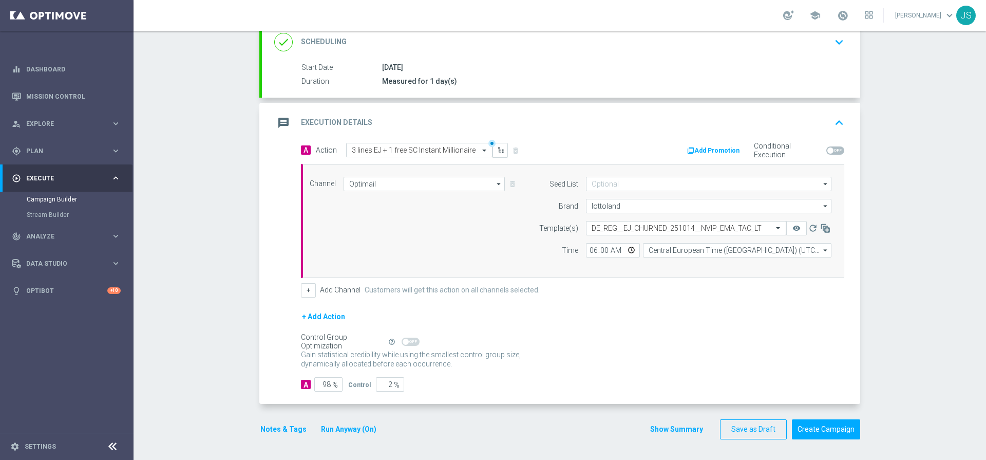
click at [346, 425] on button "Run Anyway (On)" at bounding box center [349, 429] width 58 height 13
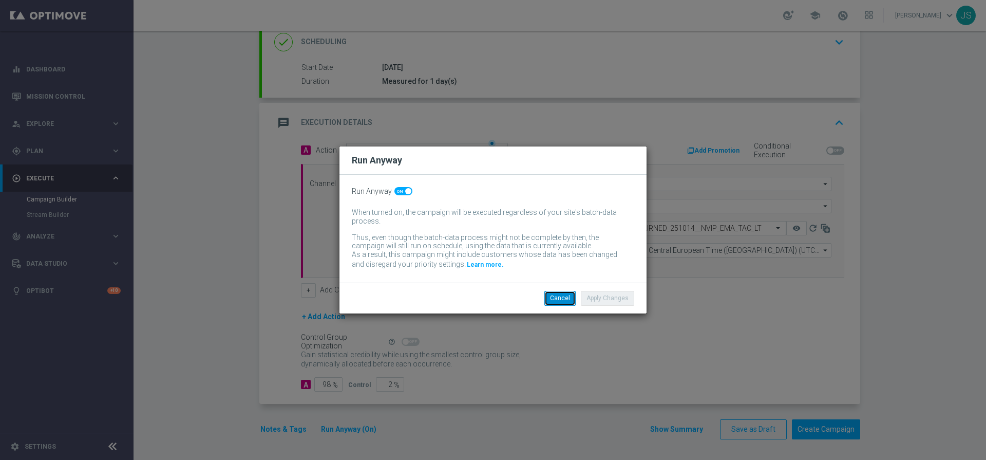
click at [568, 295] on button "Cancel" at bounding box center [560, 298] width 31 height 14
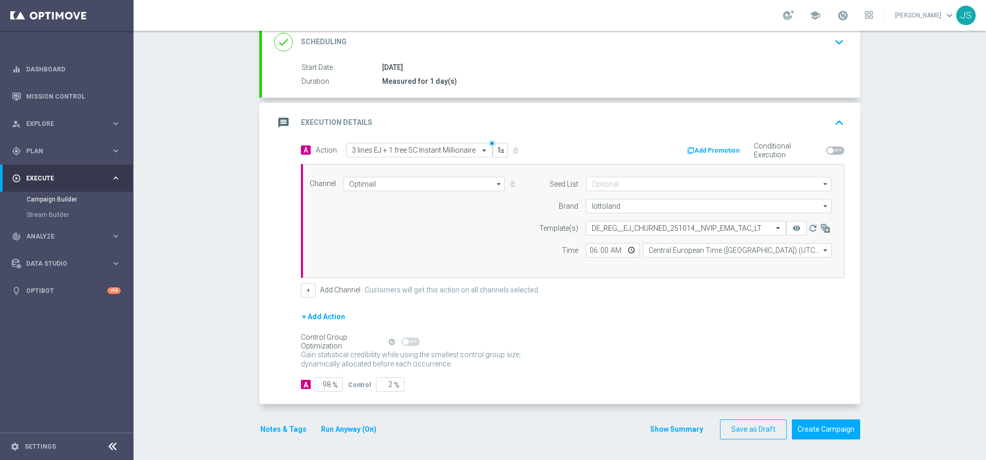
click at [808, 440] on div "done Target Group keyboard_arrow_down Target Group launch de_DE_TGT_NVIP_EM_TAC…" at bounding box center [559, 198] width 601 height 504
click at [809, 433] on button "Create Campaign" at bounding box center [826, 429] width 68 height 20
